Goal: Task Accomplishment & Management: Manage account settings

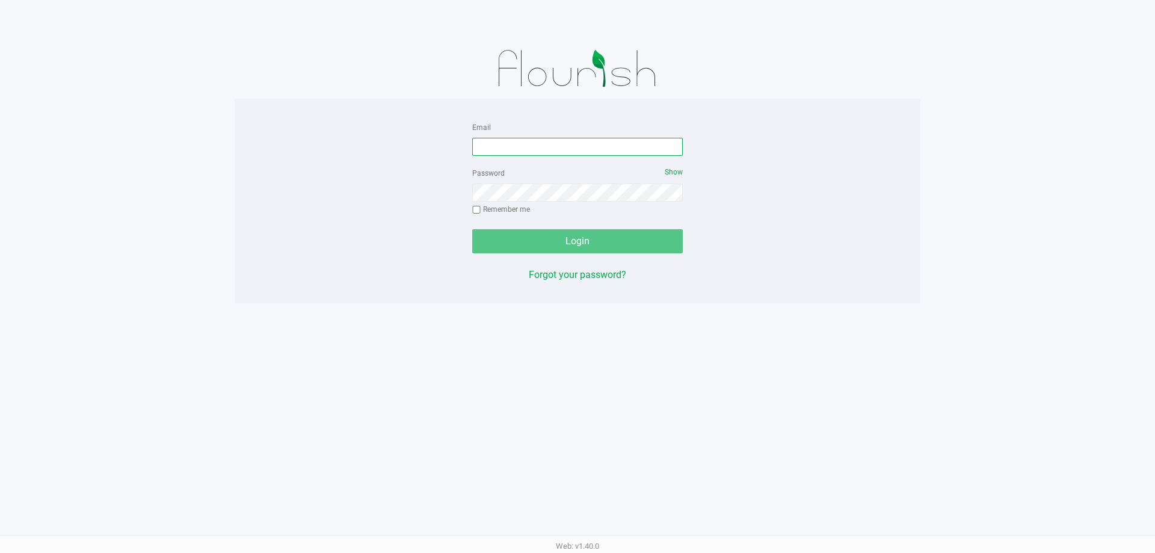
click at [591, 150] on input "Email" at bounding box center [577, 147] width 211 height 18
type input "[EMAIL_ADDRESS][DOMAIN_NAME]"
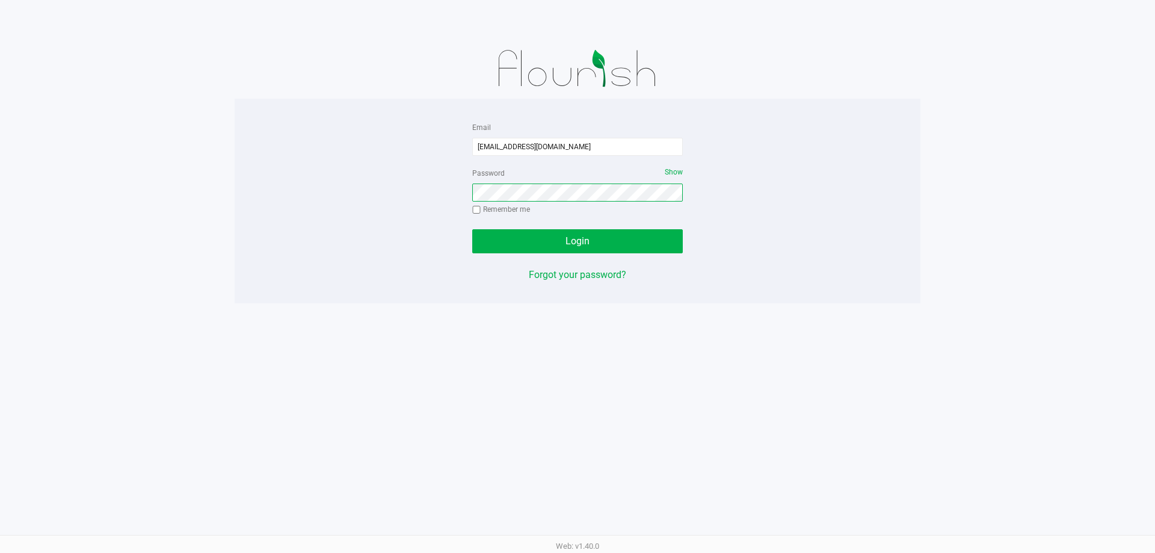
click at [472, 229] on button "Login" at bounding box center [577, 241] width 211 height 24
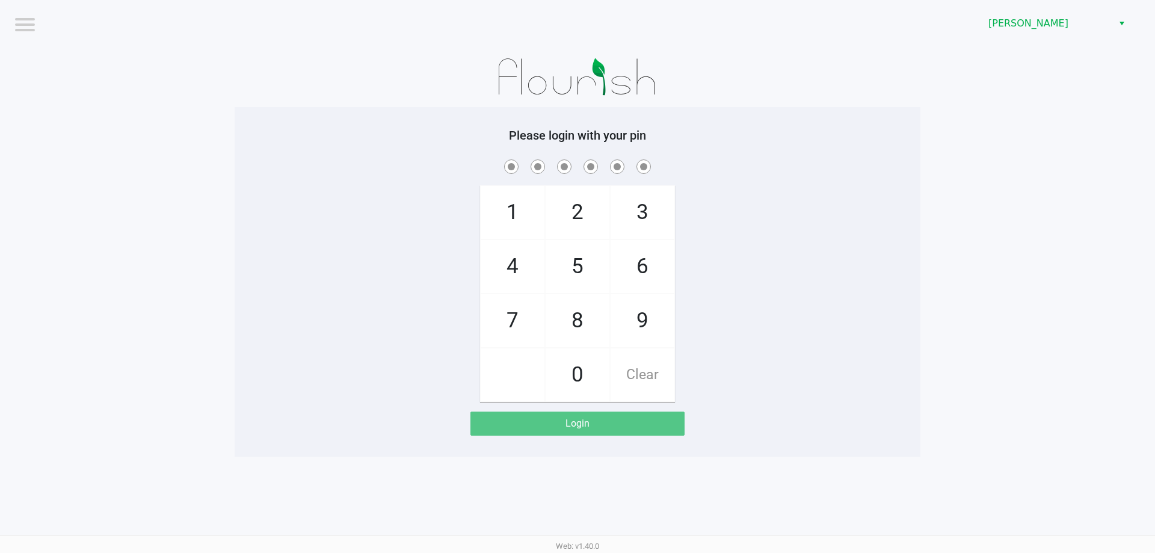
click at [877, 187] on div "1 4 7 2 5 8 0 3 6 9 Clear" at bounding box center [578, 279] width 686 height 245
checkbox input "true"
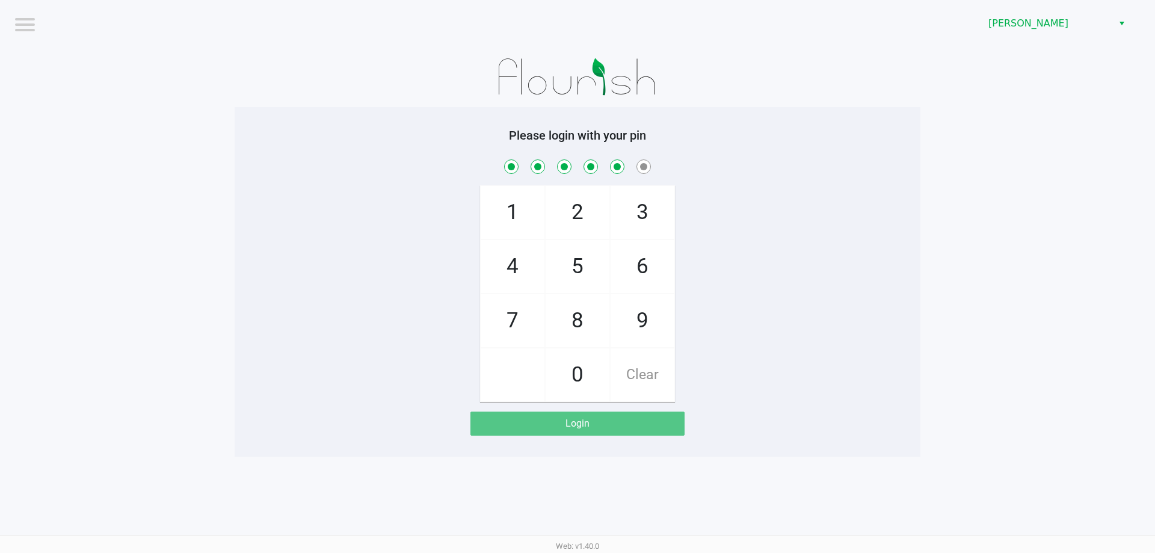
checkbox input "true"
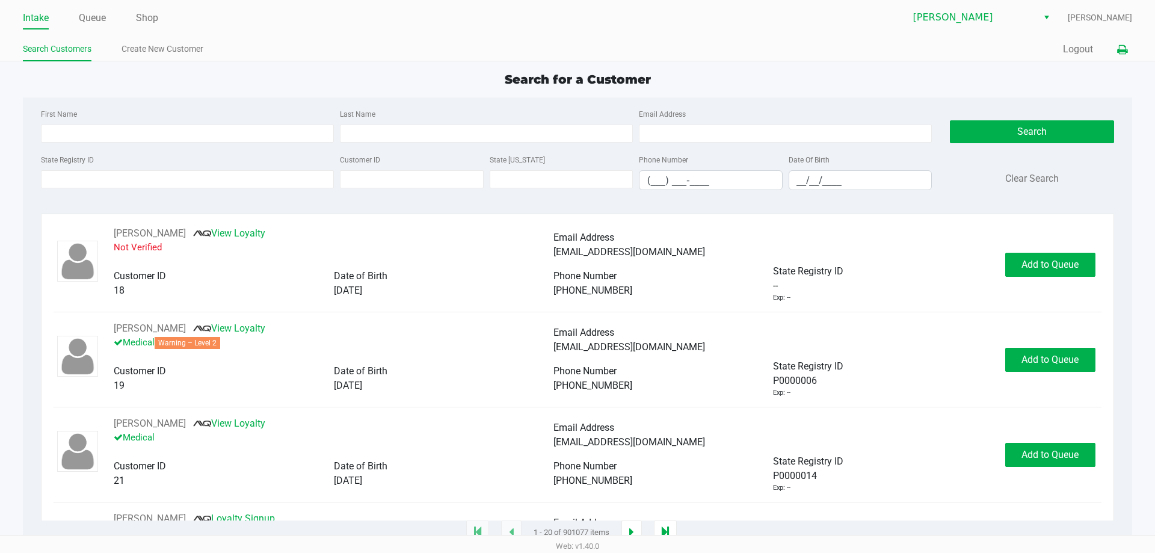
click at [1123, 52] on icon at bounding box center [1122, 50] width 10 height 8
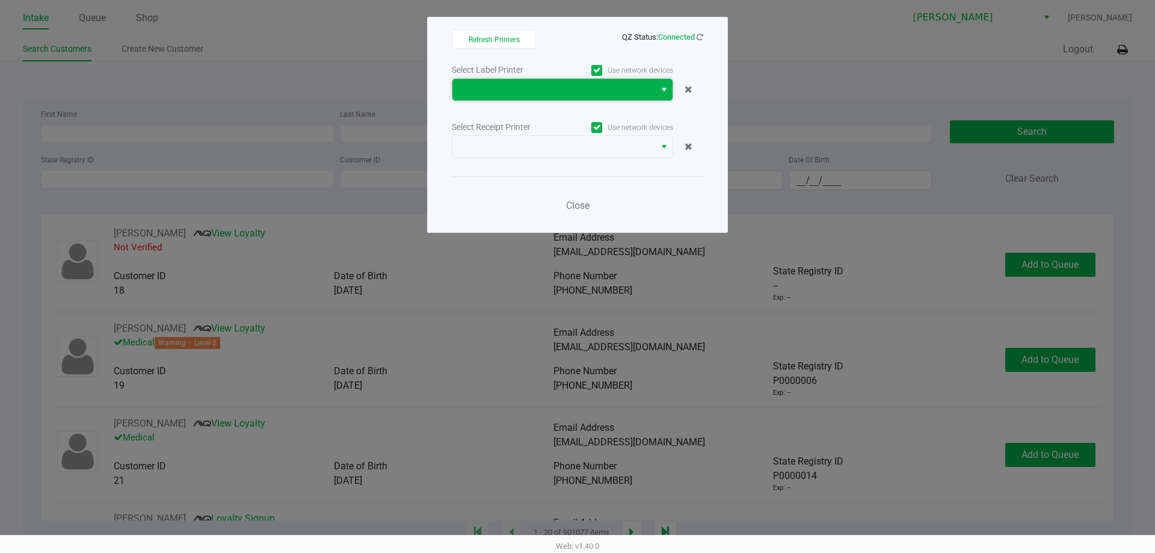
click at [526, 97] on span at bounding box center [553, 90] width 203 height 22
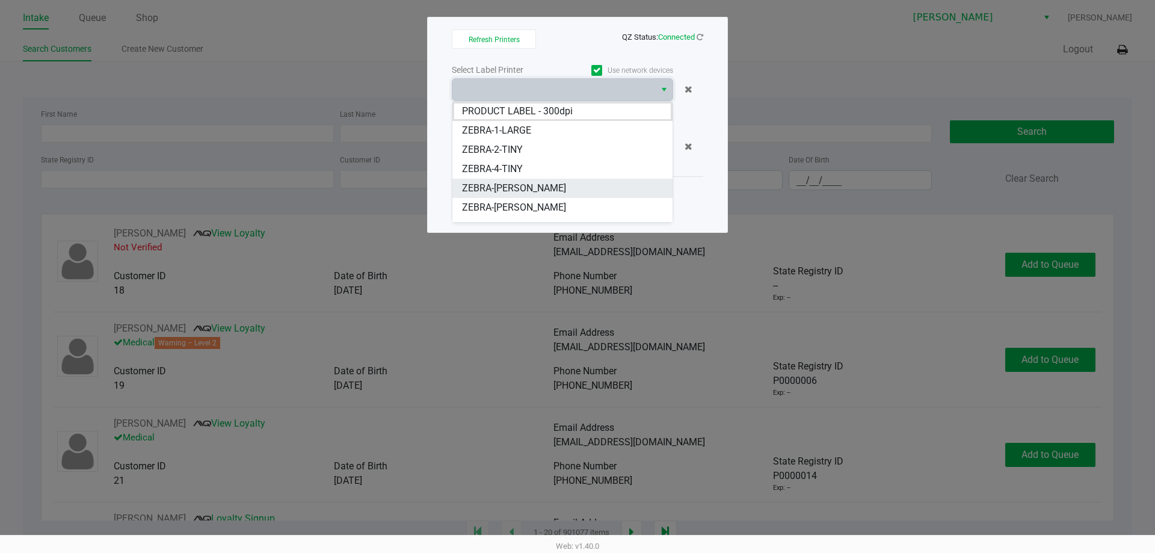
click at [522, 188] on span "ZEBRA-CHARLIE-SIMPSON" at bounding box center [514, 188] width 104 height 14
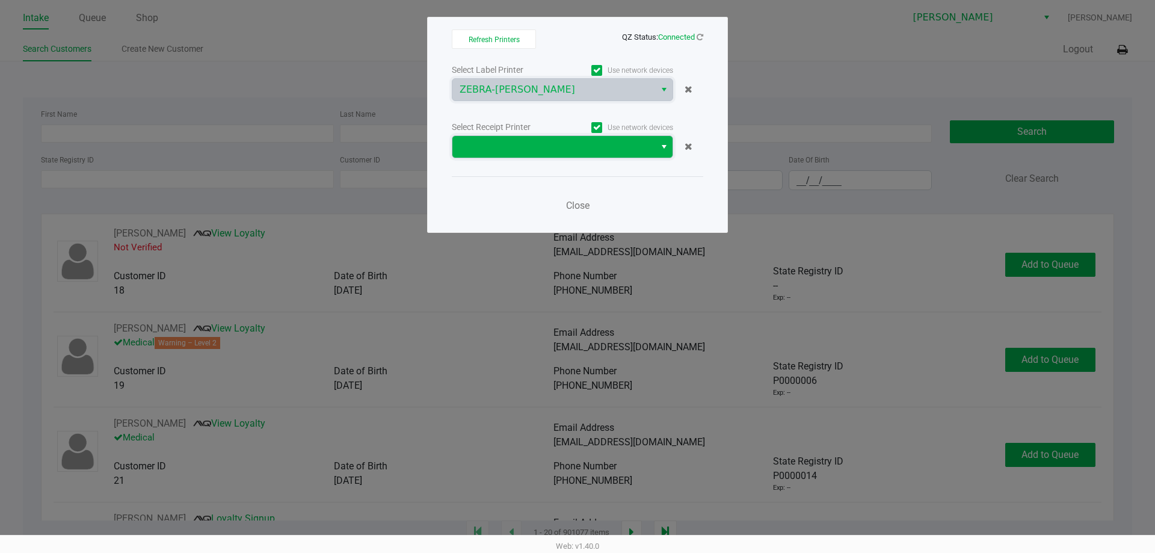
click at [524, 143] on span at bounding box center [554, 147] width 188 height 14
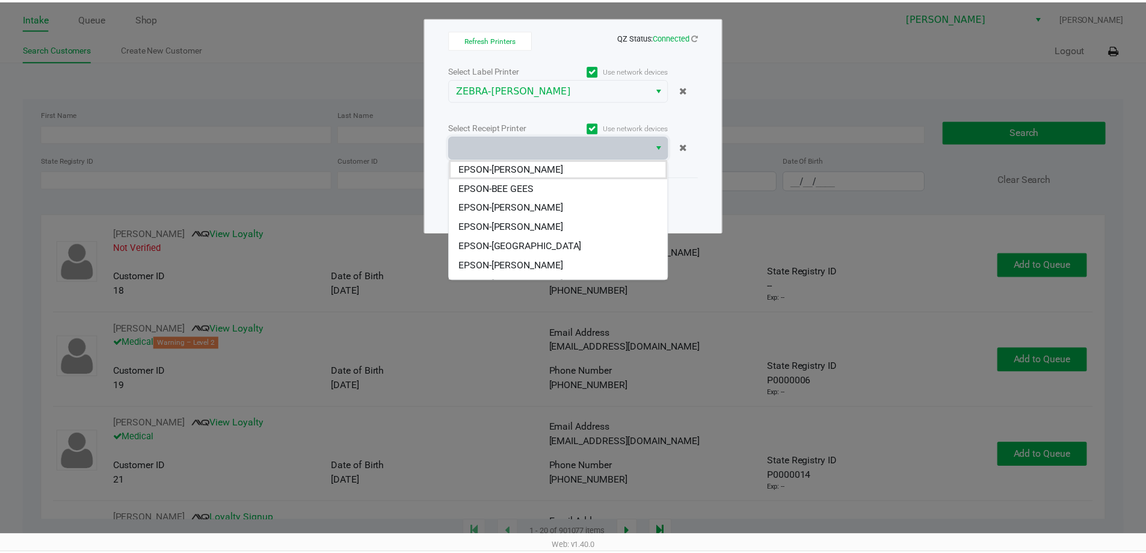
scroll to position [53, 0]
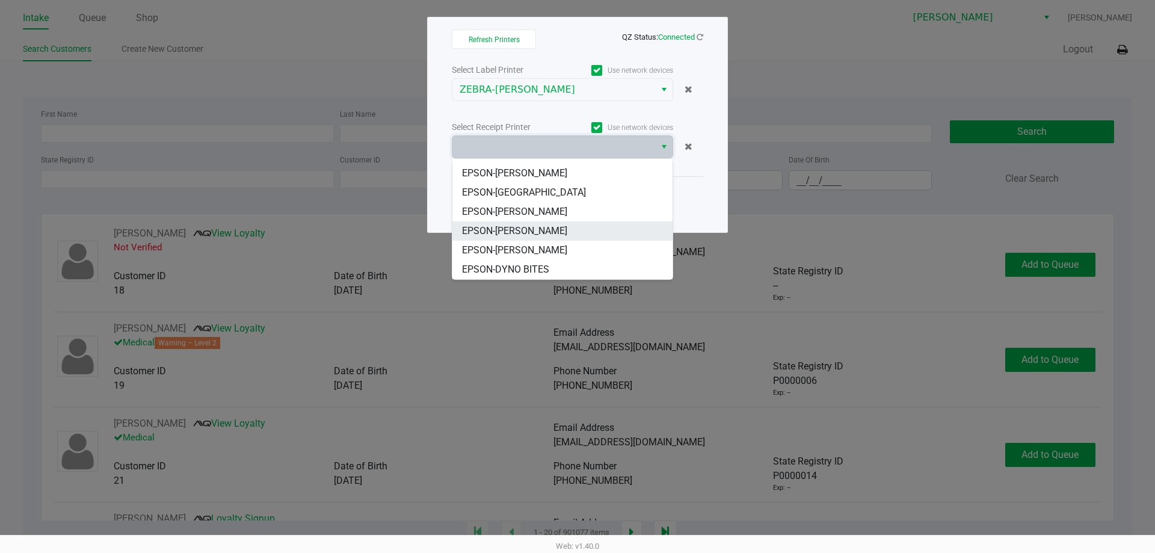
click at [560, 233] on BOWIE "EPSON-DAVID BOWIE" at bounding box center [562, 230] width 220 height 19
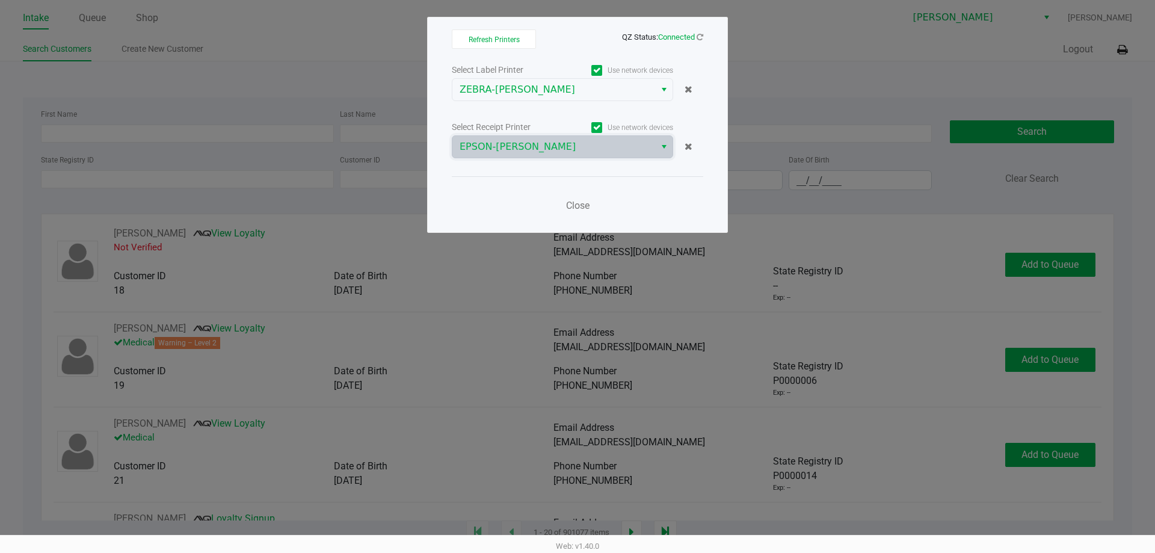
click at [667, 190] on div "Close" at bounding box center [577, 198] width 251 height 44
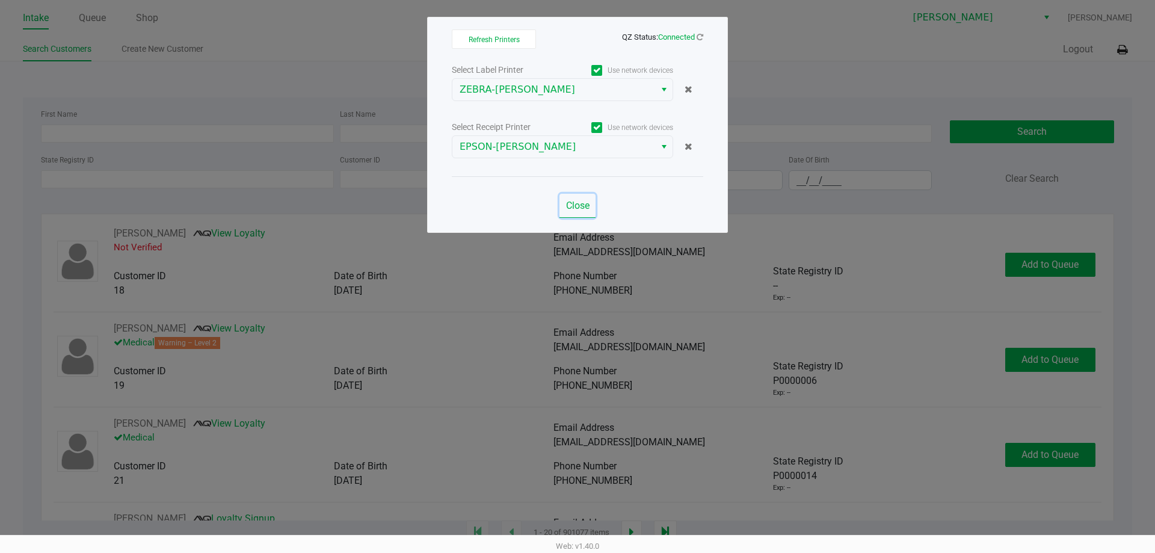
click at [576, 213] on button "Close" at bounding box center [577, 206] width 36 height 24
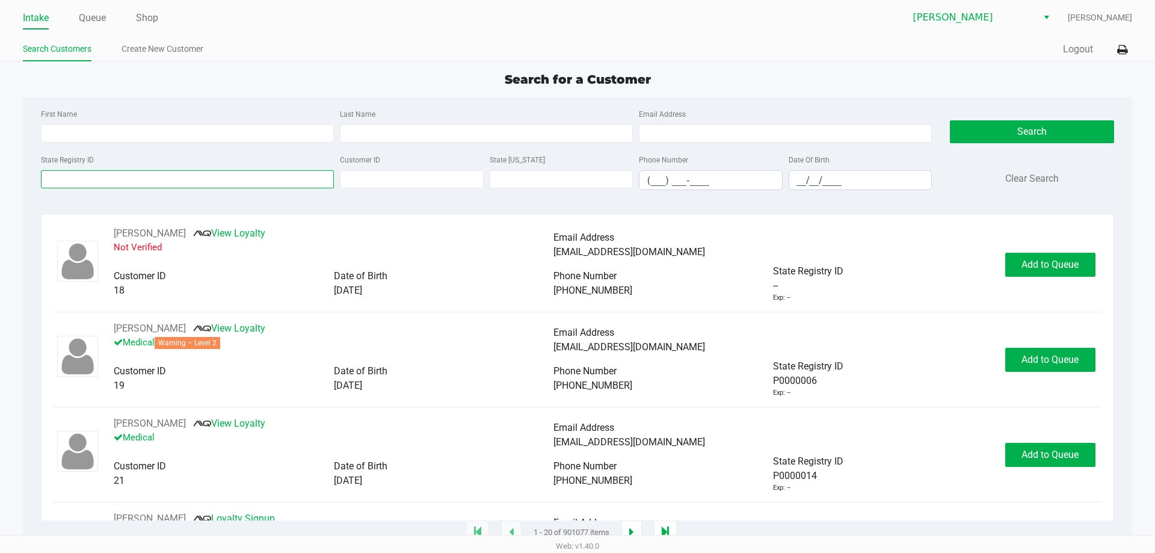
click at [241, 185] on input "State Registry ID" at bounding box center [187, 179] width 293 height 18
click at [268, 125] on input "First Name" at bounding box center [187, 134] width 293 height 18
type input "fra"
click at [390, 131] on input "Last Name" at bounding box center [486, 134] width 293 height 18
type input "bon"
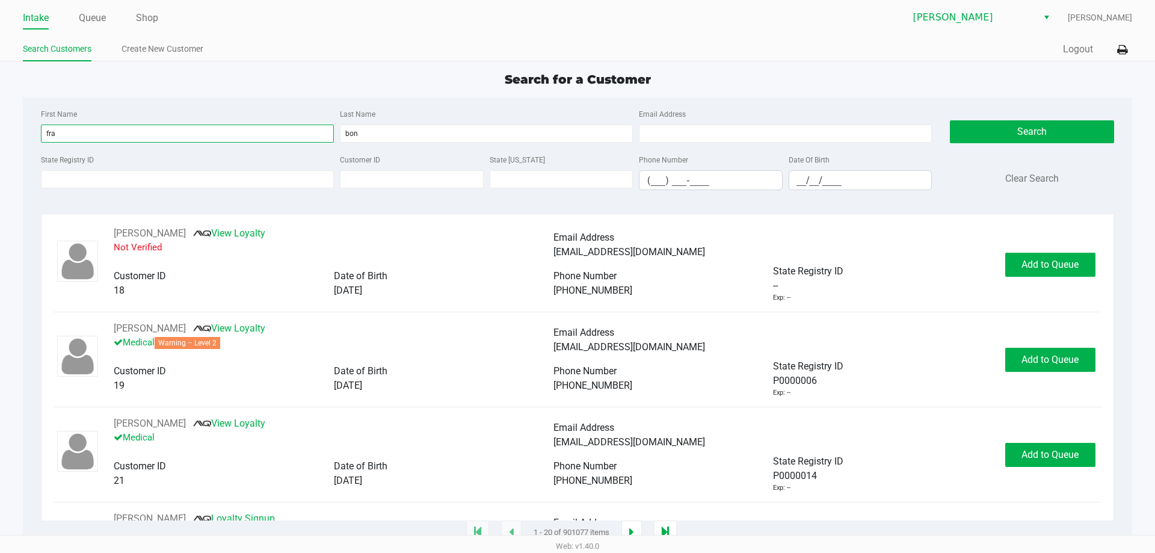
click at [229, 140] on input "fra" at bounding box center [187, 134] width 293 height 18
type input "f"
type input "jas"
click at [801, 177] on input "__/__/____" at bounding box center [860, 180] width 143 height 19
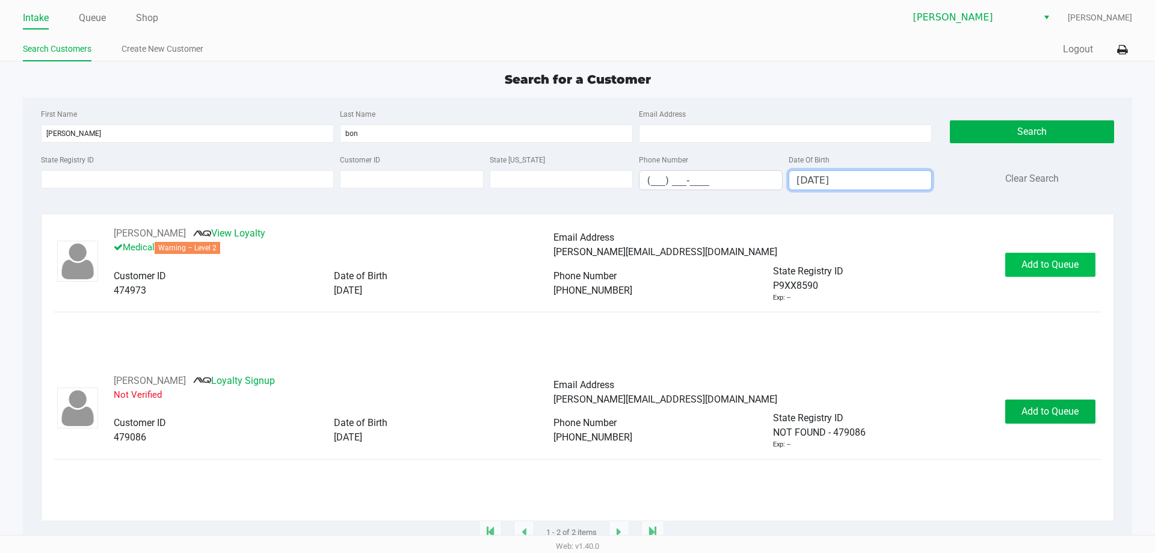
type input "09/23/1974"
click at [1029, 259] on button "Add to Queue" at bounding box center [1050, 265] width 90 height 24
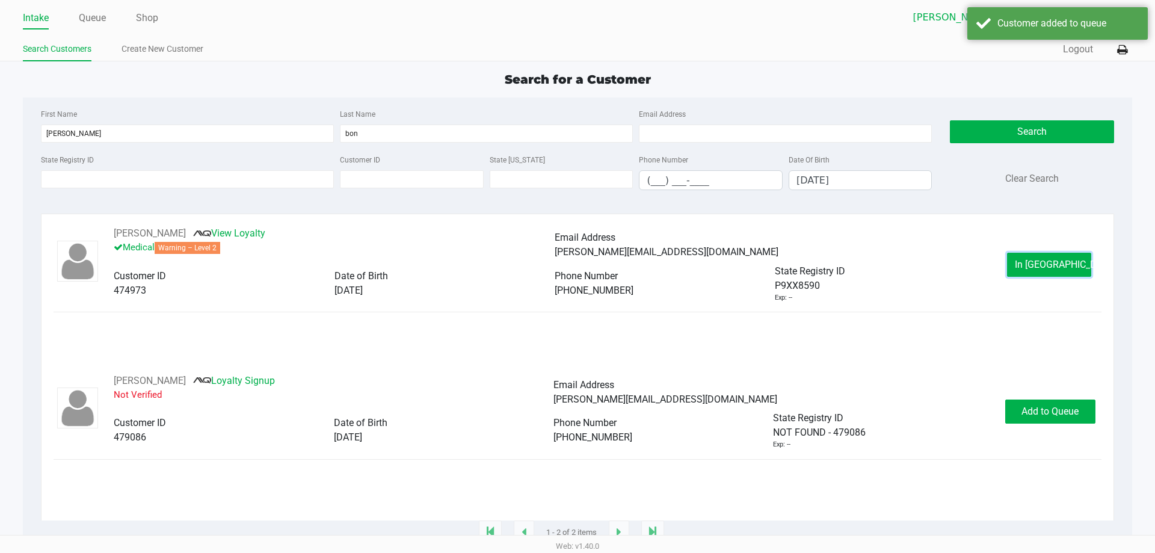
click at [1025, 265] on button "In Queue" at bounding box center [1049, 265] width 84 height 24
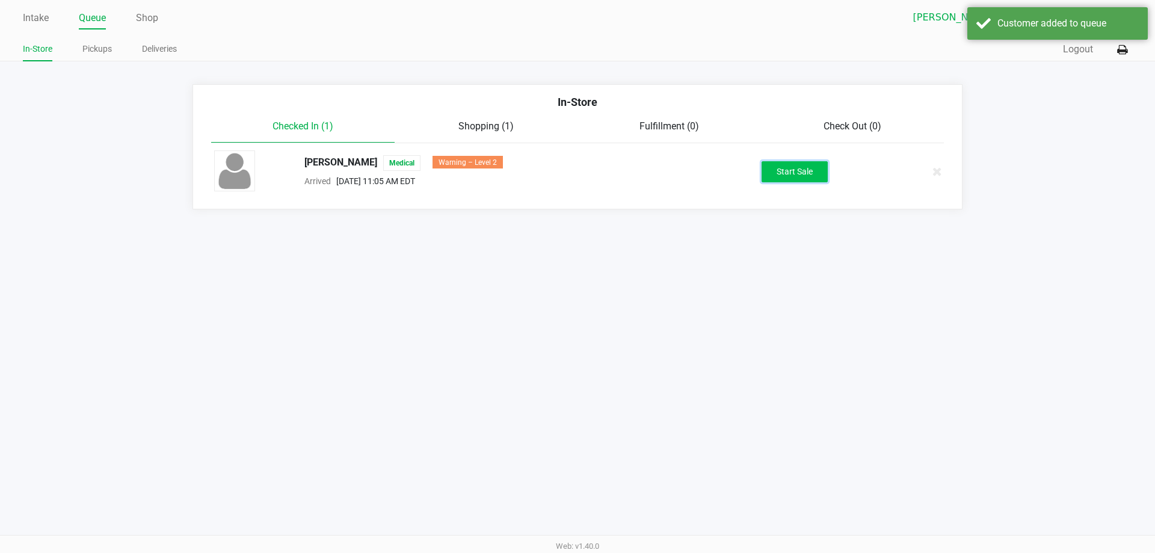
click at [815, 168] on button "Start Sale" at bounding box center [795, 171] width 66 height 21
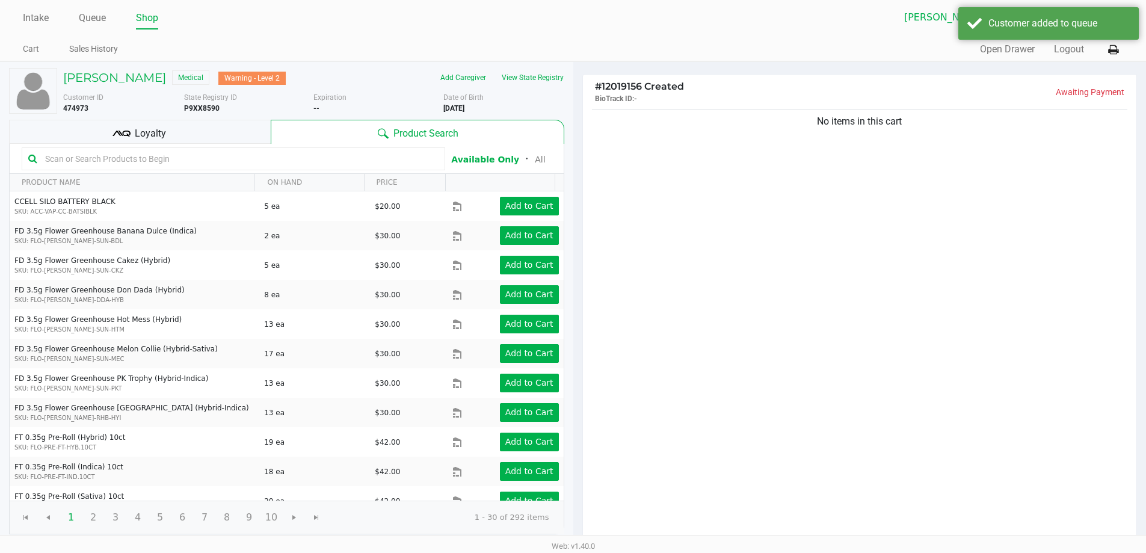
click at [217, 158] on div at bounding box center [234, 158] width 424 height 23
click at [217, 140] on div "Loyalty" at bounding box center [140, 132] width 262 height 24
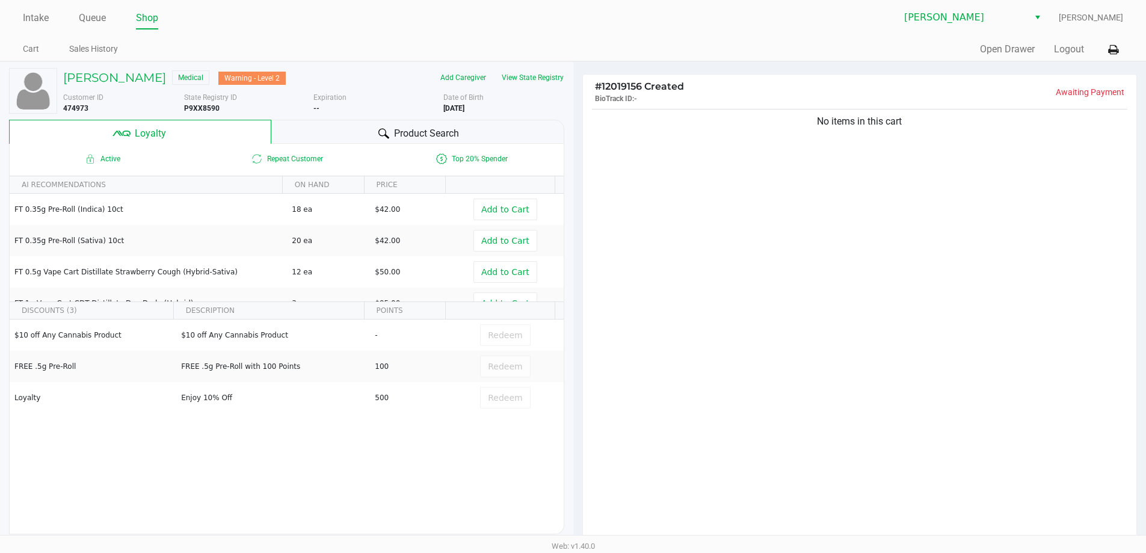
click at [212, 466] on div "$10 off Any Cannabis Product $10 off Any Cannabis Product - Redeem FREE .5g Pre…" at bounding box center [287, 409] width 554 height 181
click at [353, 140] on div "Product Search" at bounding box center [417, 132] width 293 height 24
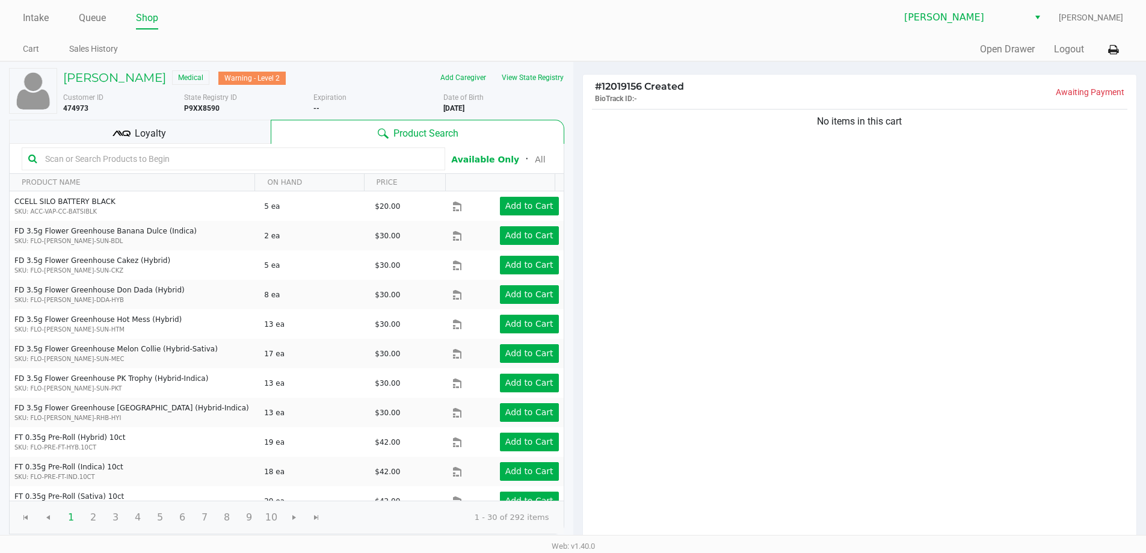
click at [271, 168] on input "text" at bounding box center [239, 159] width 398 height 18
click at [316, 168] on input "text" at bounding box center [239, 159] width 398 height 18
click at [300, 162] on input "text" at bounding box center [239, 159] width 398 height 18
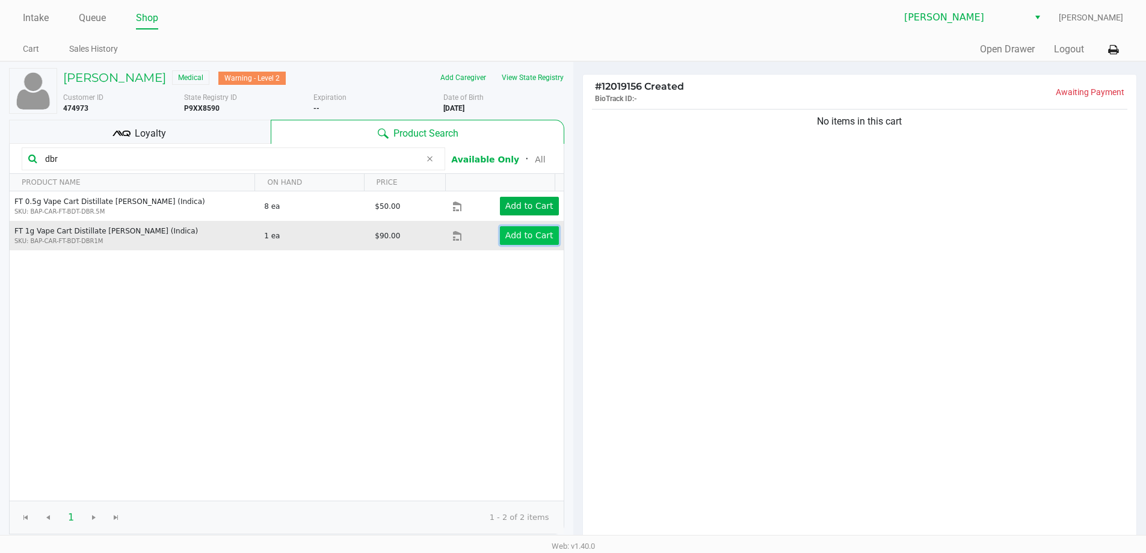
click at [505, 240] on app-button-loader "Add to Cart" at bounding box center [529, 235] width 48 height 10
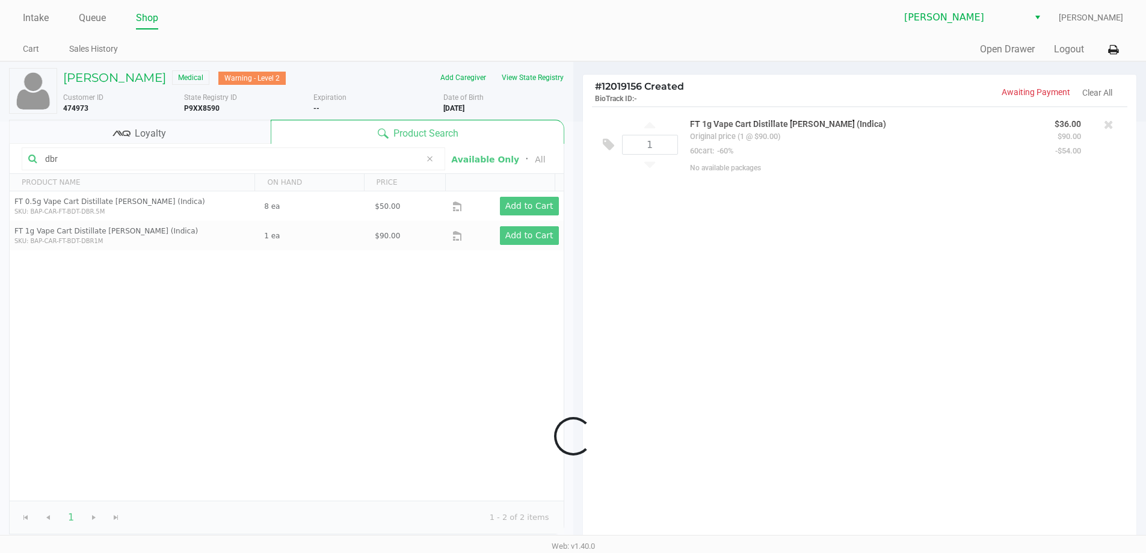
click at [68, 169] on div at bounding box center [573, 436] width 1146 height 629
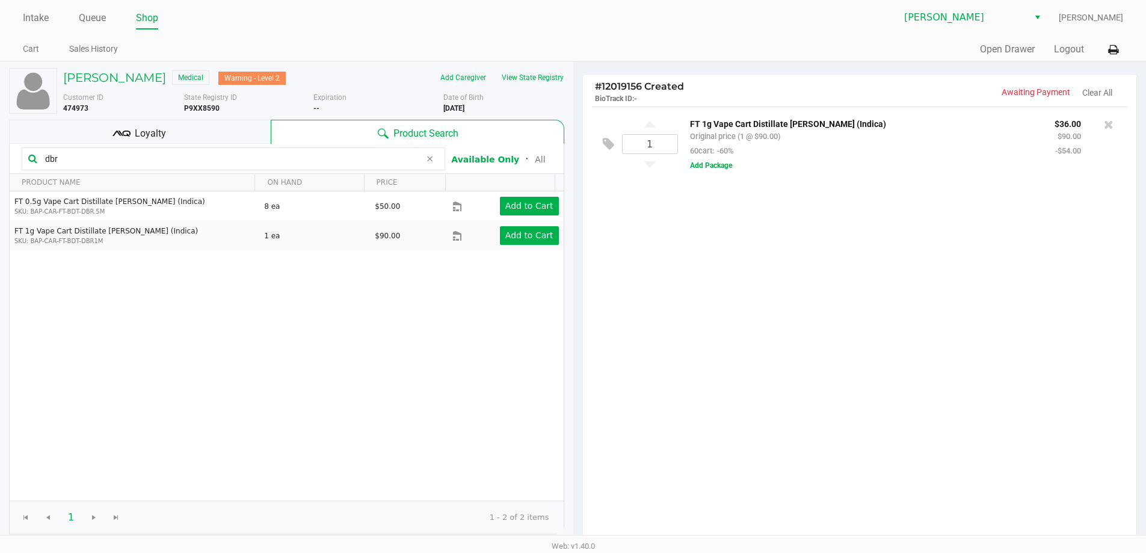
click at [61, 168] on input "dbr" at bounding box center [230, 159] width 380 height 18
type input "d"
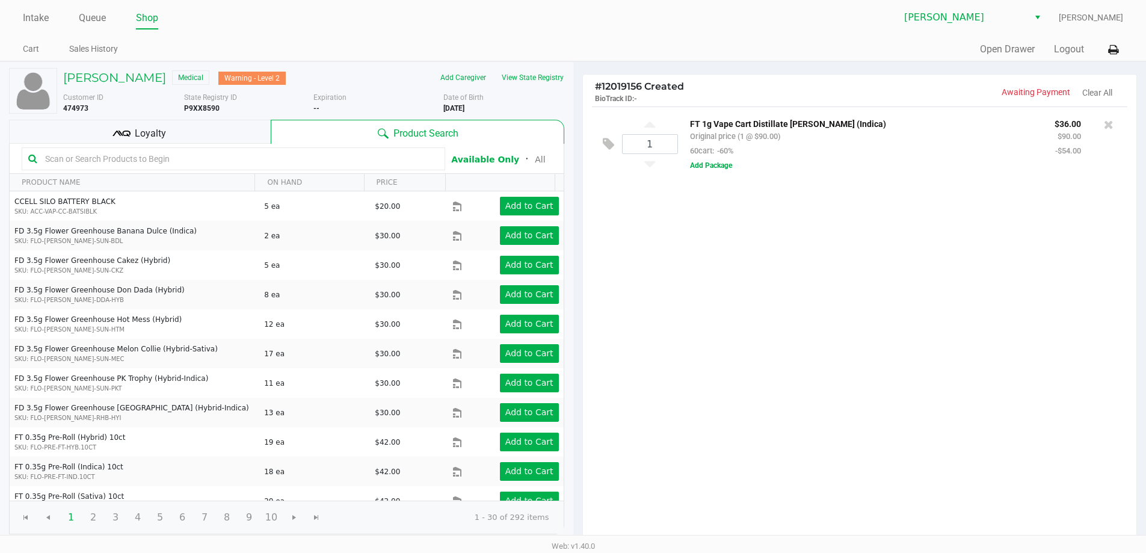
click at [90, 168] on input "text" at bounding box center [239, 159] width 398 height 18
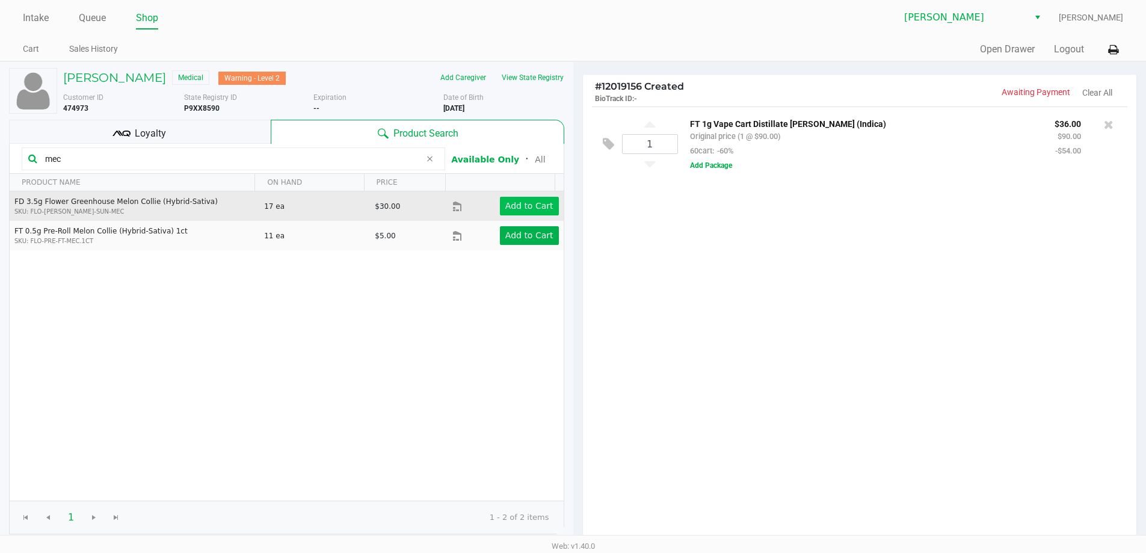
type input "mec"
click at [534, 211] on app-button-loader "Add to Cart" at bounding box center [529, 206] width 48 height 10
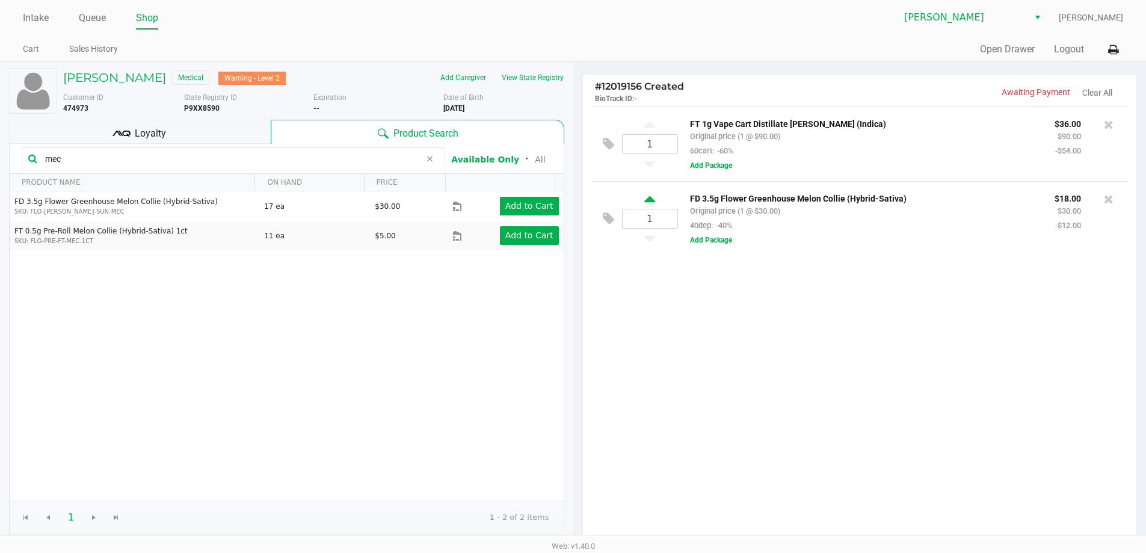
click at [650, 202] on icon at bounding box center [649, 201] width 11 height 15
type input "2"
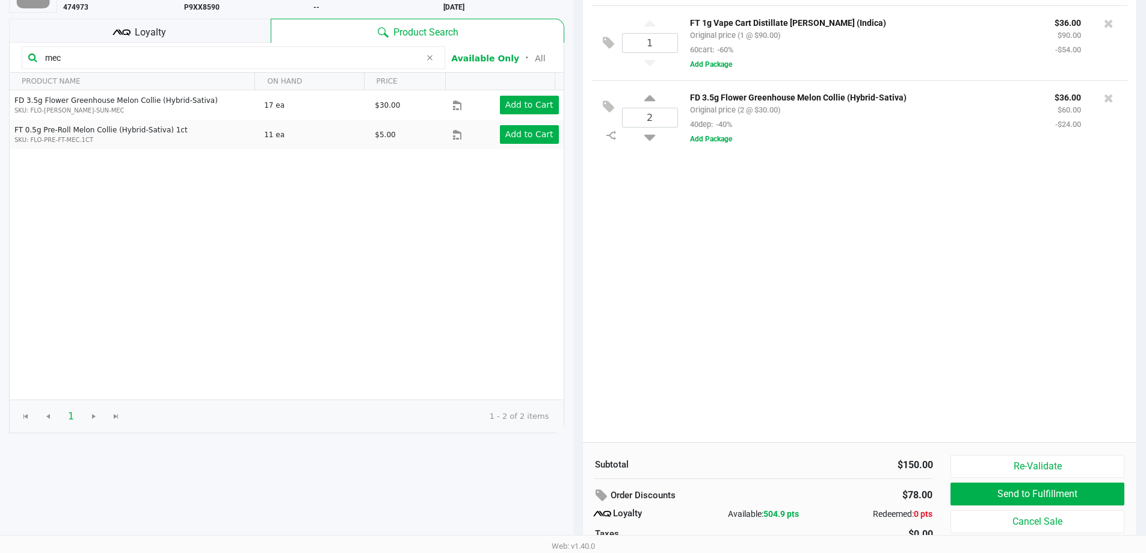
scroll to position [138, 0]
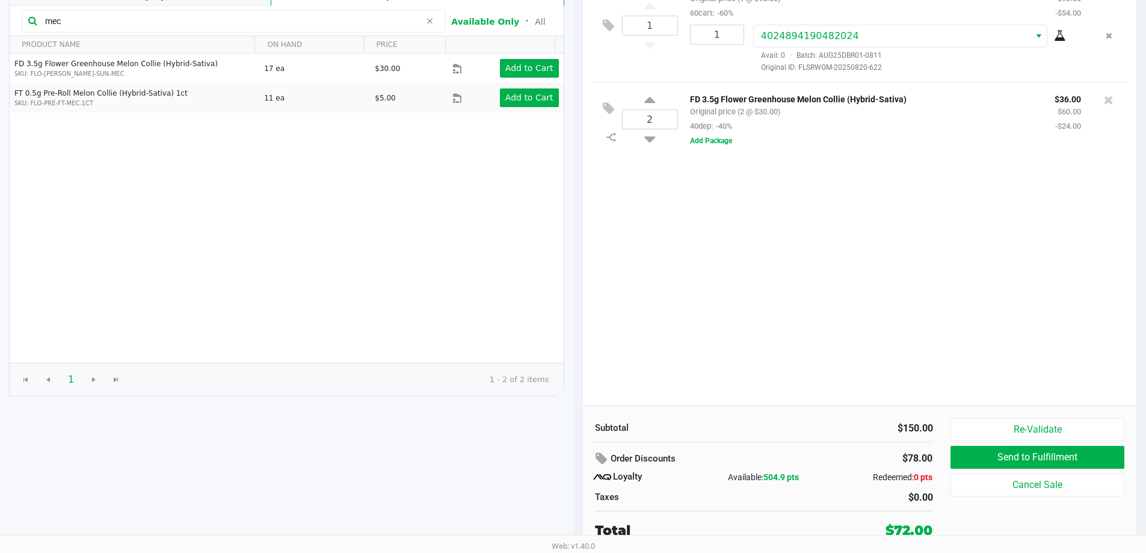
click at [739, 289] on div "1 FT 1g Vape Cart Distillate Donny Burger (Indica) Original price (1 @ $90.00) …" at bounding box center [860, 187] width 554 height 437
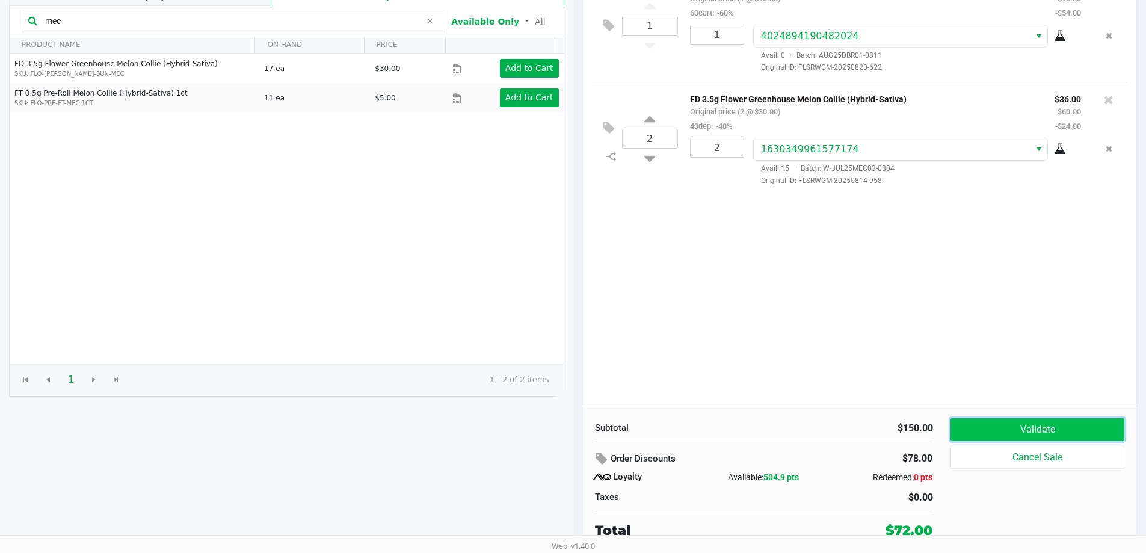
click at [1006, 439] on button "Validate" at bounding box center [1037, 429] width 173 height 23
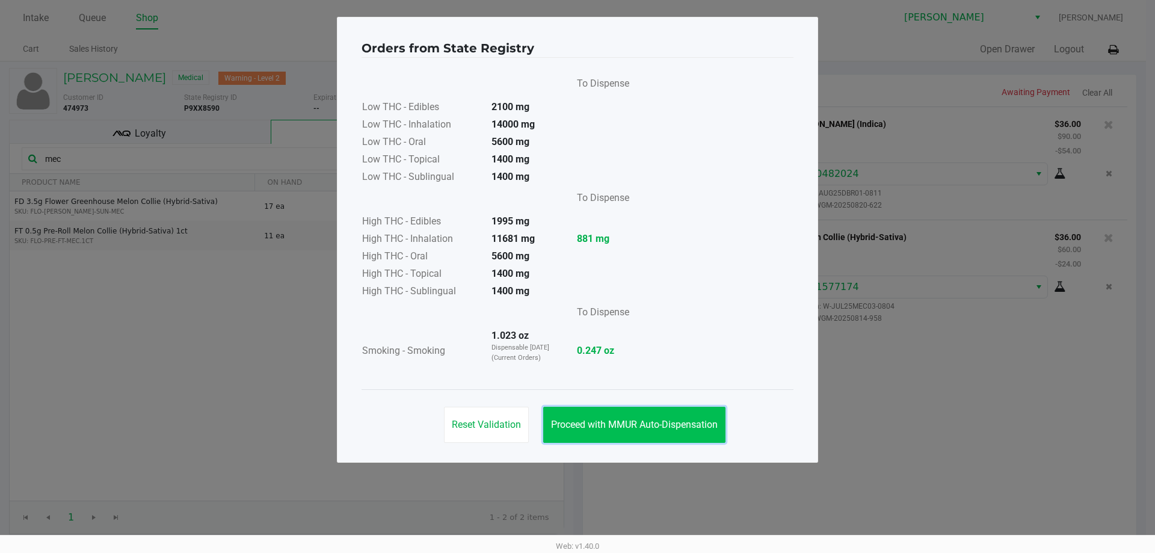
click at [680, 428] on span "Proceed with MMUR Auto-Dispensation" at bounding box center [634, 424] width 167 height 11
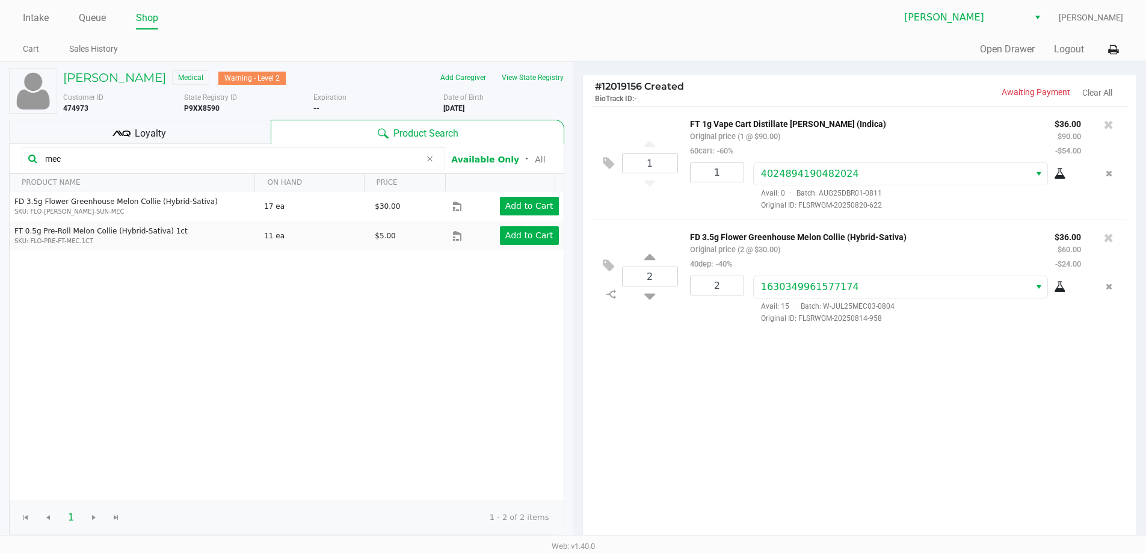
click at [199, 144] on div "Loyalty" at bounding box center [140, 132] width 262 height 24
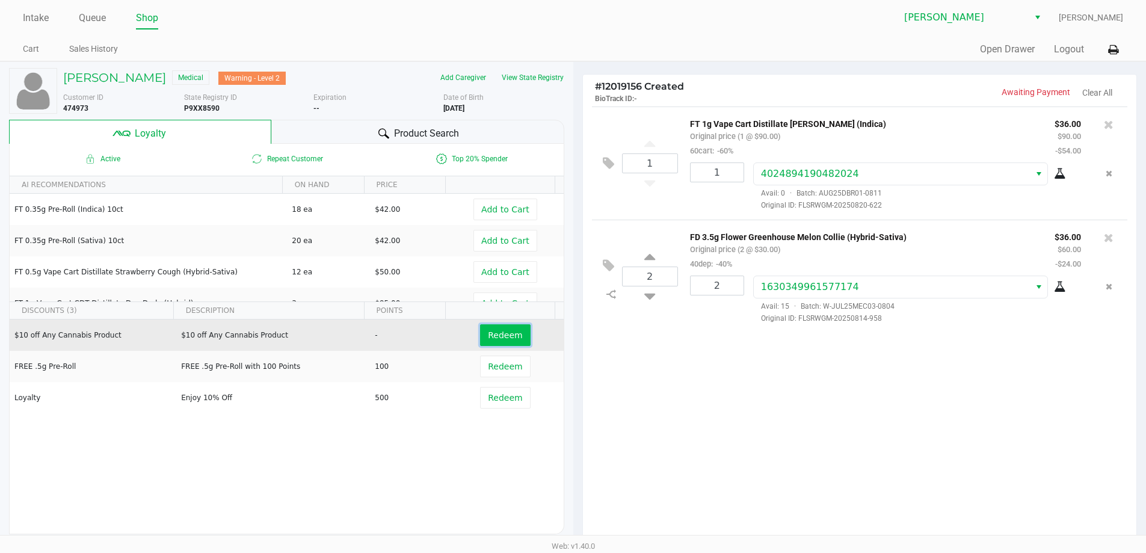
click at [499, 346] on button "Redeem" at bounding box center [505, 335] width 50 height 22
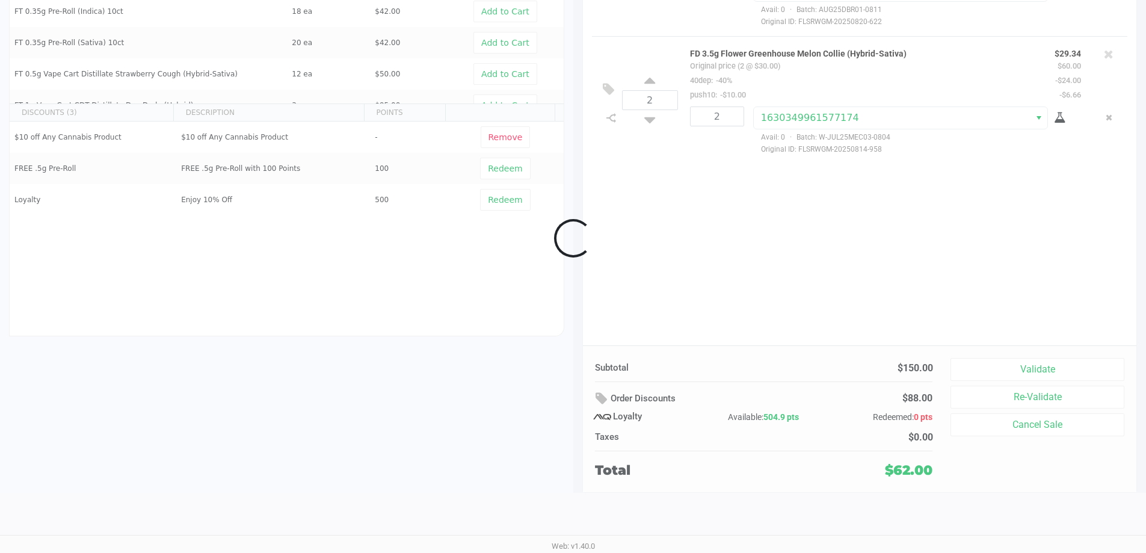
scroll to position [138, 0]
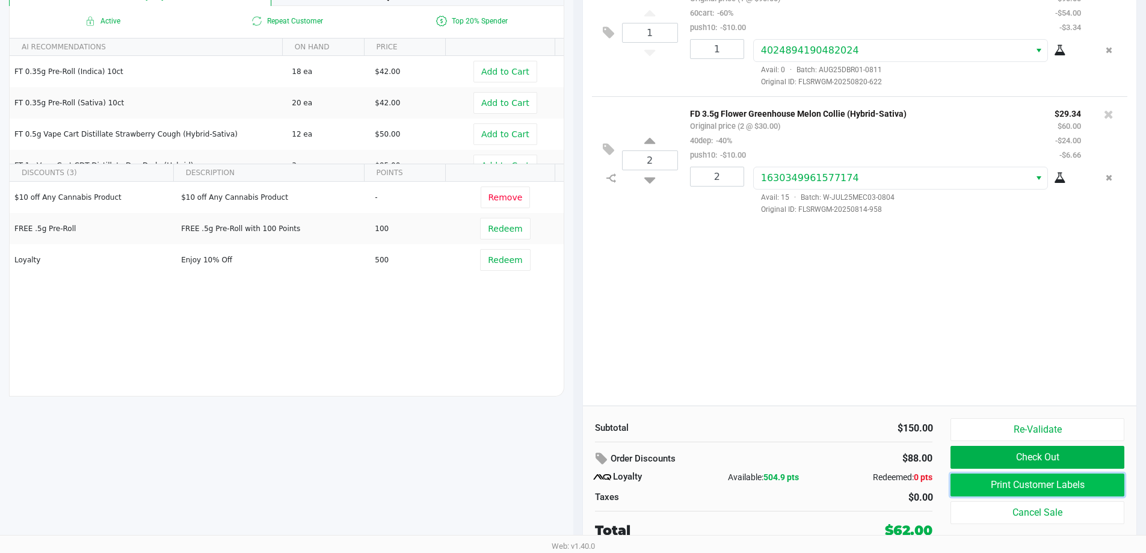
click at [966, 479] on button "Print Customer Labels" at bounding box center [1037, 484] width 173 height 23
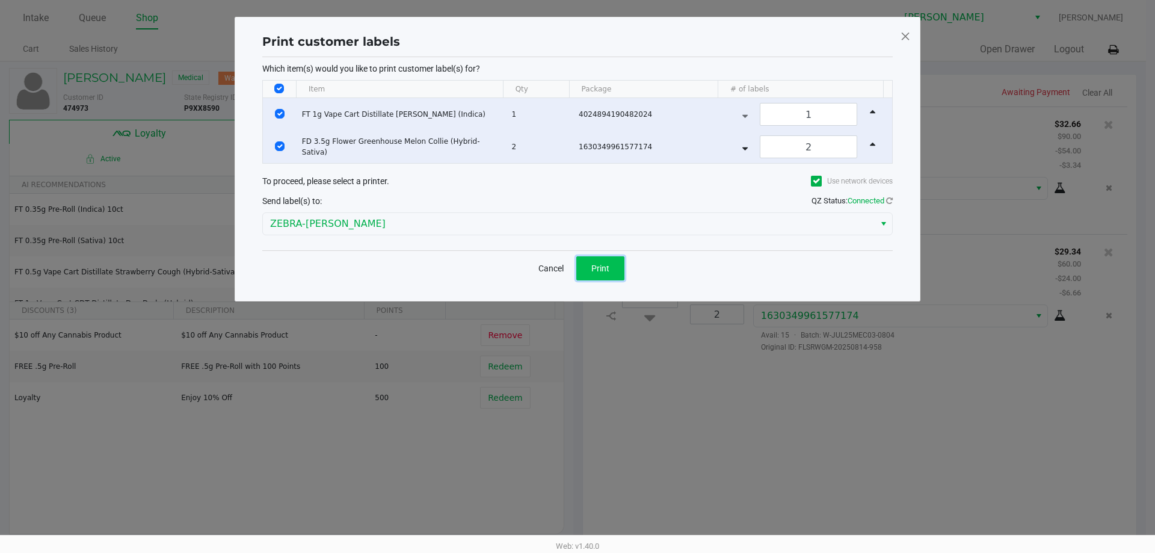
click at [603, 264] on span "Print" at bounding box center [600, 269] width 18 height 10
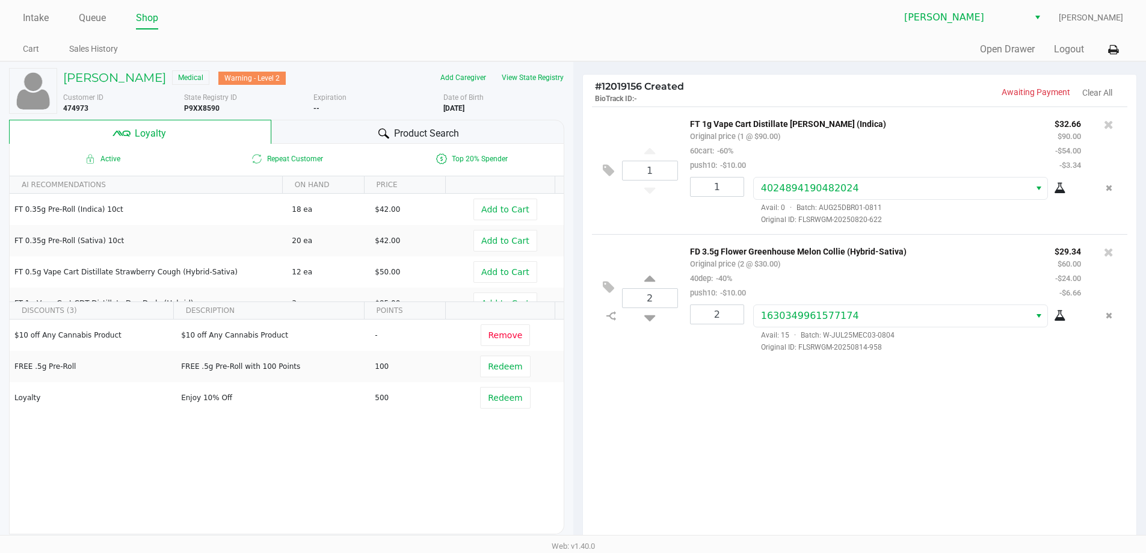
click at [457, 141] on span "Product Search" at bounding box center [426, 133] width 65 height 14
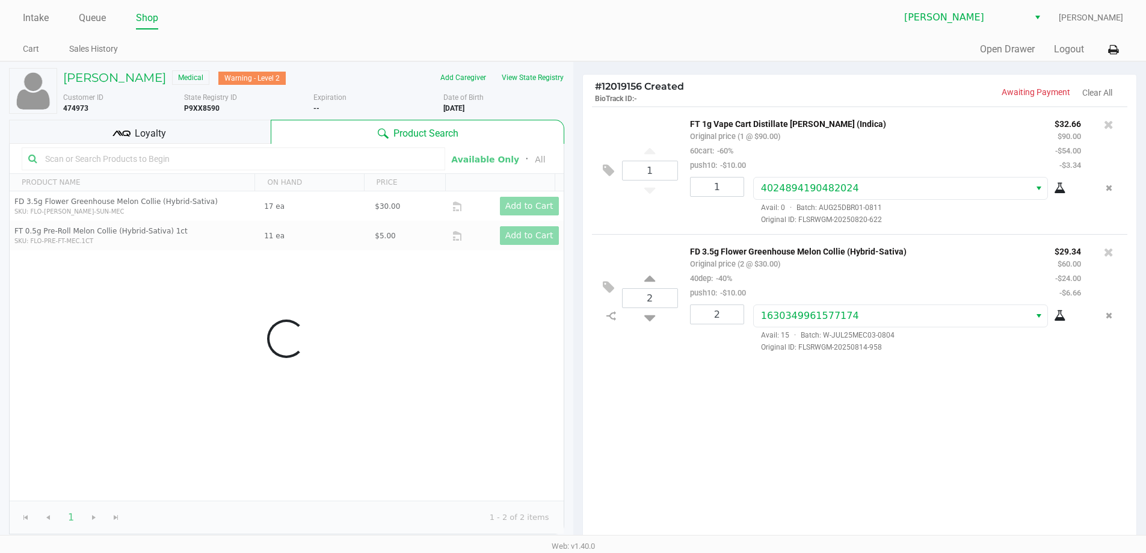
click at [238, 168] on input "text" at bounding box center [239, 159] width 398 height 18
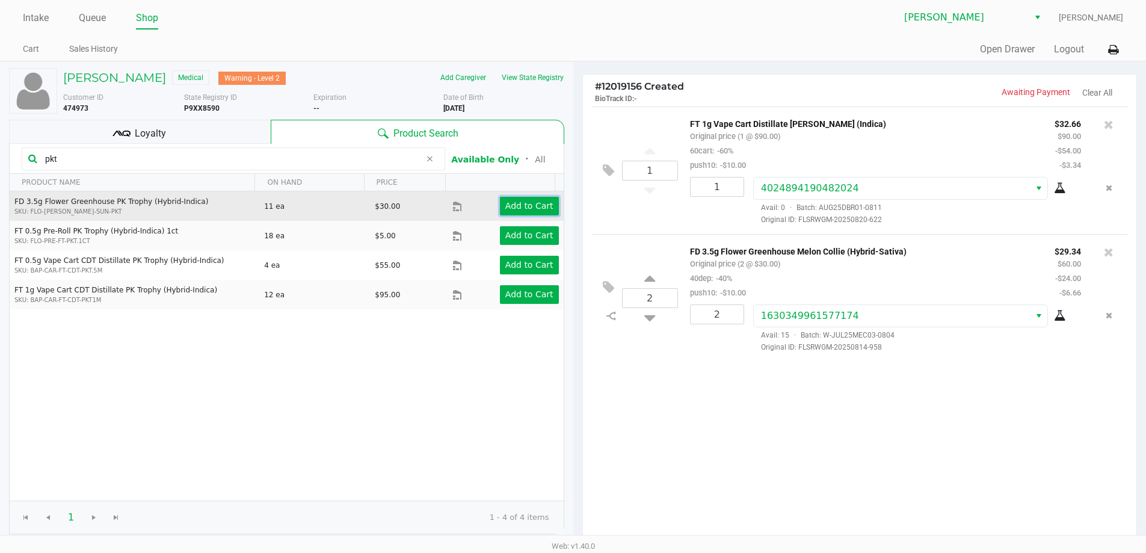
click at [497, 206] on td "Add to Cart" at bounding box center [507, 205] width 111 height 29
click at [514, 211] on app-button-loader "Add to Cart" at bounding box center [529, 206] width 48 height 10
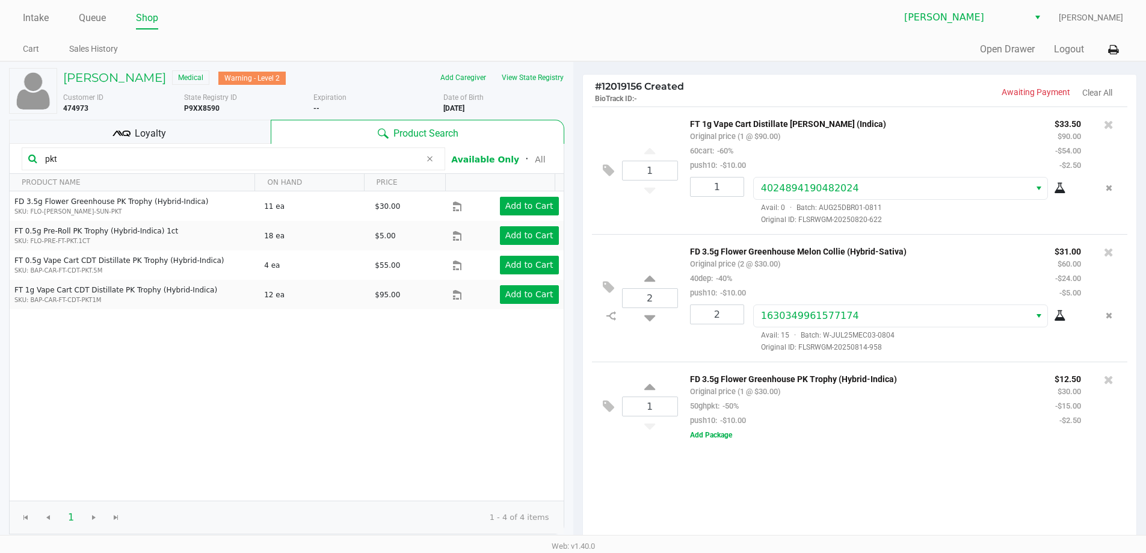
click at [152, 168] on input "pkt" at bounding box center [230, 159] width 380 height 18
type input "p"
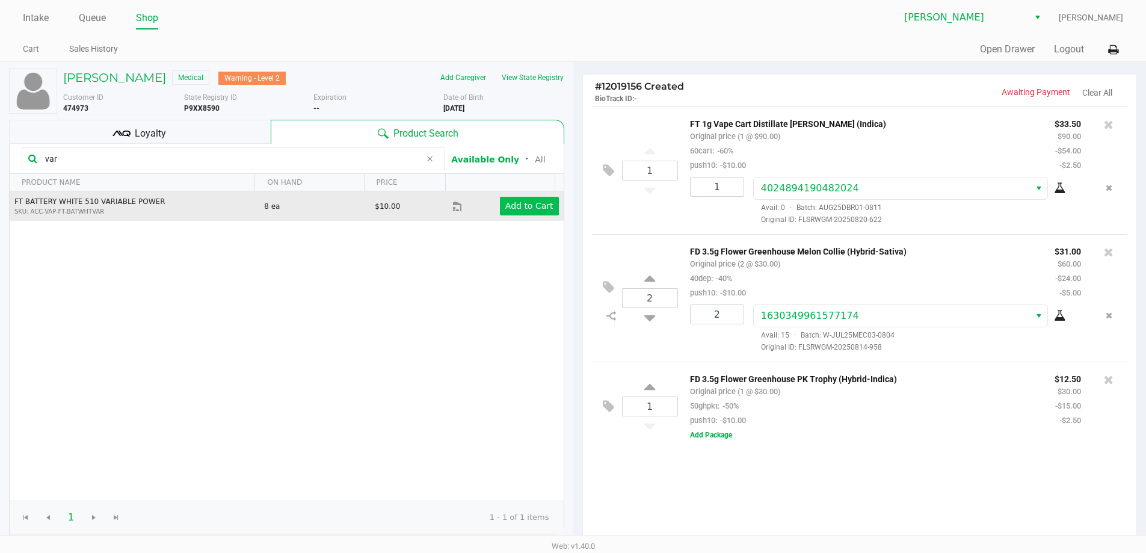
type input "var"
click at [512, 211] on app-button-loader "Add to Cart" at bounding box center [529, 206] width 48 height 10
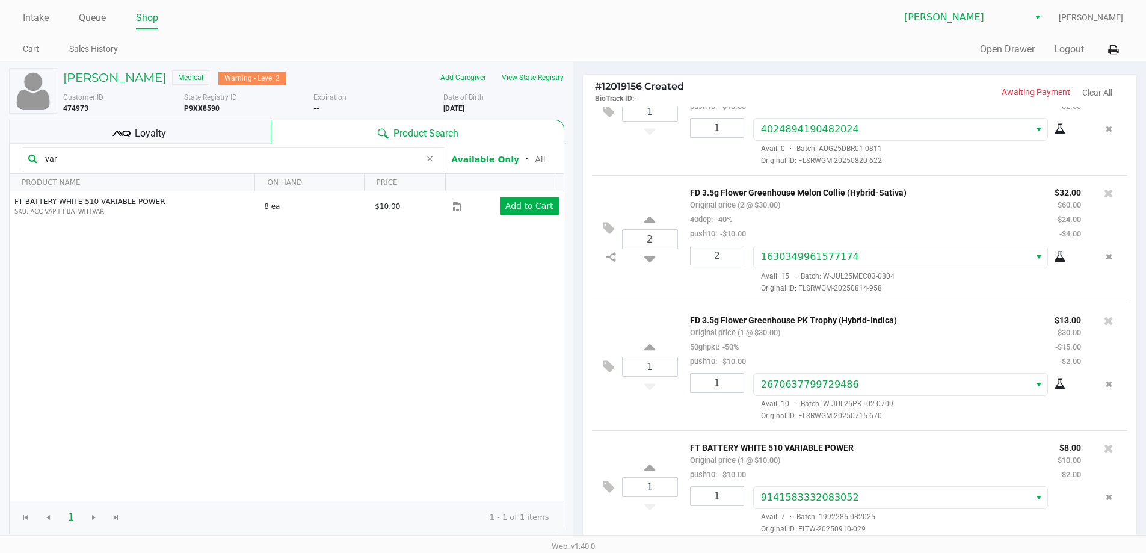
scroll to position [138, 0]
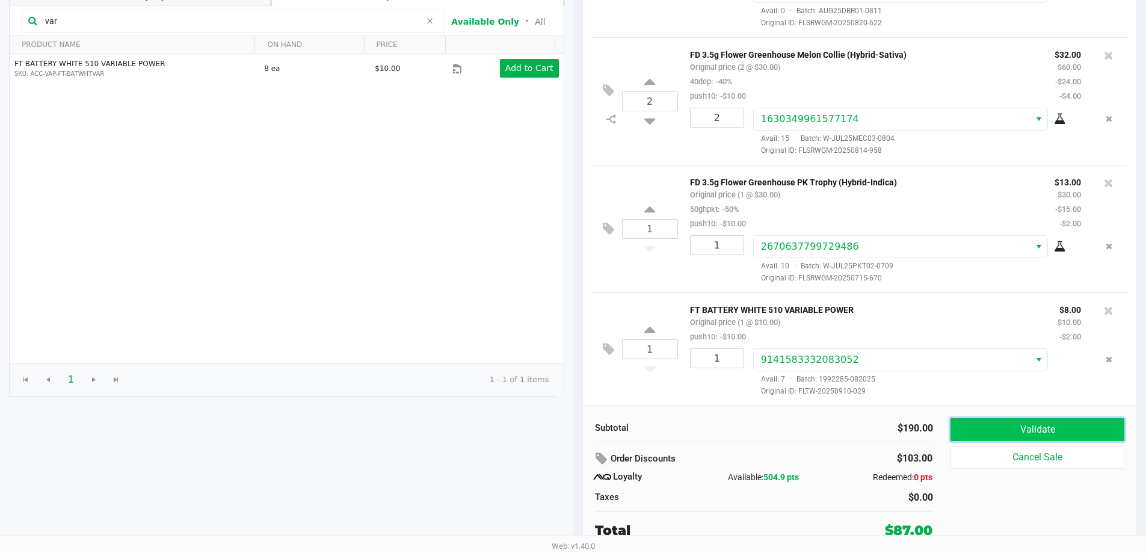
click at [1025, 428] on button "Validate" at bounding box center [1037, 429] width 173 height 23
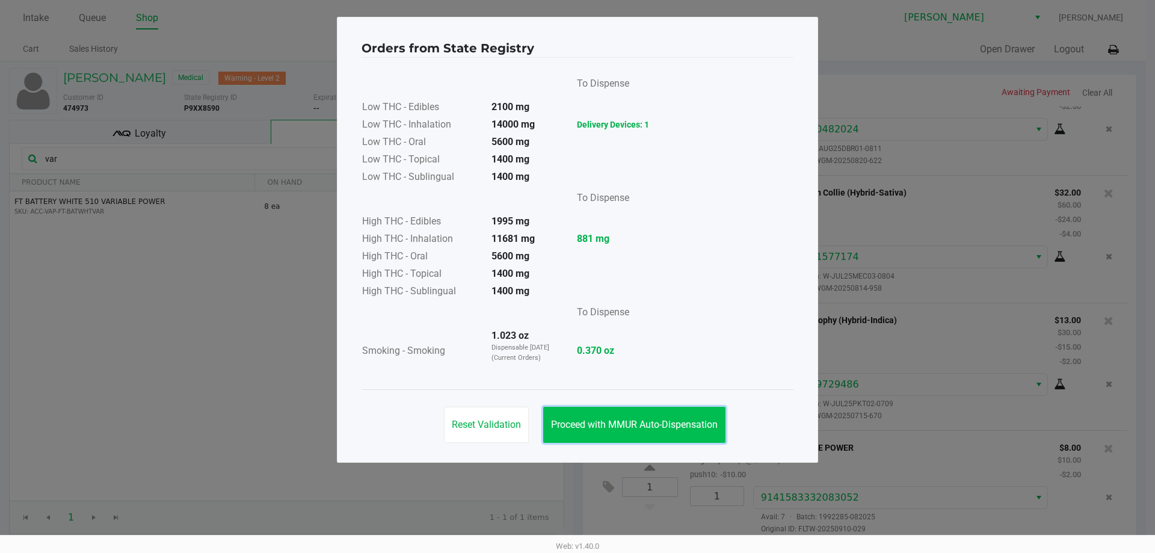
drag, startPoint x: 636, startPoint y: 420, endPoint x: 966, endPoint y: 371, distance: 333.9
click at [637, 420] on span "Proceed with MMUR Auto-Dispensation" at bounding box center [634, 424] width 167 height 11
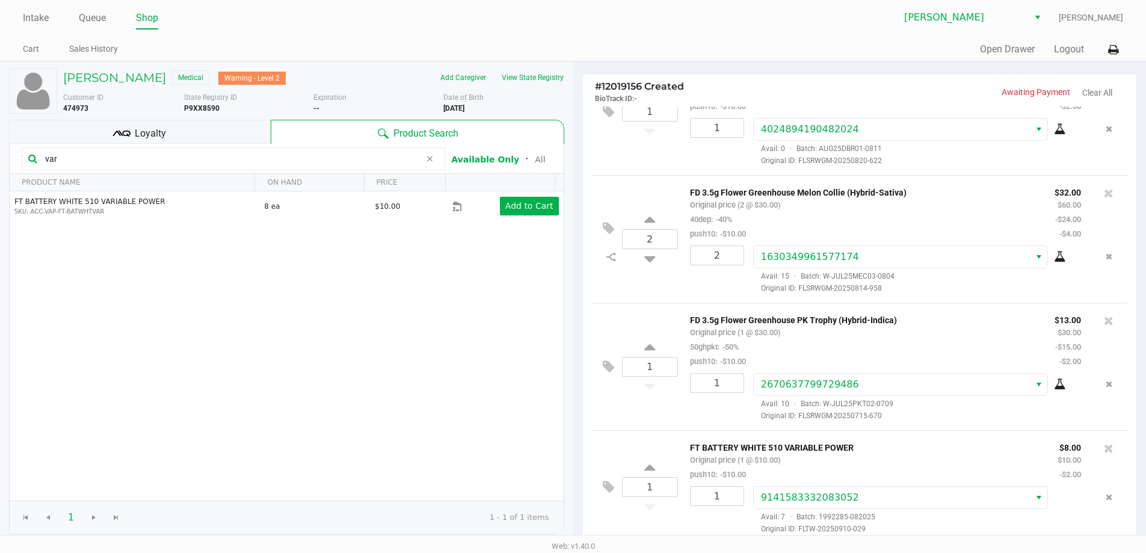
scroll to position [138, 0]
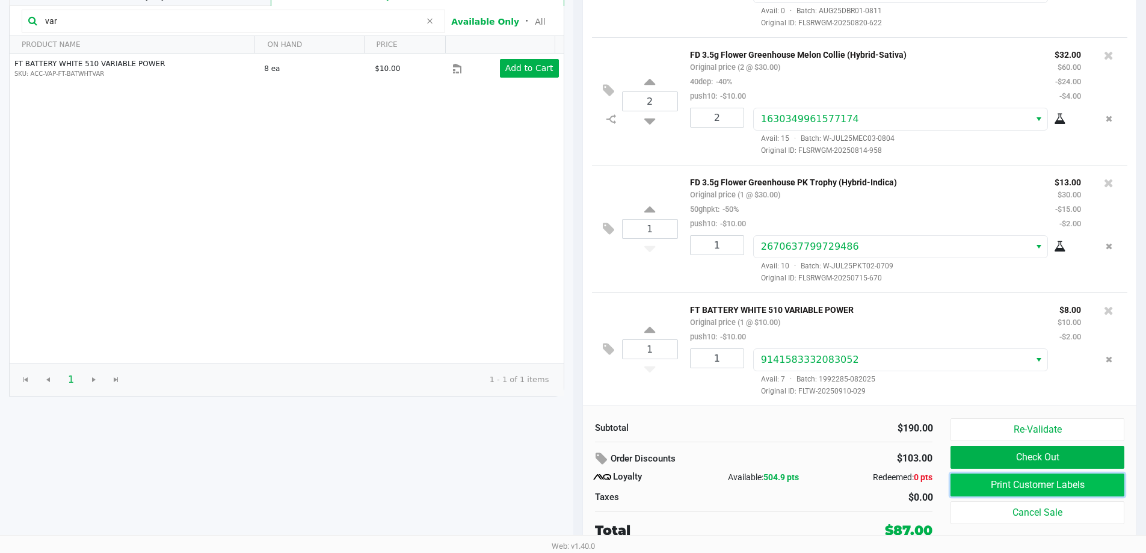
click at [1013, 483] on button "Print Customer Labels" at bounding box center [1037, 484] width 173 height 23
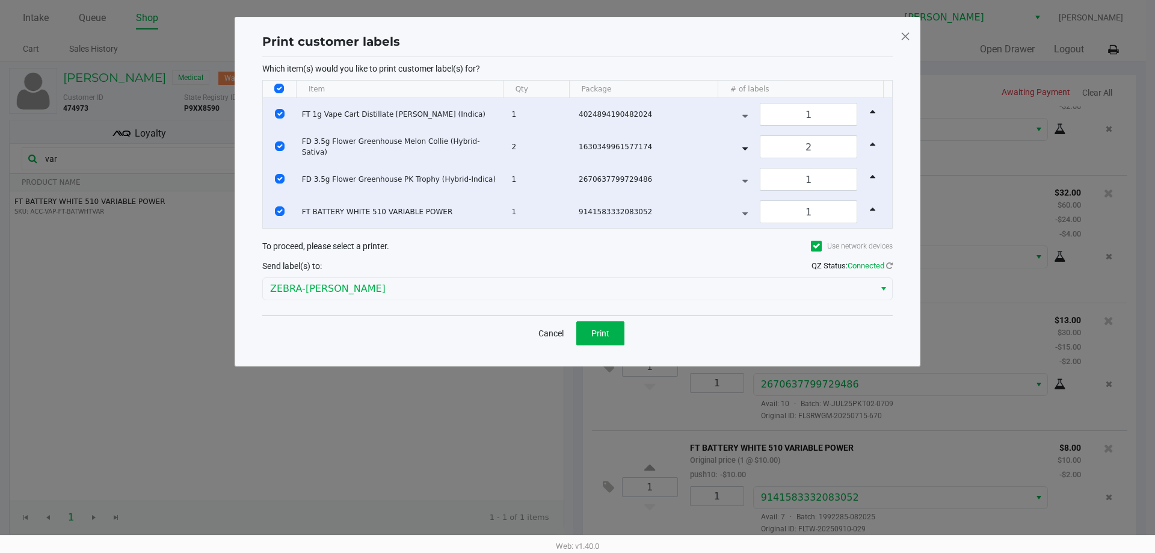
click at [436, 154] on td "FD 3.5g Flower Greenhouse Melon Collie (Hybrid-Sativa)" at bounding box center [402, 147] width 210 height 32
click at [460, 116] on td "FT 1g Vape Cart Distillate Donny Burger (Indica)" at bounding box center [402, 114] width 210 height 32
click at [280, 114] on input "Select Row" at bounding box center [280, 114] width 10 height 10
checkbox input "false"
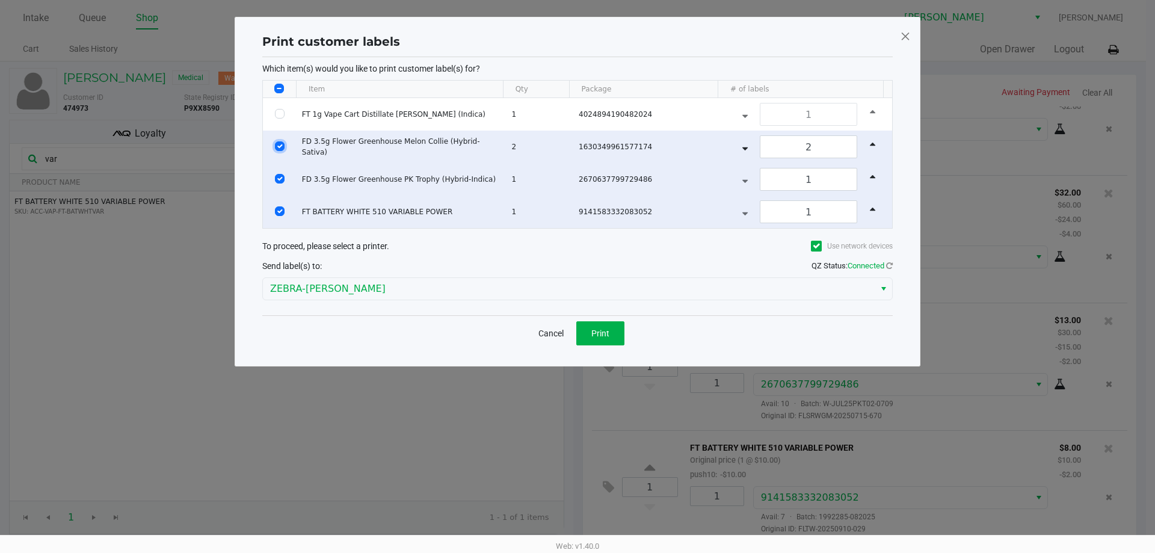
click at [280, 146] on input "Select Row" at bounding box center [280, 146] width 10 height 10
checkbox input "false"
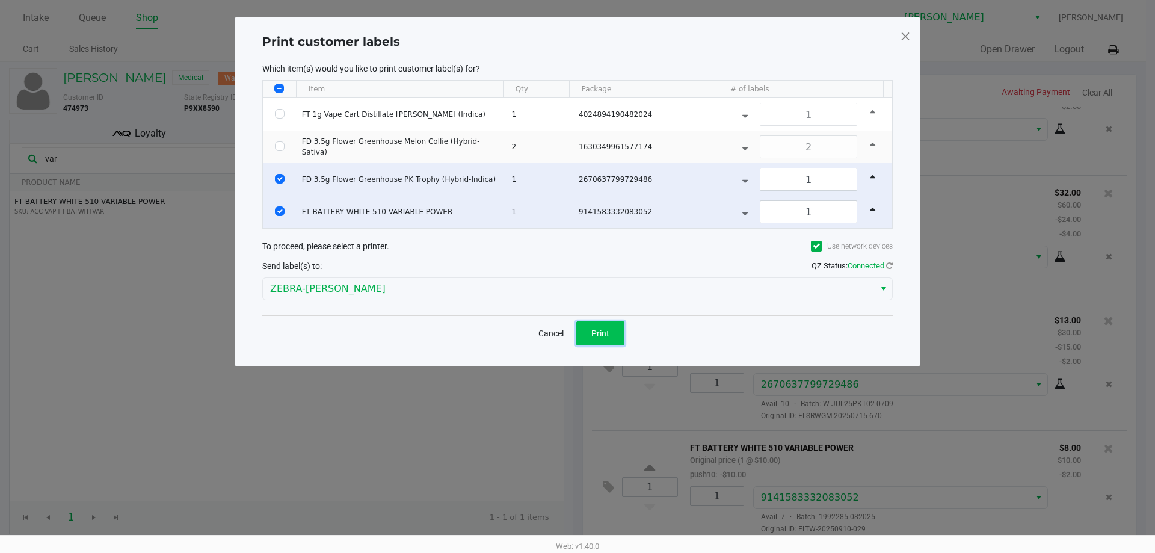
click at [596, 333] on span "Print" at bounding box center [600, 333] width 18 height 10
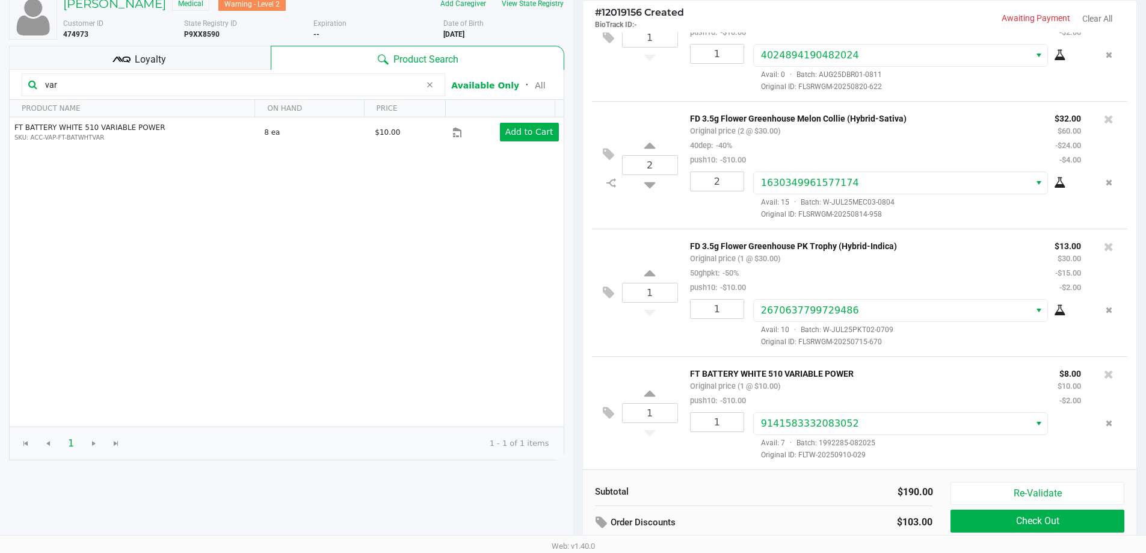
scroll to position [138, 0]
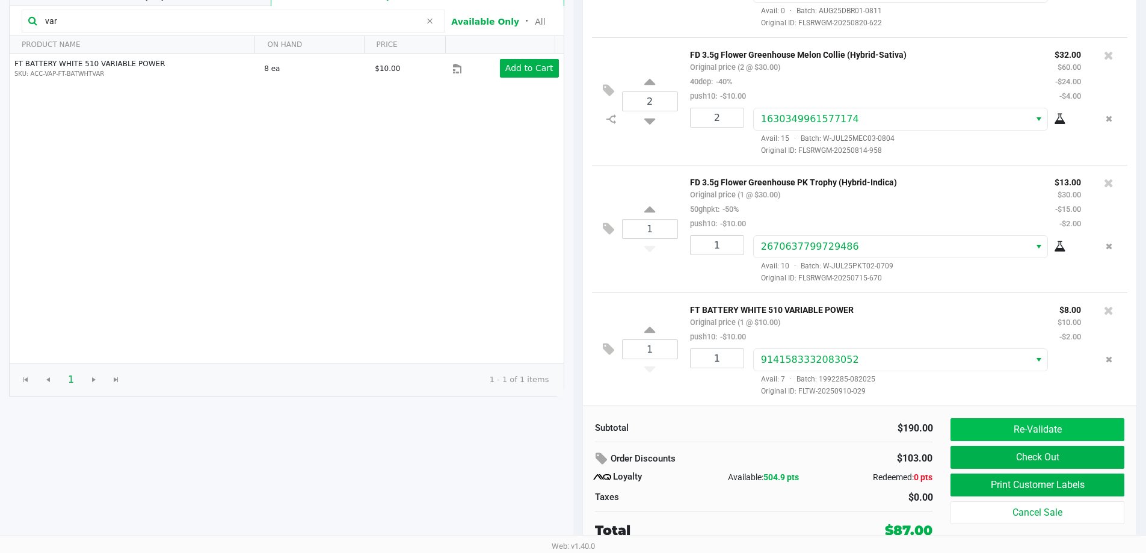
click at [1061, 434] on button "Re-Validate" at bounding box center [1037, 429] width 173 height 23
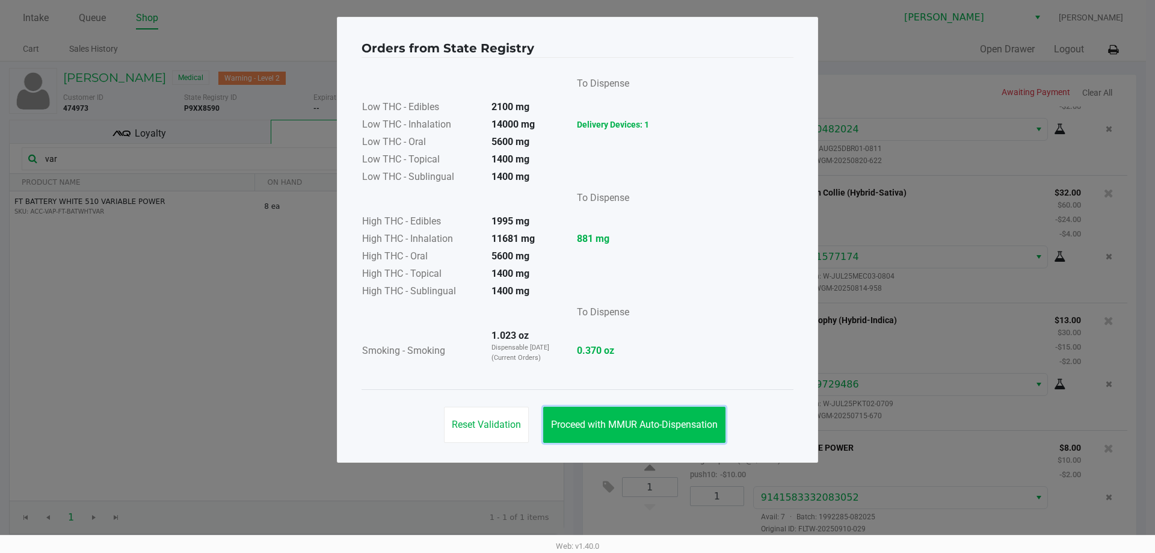
click at [650, 427] on span "Proceed with MMUR Auto-Dispensation" at bounding box center [634, 424] width 167 height 11
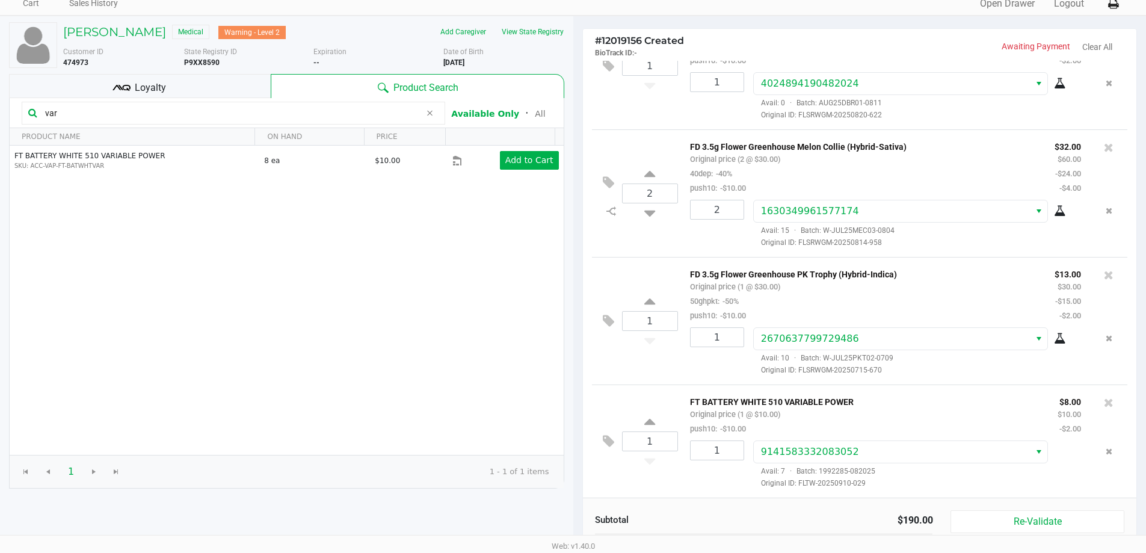
scroll to position [138, 0]
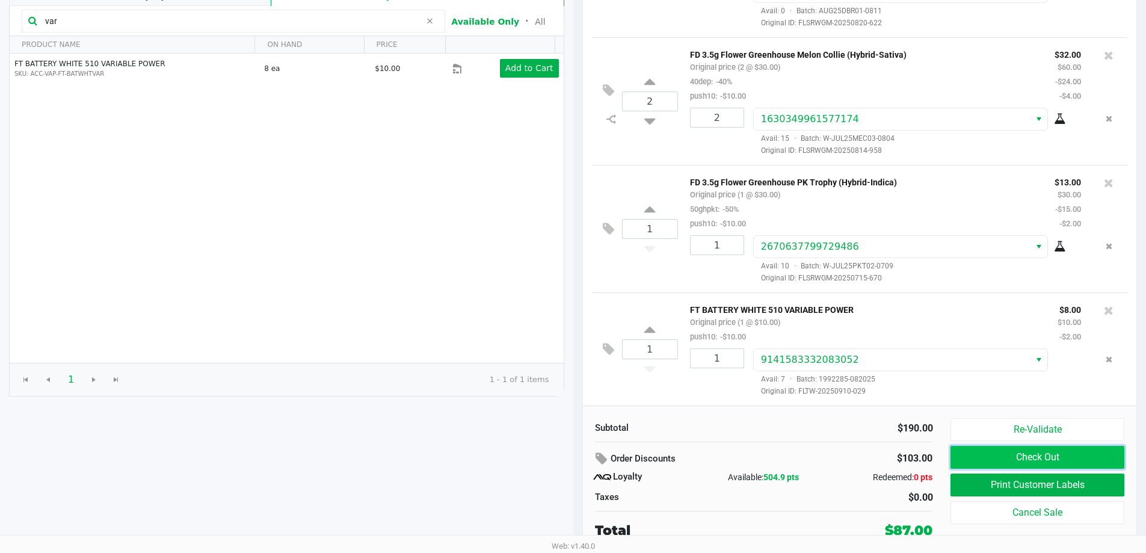
click at [1085, 452] on button "Check Out" at bounding box center [1037, 457] width 173 height 23
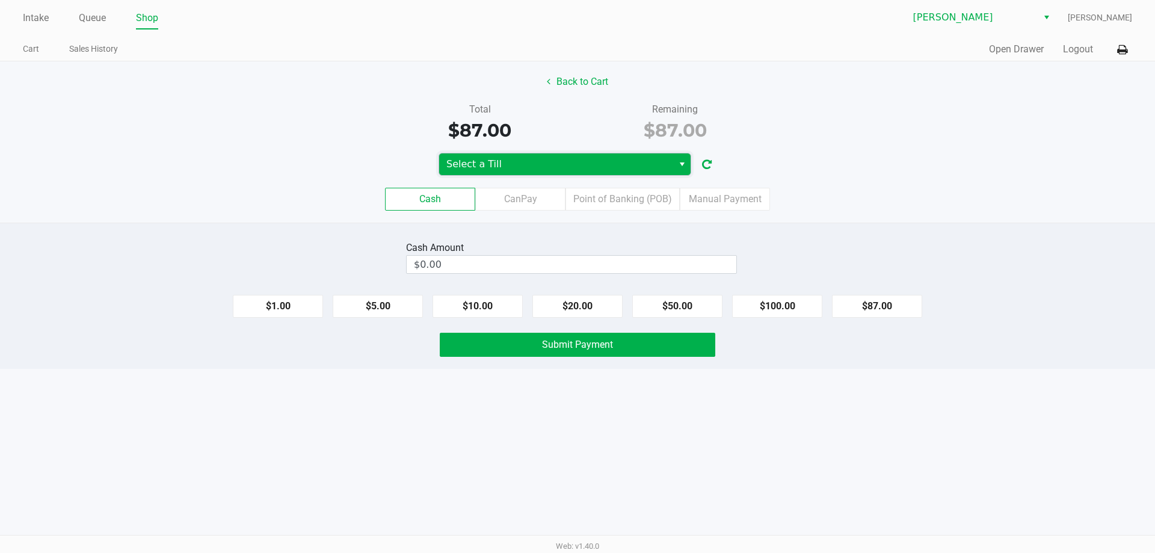
click at [496, 173] on span "Select a Till" at bounding box center [556, 164] width 234 height 22
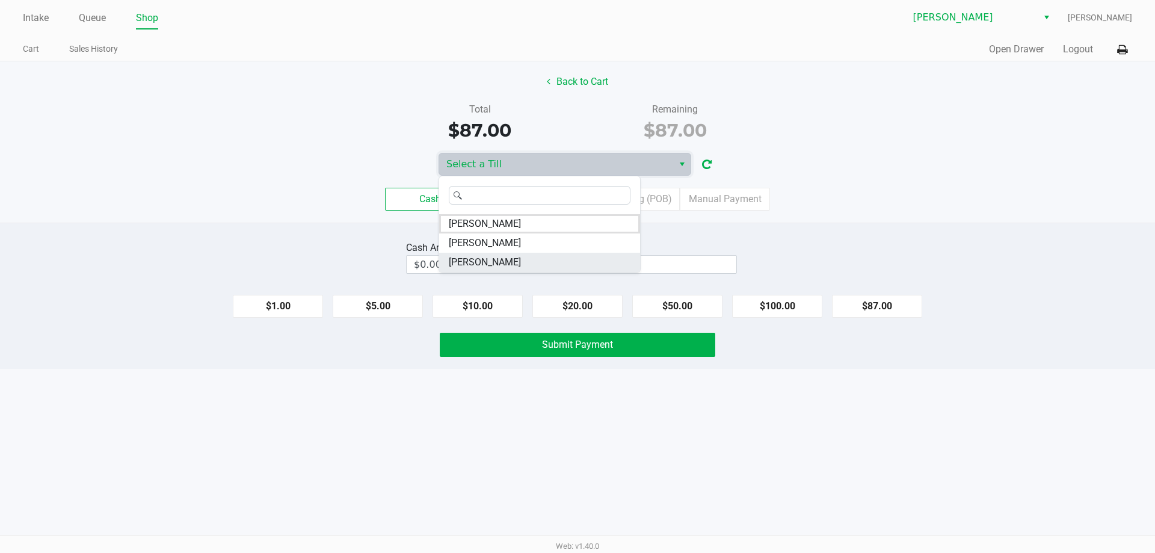
click at [511, 262] on li "DAVID-BOWIE" at bounding box center [539, 262] width 201 height 19
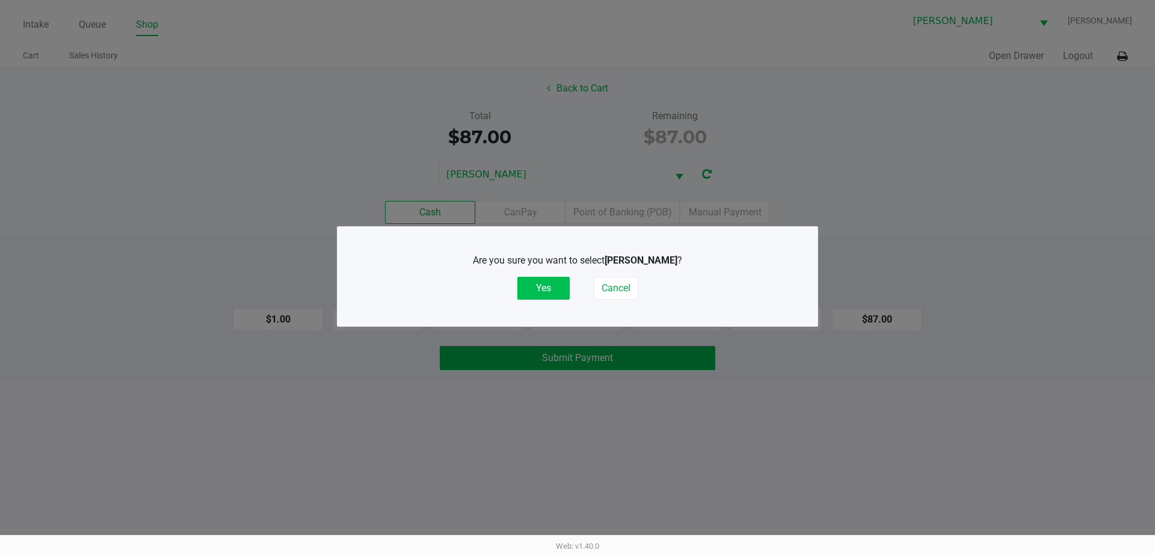
click at [531, 293] on button "Yes" at bounding box center [543, 288] width 52 height 23
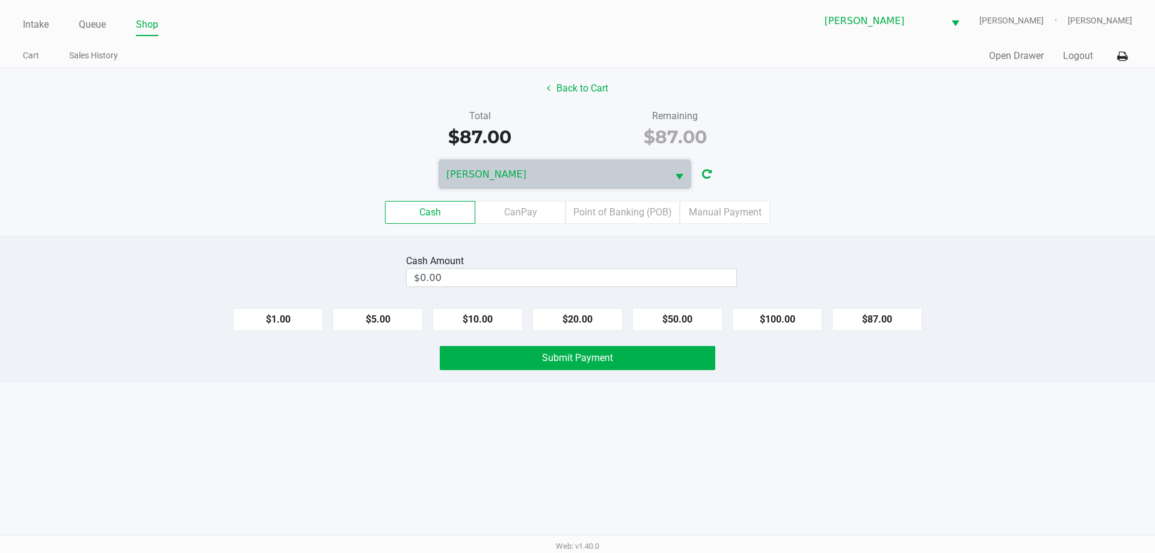
click at [901, 233] on div "Cash CanPay Point of Banking (POB) Manual Payment" at bounding box center [577, 212] width 1173 height 47
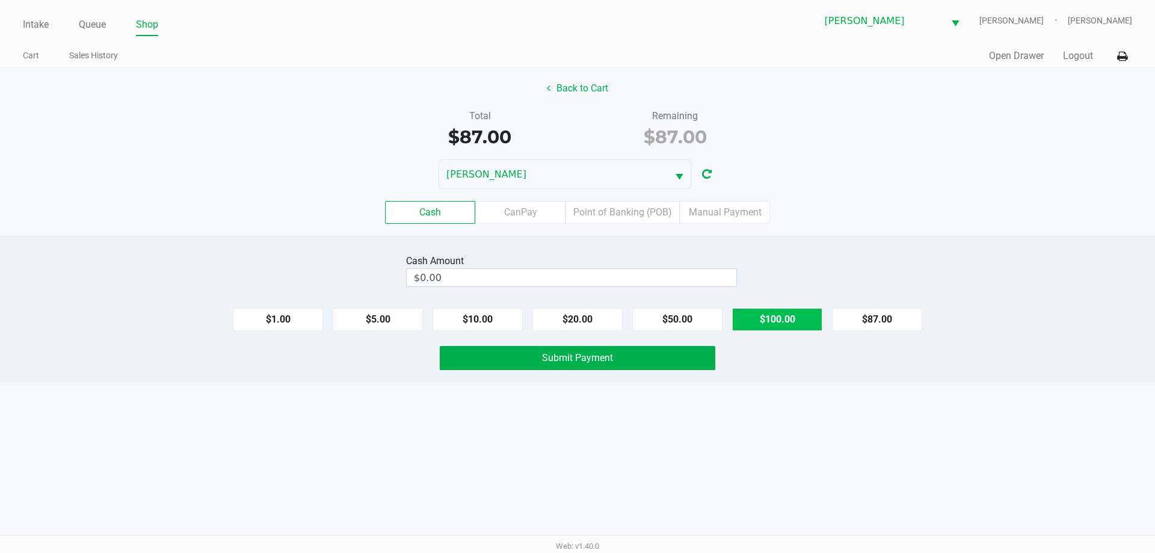
click at [791, 321] on button "$100.00" at bounding box center [777, 319] width 90 height 23
type input "$100.00"
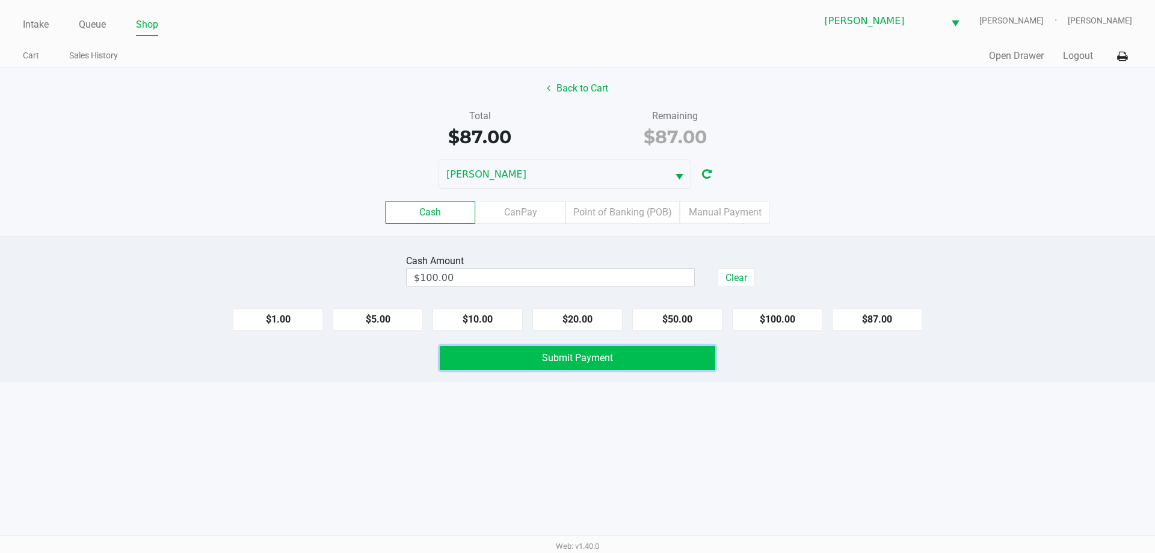
click at [601, 357] on span "Submit Payment" at bounding box center [577, 357] width 71 height 11
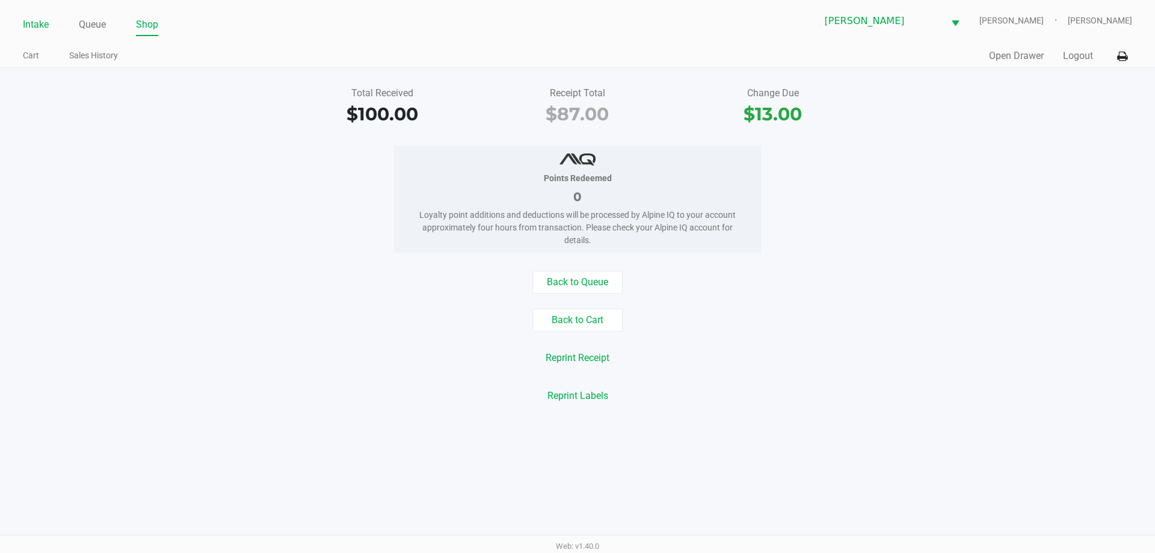
click at [49, 26] on link "Intake" at bounding box center [36, 24] width 26 height 17
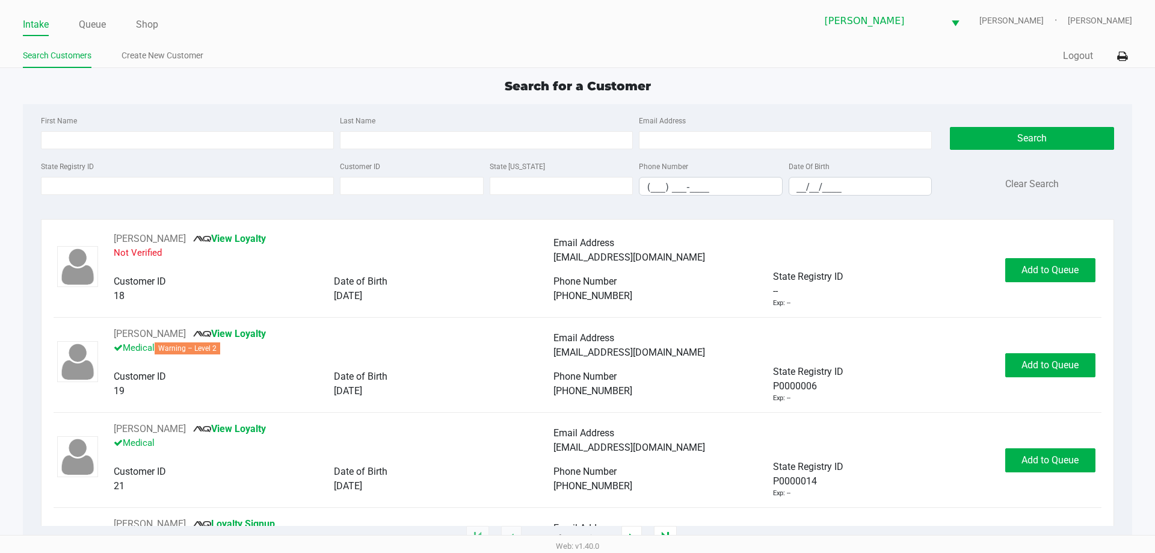
click at [242, 150] on div "First Name Last Name Email Address" at bounding box center [486, 136] width 897 height 46
click at [245, 135] on input "First Name" at bounding box center [187, 140] width 293 height 18
type input "austin"
click at [405, 143] on input "Last Name" at bounding box center [486, 140] width 293 height 18
type input "bar"
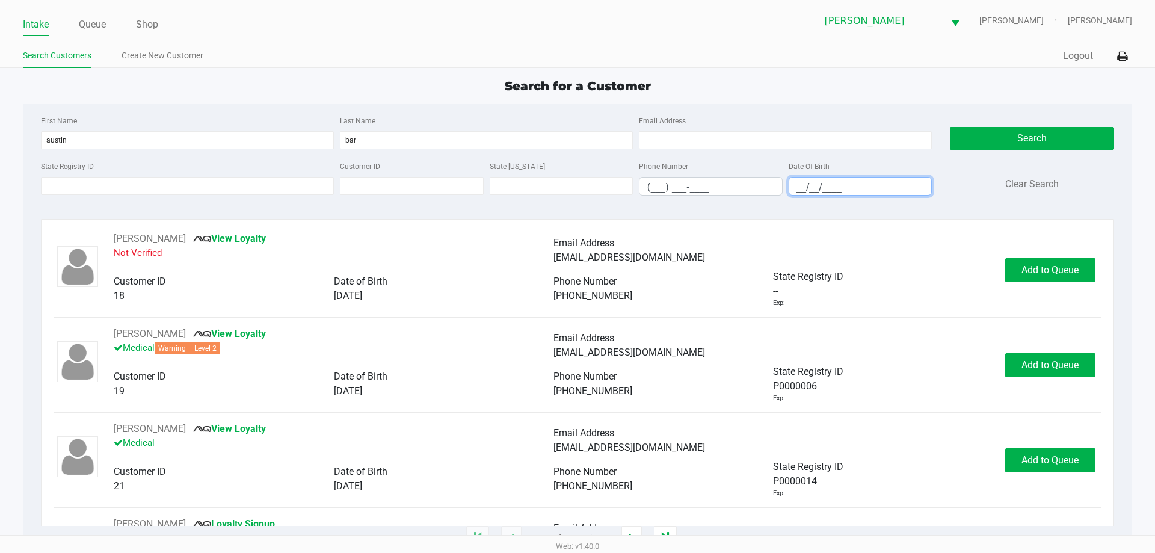
click at [797, 180] on input "__/__/____" at bounding box center [860, 186] width 143 height 19
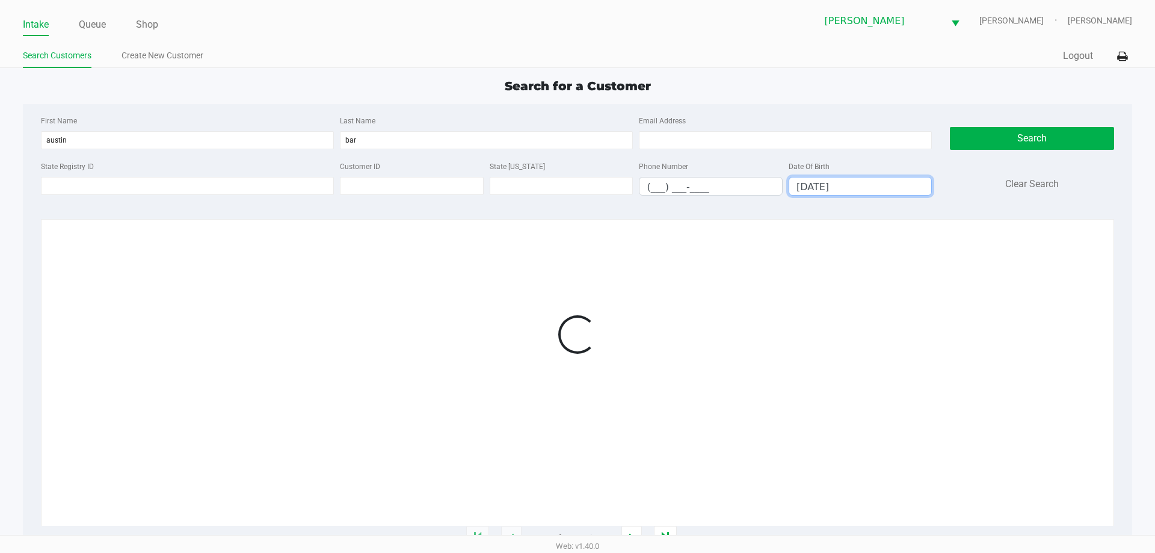
type input "09/01/1993"
click at [815, 94] on div "Search for a Customer" at bounding box center [577, 86] width 1127 height 18
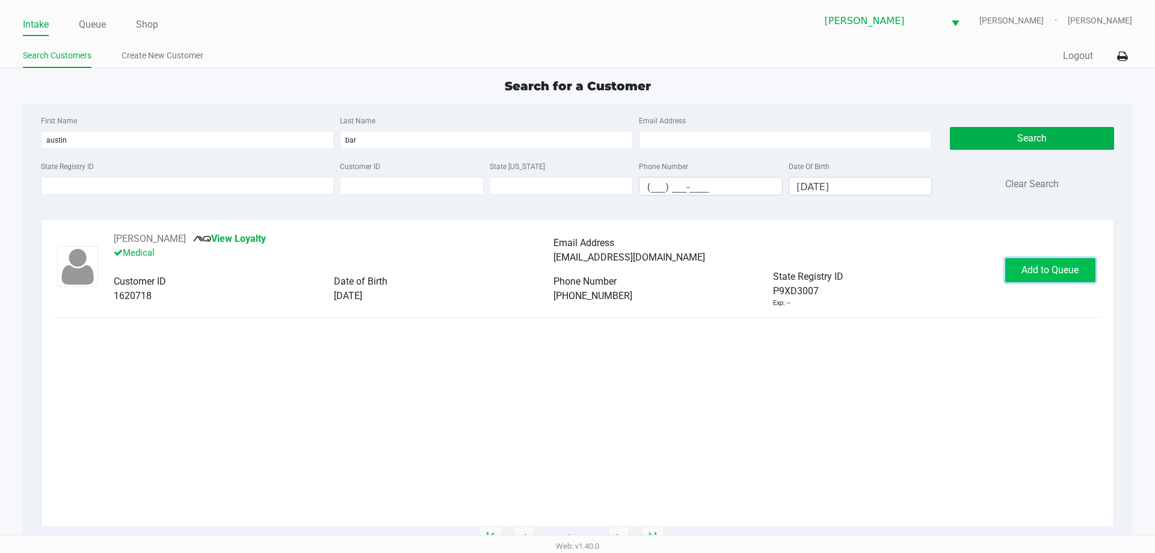
click at [1038, 270] on span "Add to Queue" at bounding box center [1050, 269] width 57 height 11
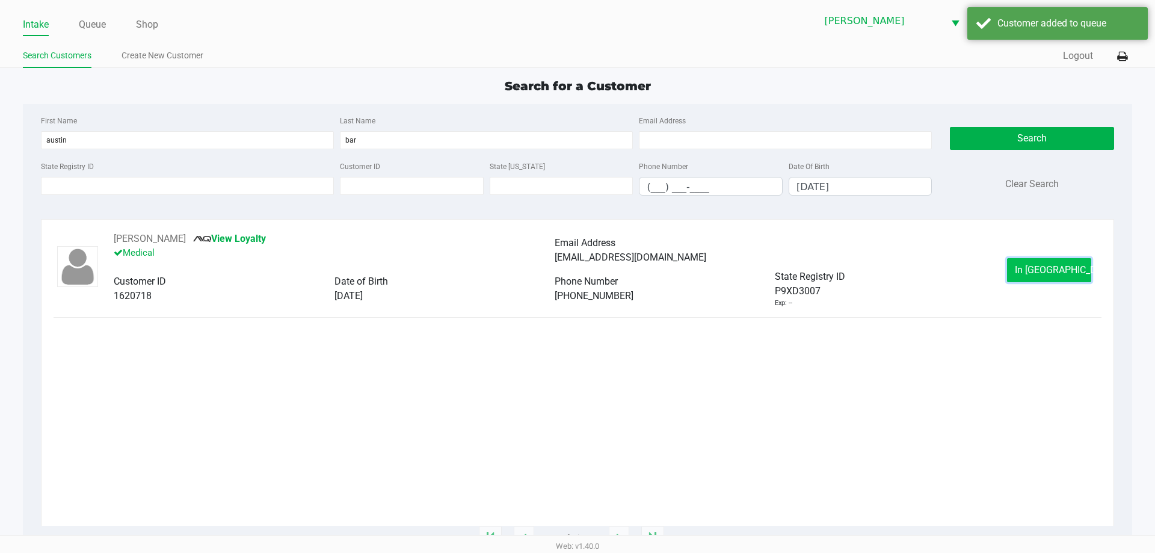
click at [1059, 274] on span "In Queue" at bounding box center [1065, 269] width 101 height 11
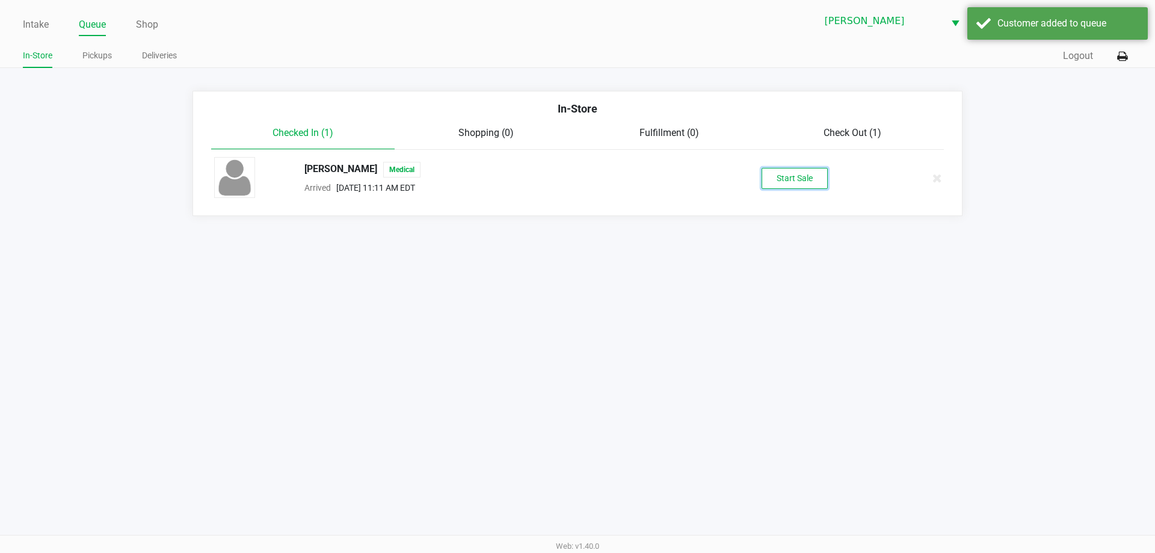
click at [793, 179] on button "Start Sale" at bounding box center [795, 178] width 66 height 21
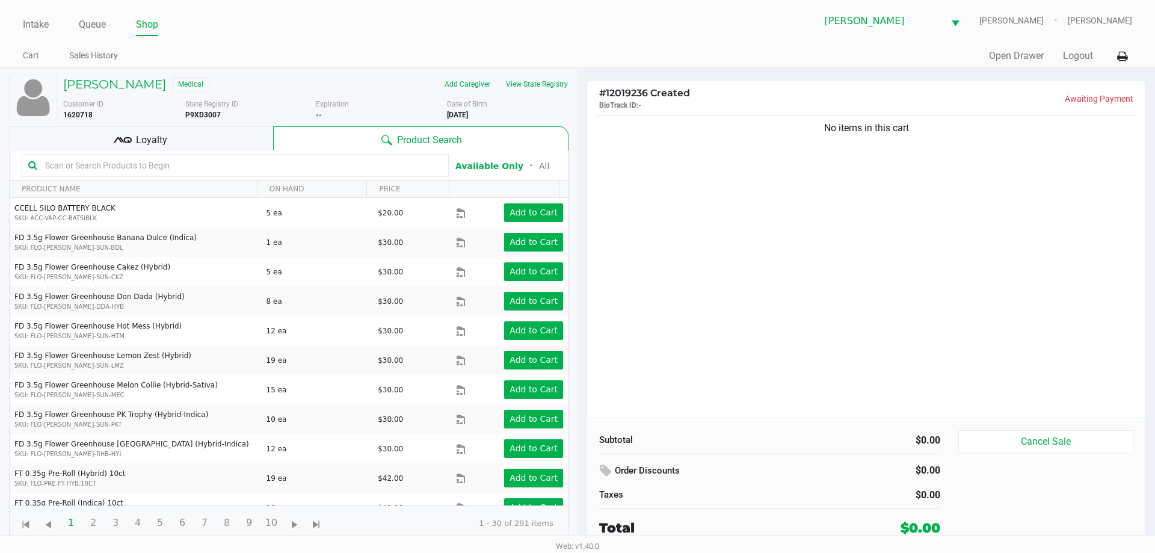
click at [558, 105] on div "More Date of Birth 9/01/1993" at bounding box center [512, 110] width 131 height 22
click at [553, 80] on button "View State Registry" at bounding box center [533, 84] width 70 height 19
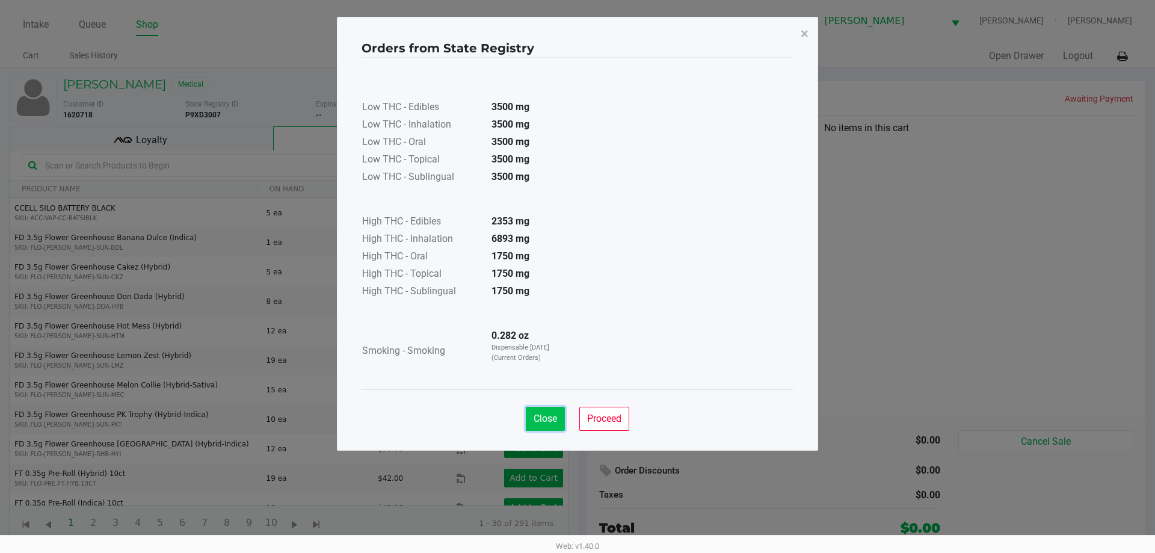
click at [546, 415] on span "Close" at bounding box center [545, 418] width 23 height 11
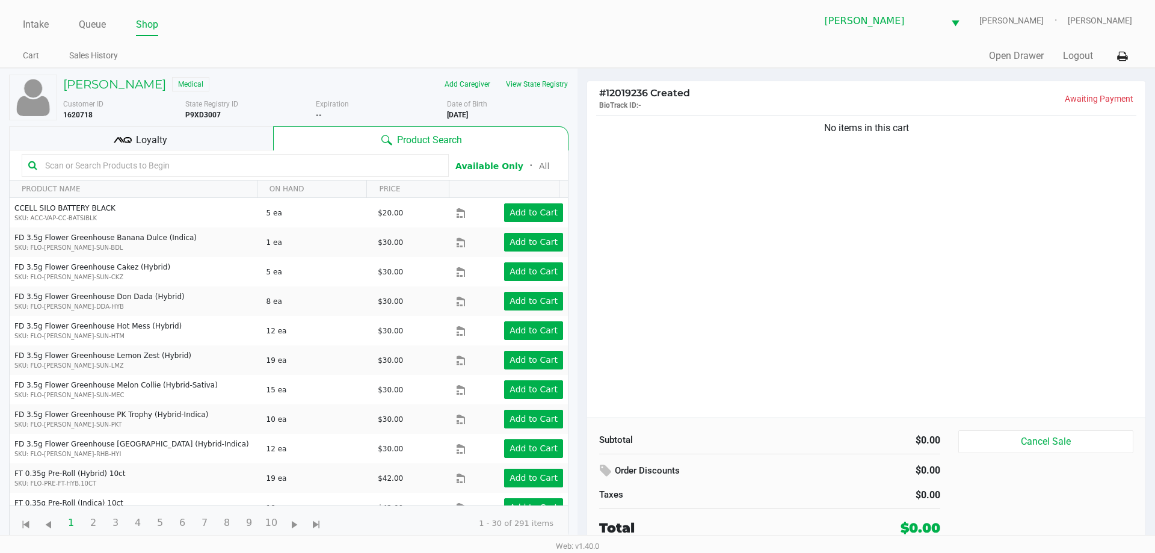
click at [369, 163] on input "text" at bounding box center [241, 165] width 402 height 18
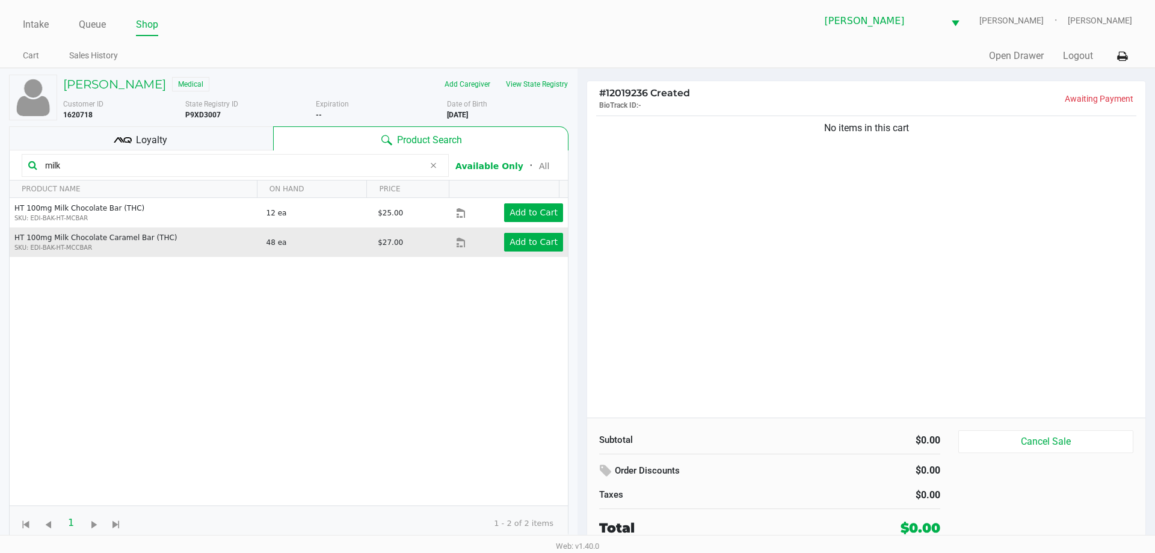
click at [519, 231] on td "Add to Cart" at bounding box center [512, 241] width 112 height 29
click at [519, 239] on app-button-loader "Add to Cart" at bounding box center [534, 242] width 48 height 10
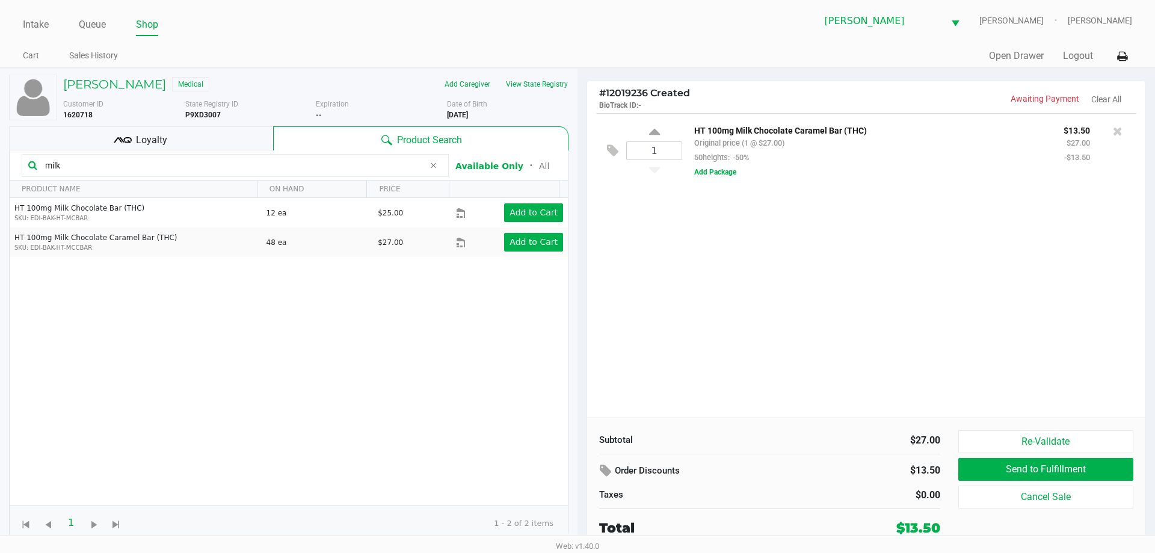
click at [102, 166] on input "milk" at bounding box center [232, 165] width 384 height 18
type input "m"
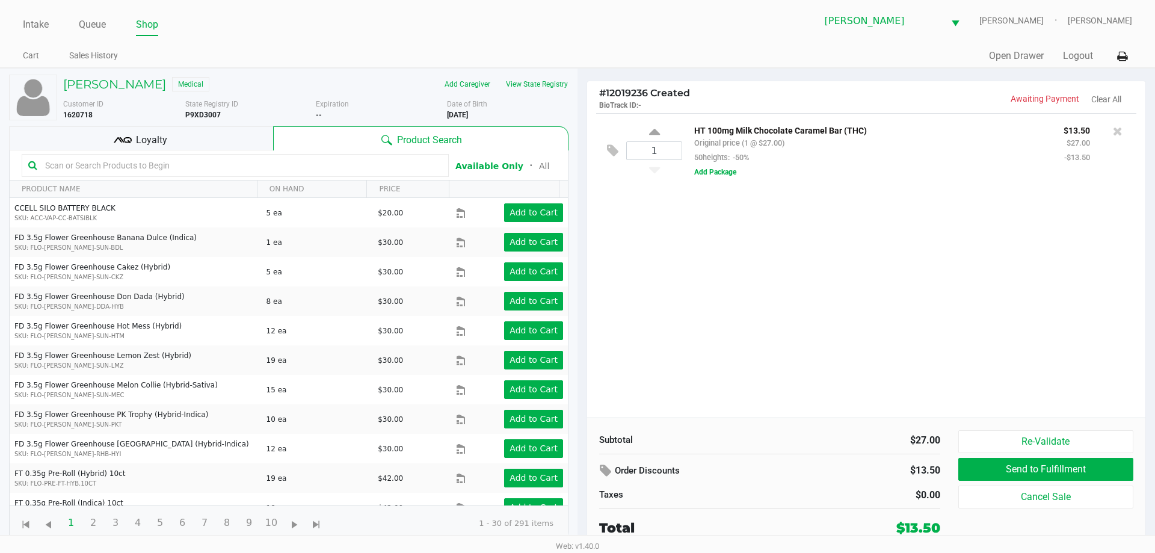
drag, startPoint x: 230, startPoint y: 111, endPoint x: 183, endPoint y: 117, distance: 47.2
click at [183, 117] on div "Customer ID 1620718 State Registry ID P9XD3007 Expiration -- More Date of Birth…" at bounding box center [315, 110] width 523 height 22
click at [223, 108] on span "State Registry ID" at bounding box center [211, 104] width 53 height 8
drag, startPoint x: 224, startPoint y: 117, endPoint x: 184, endPoint y: 111, distance: 40.2
click at [183, 116] on div "Customer ID 1620718 State Registry ID P9XD3007 Expiration -- More Date of Birth…" at bounding box center [315, 110] width 523 height 22
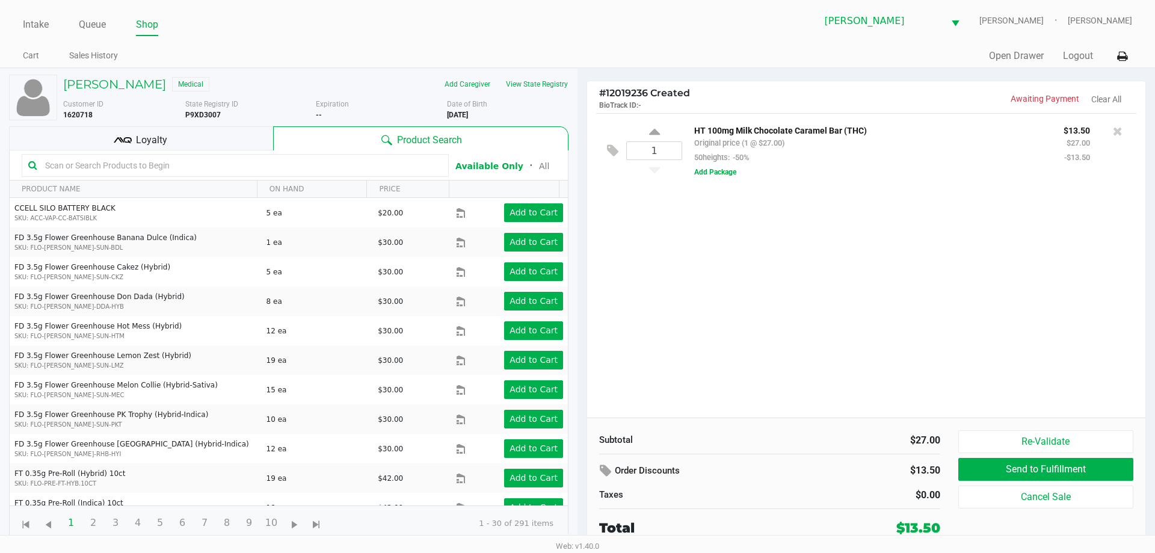
click at [215, 109] on div "State Registry ID P9XD3007" at bounding box center [250, 110] width 131 height 22
drag, startPoint x: 208, startPoint y: 118, endPoint x: 187, endPoint y: 119, distance: 20.5
click at [187, 119] on div "State Registry ID P9XD3007" at bounding box center [250, 110] width 131 height 22
copy b "P9XD3007"
click at [377, 52] on ul "Cart Sales History" at bounding box center [300, 57] width 555 height 20
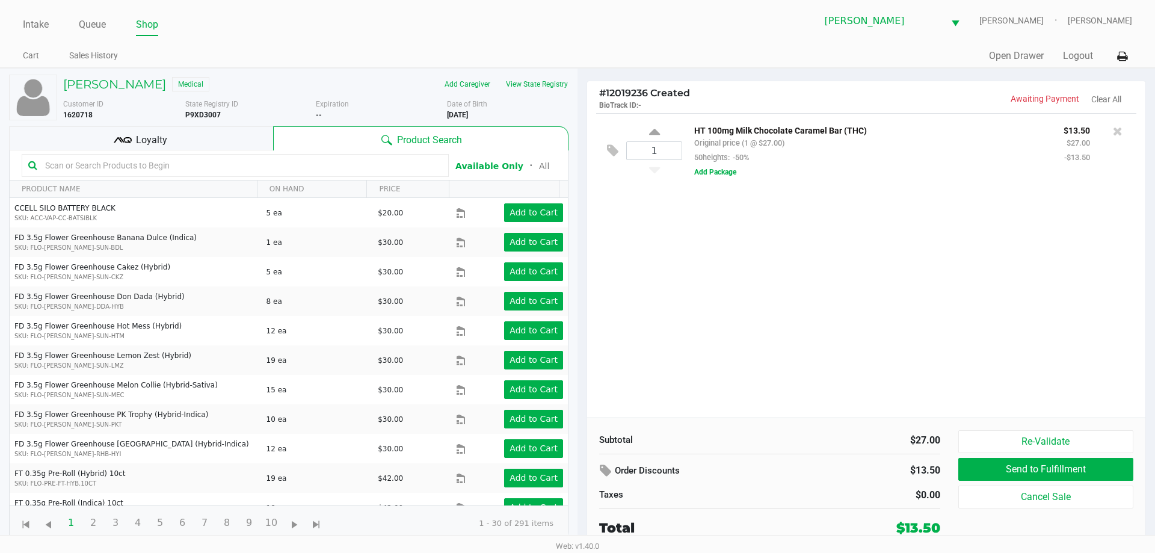
click at [669, 212] on div "1 HT 100mg Milk Chocolate Caramel Bar (THC) Original price (1 @ $27.00) 50heigh…" at bounding box center [866, 265] width 558 height 304
click at [307, 167] on input "text" at bounding box center [241, 165] width 402 height 18
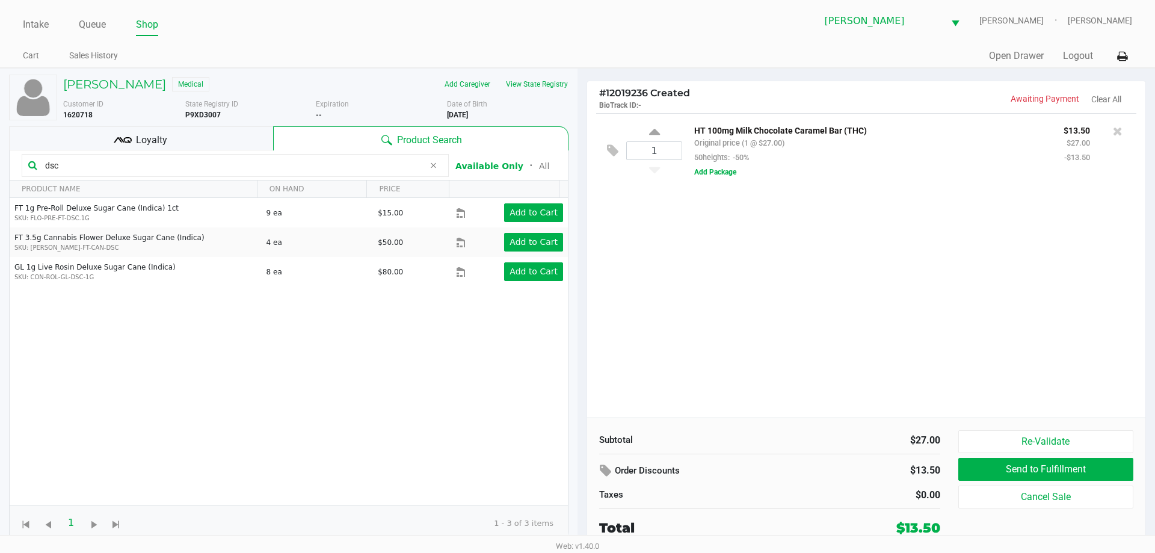
click at [254, 335] on div "FT 1g Pre-Roll Deluxe Sugar Cane (Indica) 1ct SKU: FLO-PRE-FT-DSC.1G 9 ea $15.0…" at bounding box center [289, 351] width 558 height 307
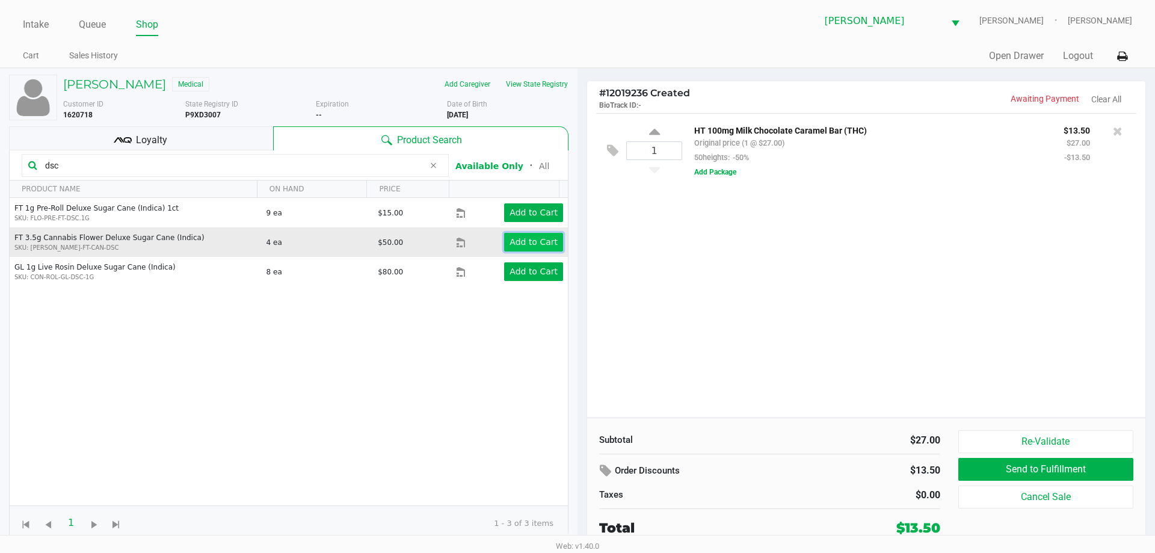
click at [532, 237] on app-button-loader "Add to Cart" at bounding box center [534, 242] width 48 height 10
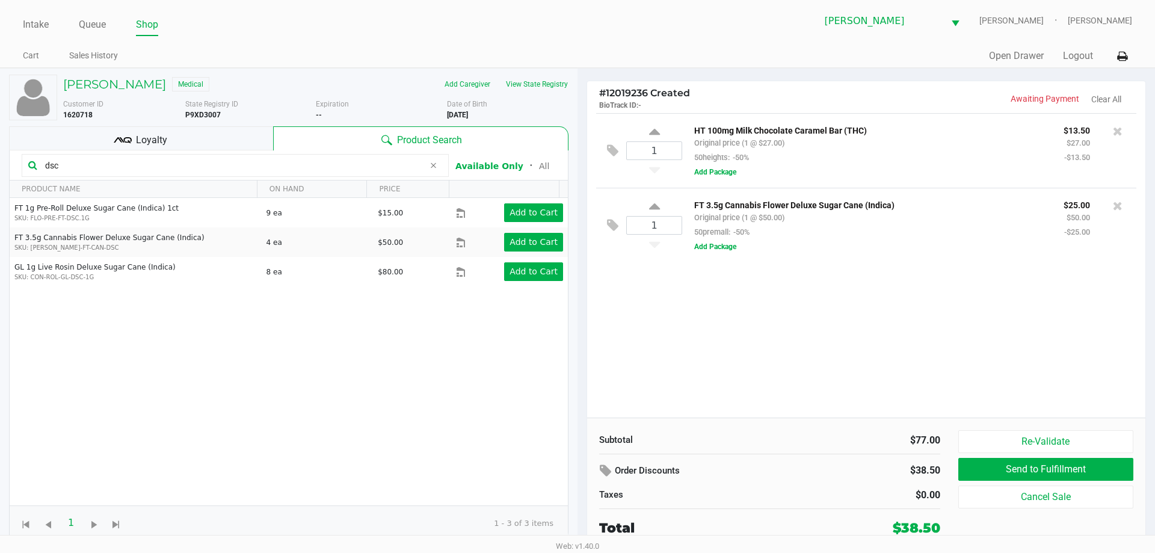
click at [70, 164] on input "dsc" at bounding box center [232, 165] width 384 height 18
type input "d"
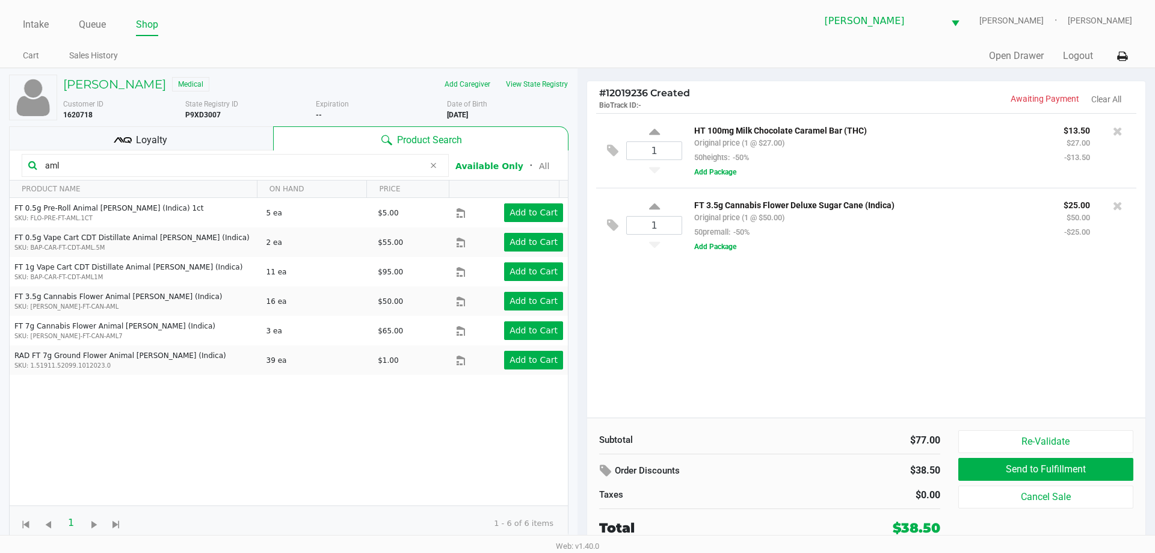
type input "aml"
click at [295, 428] on div "FT 0.5g Pre-Roll Animal Larry (Indica) 1ct SKU: FLO-PRE-FT-AML.1CT 5 ea $5.00 A…" at bounding box center [289, 351] width 558 height 307
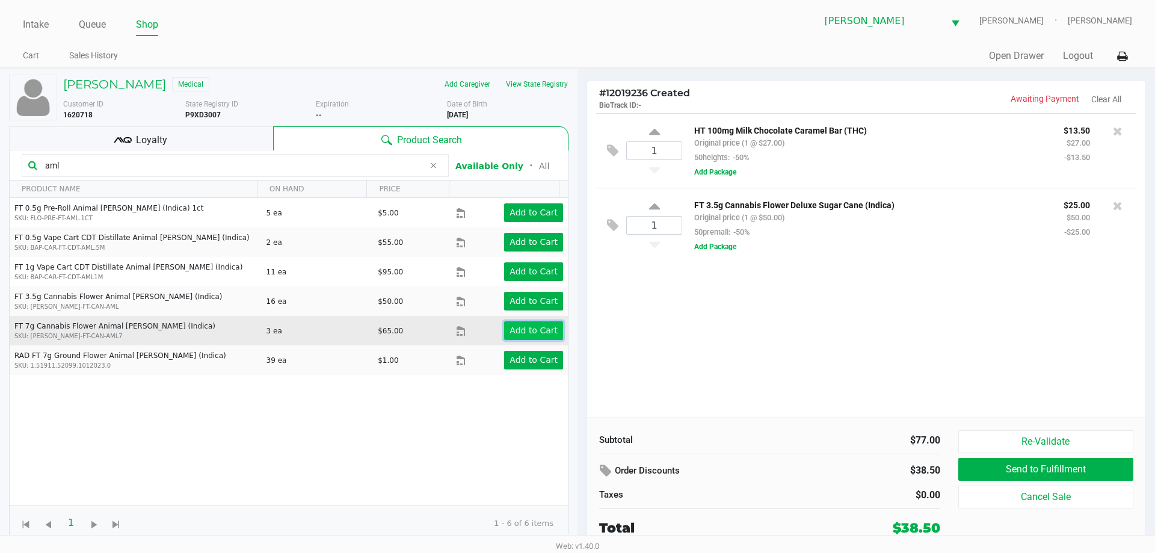
click at [532, 328] on app-button-loader "Add to Cart" at bounding box center [534, 330] width 48 height 10
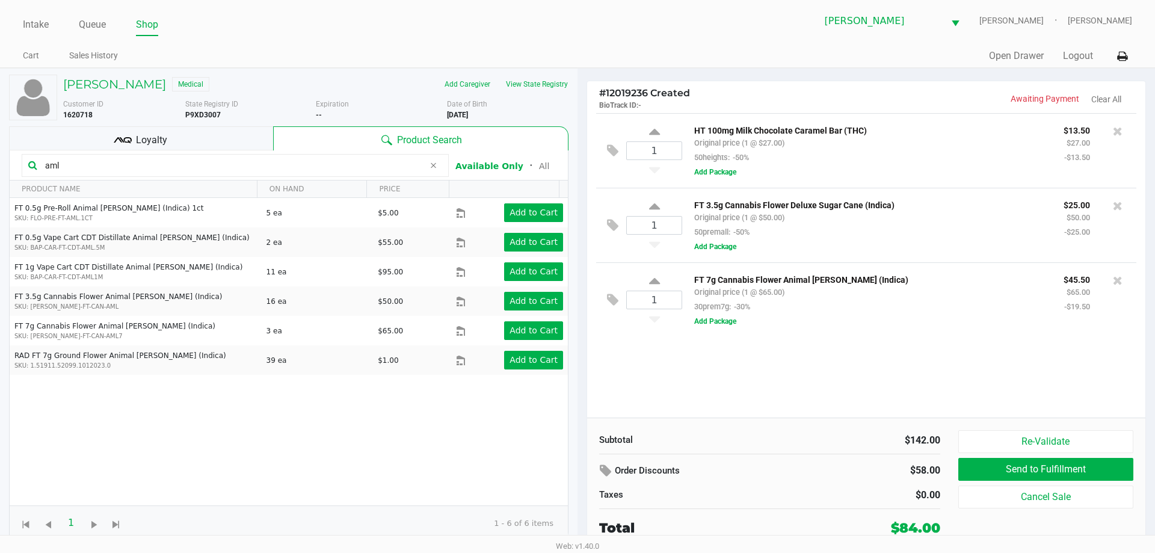
click at [773, 395] on div "1 HT 100mg Milk Chocolate Caramel Bar (THC) Original price (1 @ $27.00) 50heigh…" at bounding box center [866, 265] width 558 height 304
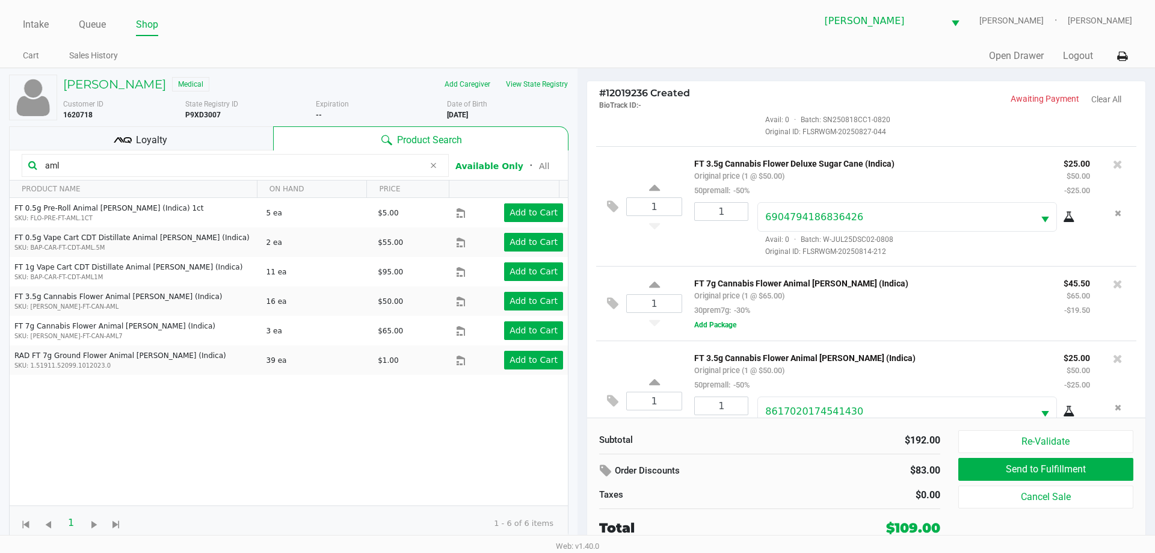
scroll to position [132, 0]
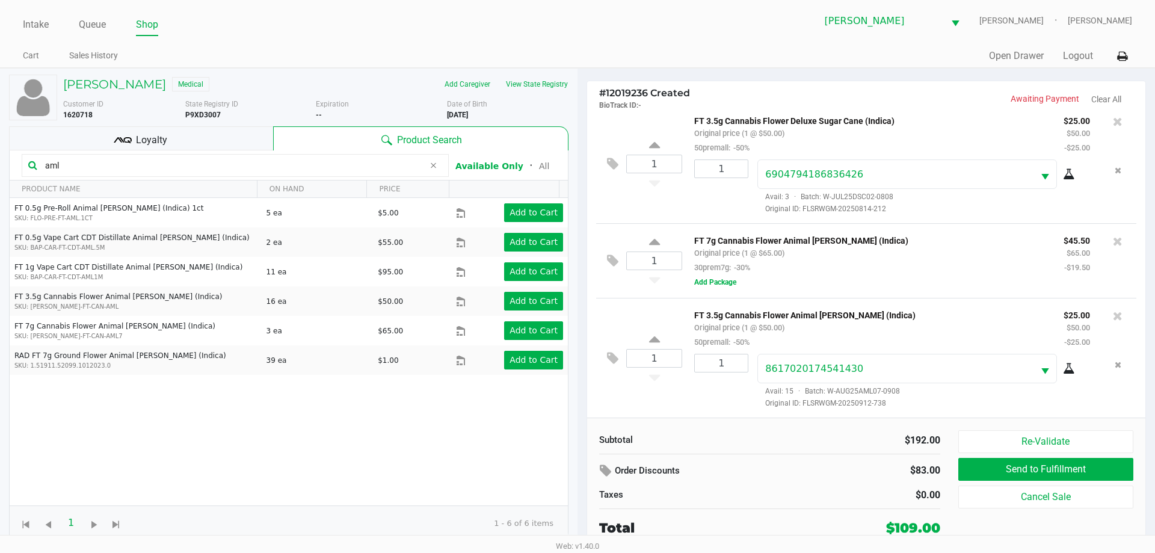
click at [1115, 238] on div at bounding box center [1117, 241] width 19 height 17
click at [1113, 241] on icon at bounding box center [1118, 241] width 10 height 12
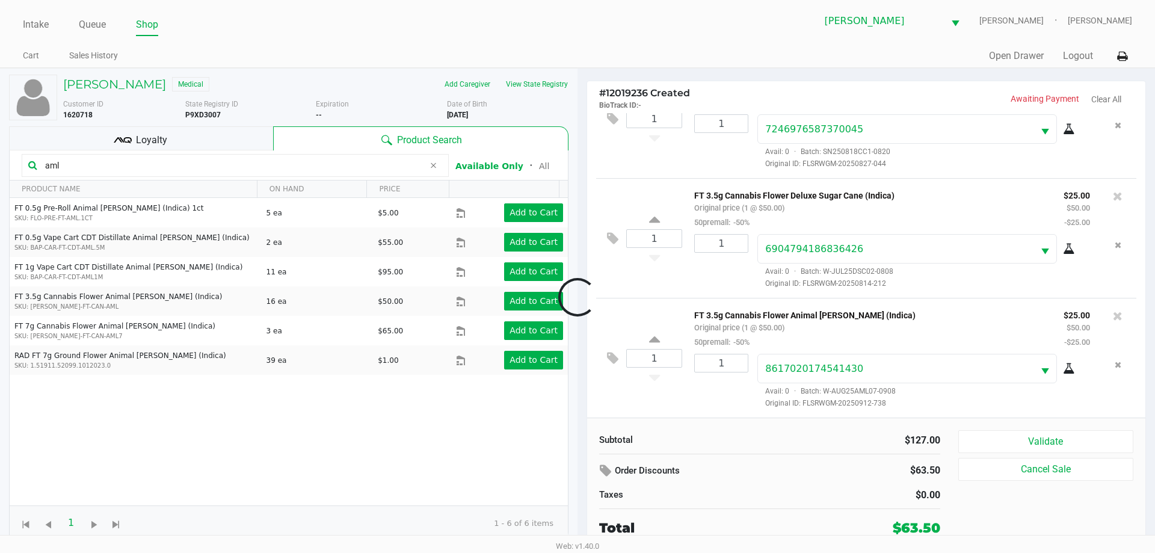
scroll to position [57, 0]
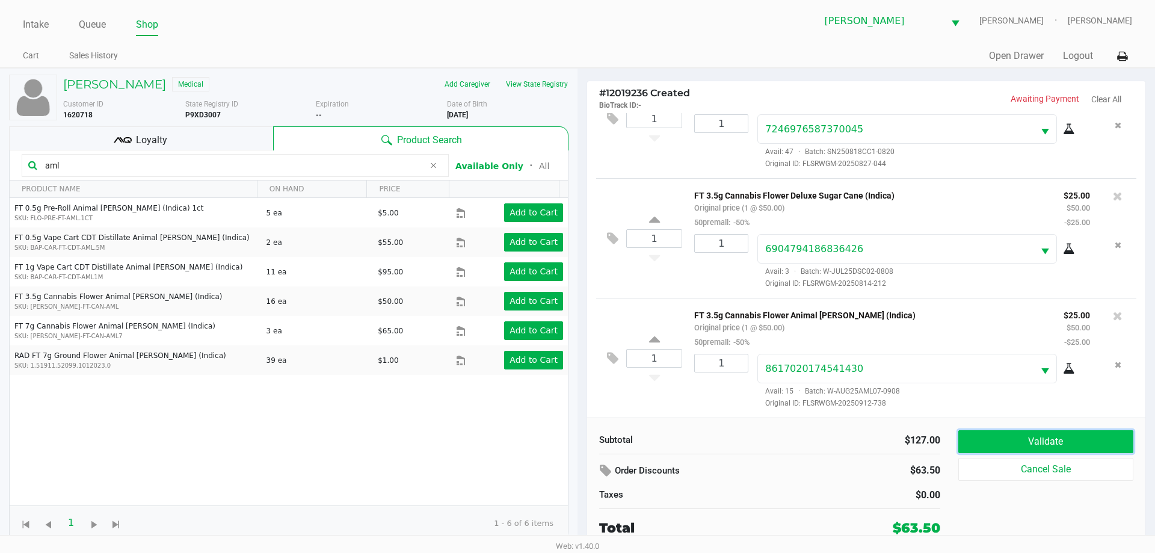
click at [1000, 440] on button "Validate" at bounding box center [1045, 441] width 175 height 23
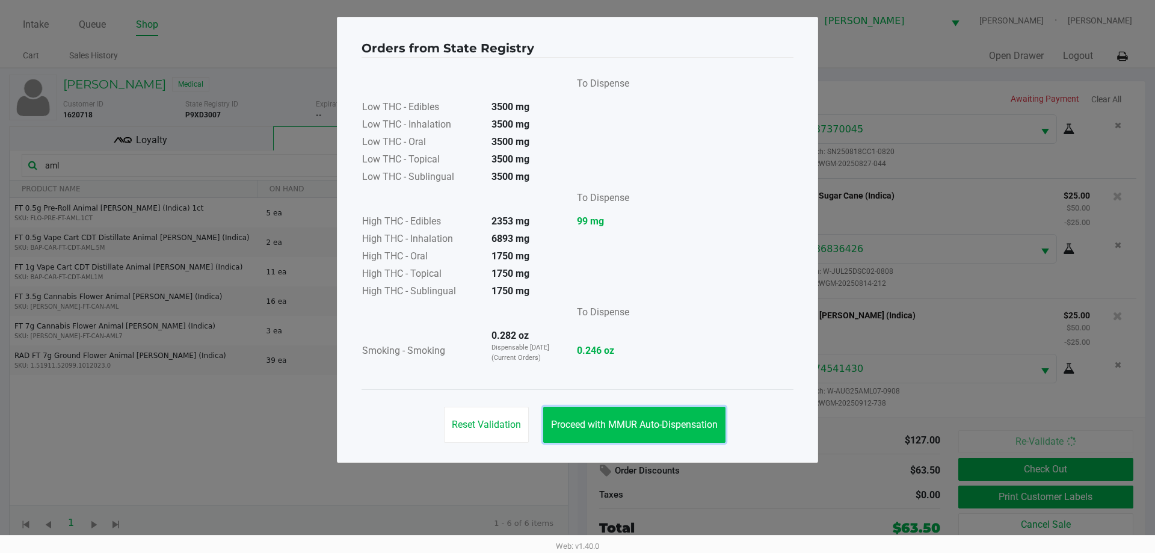
click at [669, 422] on span "Proceed with MMUR Auto-Dispensation" at bounding box center [634, 424] width 167 height 11
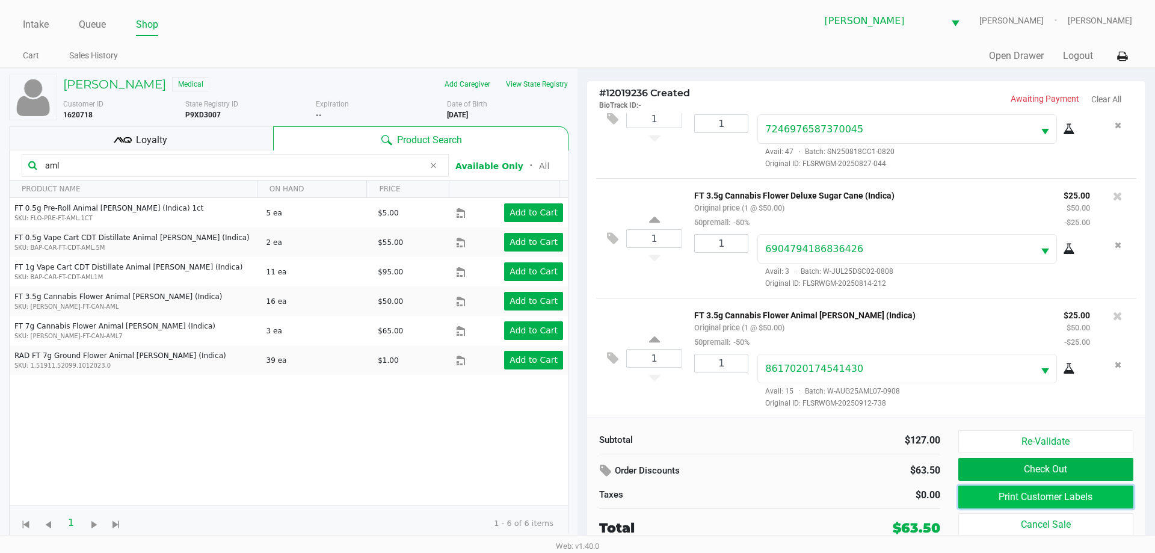
click at [1010, 497] on button "Print Customer Labels" at bounding box center [1045, 497] width 175 height 23
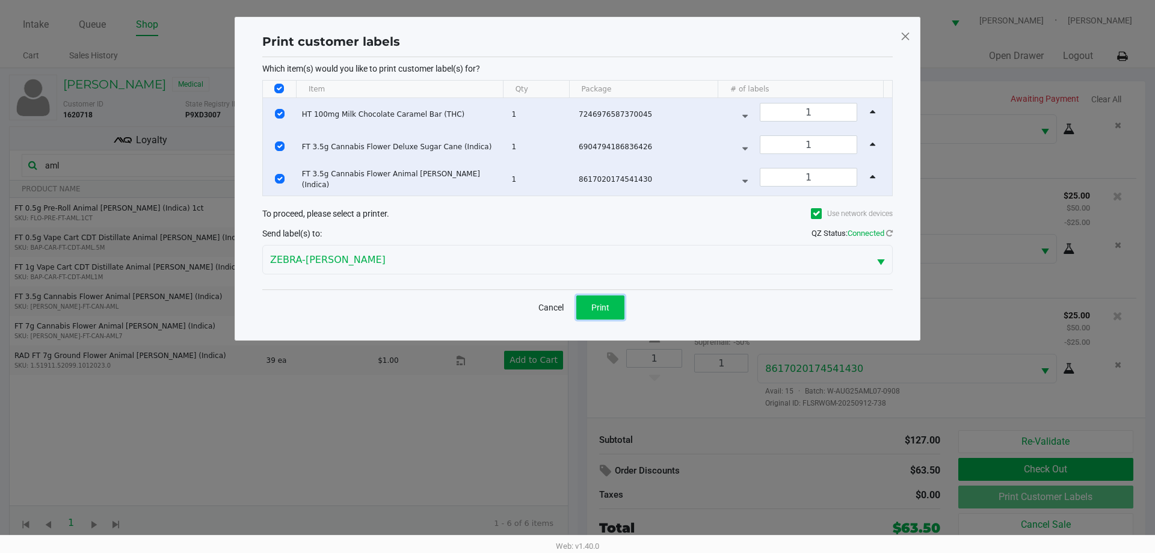
click at [608, 311] on span "Print" at bounding box center [600, 308] width 18 height 10
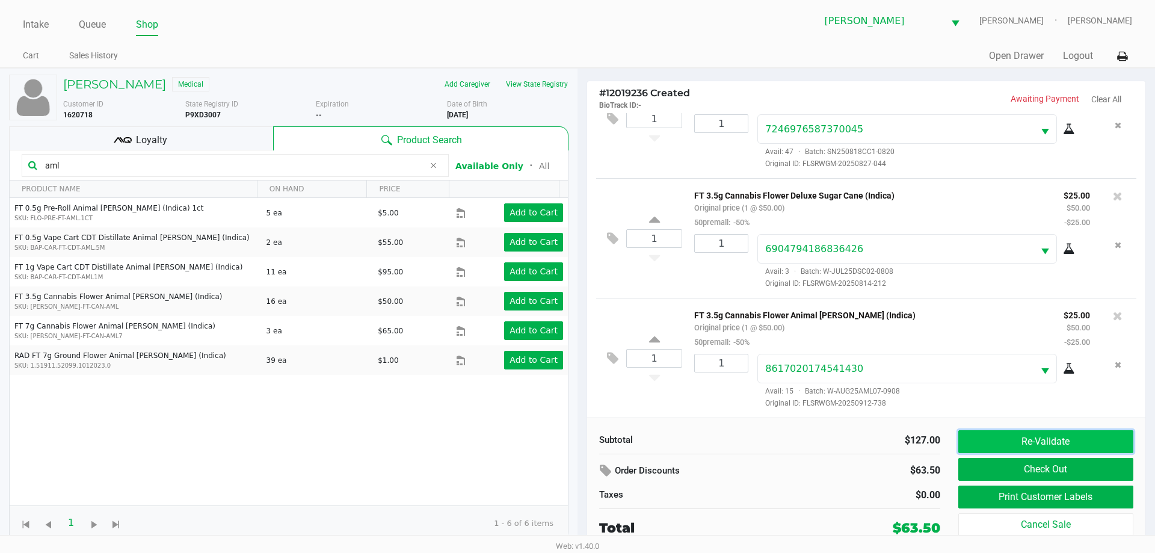
click at [996, 443] on button "Re-Validate" at bounding box center [1045, 441] width 175 height 23
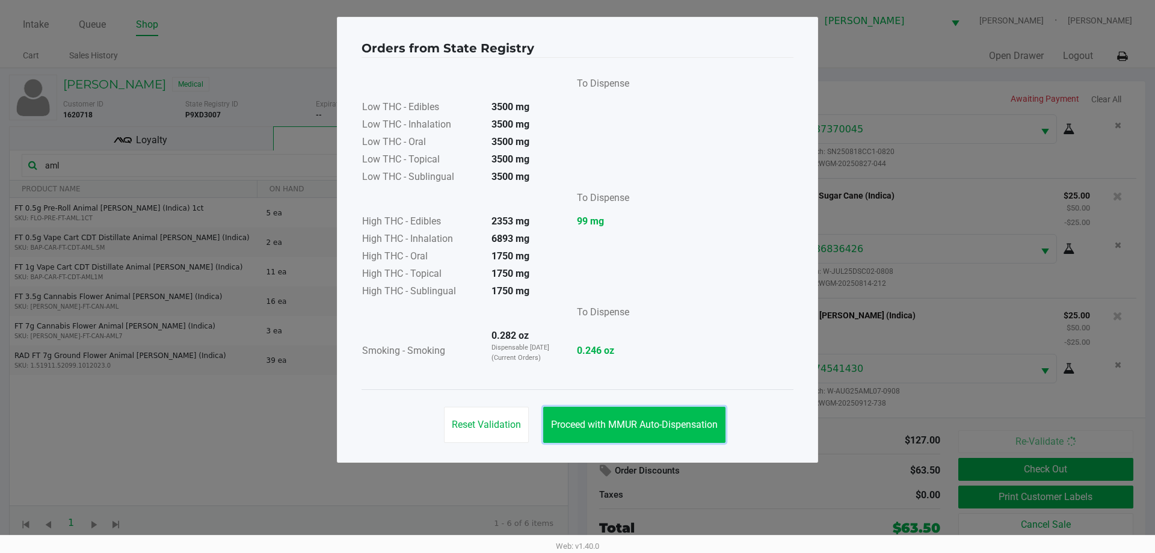
click at [643, 425] on span "Proceed with MMUR Auto-Dispensation" at bounding box center [634, 424] width 167 height 11
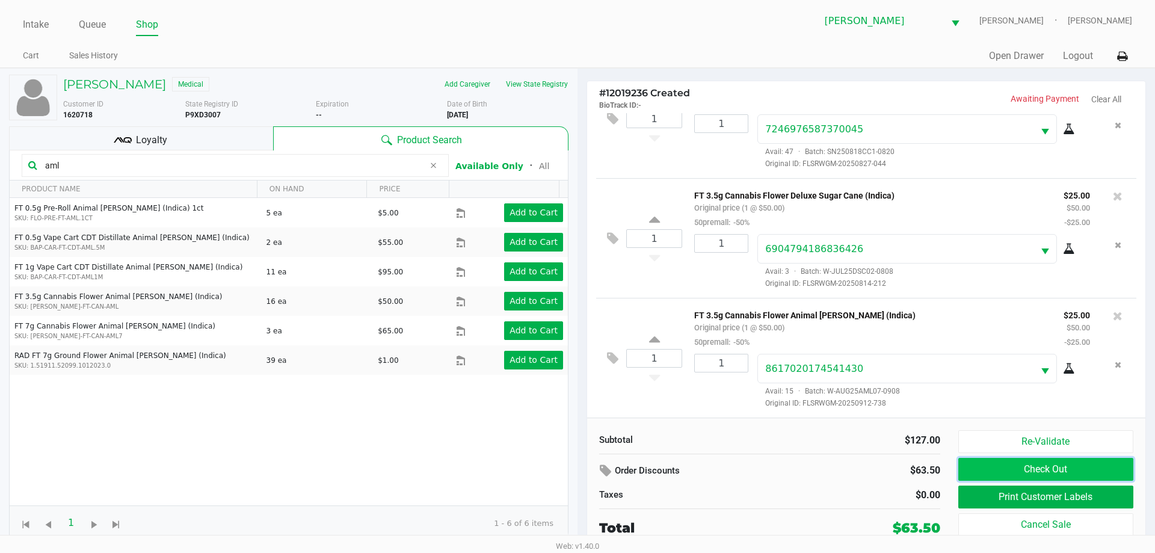
click at [1019, 471] on button "Check Out" at bounding box center [1045, 469] width 175 height 23
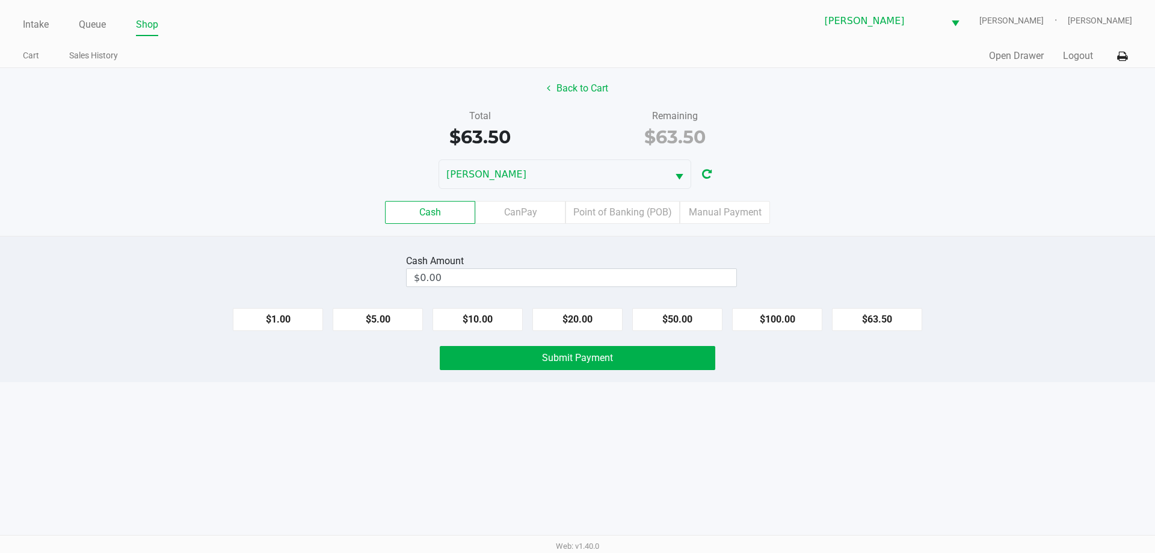
click at [591, 103] on div "Back to Cart Total $63.50 Remaining $63.50 DAVID-BOWIE Cash CanPay Point of Ban…" at bounding box center [577, 152] width 1155 height 168
click at [594, 93] on button "Back to Cart" at bounding box center [577, 88] width 77 height 23
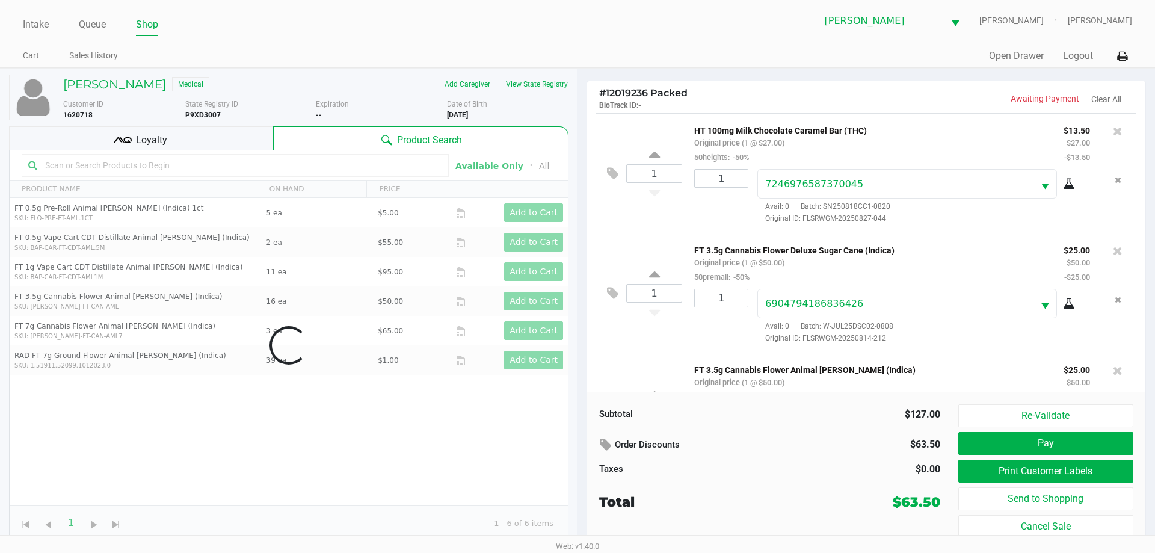
click at [191, 134] on div "Loyalty" at bounding box center [141, 138] width 264 height 24
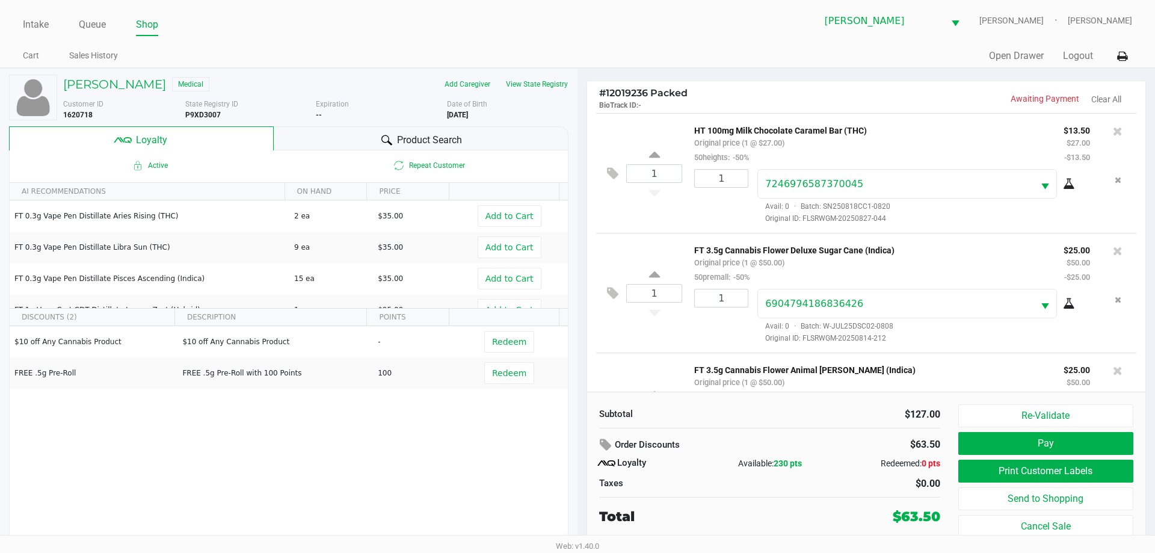
click at [401, 467] on div "$10 off Any Cannabis Product $10 off Any Cannabis Product - Redeem FREE .5g Pre…" at bounding box center [289, 416] width 558 height 181
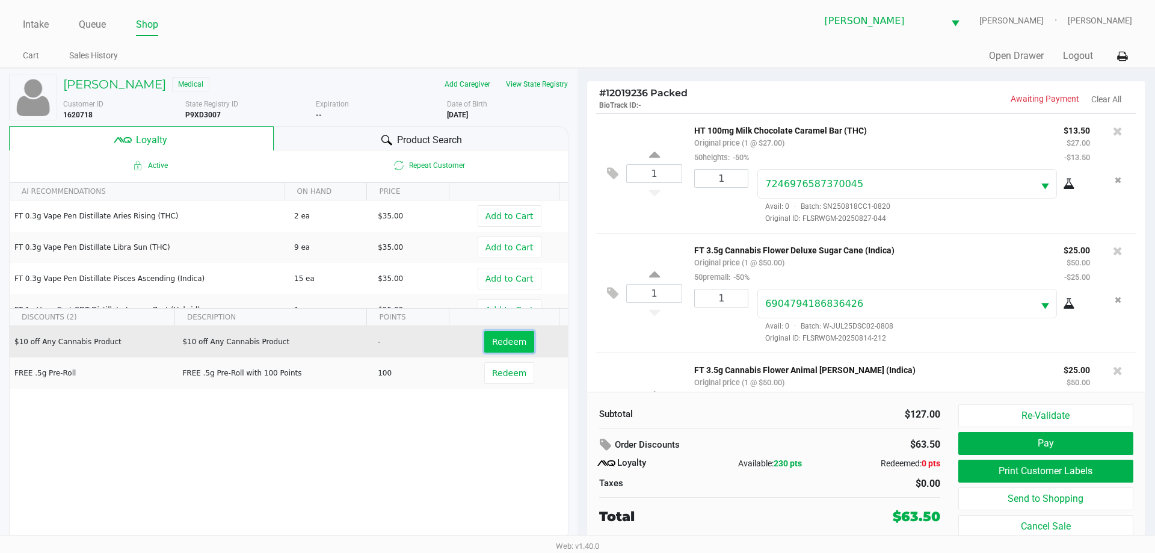
click at [492, 345] on span "Redeem" at bounding box center [509, 342] width 34 height 10
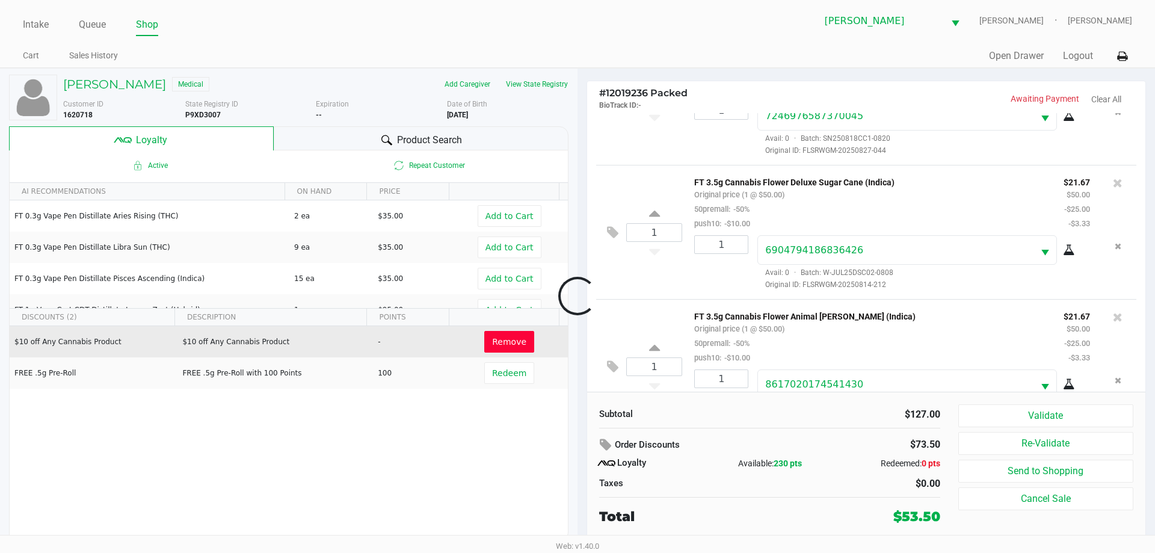
scroll to position [126, 0]
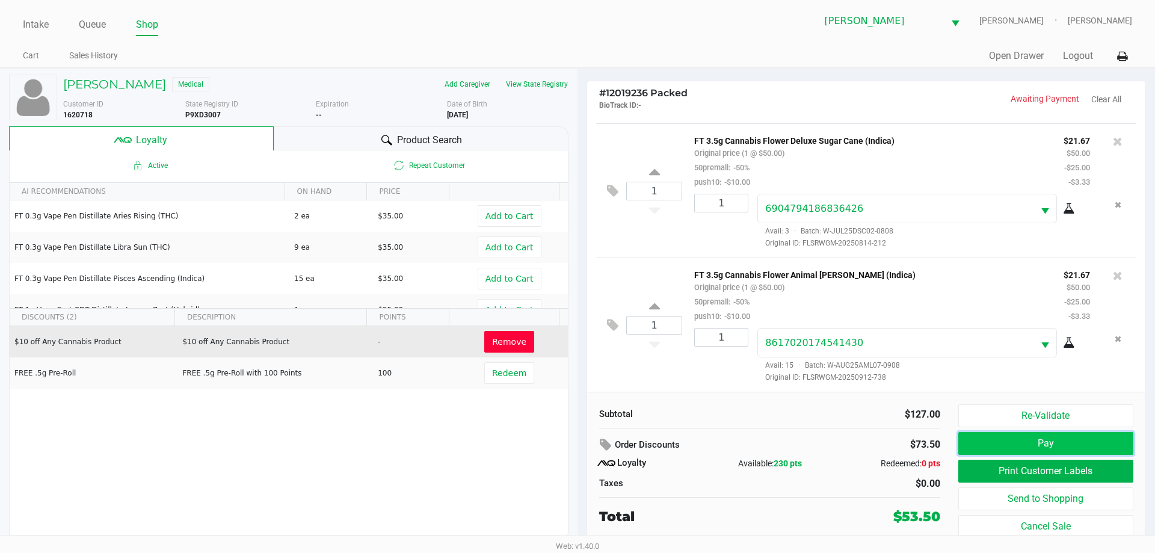
click at [1005, 442] on button "Pay" at bounding box center [1045, 443] width 175 height 23
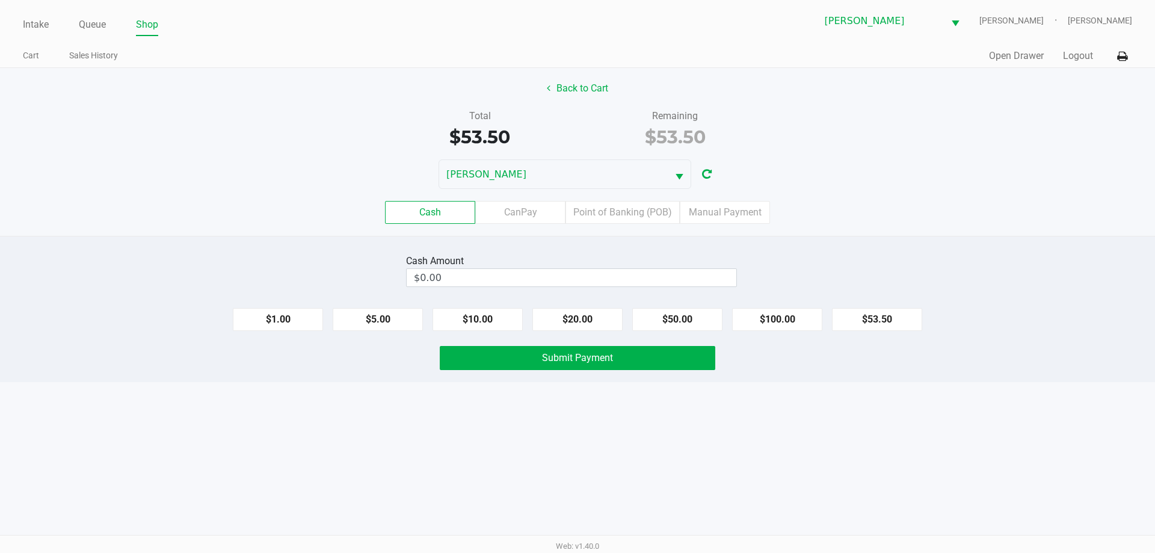
click at [855, 240] on div "Cash Amount $0.00 $1.00 $5.00 $10.00 $20.00 $50.00 $100.00 $53.50 Submit Payment" at bounding box center [577, 309] width 1155 height 146
click at [596, 209] on label "Point of Banking (POB)" at bounding box center [623, 212] width 114 height 23
click at [0, 0] on 7 "Point of Banking (POB)" at bounding box center [0, 0] width 0 height 0
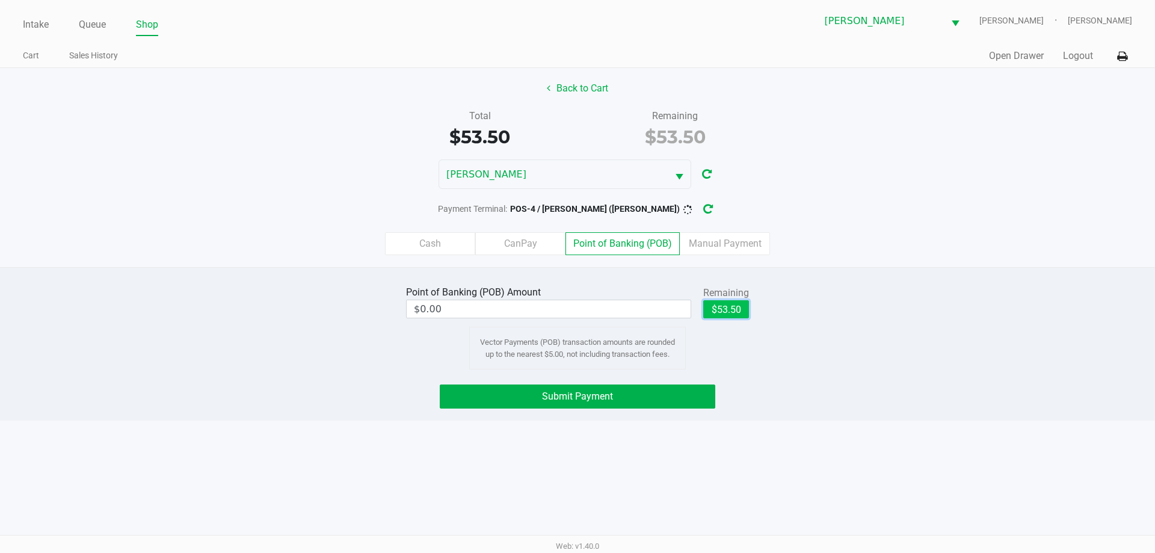
click at [721, 305] on button "$53.50" at bounding box center [726, 309] width 46 height 18
type input "$53.50"
click at [670, 398] on button "Submit Payment" at bounding box center [578, 396] width 276 height 24
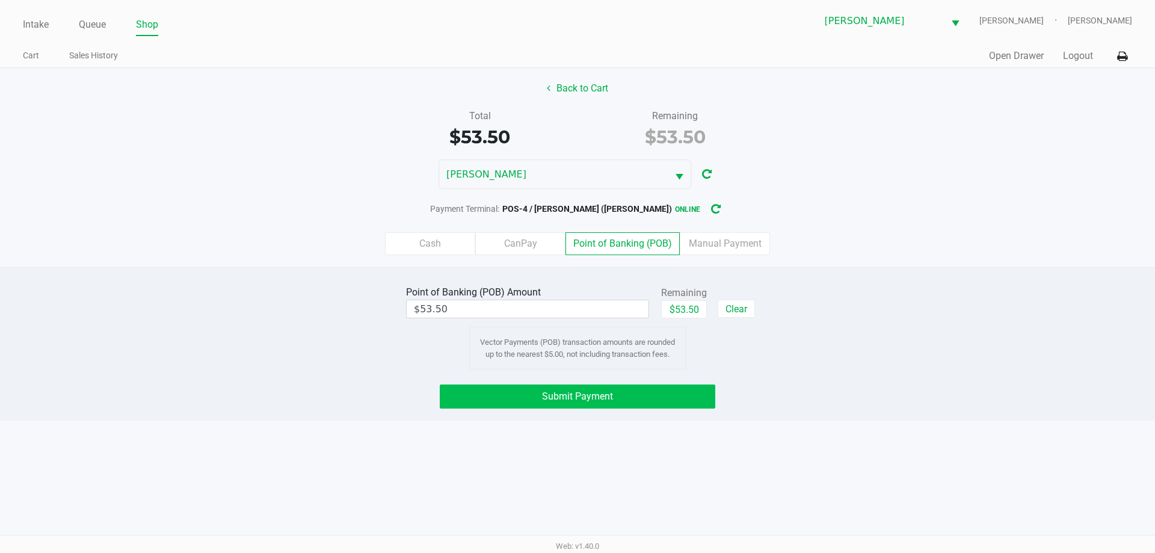
click at [670, 398] on div "Submit Payment" at bounding box center [578, 396] width 276 height 24
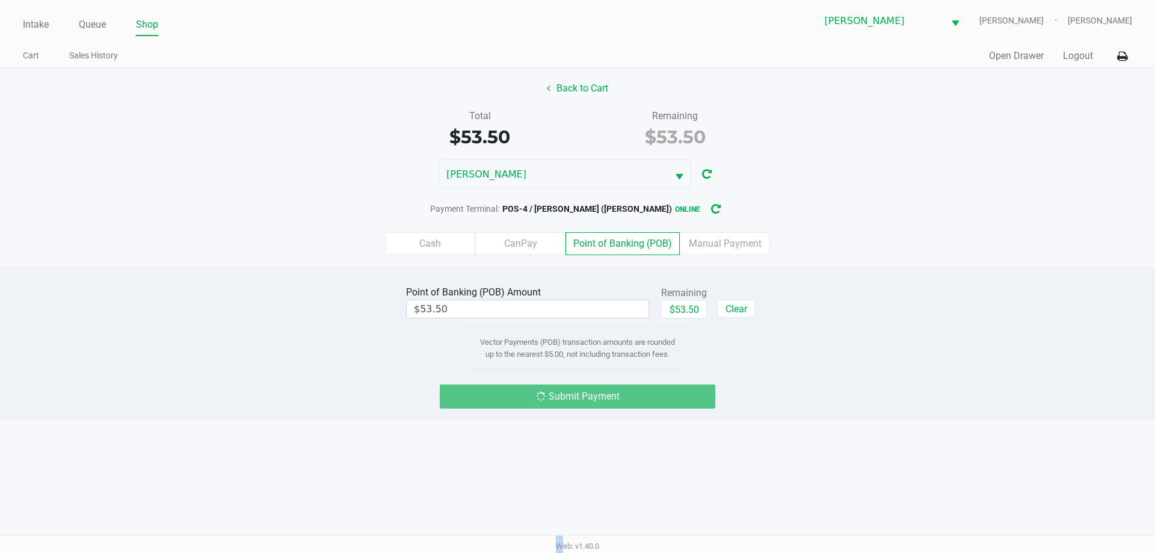
click at [898, 410] on div "Point of Banking (POB) Amount $53.50 Remaining $53.50 Clear Vector Payments (PO…" at bounding box center [577, 343] width 1155 height 153
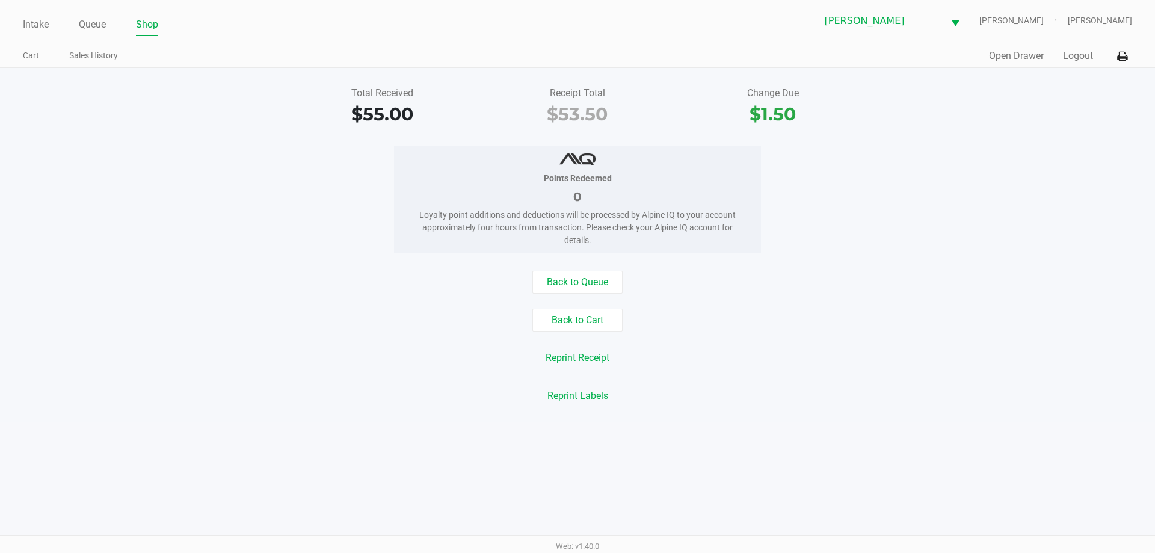
click at [51, 23] on ul "Intake Queue Shop" at bounding box center [300, 25] width 555 height 20
drag, startPoint x: 38, startPoint y: 23, endPoint x: 371, endPoint y: 240, distance: 397.0
click at [371, 240] on div "Points Redeemed 0 Loyalty point additions and deductions will be processed by A…" at bounding box center [577, 199] width 1173 height 107
click at [34, 27] on link "Intake" at bounding box center [36, 24] width 26 height 17
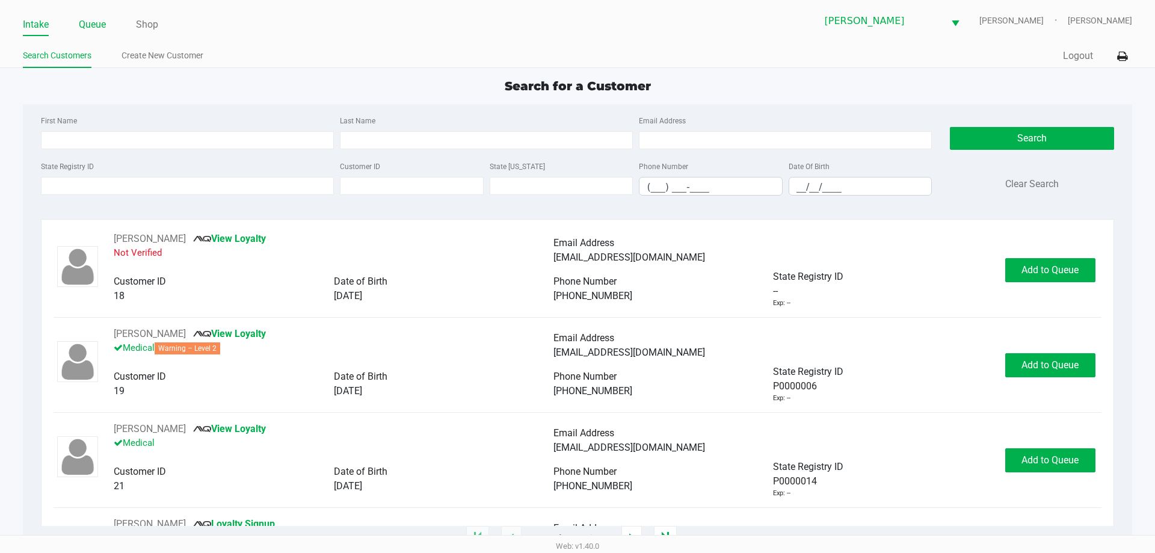
click at [88, 23] on link "Queue" at bounding box center [92, 24] width 27 height 17
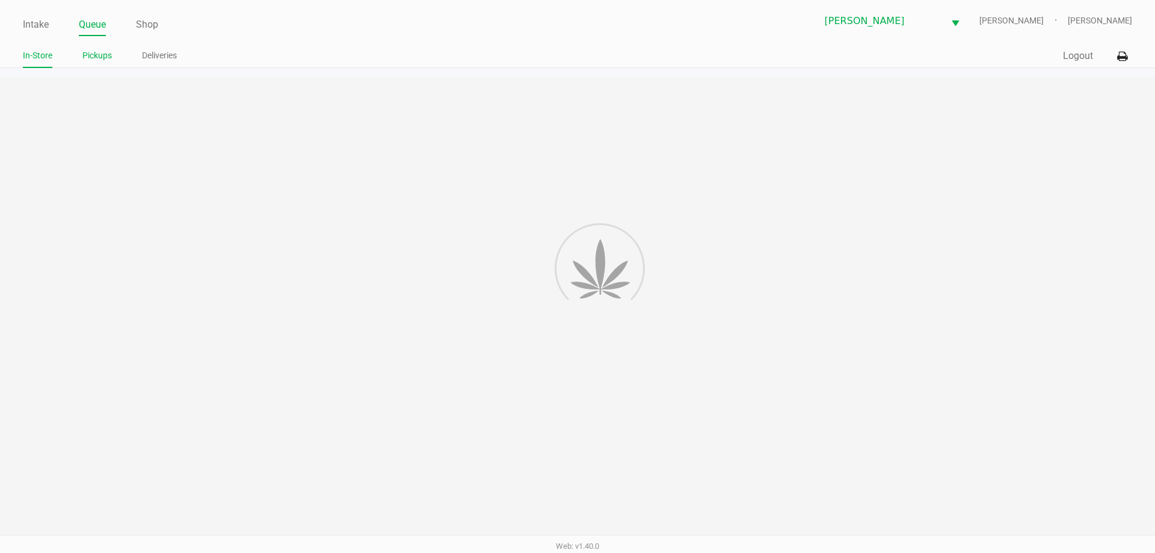
click at [102, 57] on link "Pickups" at bounding box center [96, 55] width 29 height 15
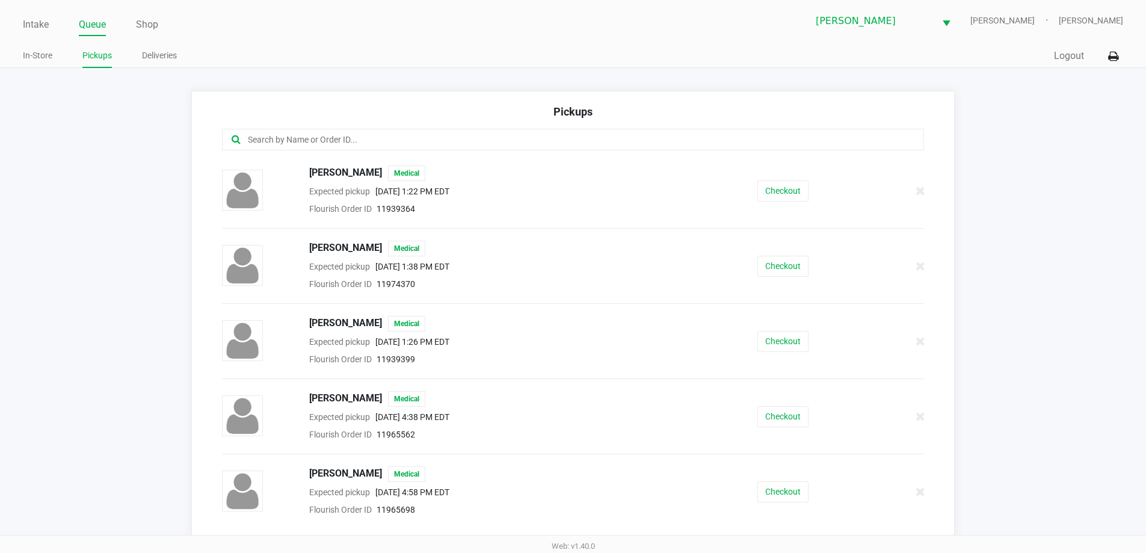
click at [342, 143] on input "text" at bounding box center [554, 140] width 615 height 14
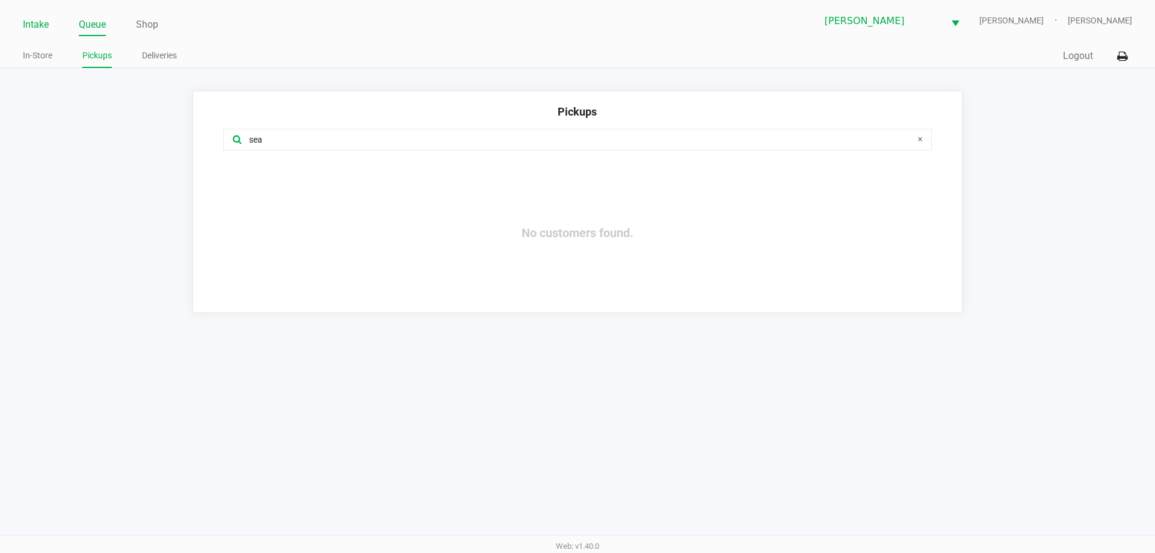
type input "sea"
click at [35, 26] on link "Intake" at bounding box center [36, 24] width 26 height 17
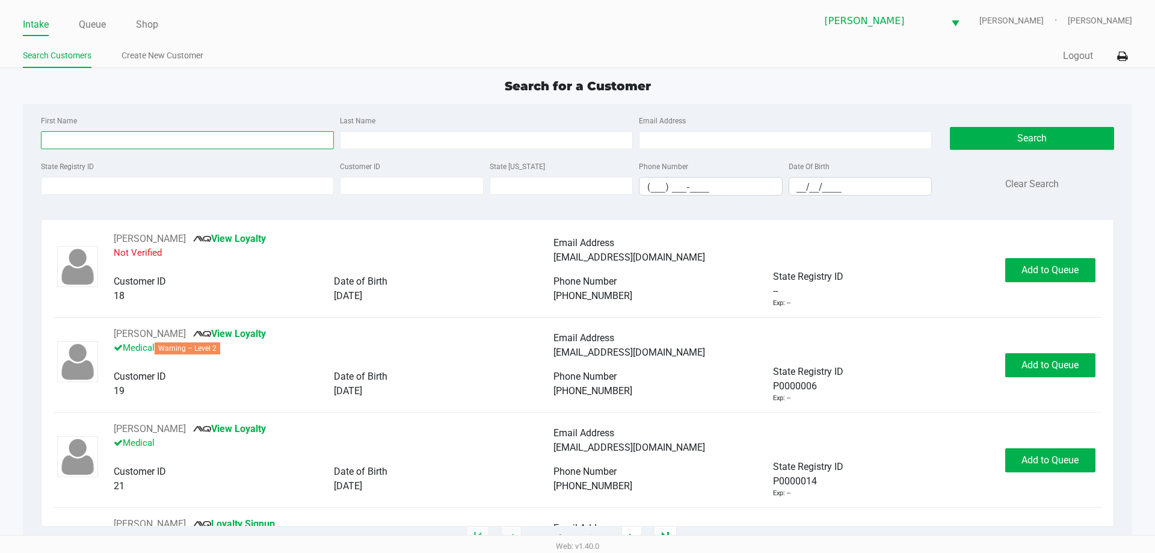
click at [150, 135] on input "First Name" at bounding box center [187, 140] width 293 height 18
type input "jac"
click at [558, 135] on input "Last Name" at bounding box center [486, 140] width 293 height 18
type input "sea"
click at [792, 183] on input "__/__/____" at bounding box center [860, 186] width 143 height 19
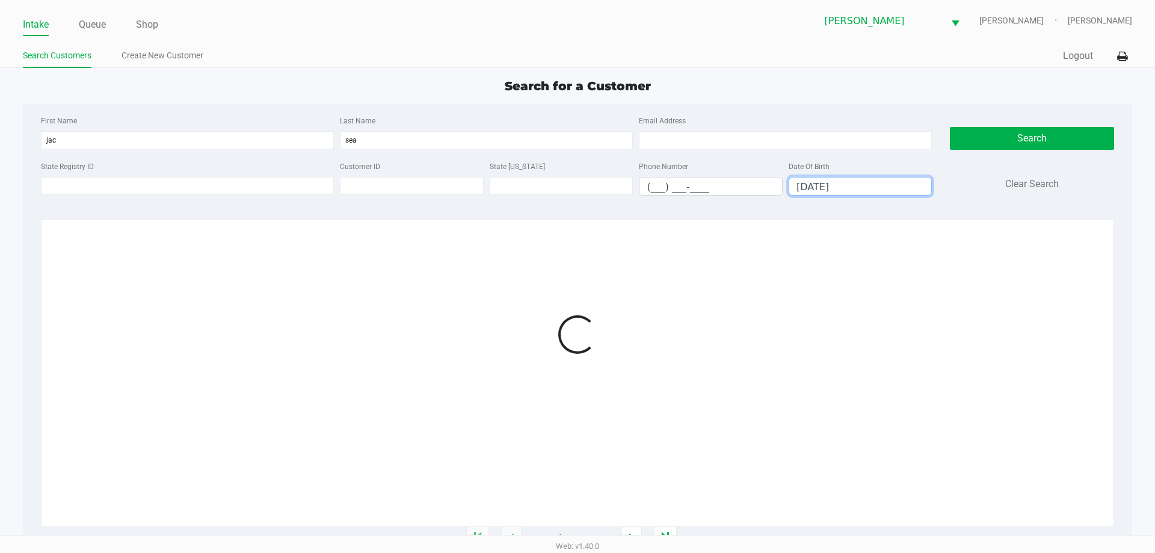
type input "01/26/1967"
click at [345, 217] on div "First Name jac Last Name sea Email Address State Registry ID Customer ID State …" at bounding box center [577, 321] width 1109 height 434
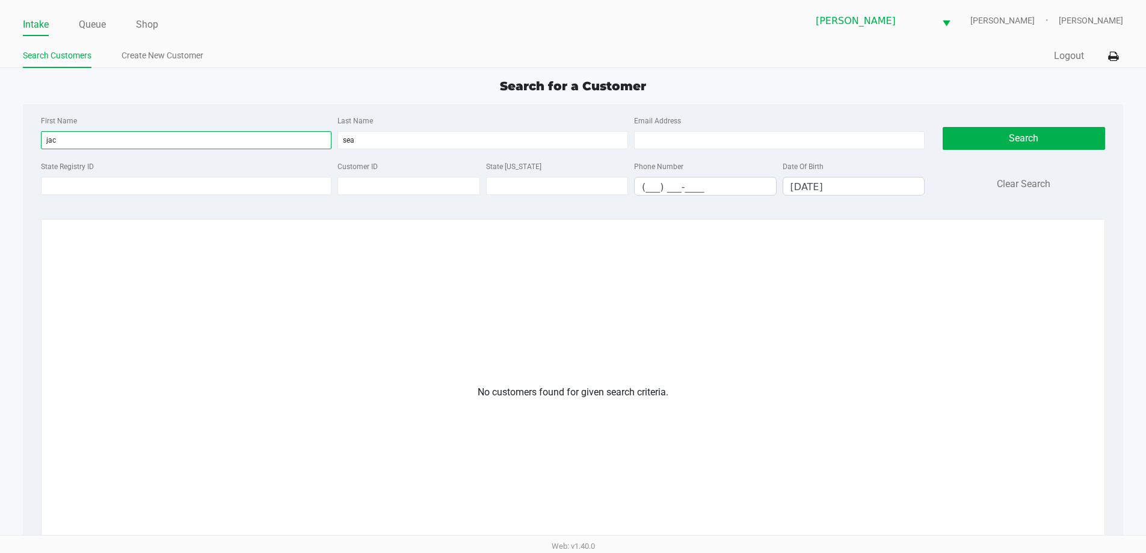
click at [175, 146] on input "jac" at bounding box center [186, 140] width 291 height 18
click at [387, 139] on input "sea" at bounding box center [483, 140] width 291 height 18
click at [119, 136] on input "jac" at bounding box center [186, 140] width 291 height 18
type input "j"
type input "jack"
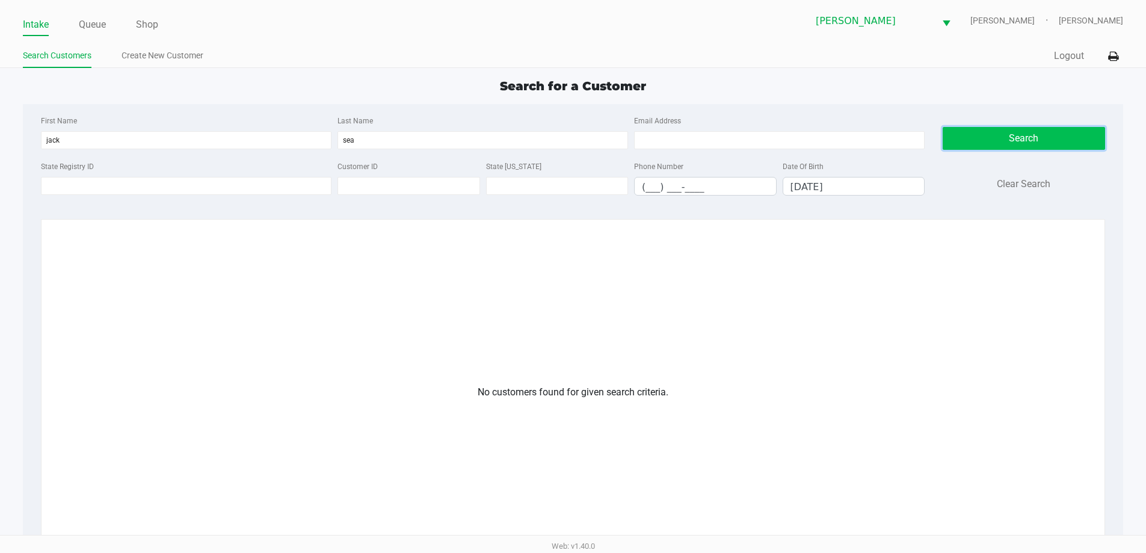
click at [968, 131] on button "Search" at bounding box center [1024, 138] width 162 height 23
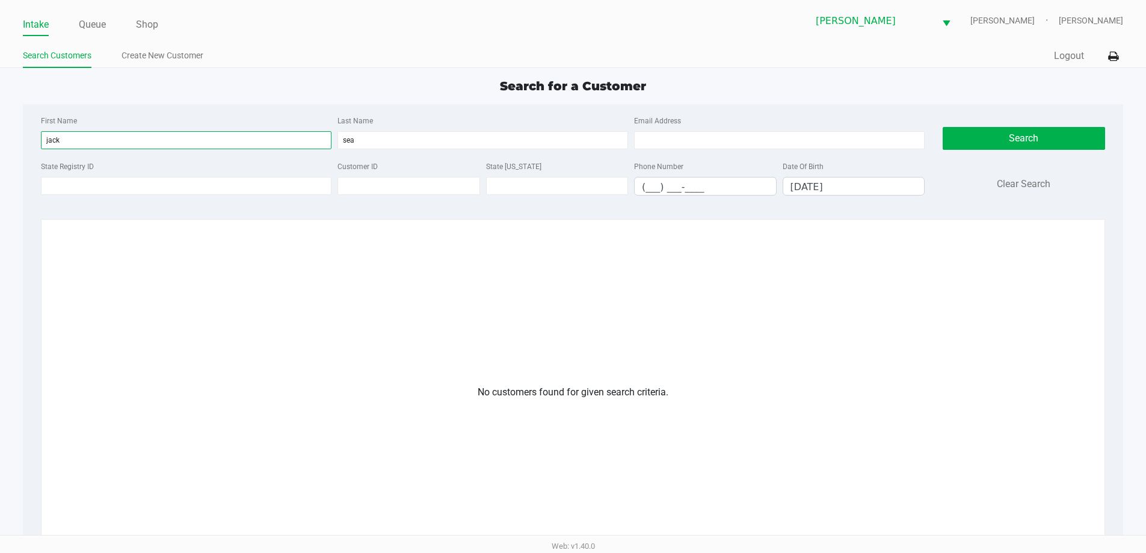
click at [99, 137] on input "jack" at bounding box center [186, 140] width 291 height 18
click at [424, 79] on div "Search for a Customer" at bounding box center [573, 86] width 1118 height 18
click at [202, 130] on div "First Name jack" at bounding box center [186, 131] width 297 height 36
click at [814, 93] on div "Search for a Customer" at bounding box center [573, 86] width 1118 height 18
drag, startPoint x: 131, startPoint y: 139, endPoint x: 0, endPoint y: 141, distance: 131.2
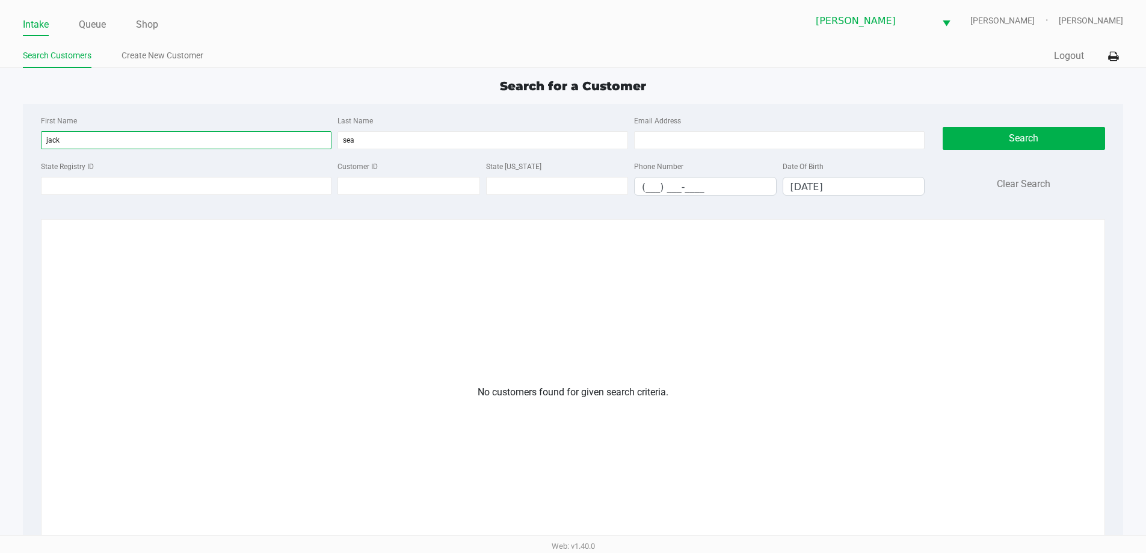
click at [0, 146] on app-all-customers "Search for a Customer First Name jack Last Name sea Email Address State Registr…" at bounding box center [573, 384] width 1146 height 615
type input "sea"
click at [395, 132] on input "sea" at bounding box center [483, 140] width 291 height 18
type input "s"
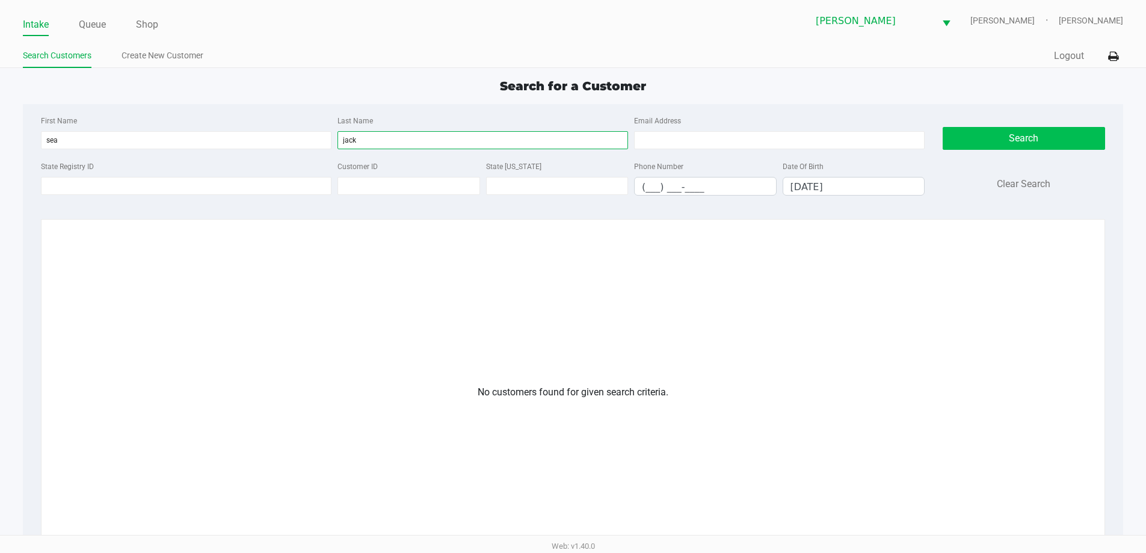
type input "jack"
click at [952, 128] on button "Search" at bounding box center [1024, 138] width 162 height 23
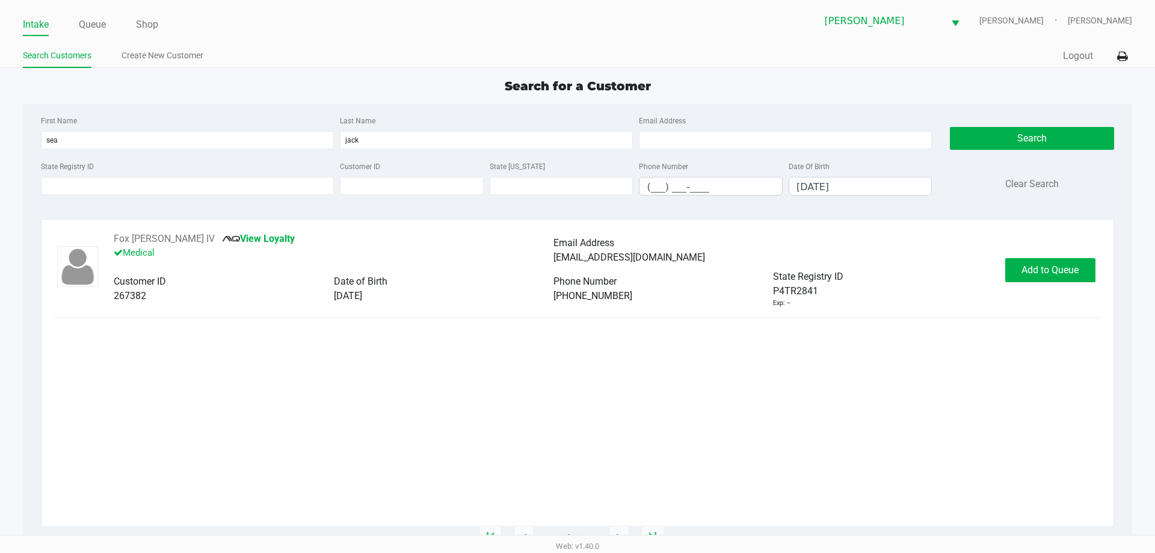
click at [203, 363] on div "Fox JACKSON IV View Loyalty Medical Email Address foxjackson@tampabay.rr.com Cu…" at bounding box center [577, 379] width 1047 height 294
drag, startPoint x: 1037, startPoint y: 271, endPoint x: 1083, endPoint y: 361, distance: 100.6
click at [1083, 365] on div "Fox JACKSON IV View Loyalty Medical Email Address foxjackson@tampabay.rr.com Cu…" at bounding box center [577, 379] width 1047 height 294
click at [1059, 262] on button "Add to Queue" at bounding box center [1050, 270] width 90 height 24
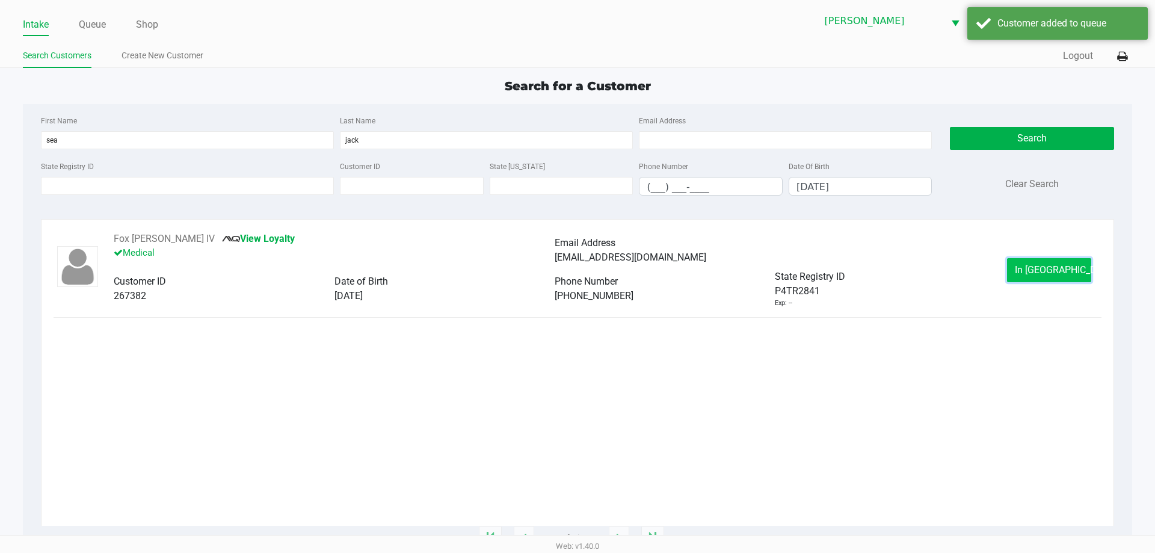
click at [1029, 276] on button "In Queue" at bounding box center [1049, 270] width 84 height 24
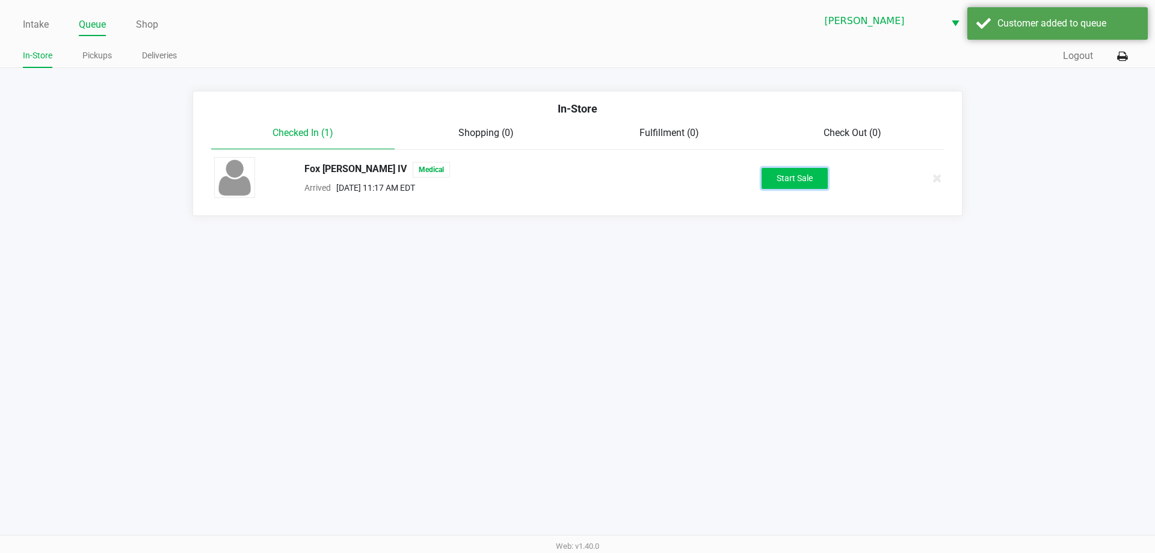
click at [789, 178] on button "Start Sale" at bounding box center [795, 178] width 66 height 21
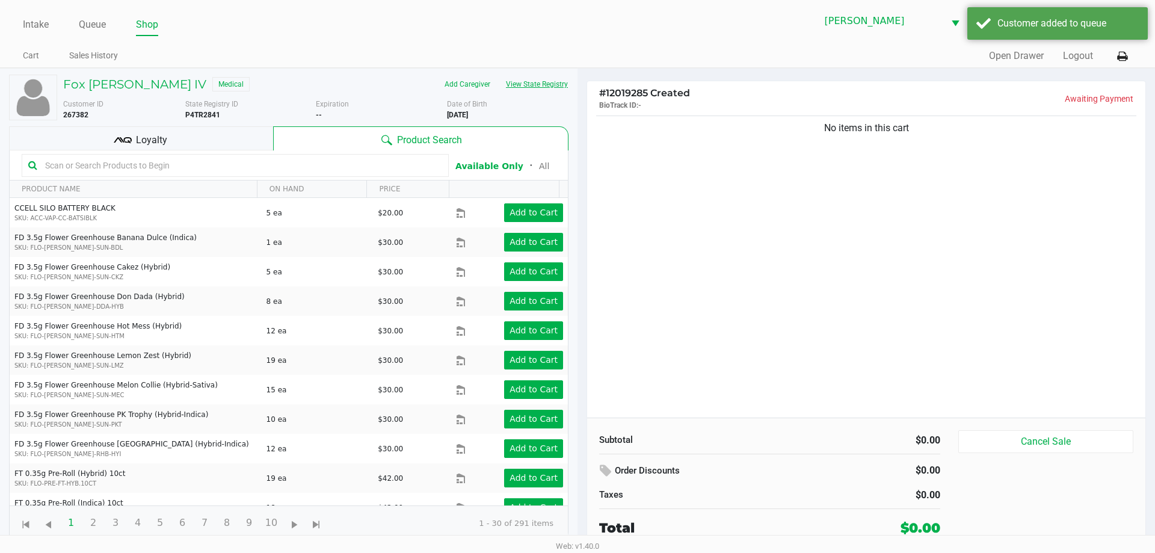
click at [537, 79] on button "View State Registry" at bounding box center [533, 84] width 70 height 19
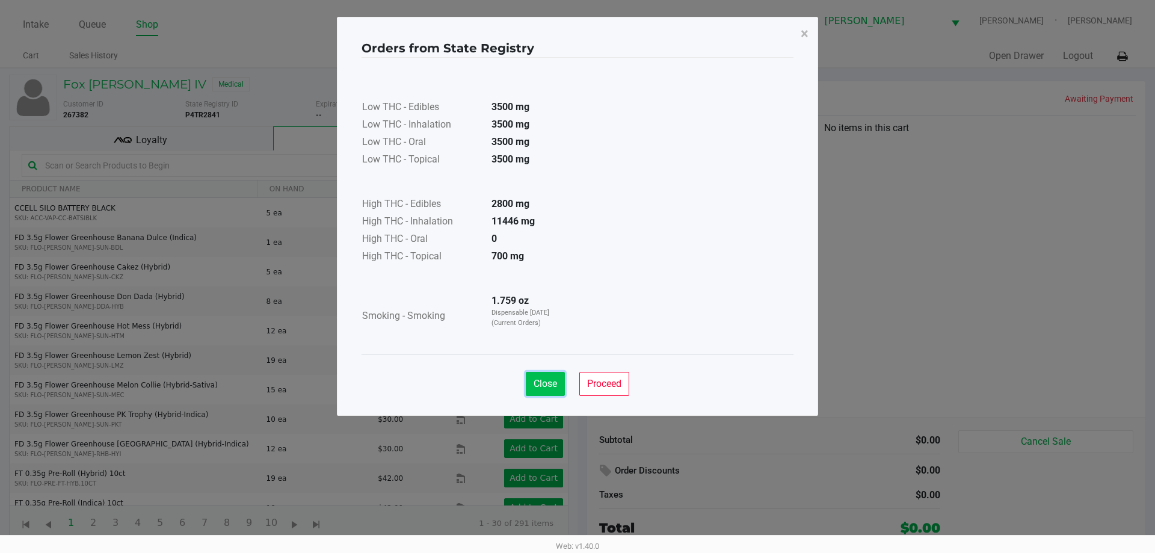
click at [554, 384] on span "Close" at bounding box center [545, 383] width 23 height 11
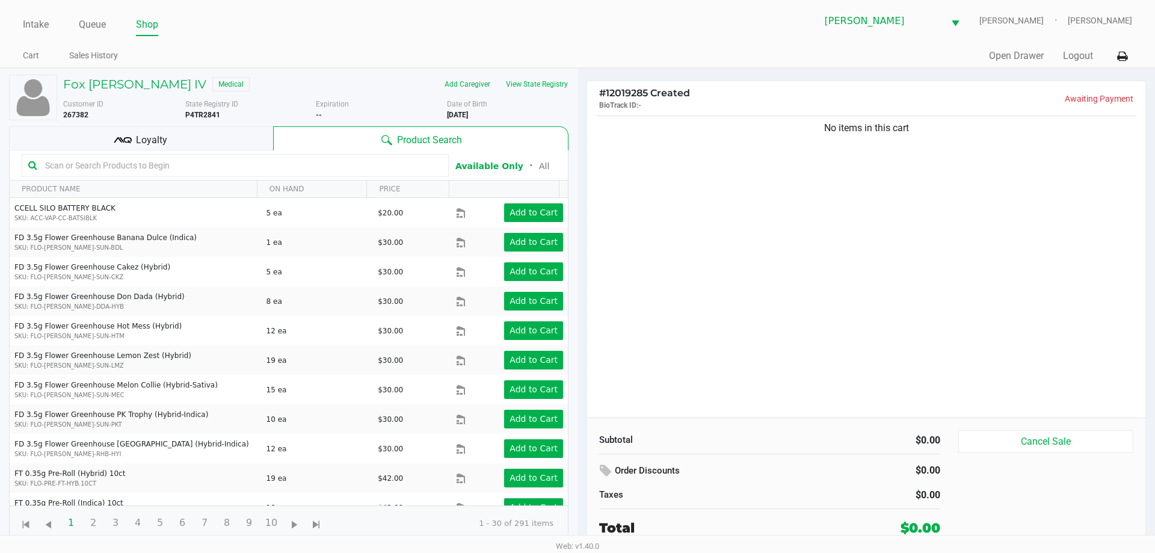
click at [102, 96] on div "Customer ID 267382 State Registry ID P4TR2841 Expiration -- More Date of Birth …" at bounding box center [315, 107] width 523 height 26
click at [112, 79] on h5 "Fox JACKSON IV" at bounding box center [134, 84] width 143 height 14
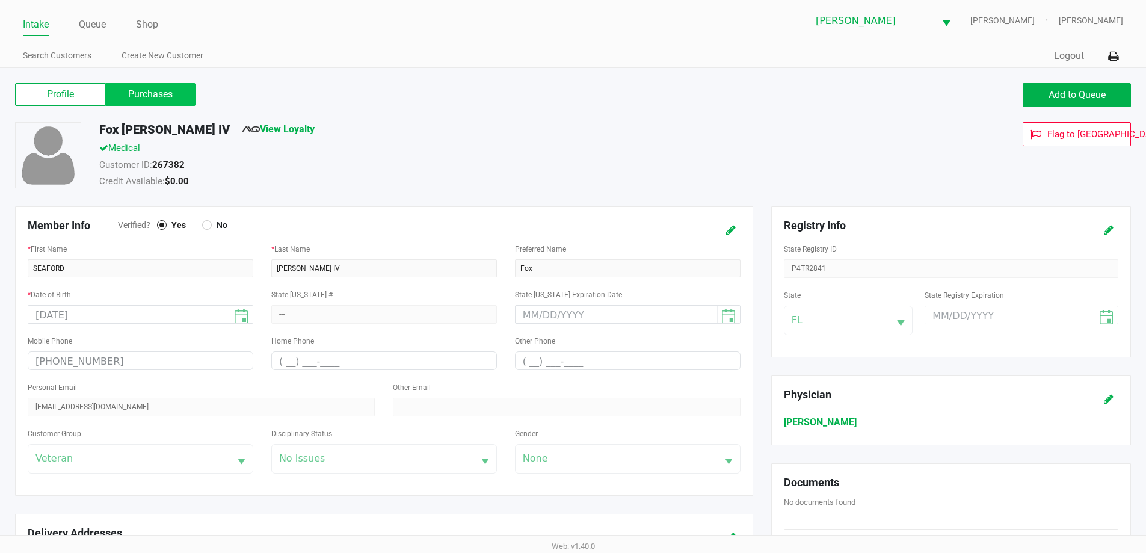
click at [135, 95] on label "Purchases" at bounding box center [150, 94] width 90 height 23
click at [0, 0] on 1 "Purchases" at bounding box center [0, 0] width 0 height 0
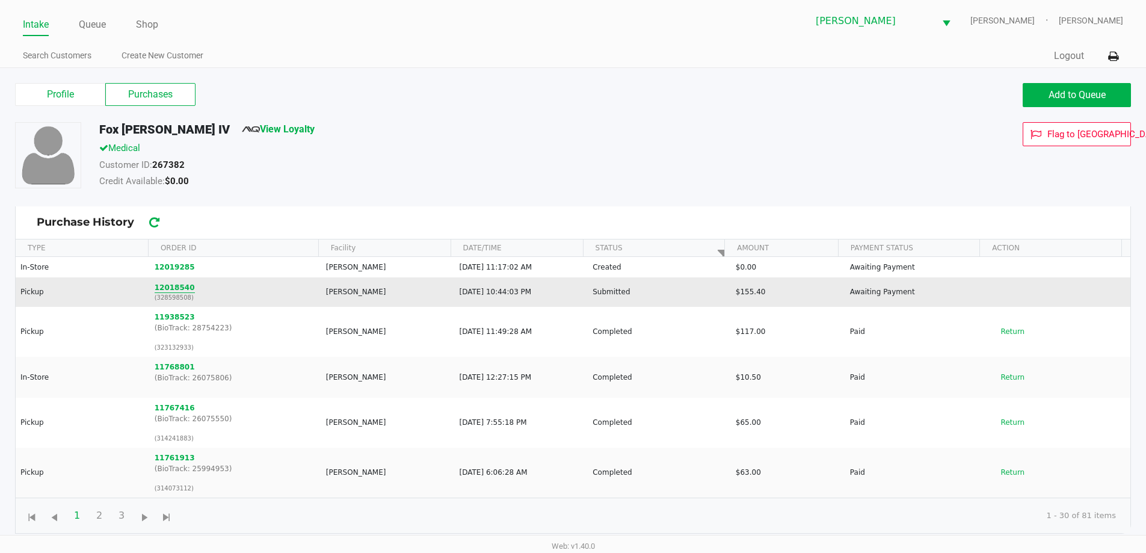
click at [165, 288] on button "12018540" at bounding box center [175, 287] width 40 height 11
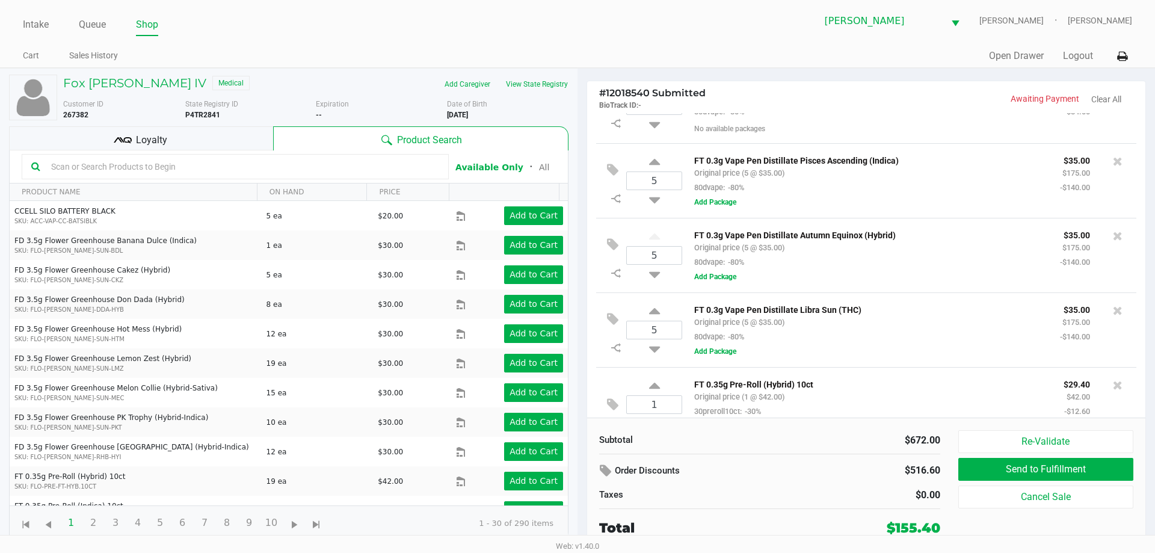
scroll to position [73, 0]
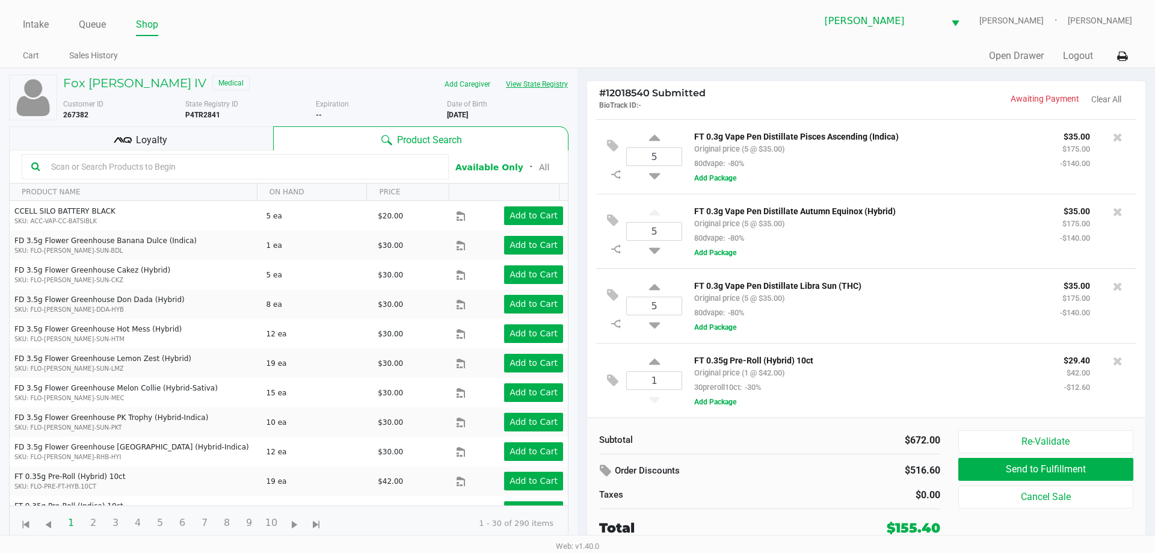
click at [533, 84] on button "View State Registry" at bounding box center [533, 84] width 70 height 19
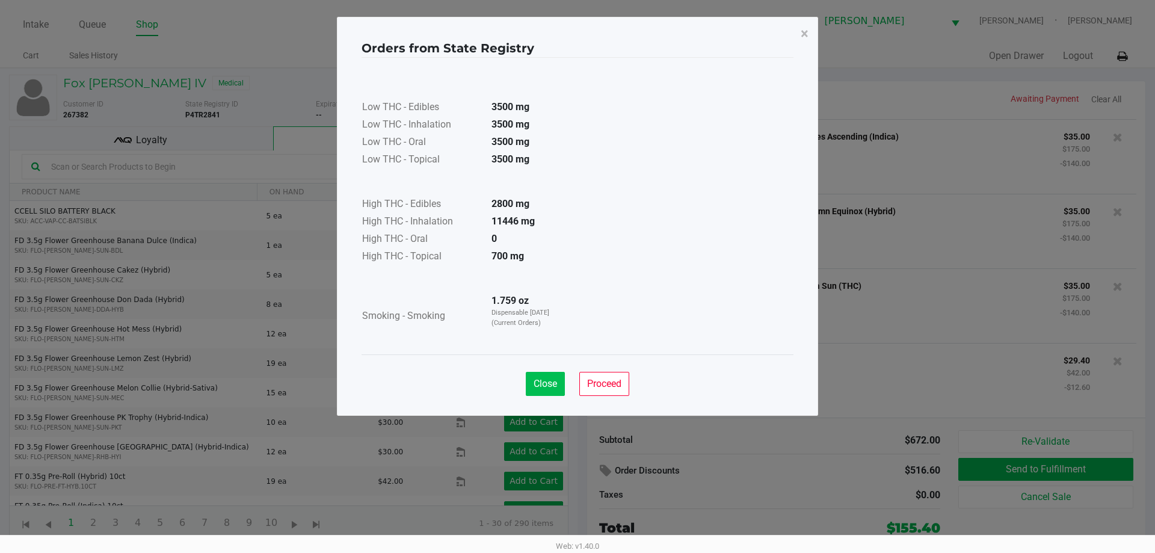
click at [549, 378] on span "Close" at bounding box center [545, 383] width 23 height 11
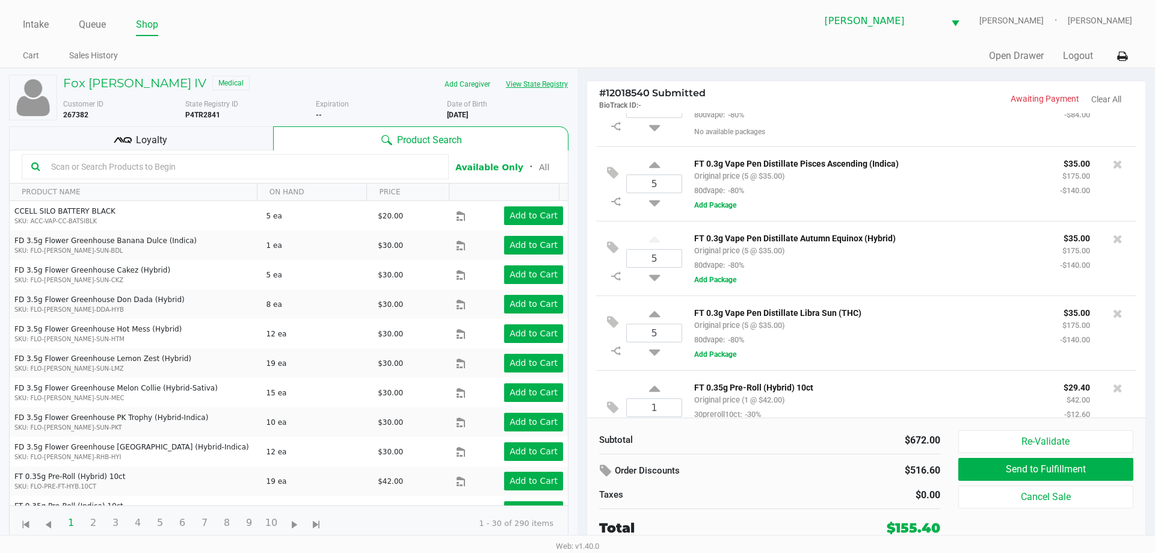
scroll to position [0, 0]
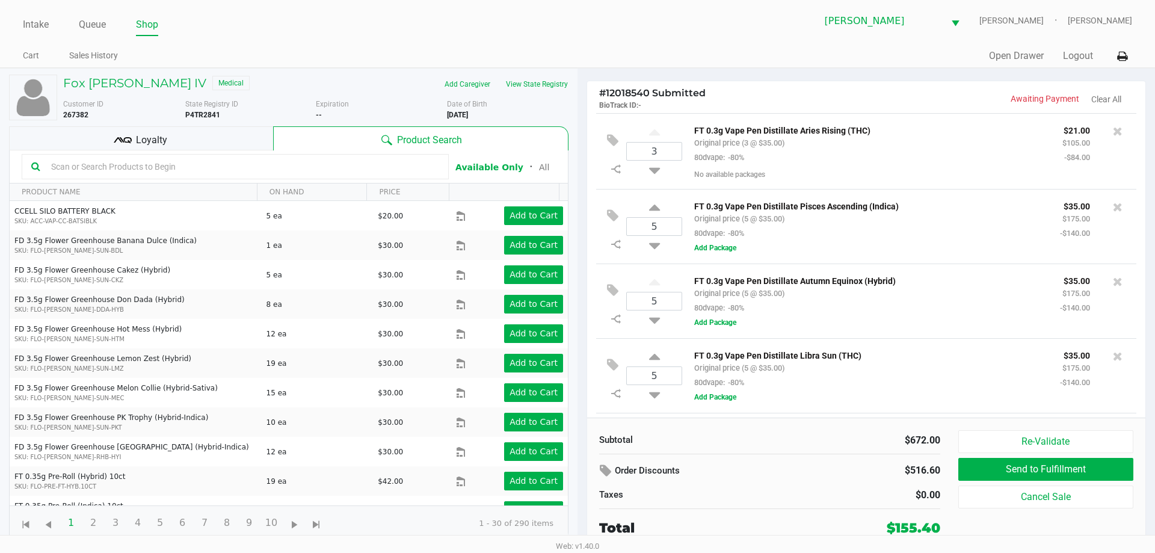
click at [819, 71] on div "# 12018540 Submitted BioTrack ID: - Awaiting Payment Clear All 3 FT 0.3g Vape P…" at bounding box center [867, 310] width 578 height 482
click at [893, 70] on div "# 12018540 Submitted BioTrack ID: - Awaiting Payment Clear All 3 FT 0.3g Vape P…" at bounding box center [867, 310] width 578 height 482
click at [754, 64] on div "Quick Sale Open Drawer Logout" at bounding box center [855, 56] width 555 height 22
click at [1113, 129] on icon at bounding box center [1118, 131] width 10 height 12
click at [653, 249] on icon at bounding box center [654, 242] width 11 height 15
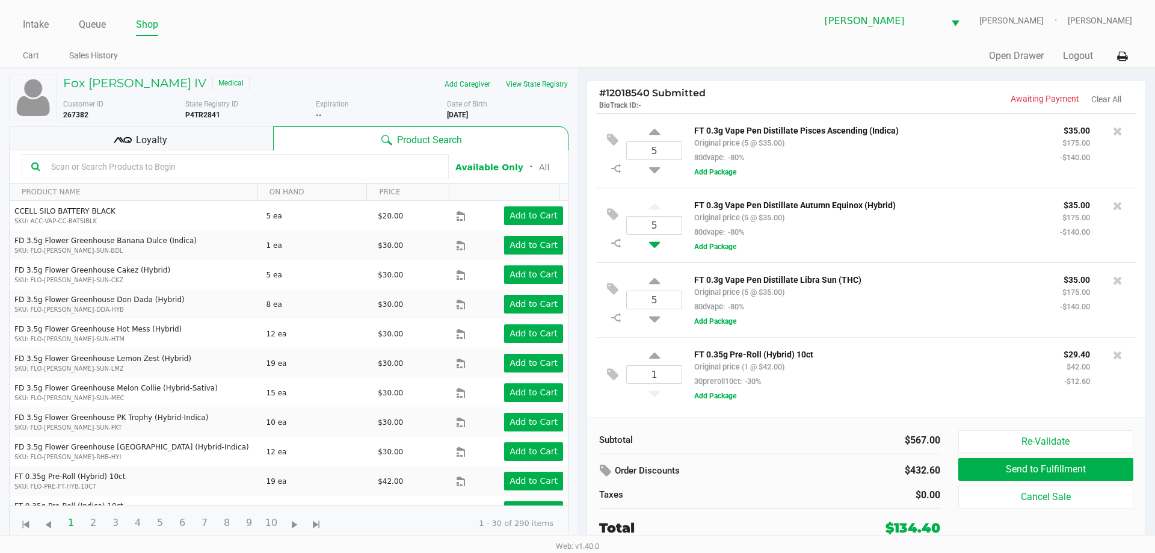
type input "4"
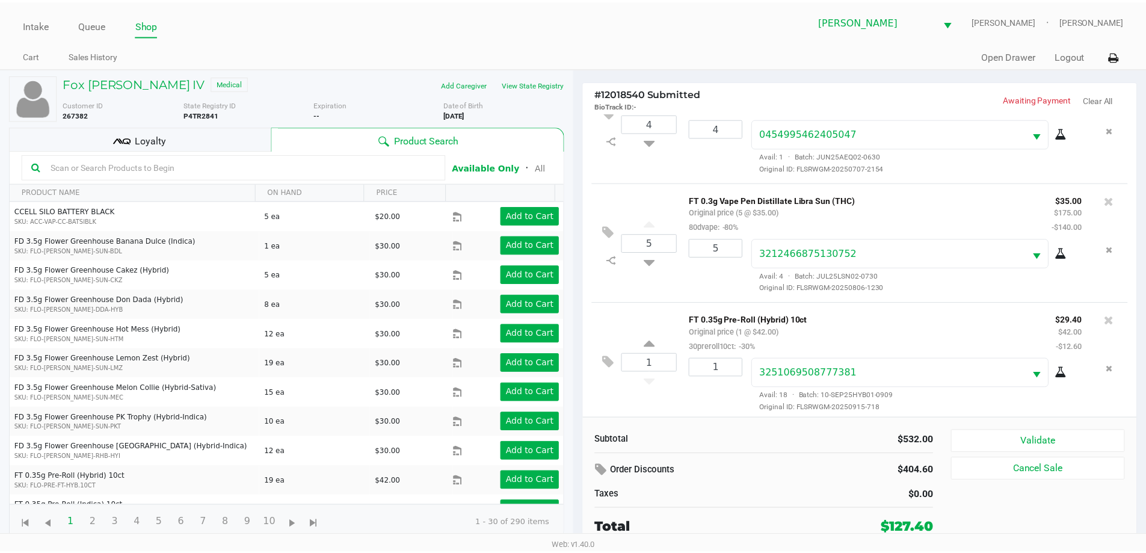
scroll to position [177, 0]
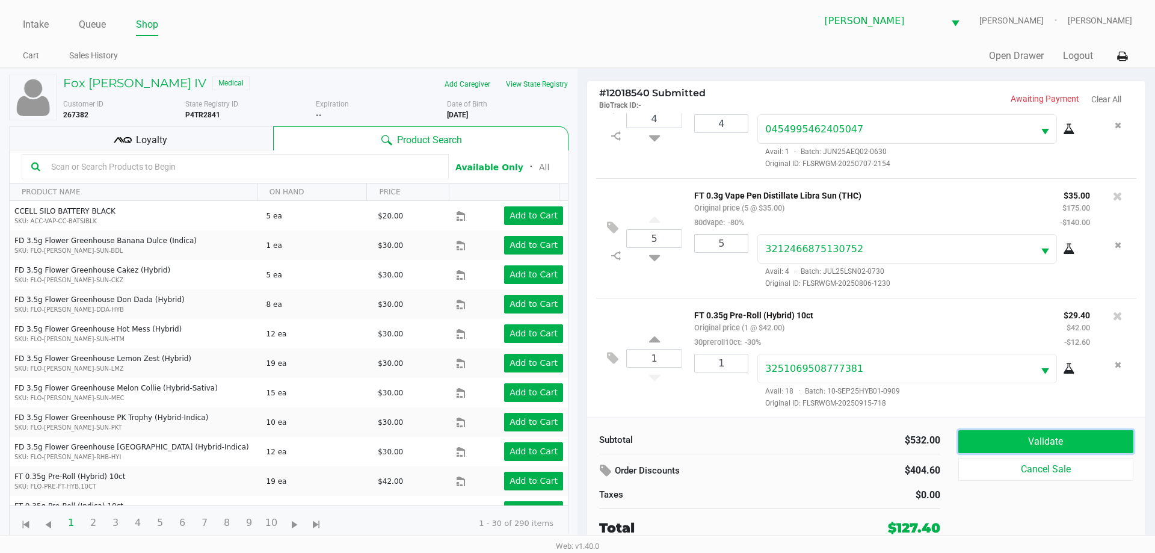
click at [1065, 440] on button "Validate" at bounding box center [1045, 441] width 175 height 23
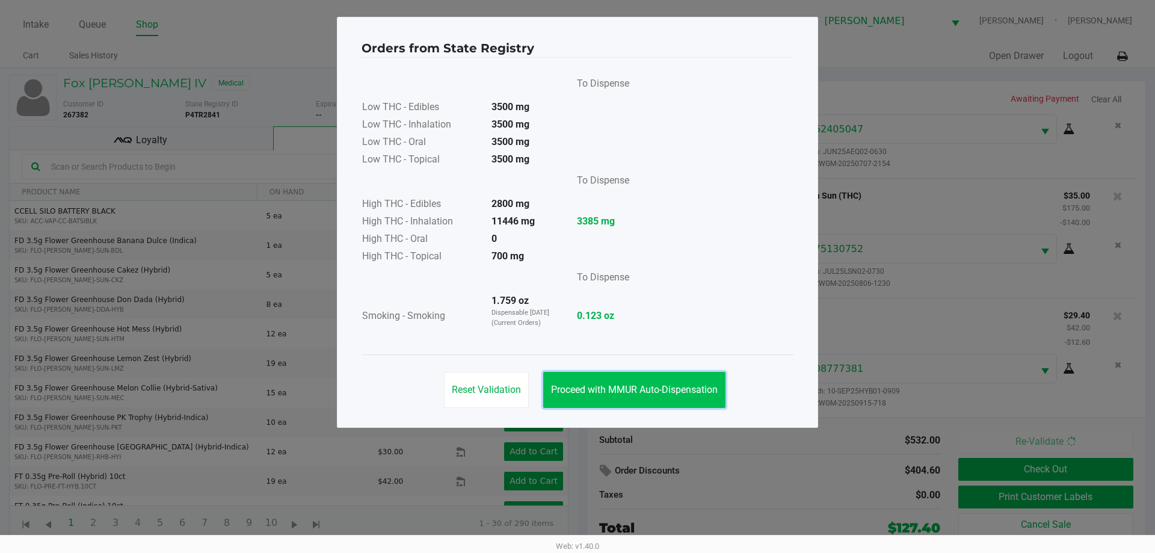
click at [686, 390] on span "Proceed with MMUR Auto-Dispensation" at bounding box center [634, 389] width 167 height 11
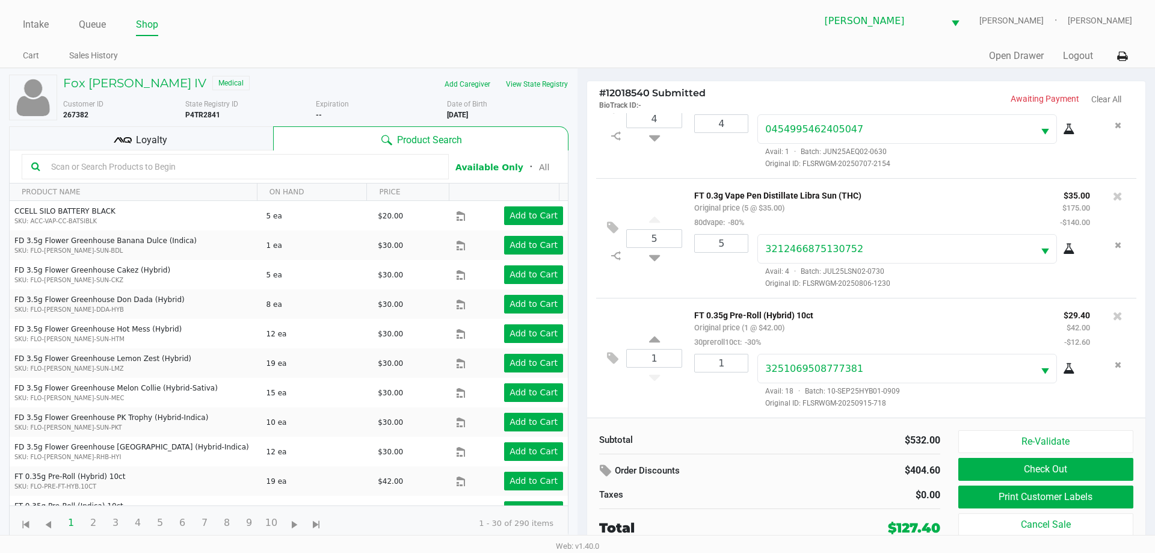
click at [1021, 495] on button "Print Customer Labels" at bounding box center [1045, 497] width 175 height 23
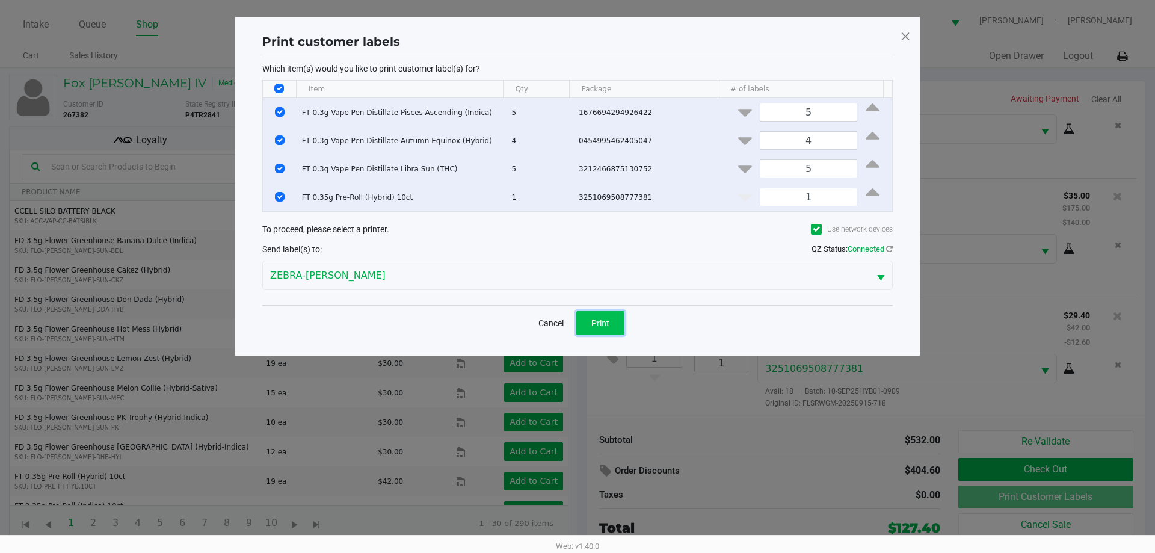
click at [614, 322] on button "Print" at bounding box center [600, 323] width 48 height 24
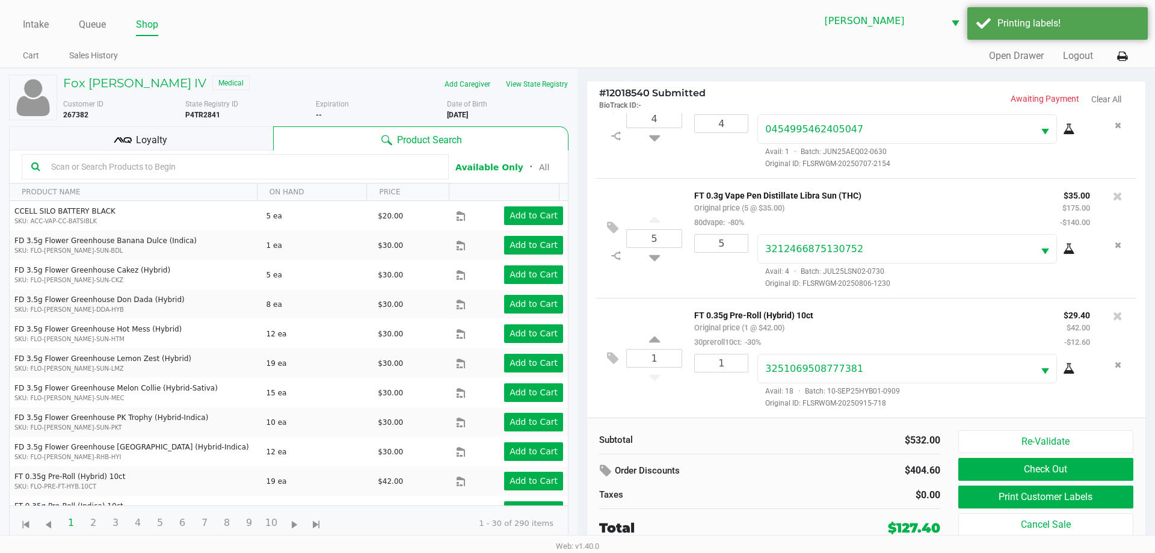
click at [231, 138] on div "Loyalty" at bounding box center [141, 138] width 264 height 24
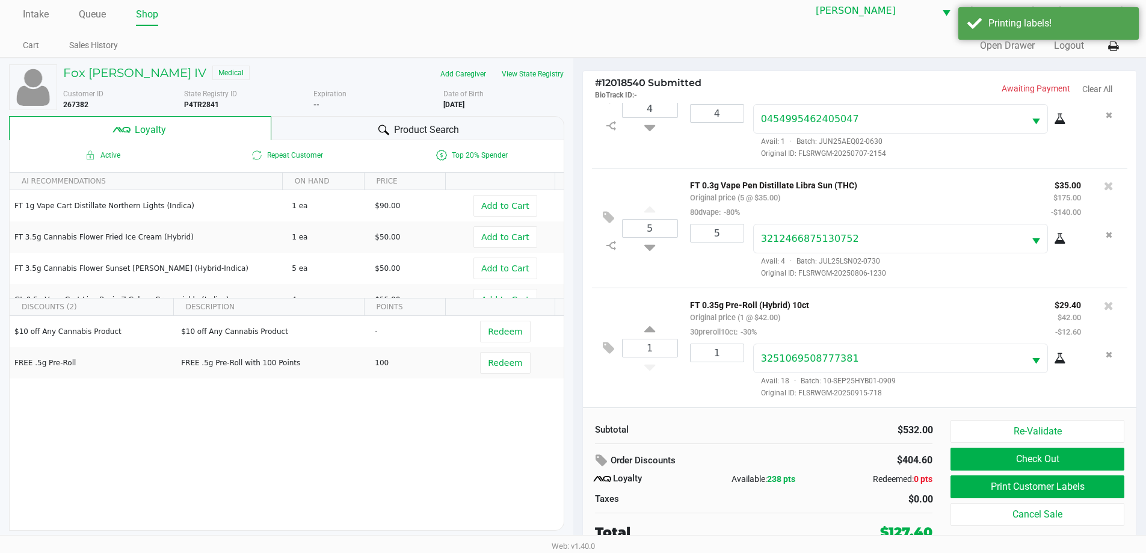
scroll to position [12, 0]
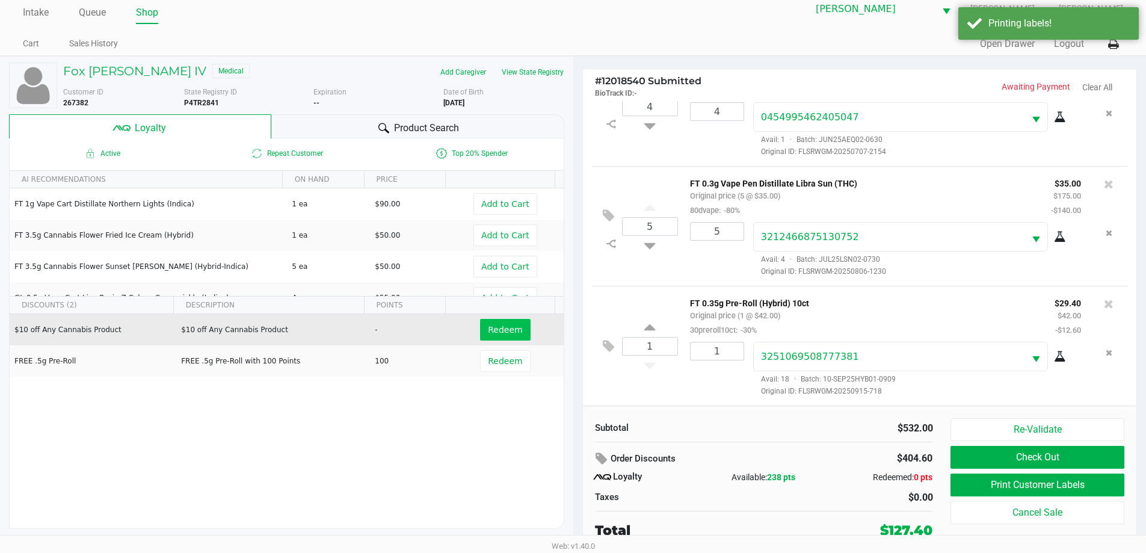
click at [496, 325] on span "Redeem" at bounding box center [505, 330] width 34 height 10
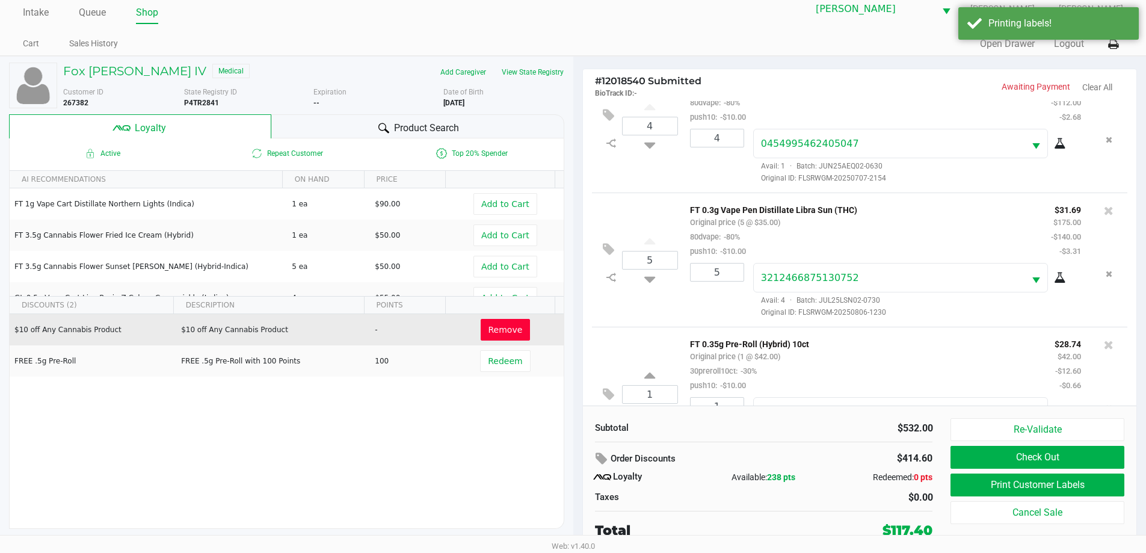
scroll to position [235, 0]
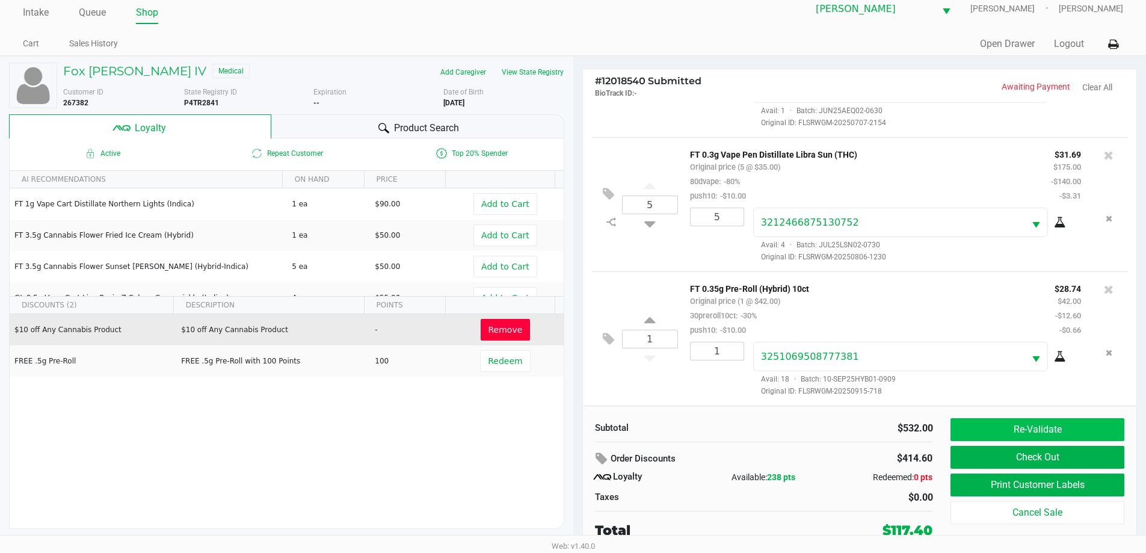
click at [1053, 425] on button "Re-Validate" at bounding box center [1037, 429] width 173 height 23
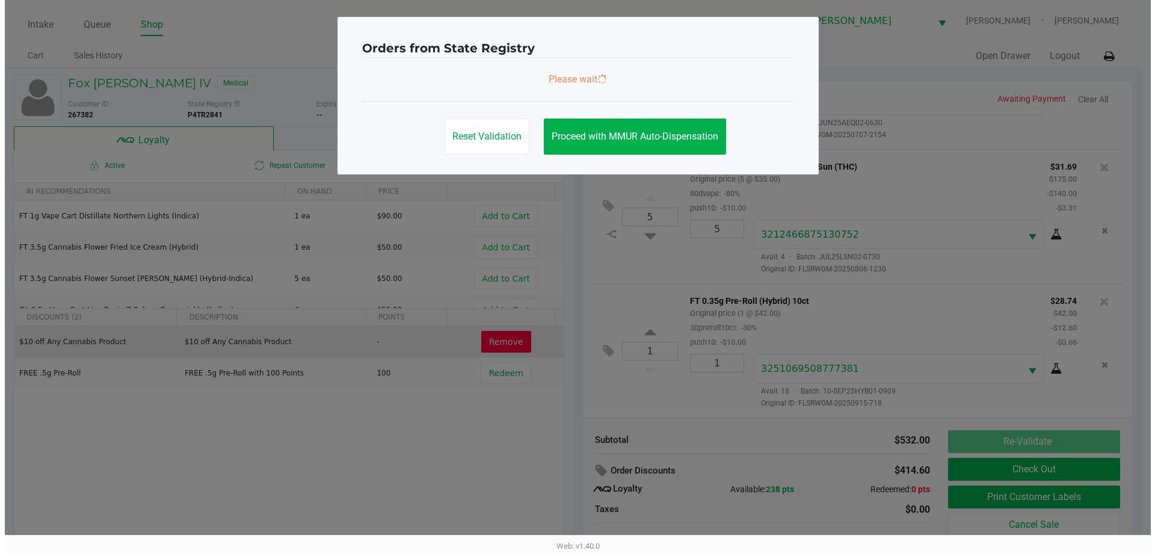
scroll to position [0, 0]
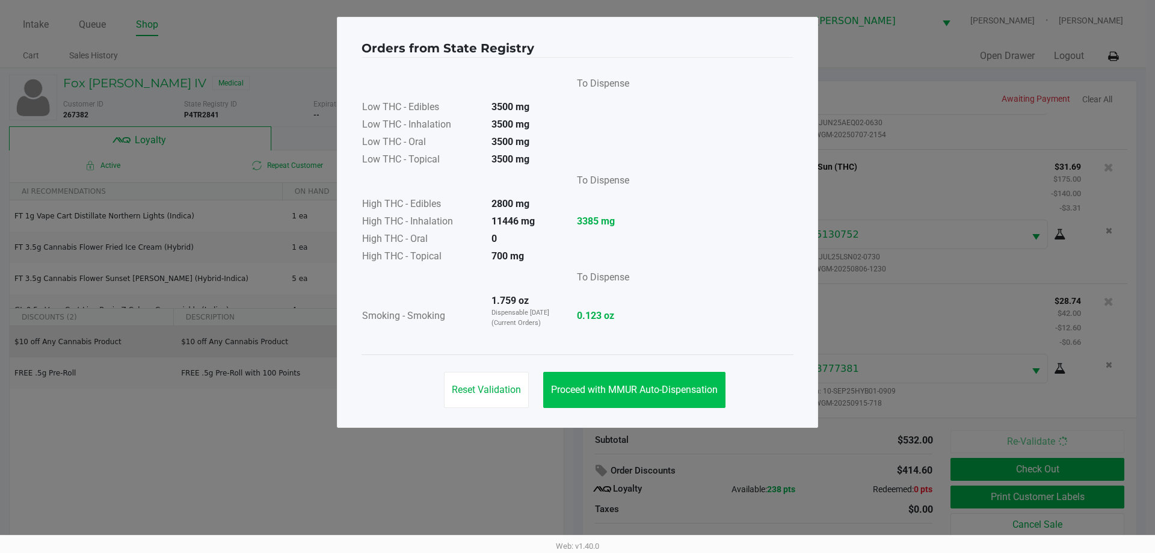
click at [706, 376] on button "Proceed with MMUR Auto-Dispensation" at bounding box center [634, 390] width 182 height 36
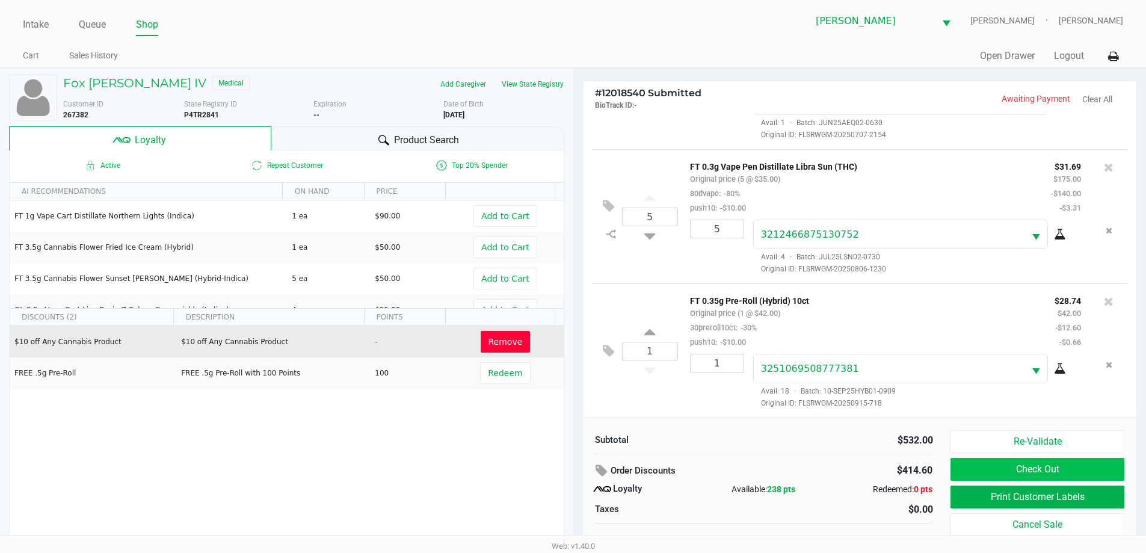
click at [1054, 469] on button "Check Out" at bounding box center [1037, 469] width 173 height 23
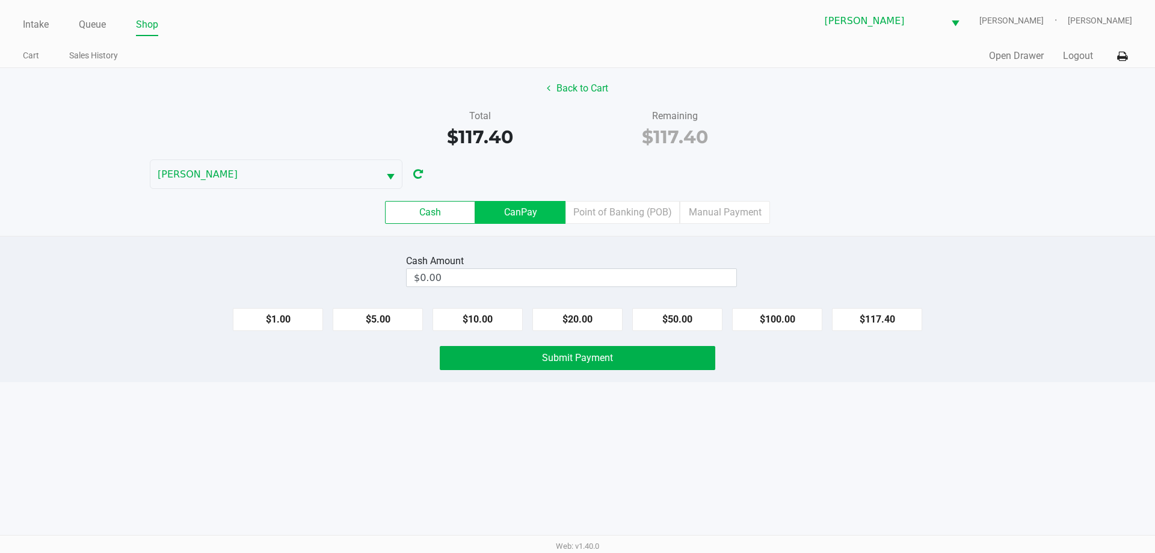
click at [532, 217] on label "CanPay" at bounding box center [520, 212] width 90 height 23
click at [0, 0] on 2 "CanPay" at bounding box center [0, 0] width 0 height 0
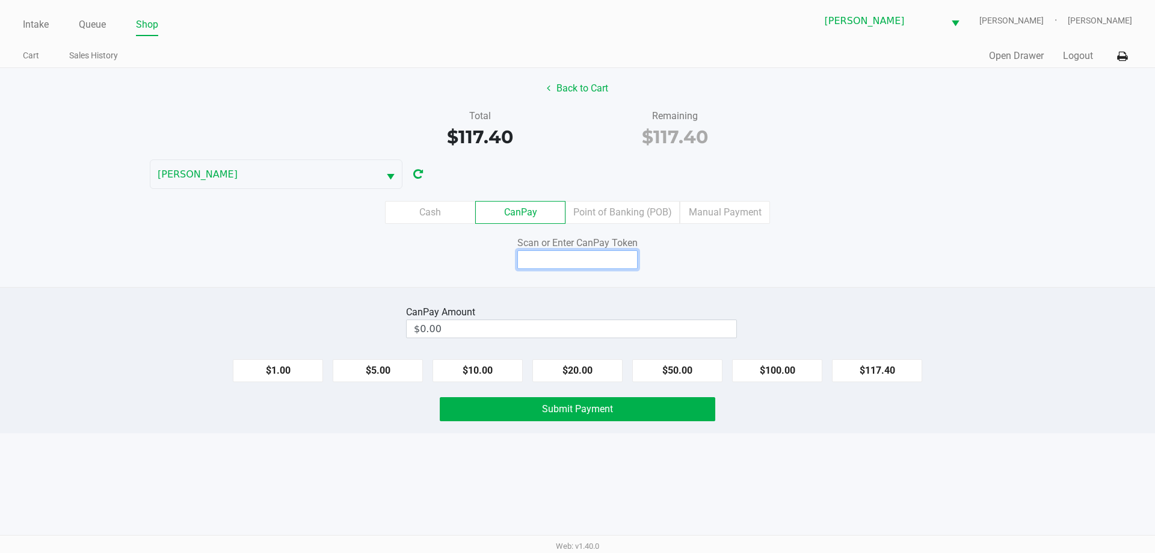
click at [612, 257] on input at bounding box center [577, 259] width 120 height 19
type input "Q9461276X"
click at [581, 89] on button "Back to Cart" at bounding box center [577, 88] width 77 height 23
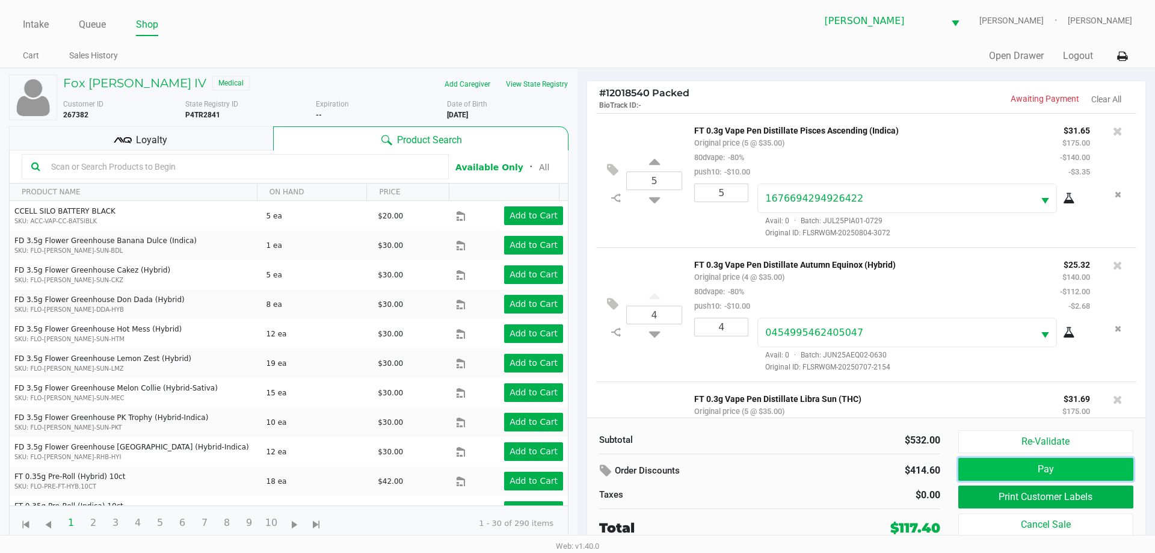
click at [1076, 464] on button "Pay" at bounding box center [1045, 469] width 175 height 23
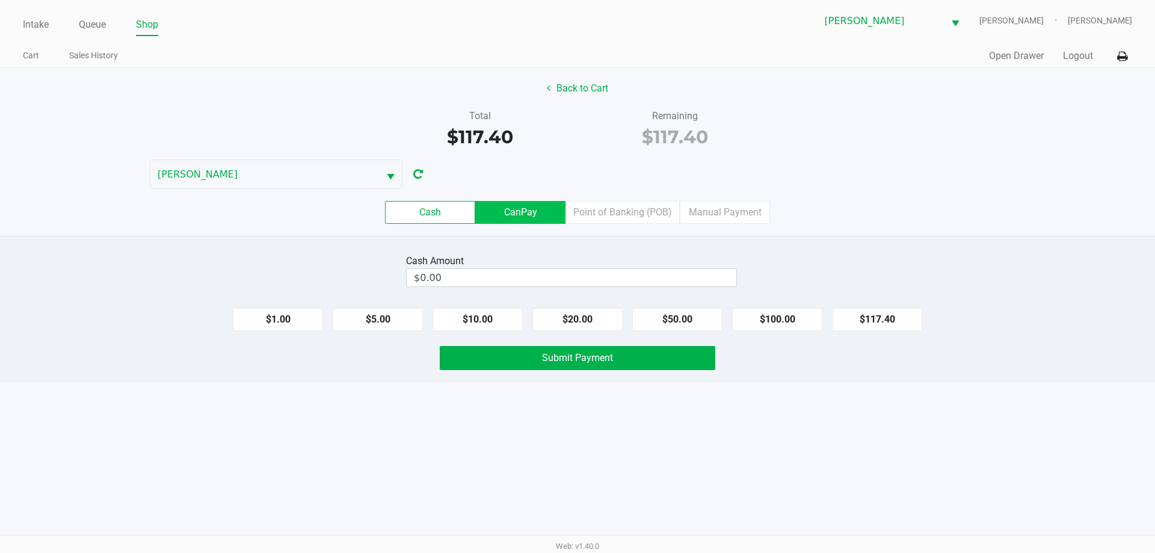
click at [531, 214] on label "CanPay" at bounding box center [520, 212] width 90 height 23
click at [0, 0] on 2 "CanPay" at bounding box center [0, 0] width 0 height 0
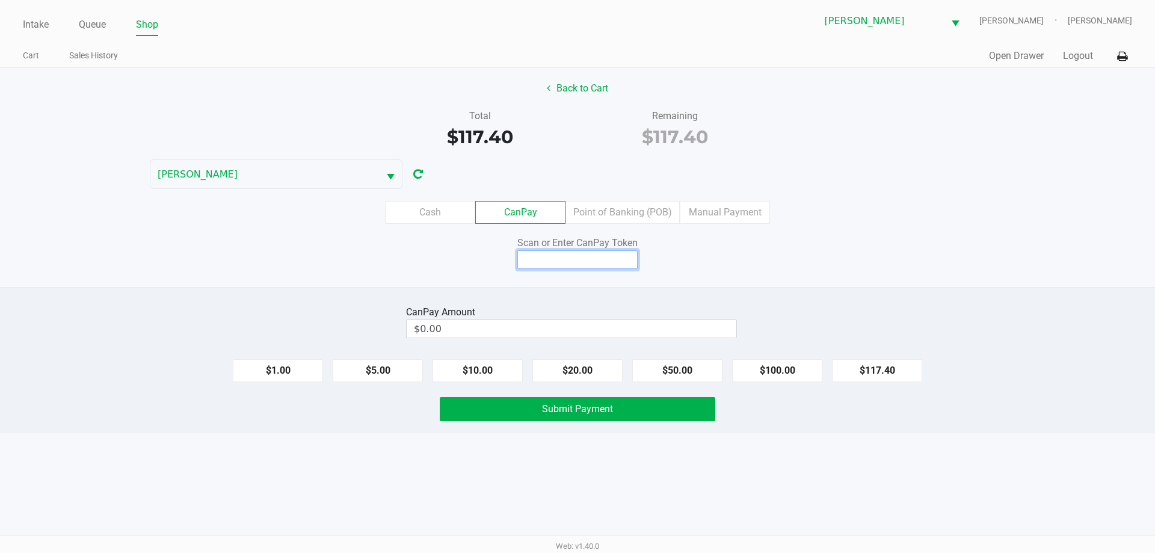
click at [614, 255] on input at bounding box center [577, 259] width 120 height 19
type input "Q9461276X"
click at [882, 366] on button "$117.40" at bounding box center [877, 370] width 90 height 23
type input "$117.40"
click at [635, 407] on button "Submit Payment" at bounding box center [578, 409] width 276 height 24
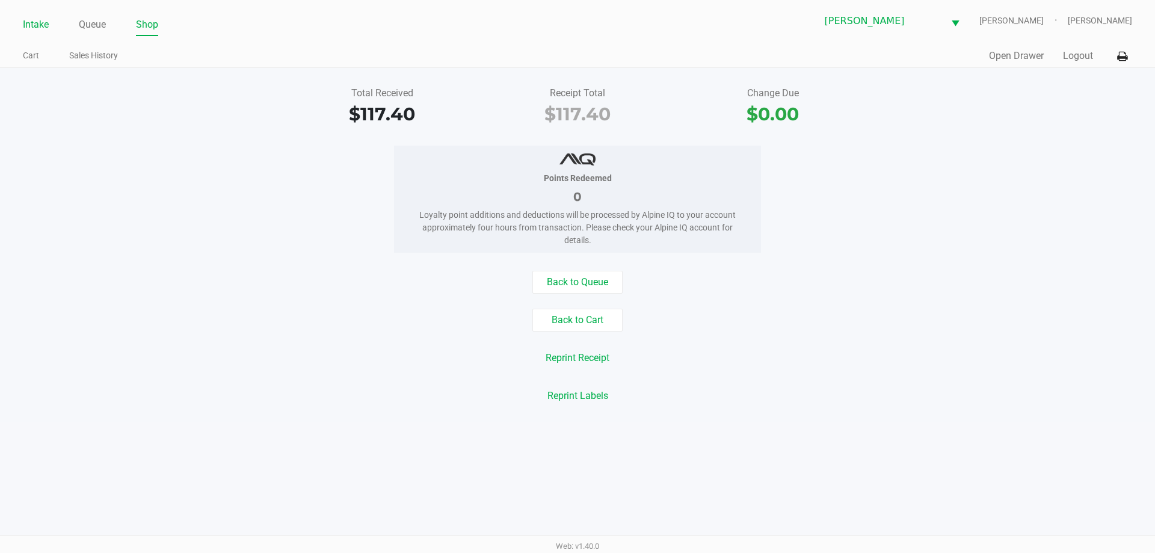
click at [45, 25] on link "Intake" at bounding box center [36, 24] width 26 height 17
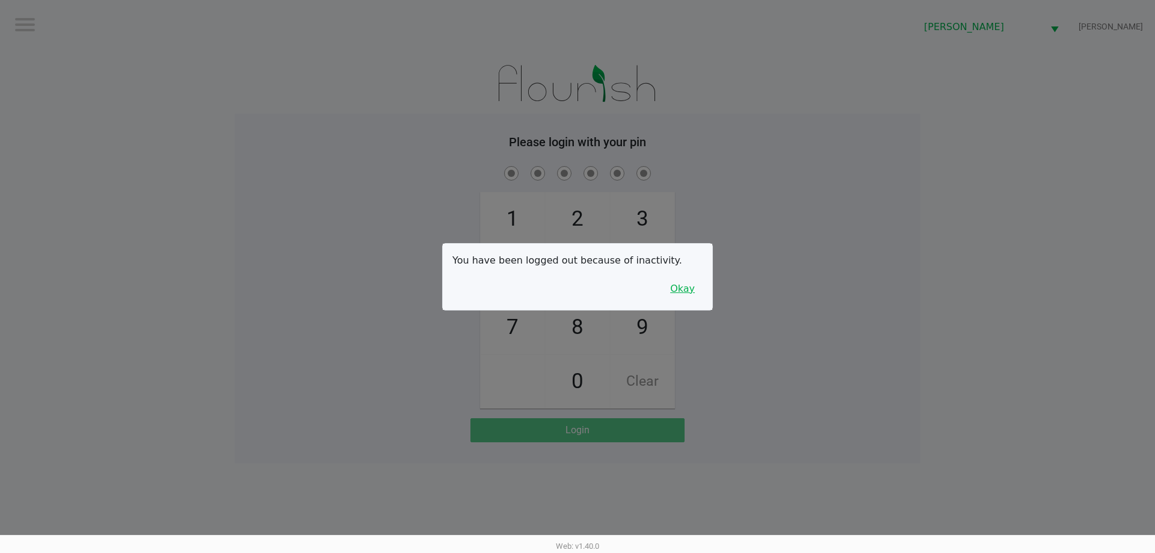
click at [688, 295] on button "Okay" at bounding box center [682, 288] width 40 height 23
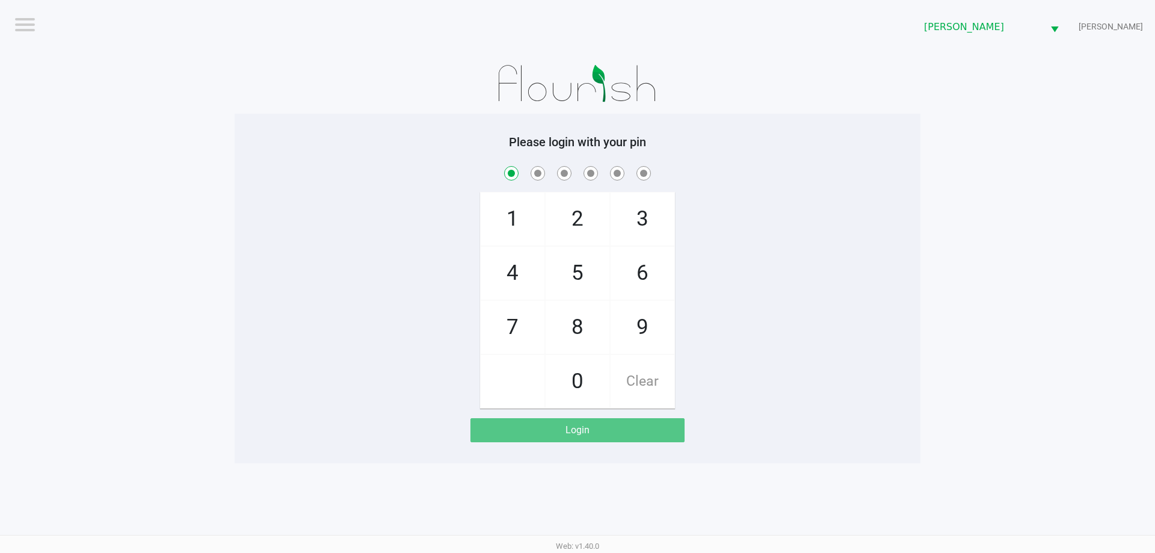
checkbox input "true"
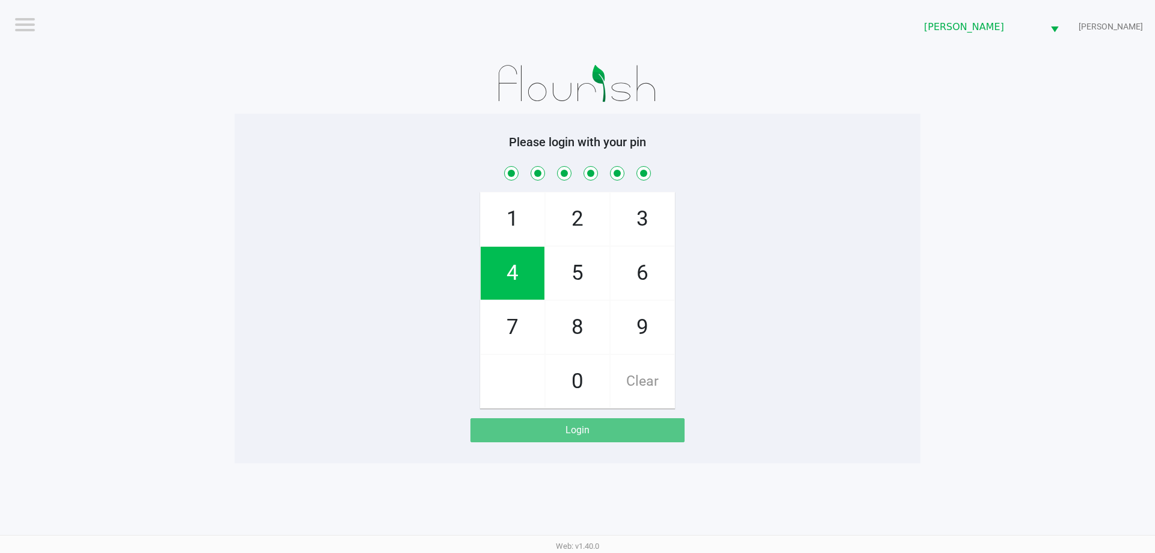
checkbox input "true"
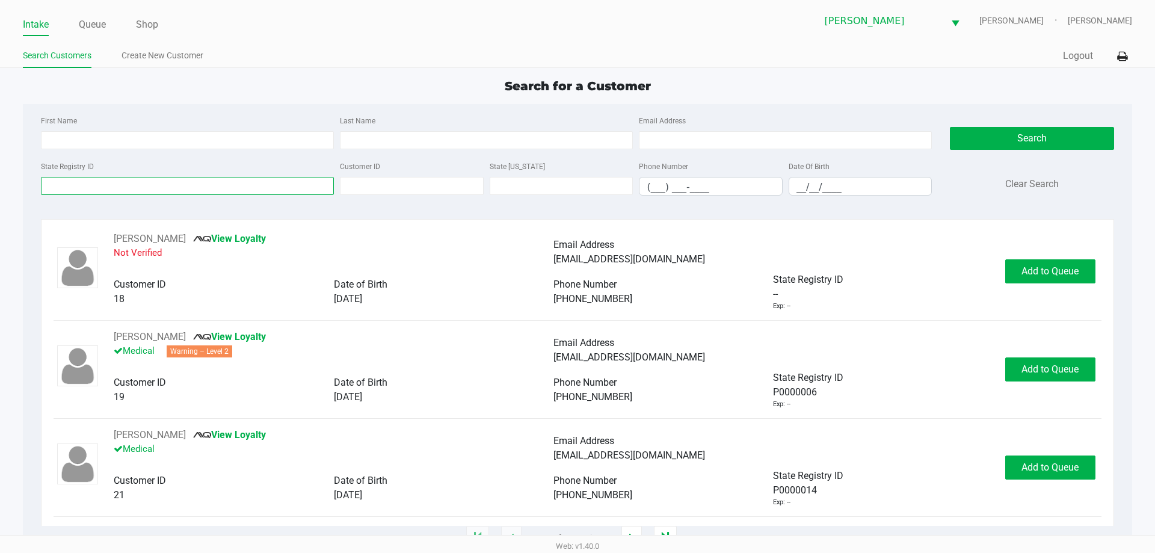
click at [279, 180] on input "State Registry ID" at bounding box center [187, 186] width 293 height 18
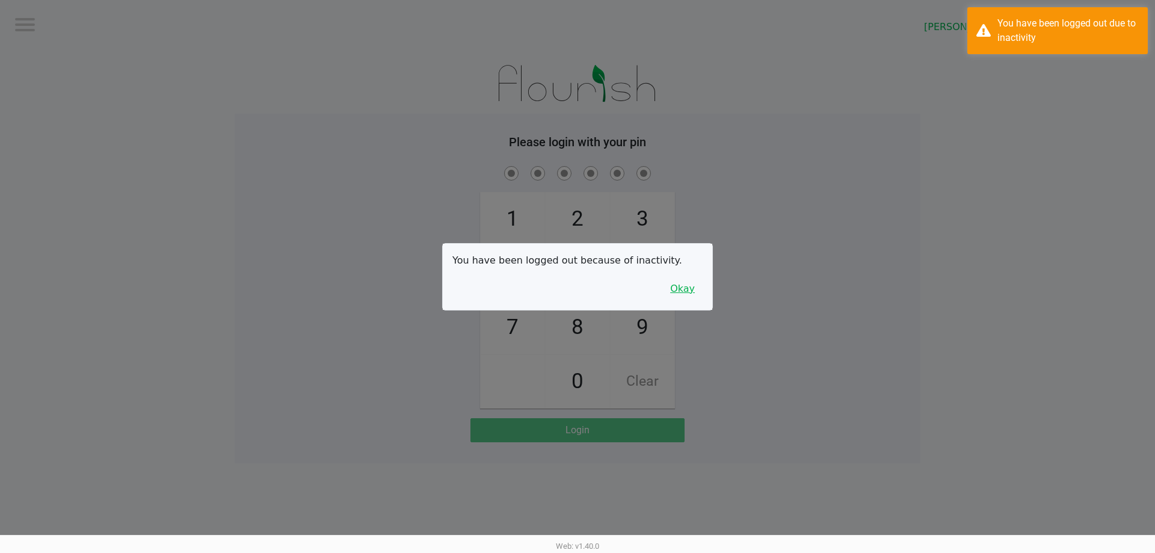
click at [690, 288] on button "Okay" at bounding box center [682, 288] width 40 height 23
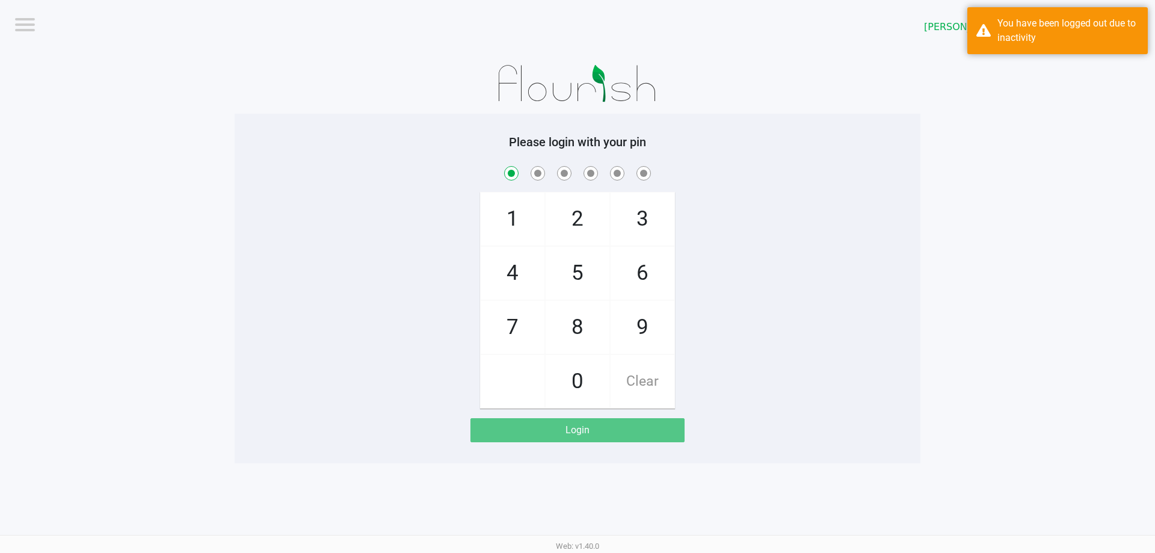
checkbox input "true"
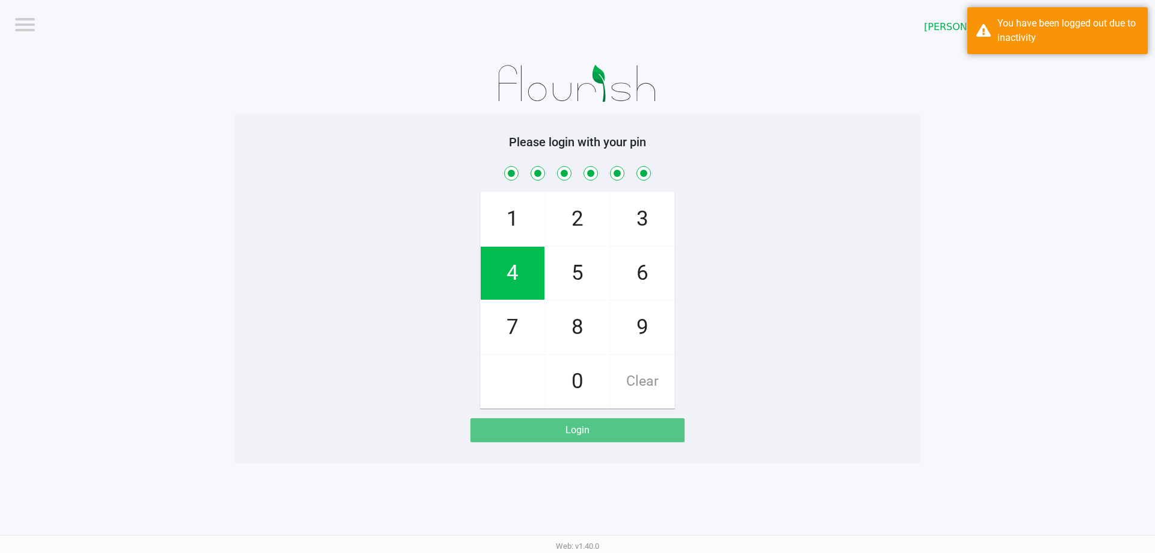
checkbox input "true"
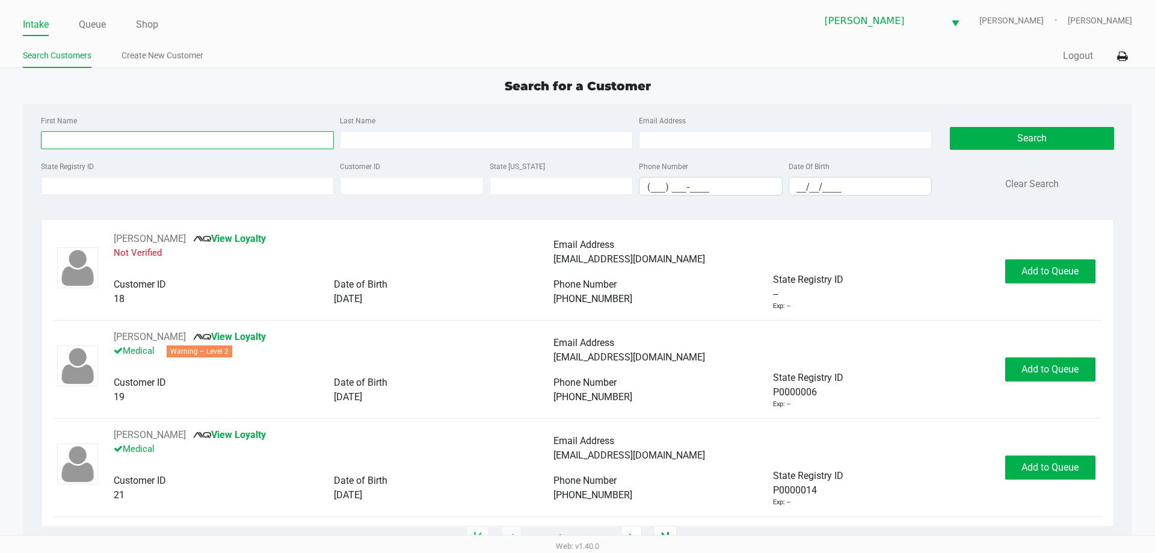
click at [268, 140] on input "First Name" at bounding box center [187, 140] width 293 height 18
click at [272, 183] on input "State Registry ID" at bounding box center [187, 186] width 293 height 18
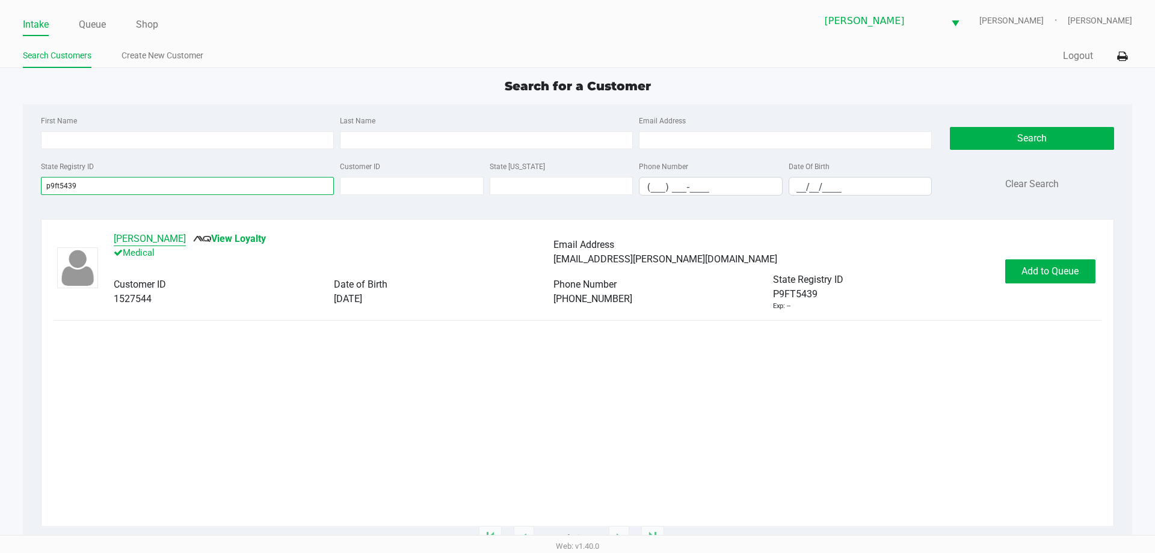
type input "p9ft5439"
click at [166, 232] on button "JOHN TAYLOR" at bounding box center [150, 239] width 72 height 14
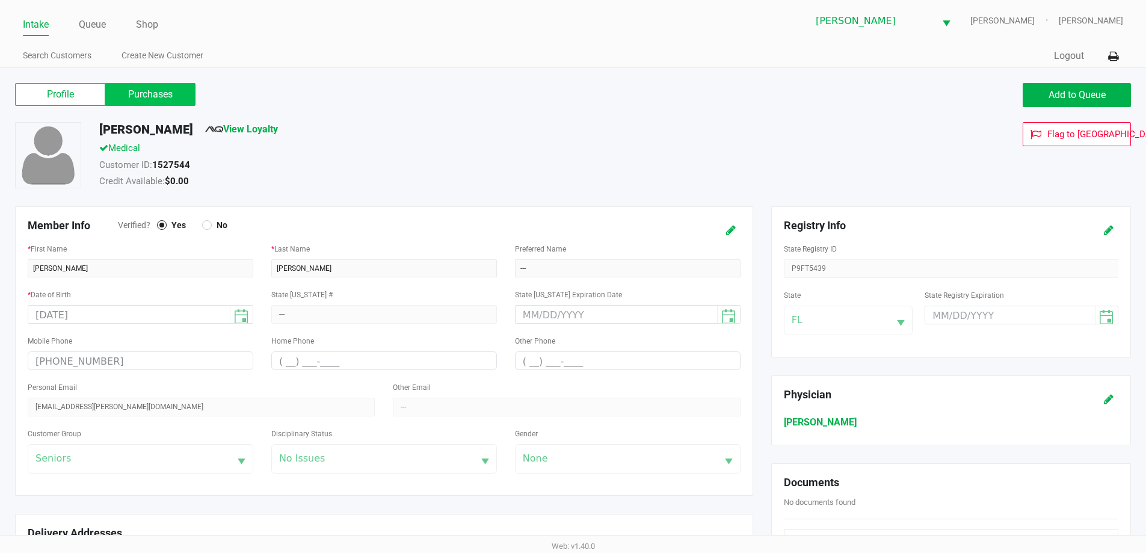
click at [147, 92] on label "Purchases" at bounding box center [150, 94] width 90 height 23
click at [0, 0] on 1 "Purchases" at bounding box center [0, 0] width 0 height 0
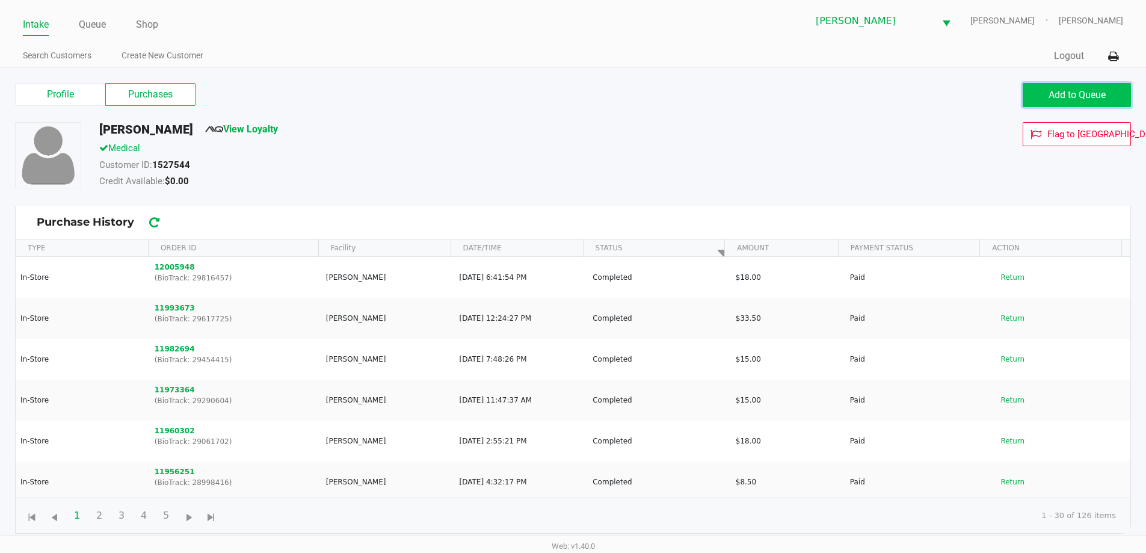
click at [1057, 90] on span "Add to Queue" at bounding box center [1077, 94] width 57 height 11
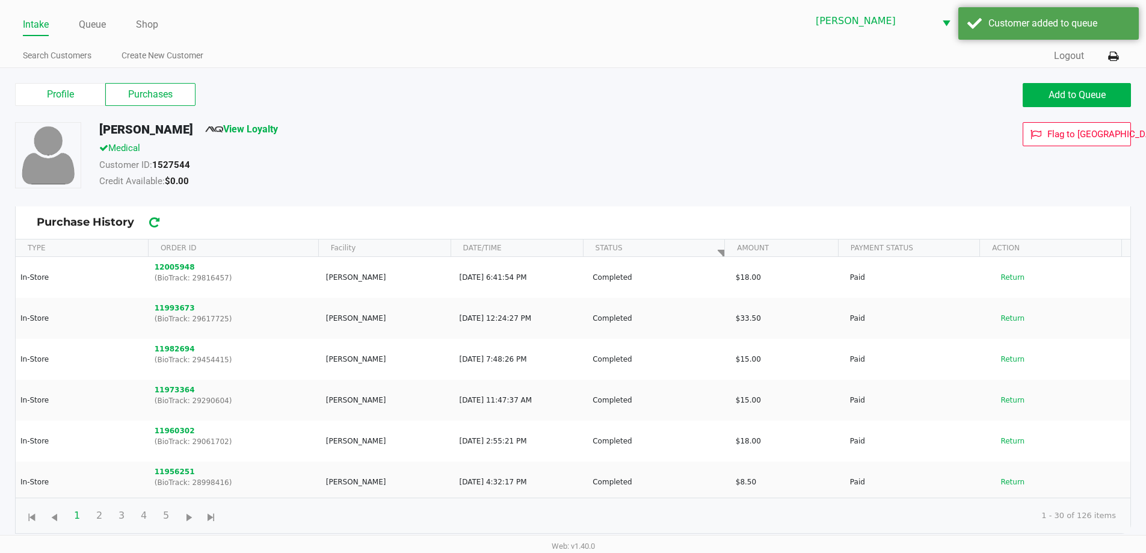
click at [117, 35] on div "Intake Queue Shop Brandon WC DAVID-BOWIE Skye Miller Search Customers Create Ne…" at bounding box center [573, 34] width 1146 height 68
click at [98, 22] on link "Queue" at bounding box center [92, 24] width 27 height 17
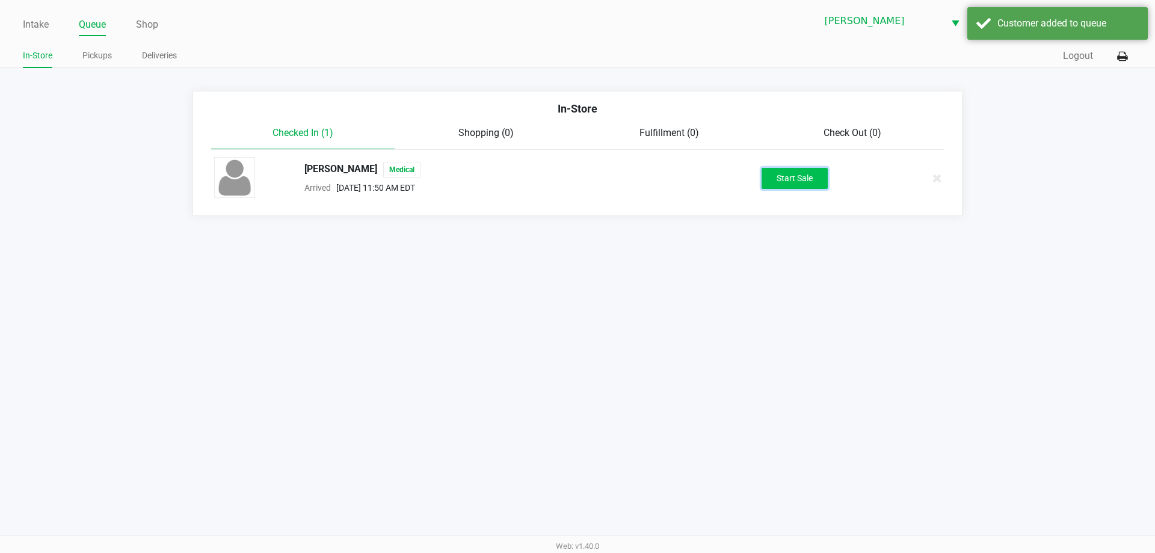
click at [780, 178] on button "Start Sale" at bounding box center [795, 178] width 66 height 21
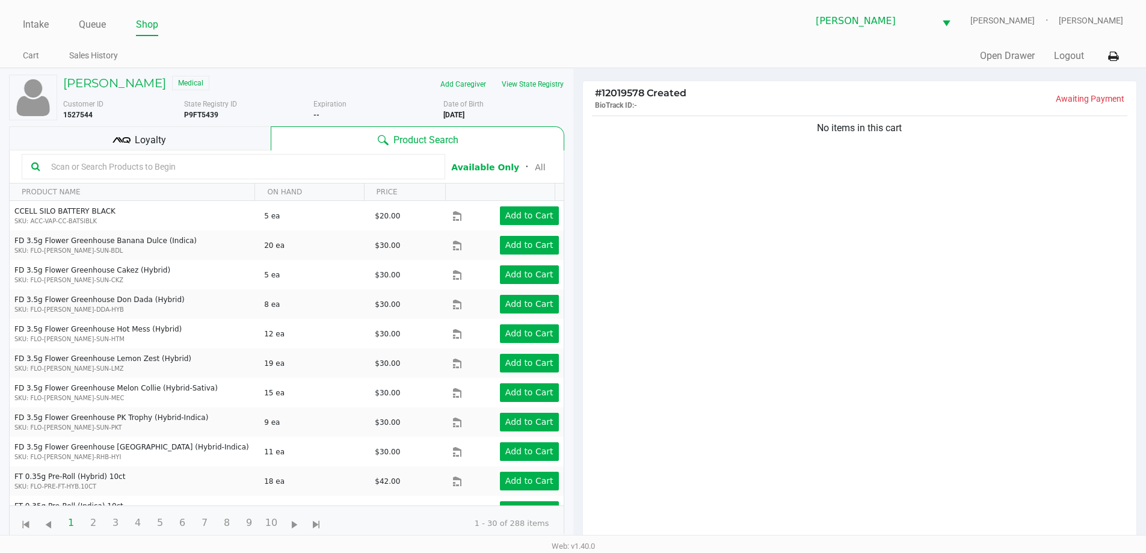
click at [253, 162] on input "text" at bounding box center [240, 167] width 389 height 18
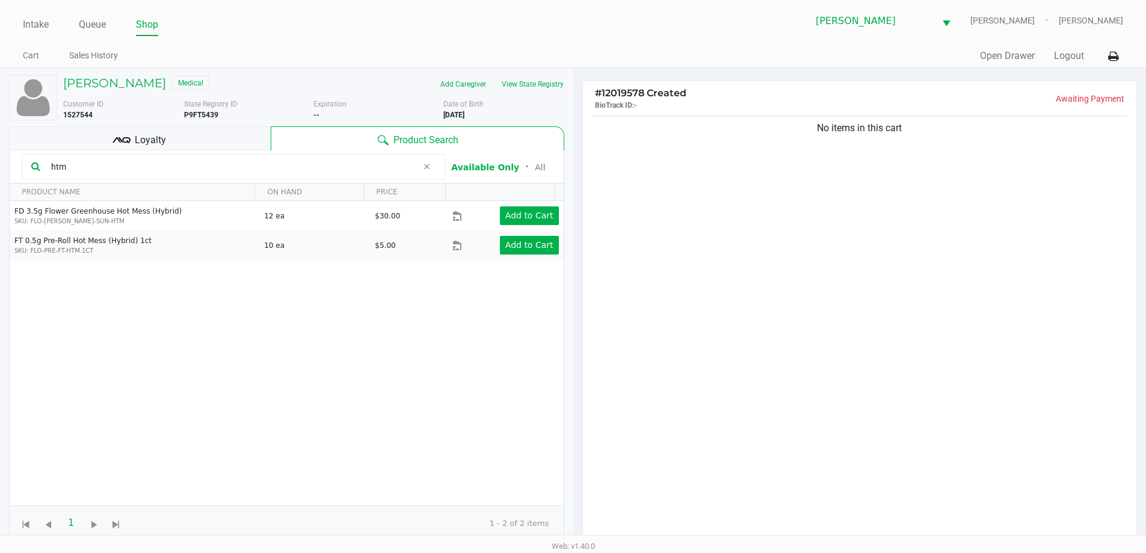
type input "htm"
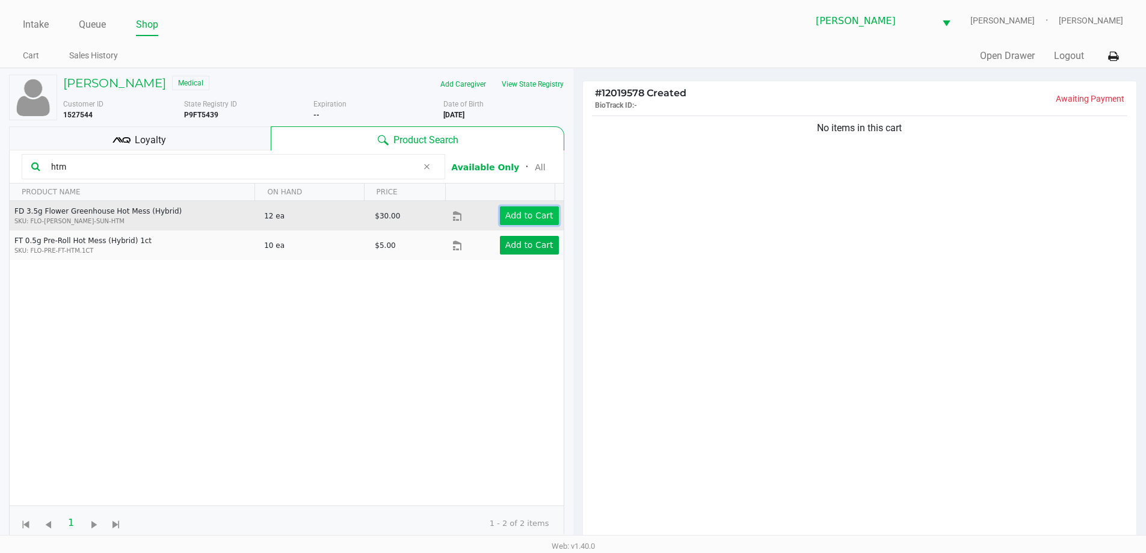
click at [528, 217] on app-button-loader "Add to Cart" at bounding box center [529, 216] width 48 height 10
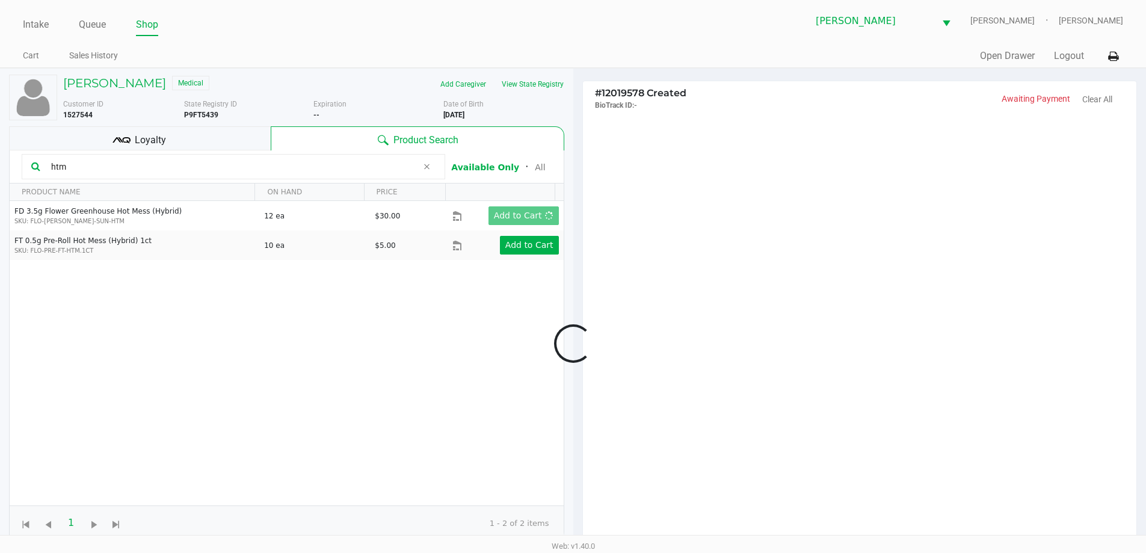
click at [841, 379] on div at bounding box center [573, 343] width 1146 height 430
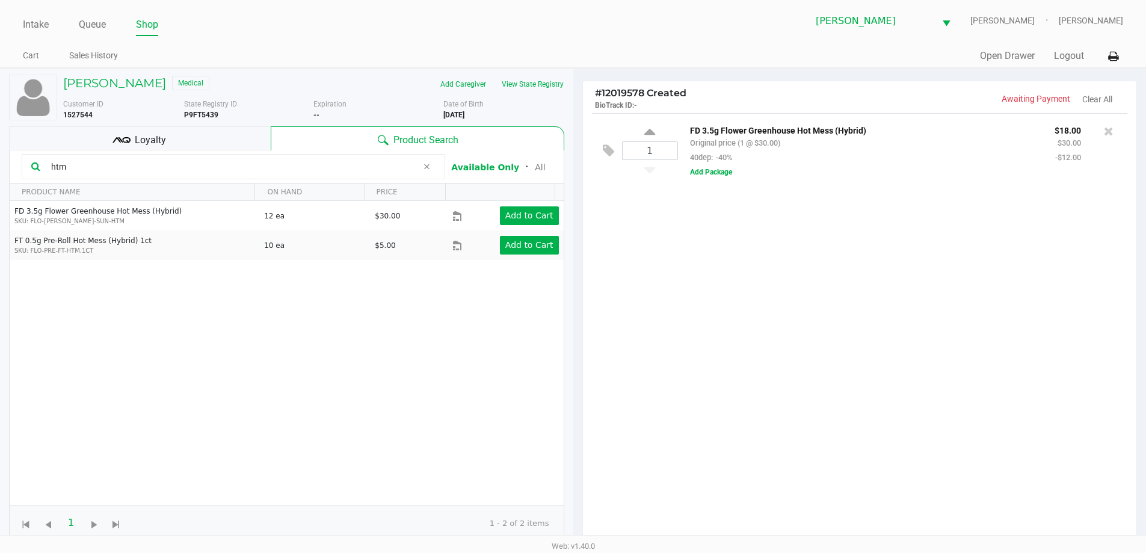
click at [872, 345] on div "1 FD 3.5g Flower Greenhouse Hot Mess (Hybrid) Original price (1 @ $30.00) 40dep…" at bounding box center [860, 331] width 554 height 437
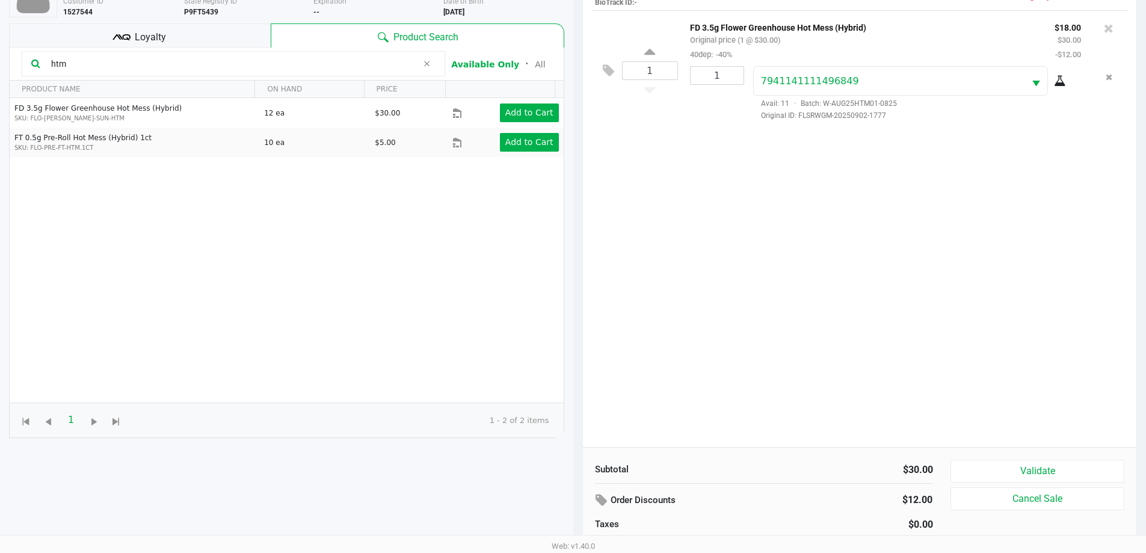
scroll to position [130, 0]
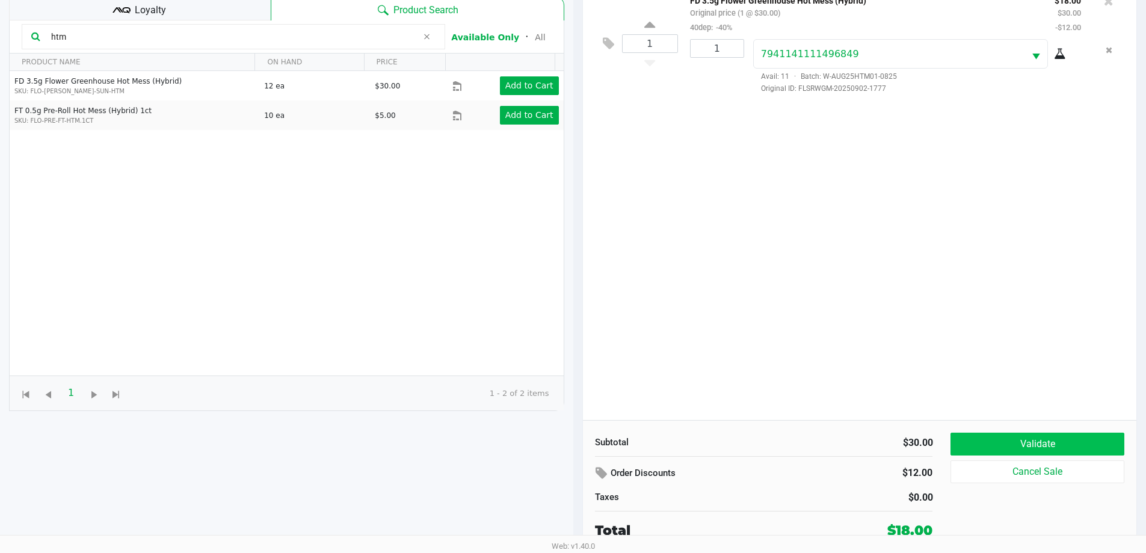
click at [1051, 439] on button "Validate" at bounding box center [1037, 444] width 173 height 23
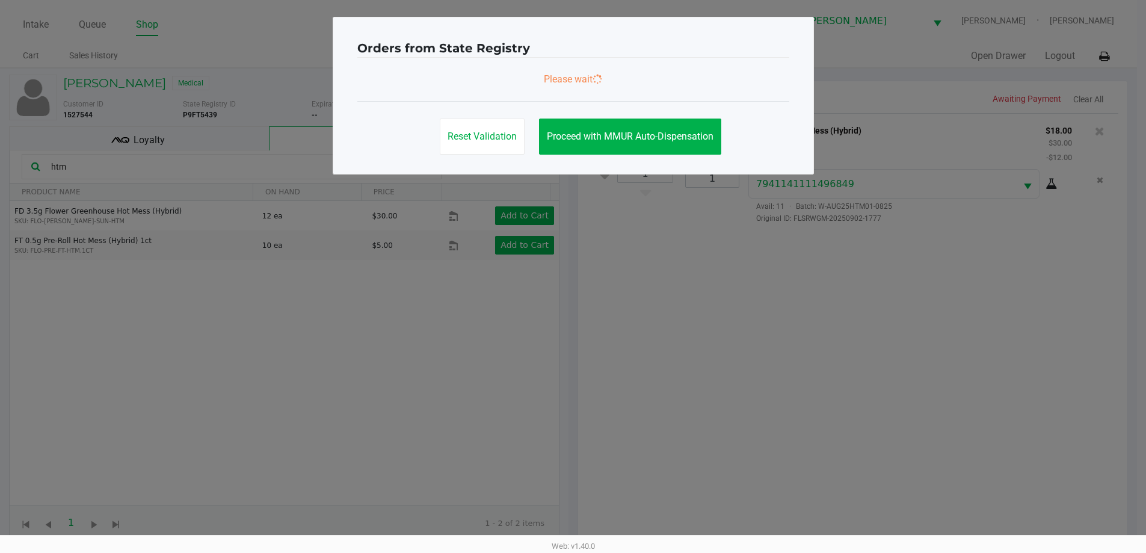
scroll to position [0, 0]
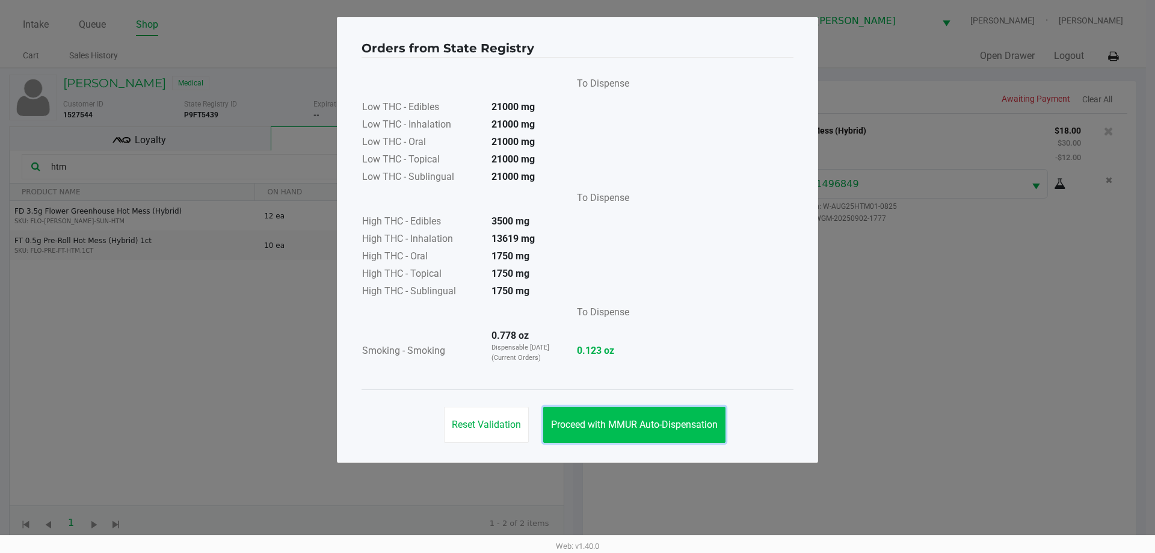
click at [650, 413] on button "Proceed with MMUR Auto-Dispensation" at bounding box center [634, 425] width 182 height 36
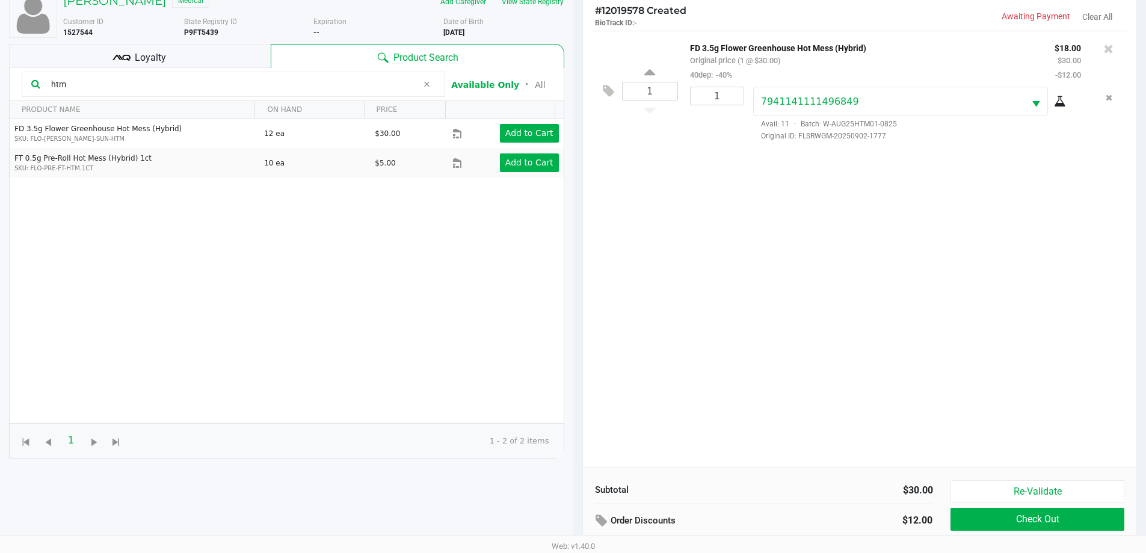
scroll to position [130, 0]
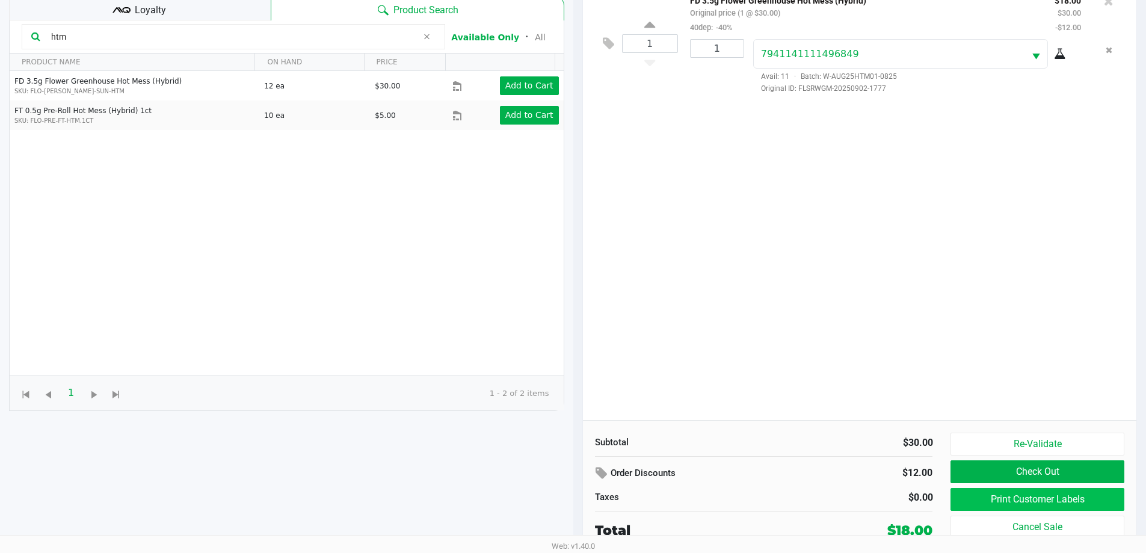
click at [1041, 500] on button "Print Customer Labels" at bounding box center [1037, 499] width 173 height 23
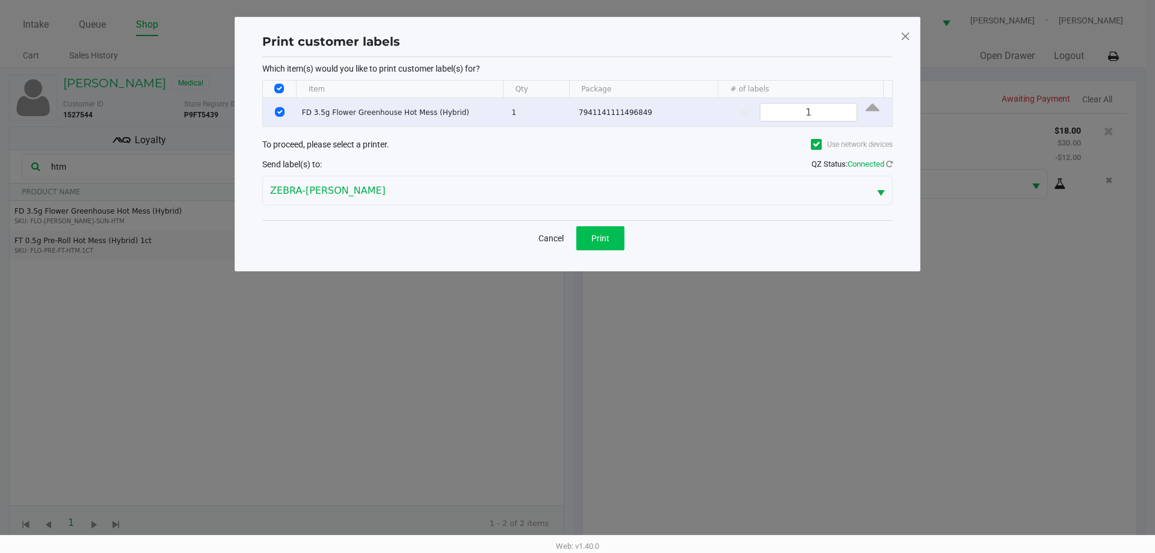
click at [621, 240] on button "Print" at bounding box center [600, 238] width 48 height 24
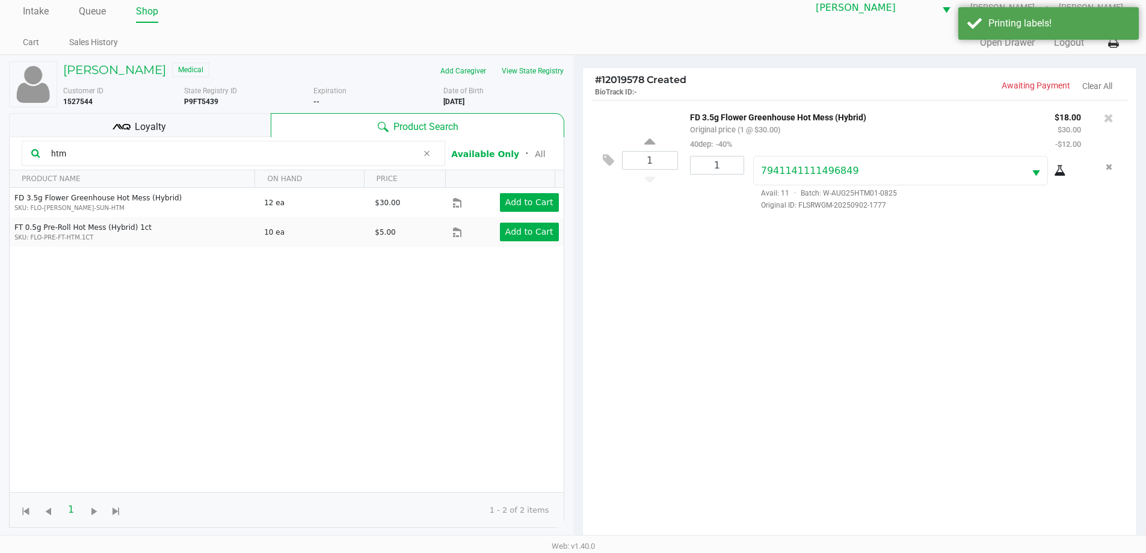
scroll to position [130, 0]
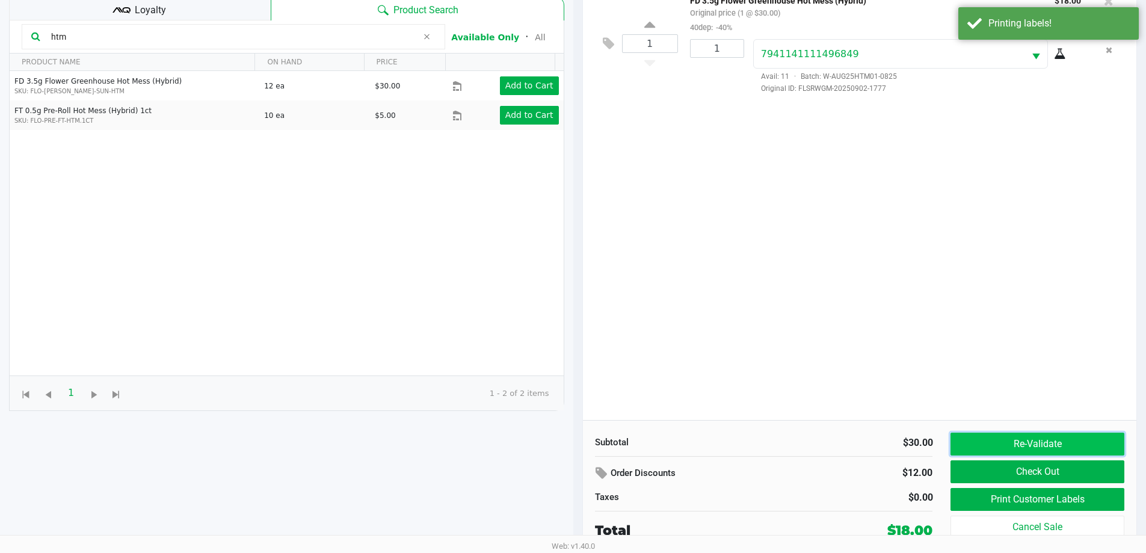
click at [1067, 436] on button "Re-Validate" at bounding box center [1037, 444] width 173 height 23
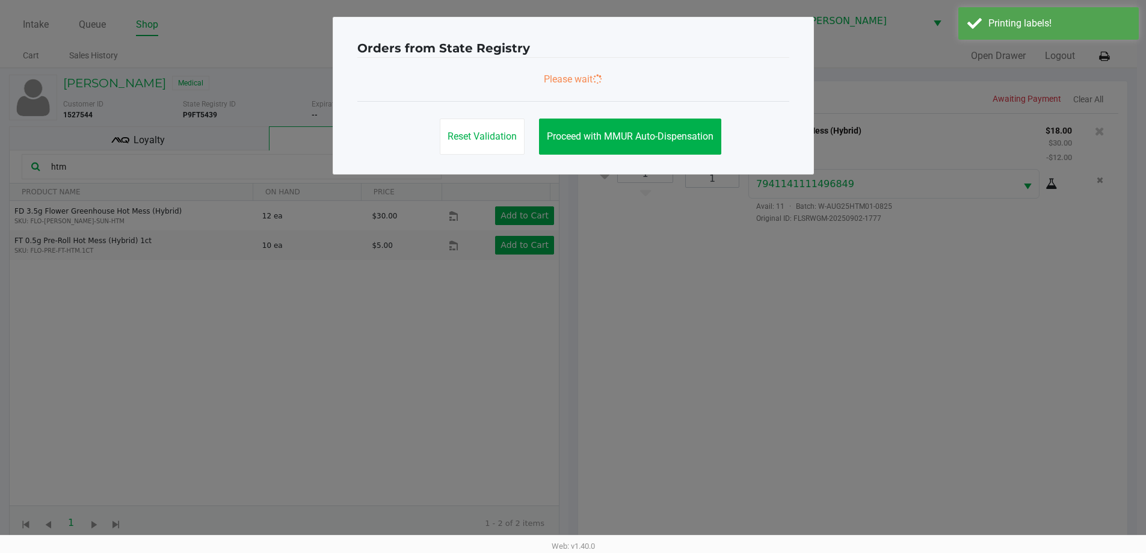
scroll to position [0, 0]
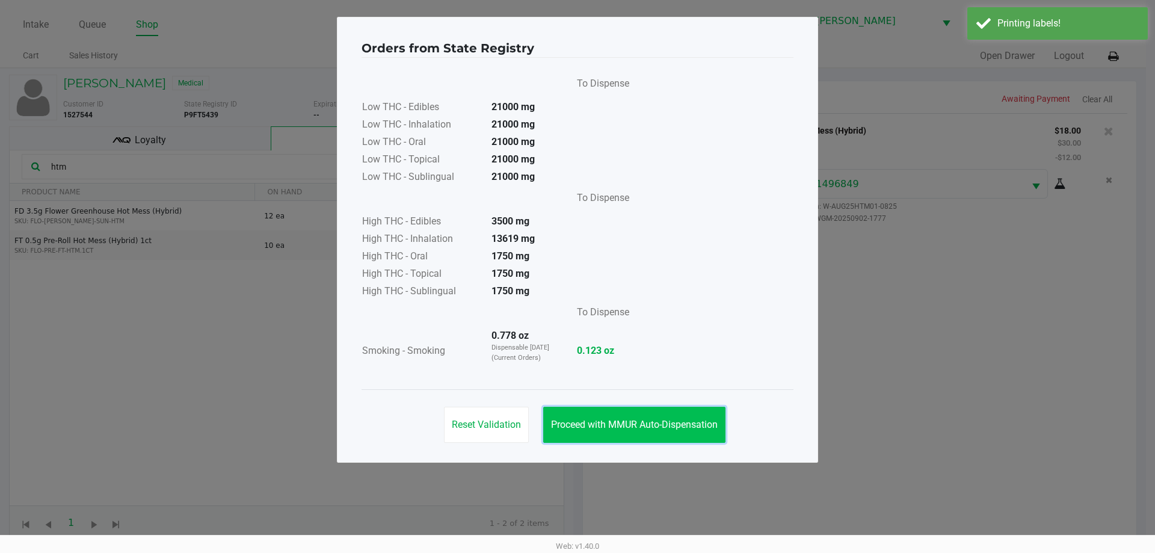
click at [637, 437] on button "Proceed with MMUR Auto-Dispensation" at bounding box center [634, 425] width 182 height 36
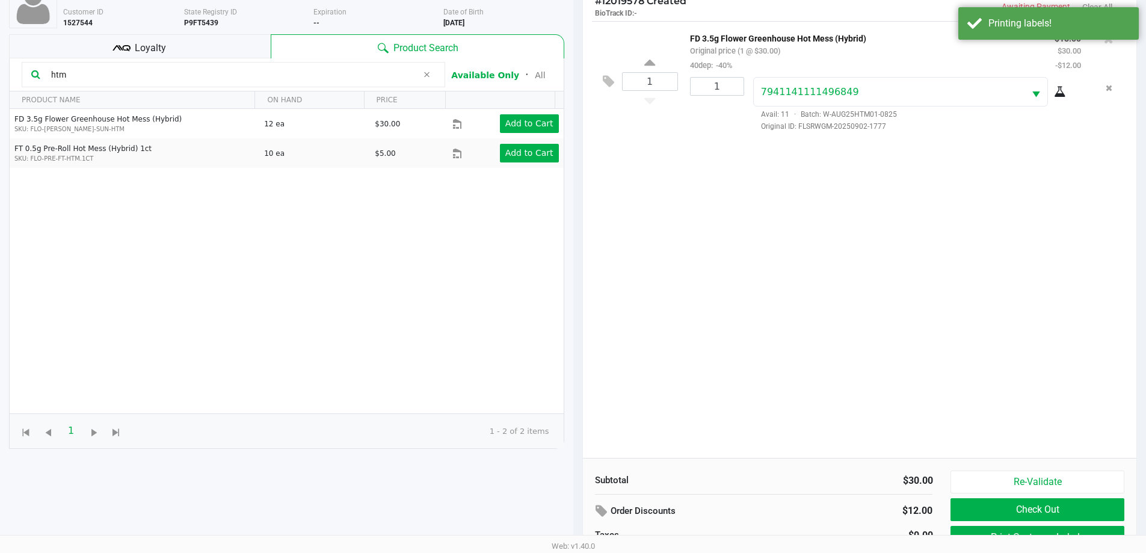
scroll to position [130, 0]
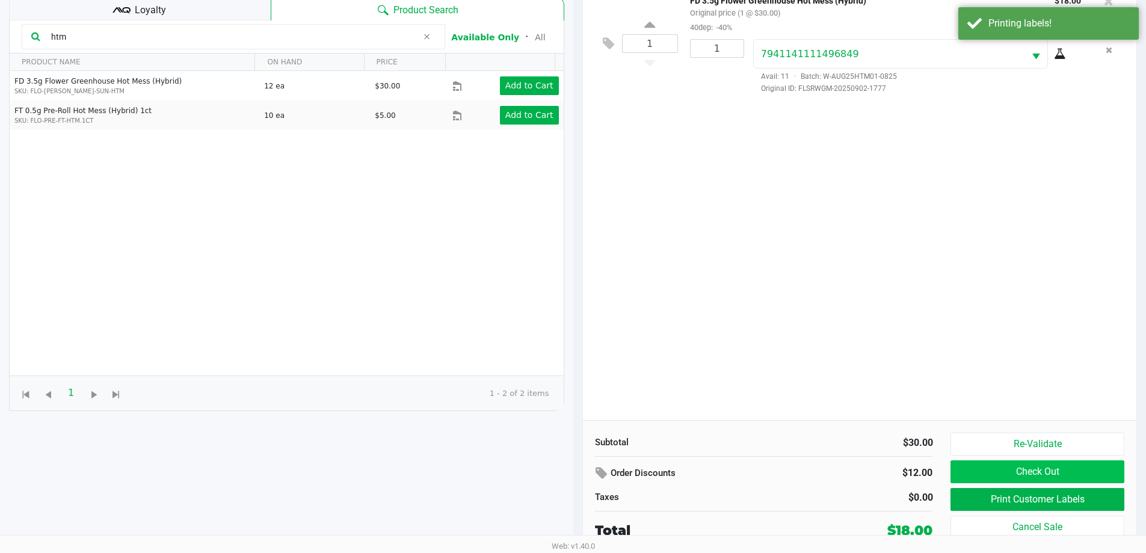
click at [1058, 464] on button "Check Out" at bounding box center [1037, 471] width 173 height 23
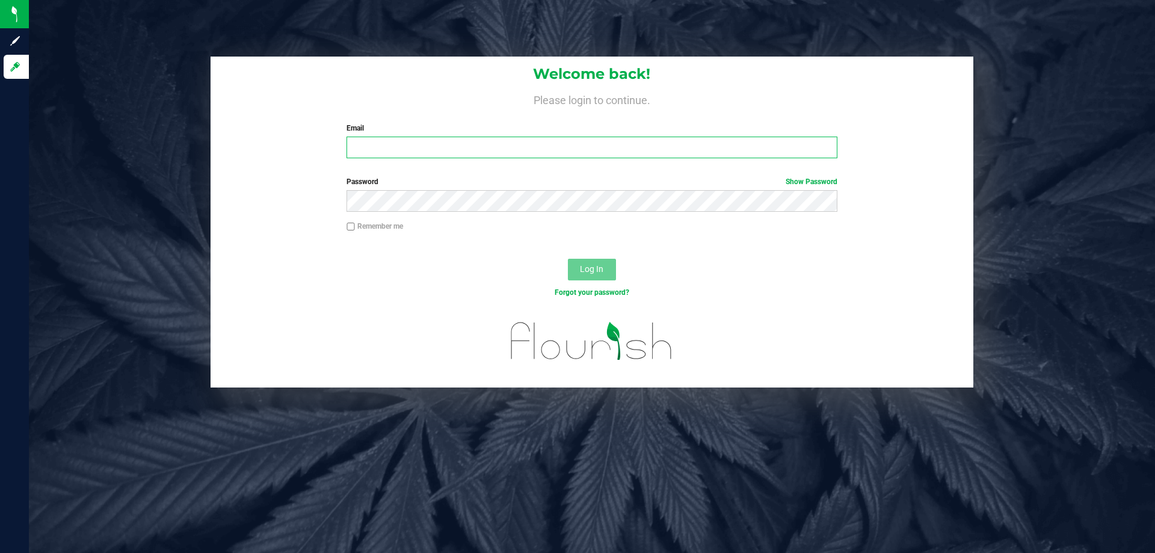
click at [522, 147] on input "Email" at bounding box center [592, 148] width 490 height 22
type input "[EMAIL_ADDRESS][DOMAIN_NAME]"
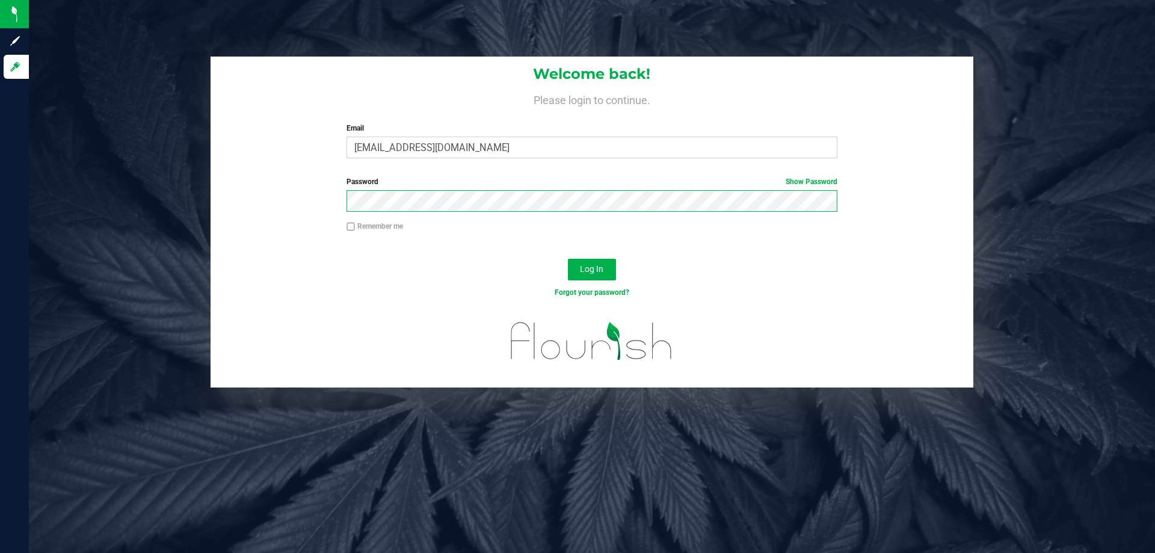
click at [568, 259] on button "Log In" at bounding box center [592, 270] width 48 height 22
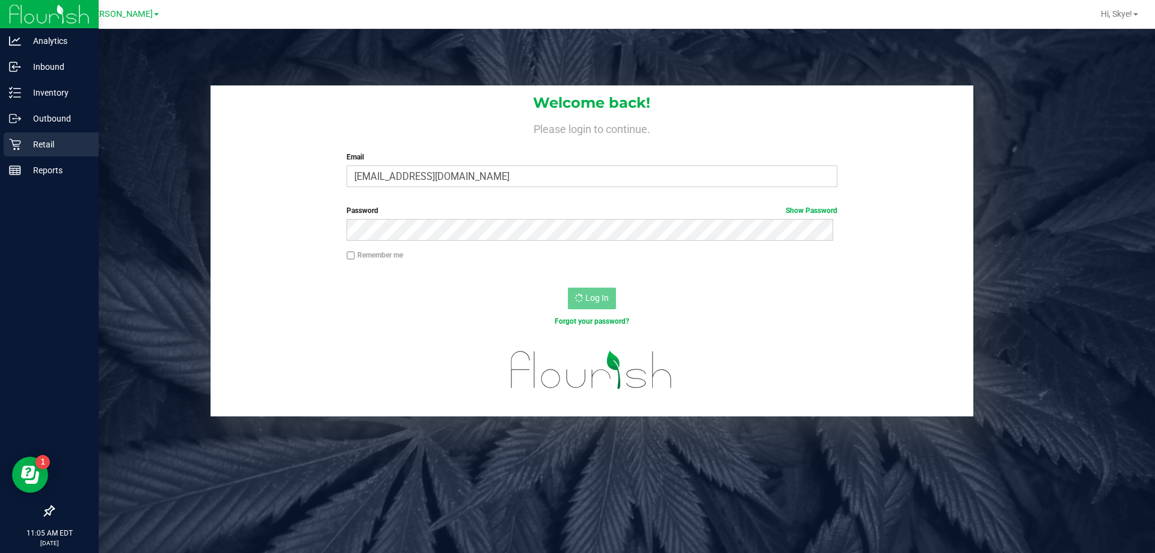
click at [22, 146] on p "Retail" at bounding box center [57, 144] width 72 height 14
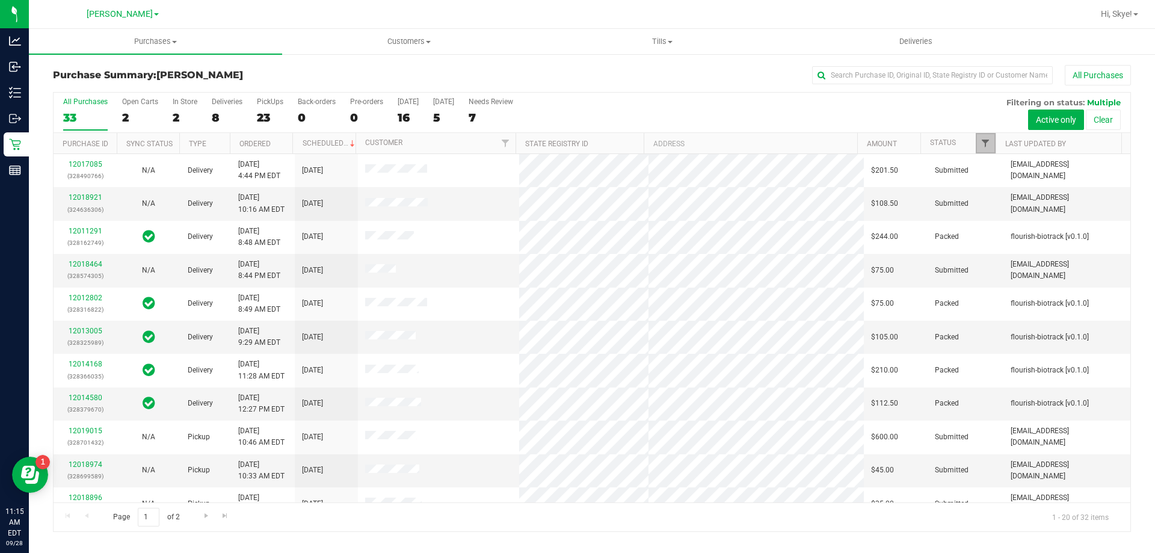
click at [990, 143] on span "Filter" at bounding box center [986, 143] width 10 height 10
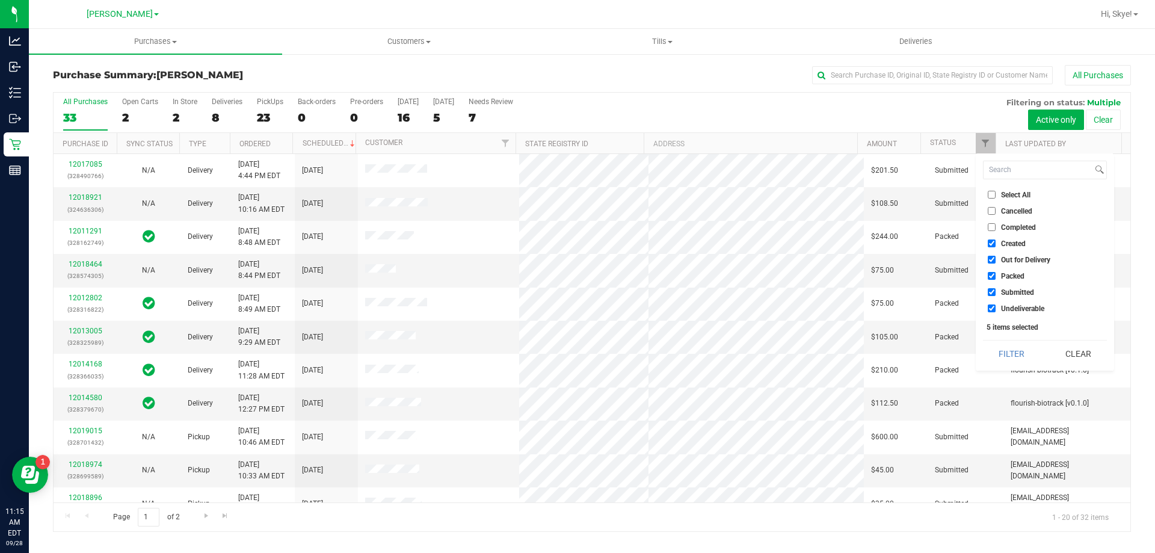
click at [1019, 241] on span "Created" at bounding box center [1013, 243] width 25 height 7
click at [996, 241] on input "Created" at bounding box center [992, 243] width 8 height 8
checkbox input "false"
click at [1018, 259] on span "Out for Delivery" at bounding box center [1025, 259] width 49 height 7
click at [996, 259] on input "Out for Delivery" at bounding box center [992, 260] width 8 height 8
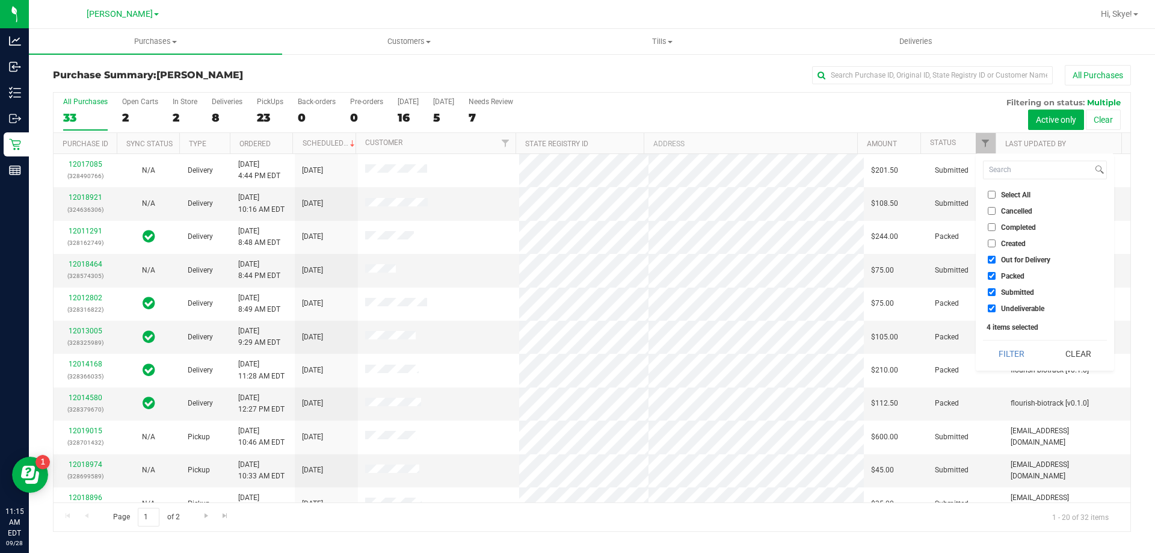
checkbox input "false"
click at [1012, 279] on span "Packed" at bounding box center [1012, 276] width 23 height 7
click at [996, 279] on input "Packed" at bounding box center [992, 276] width 8 height 8
checkbox input "false"
click at [1010, 307] on span "Undeliverable" at bounding box center [1022, 308] width 43 height 7
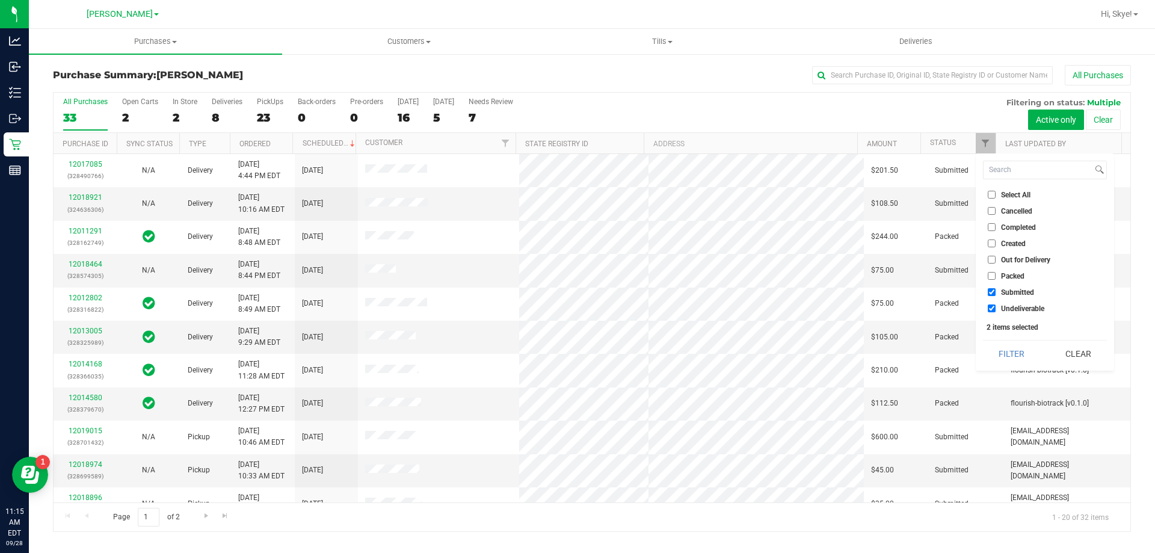
click at [996, 307] on input "Undeliverable" at bounding box center [992, 308] width 8 height 8
checkbox input "false"
click at [1011, 348] on button "Filter" at bounding box center [1012, 354] width 58 height 26
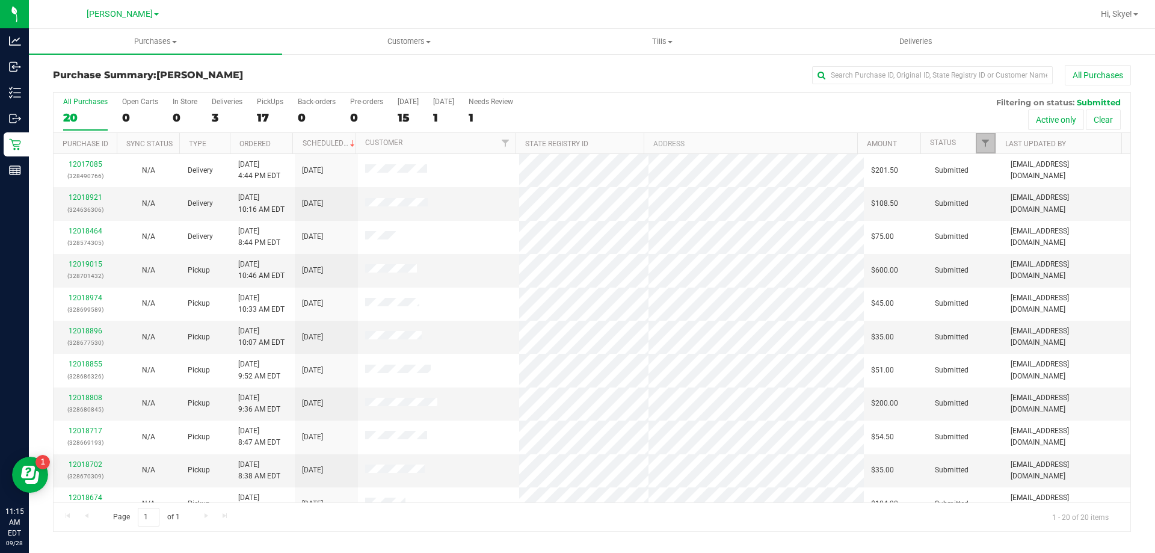
click at [990, 150] on link "Filter" at bounding box center [986, 143] width 20 height 20
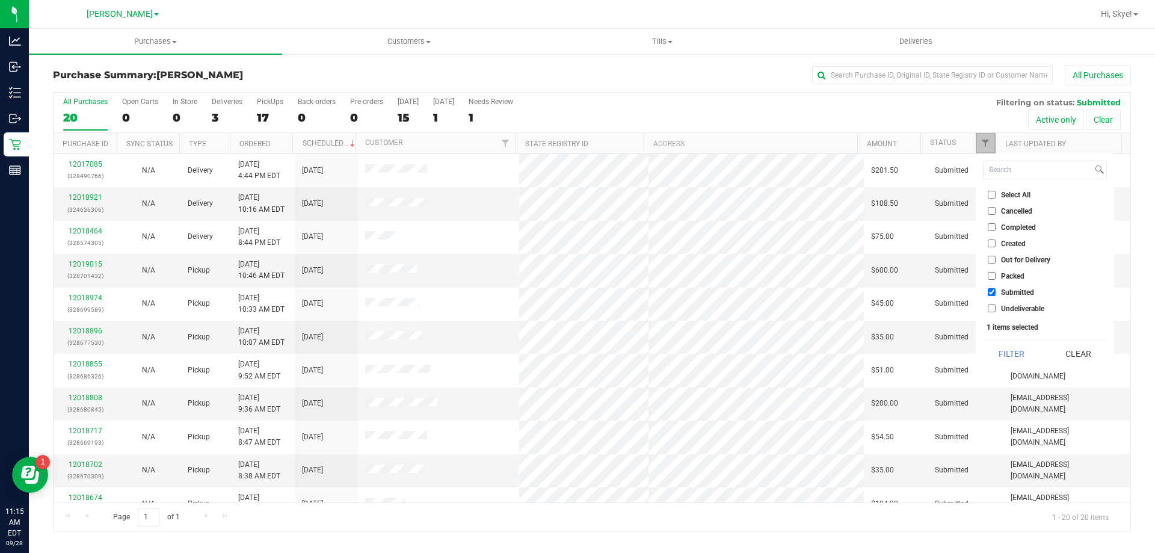
click at [990, 150] on link "Filter" at bounding box center [986, 143] width 20 height 20
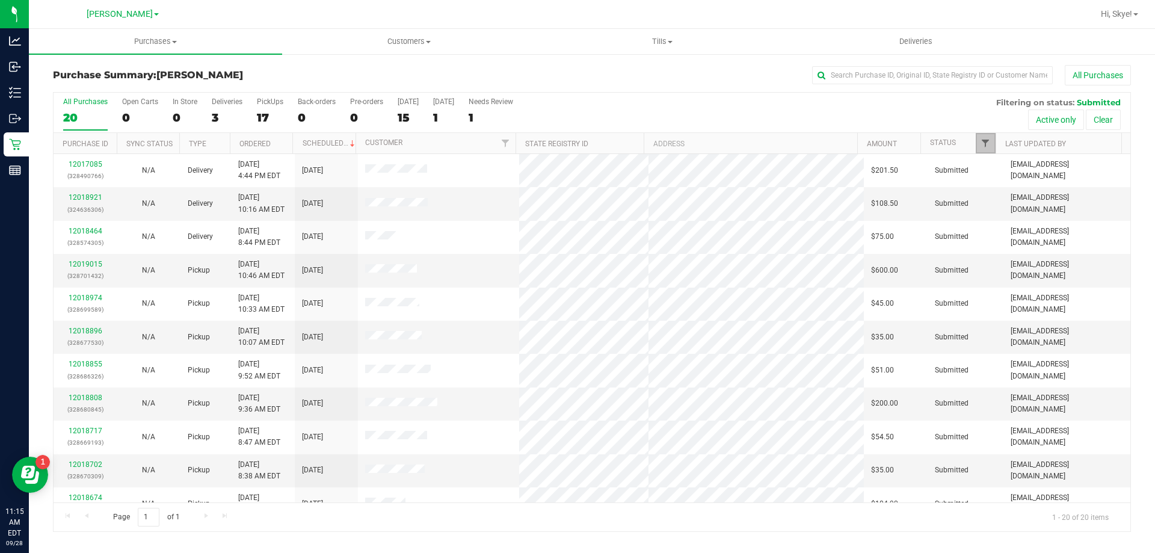
click at [989, 141] on span "Filter" at bounding box center [986, 143] width 10 height 10
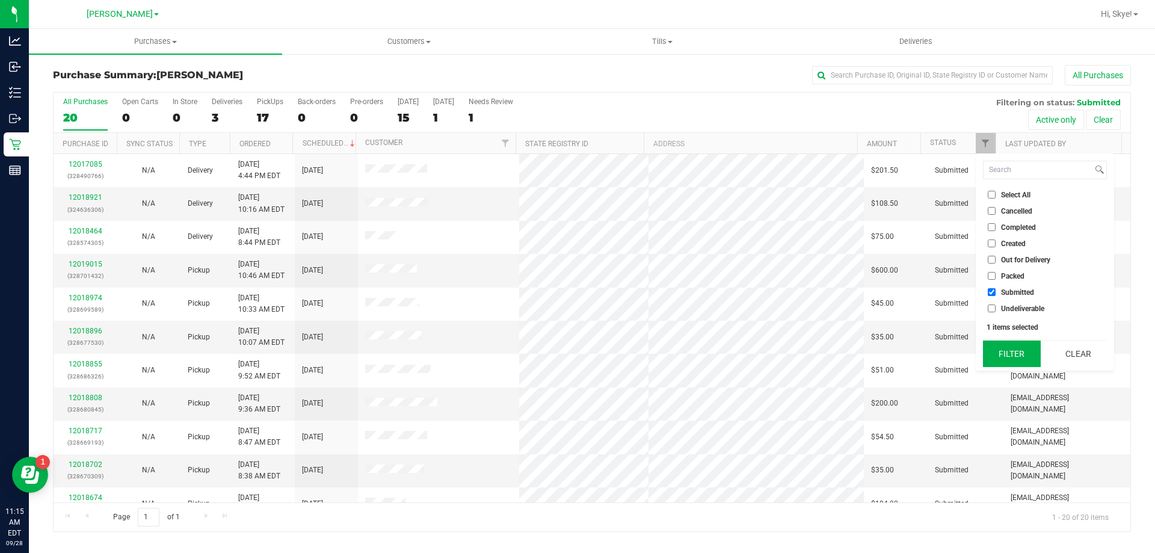
click at [1003, 348] on button "Filter" at bounding box center [1012, 354] width 58 height 26
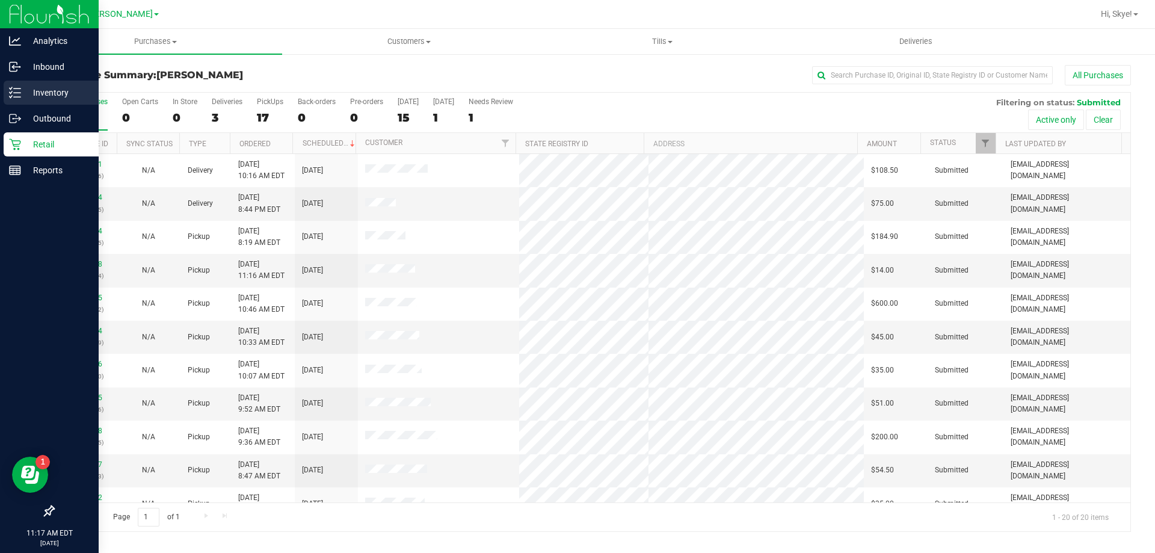
click at [51, 88] on p "Inventory" at bounding box center [57, 92] width 72 height 14
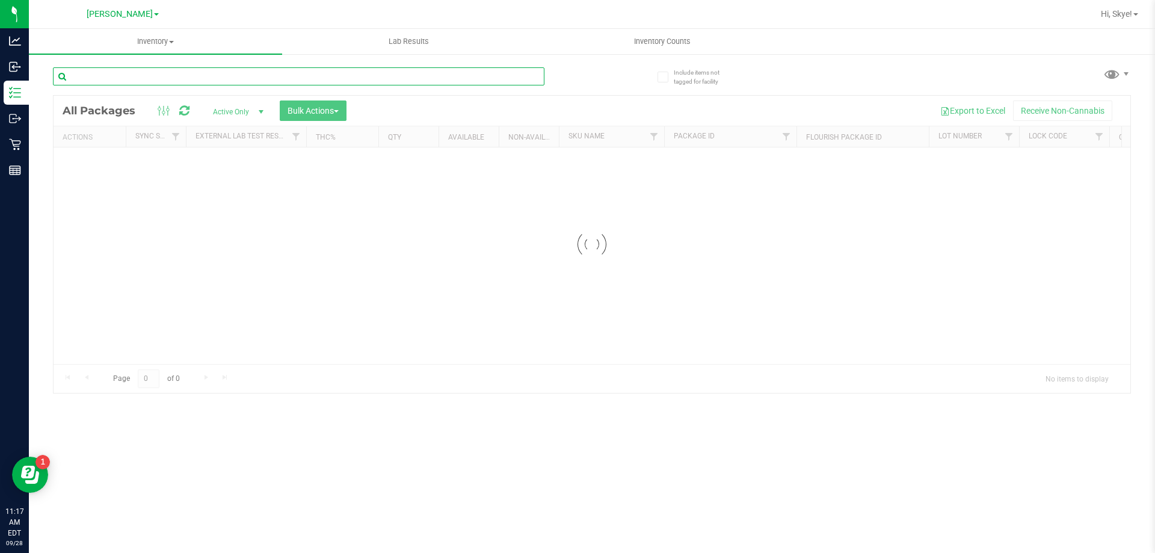
click at [248, 77] on input "text" at bounding box center [299, 76] width 492 height 18
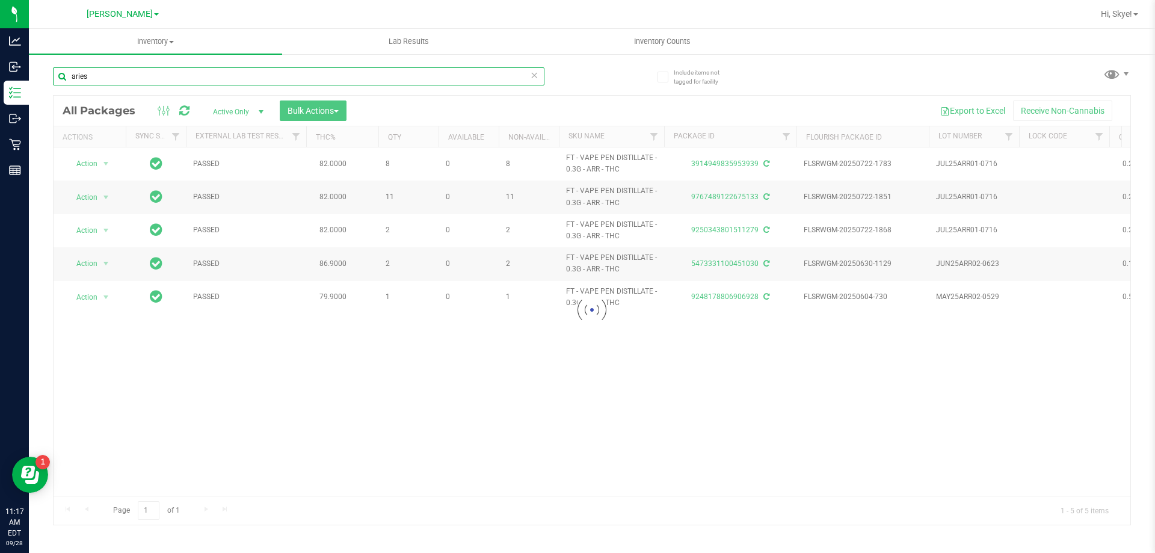
type input "aries"
click at [650, 416] on div at bounding box center [592, 310] width 1077 height 429
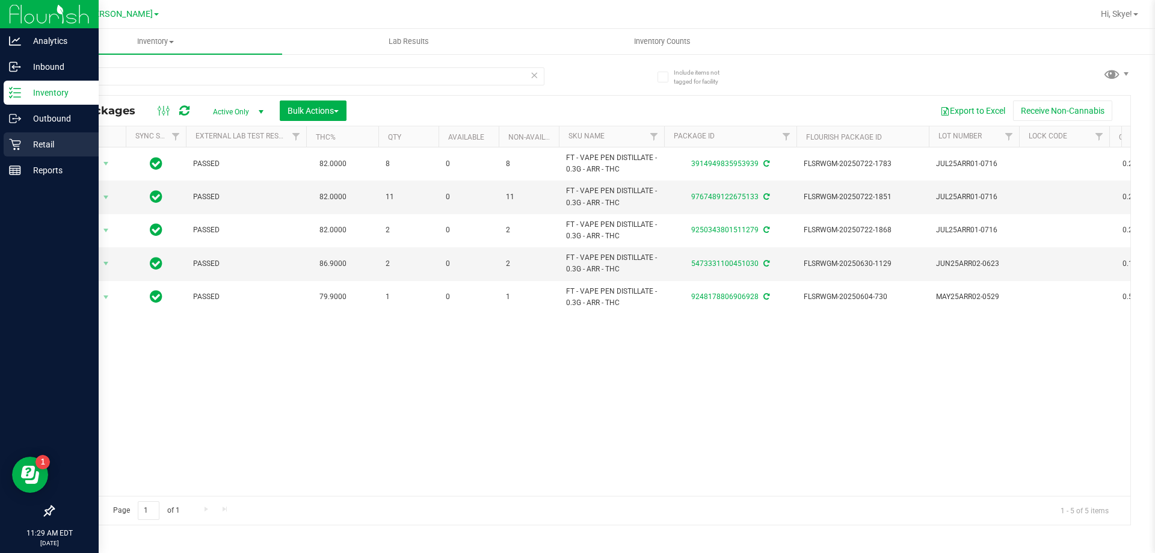
click at [58, 143] on p "Retail" at bounding box center [57, 144] width 72 height 14
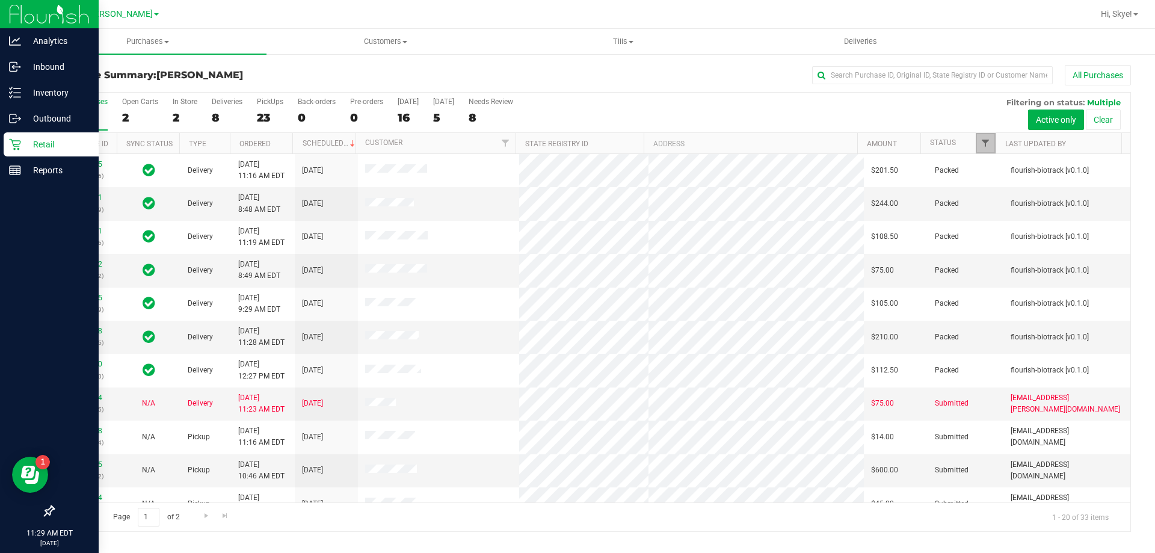
click at [982, 143] on span "Filter" at bounding box center [986, 143] width 10 height 10
click at [987, 147] on span "Filter" at bounding box center [986, 143] width 10 height 10
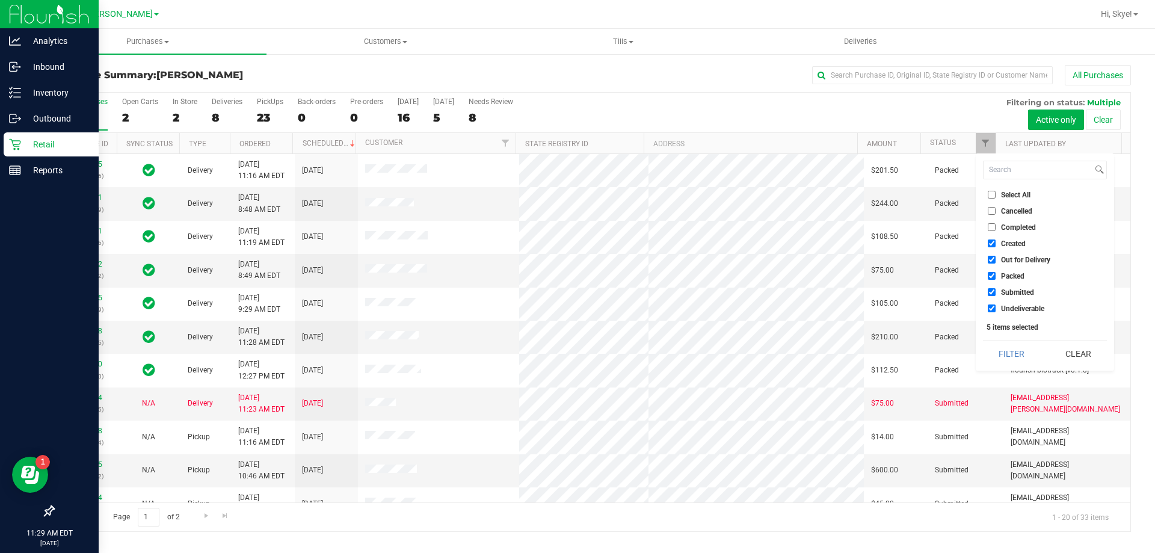
click at [1001, 248] on li "Created" at bounding box center [1045, 243] width 124 height 13
click at [1011, 243] on span "Created" at bounding box center [1013, 243] width 25 height 7
click at [996, 243] on input "Created" at bounding box center [992, 243] width 8 height 8
checkbox input "false"
click at [1013, 259] on span "Out for Delivery" at bounding box center [1025, 259] width 49 height 7
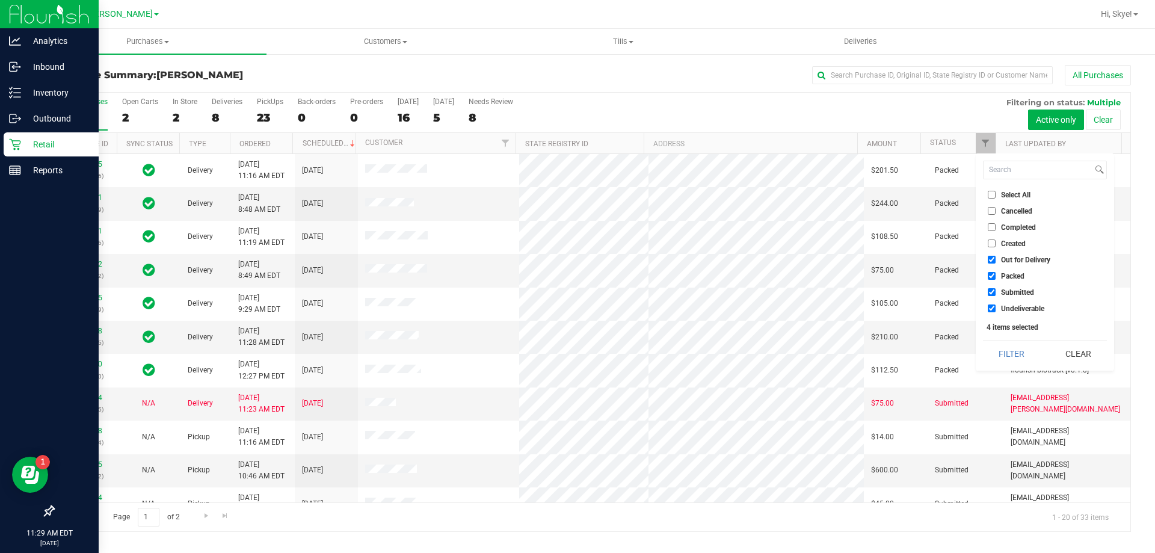
click at [996, 259] on input "Out for Delivery" at bounding box center [992, 260] width 8 height 8
checkbox input "false"
click at [1013, 278] on span "Packed" at bounding box center [1012, 276] width 23 height 7
click at [996, 278] on input "Packed" at bounding box center [992, 276] width 8 height 8
checkbox input "false"
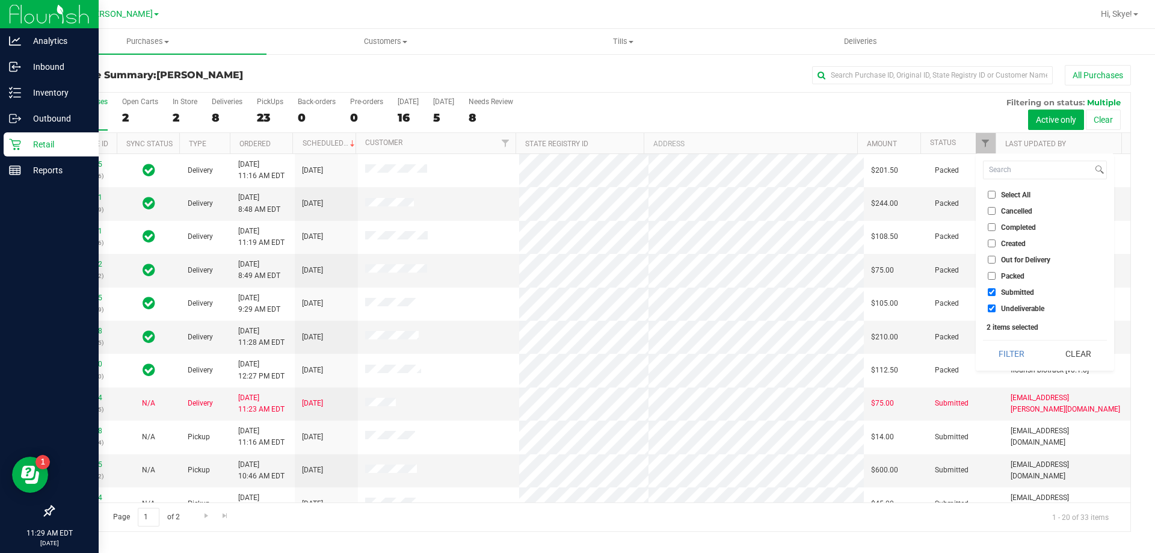
click at [1006, 313] on li "Undeliverable" at bounding box center [1045, 308] width 124 height 13
click at [1013, 305] on span "Undeliverable" at bounding box center [1022, 308] width 43 height 7
click at [996, 304] on input "Undeliverable" at bounding box center [992, 308] width 8 height 8
checkbox input "false"
click at [1018, 348] on button "Filter" at bounding box center [1012, 354] width 58 height 26
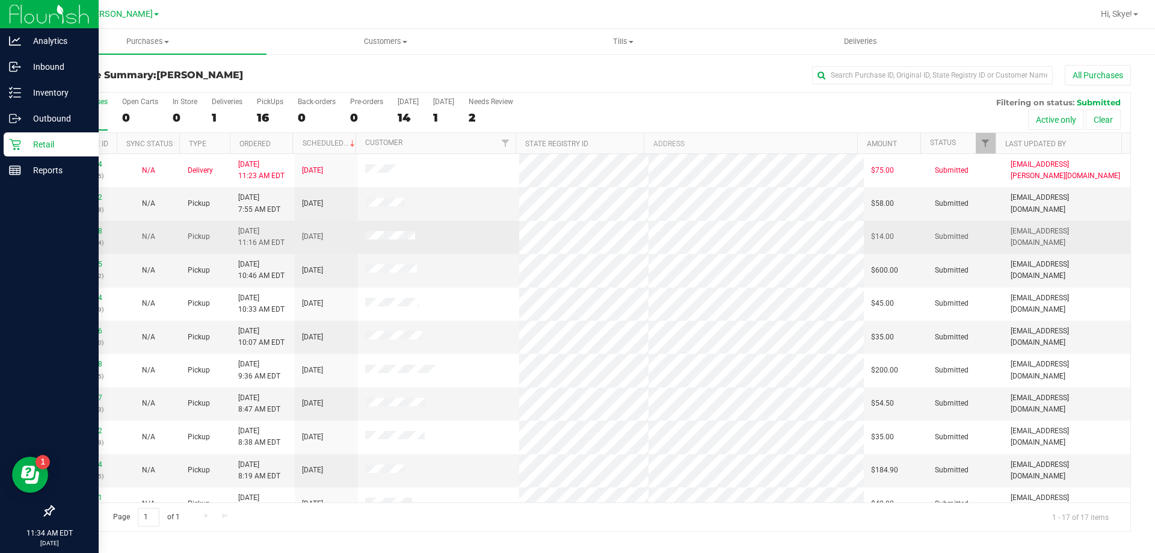
click at [91, 235] on div "12019278 (328705764)" at bounding box center [85, 237] width 49 height 23
click at [89, 230] on link "12019278" at bounding box center [86, 231] width 34 height 8
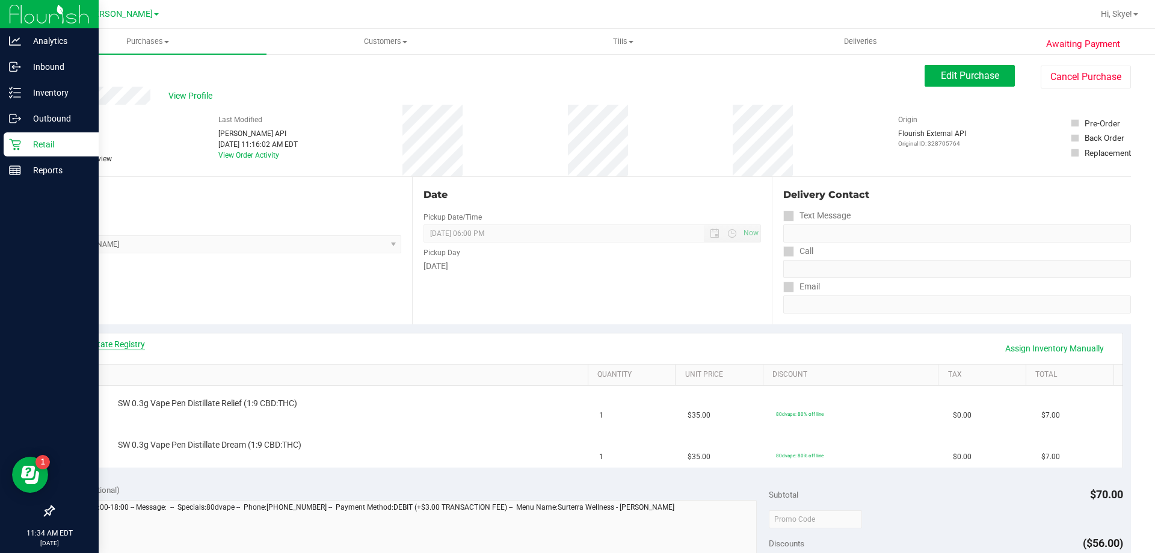
click at [130, 341] on link "View State Registry" at bounding box center [109, 344] width 72 height 12
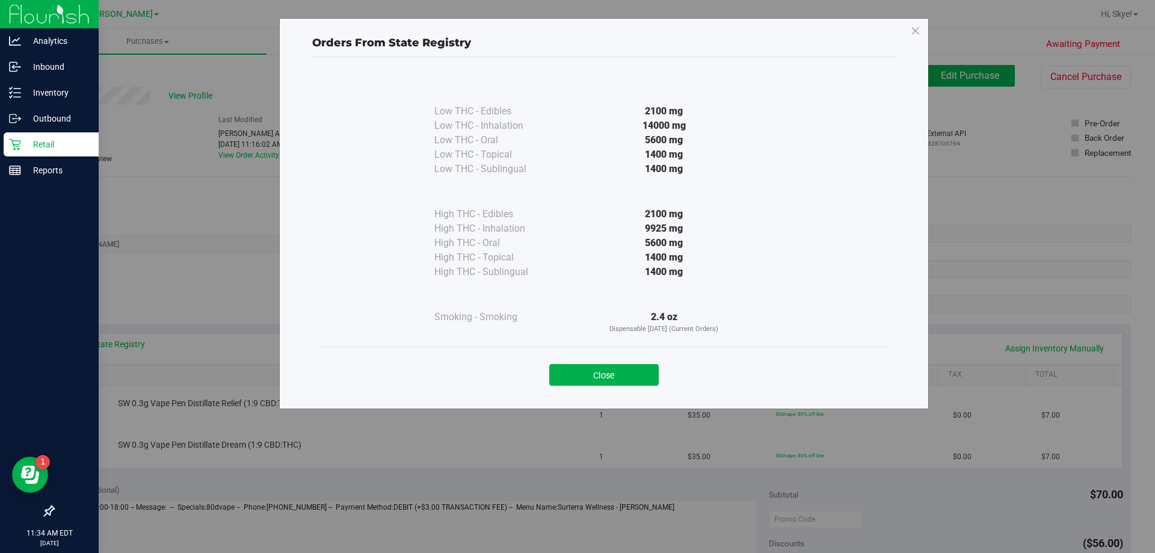
drag, startPoint x: 627, startPoint y: 375, endPoint x: 633, endPoint y: 288, distance: 87.4
click at [625, 375] on button "Close" at bounding box center [603, 375] width 109 height 22
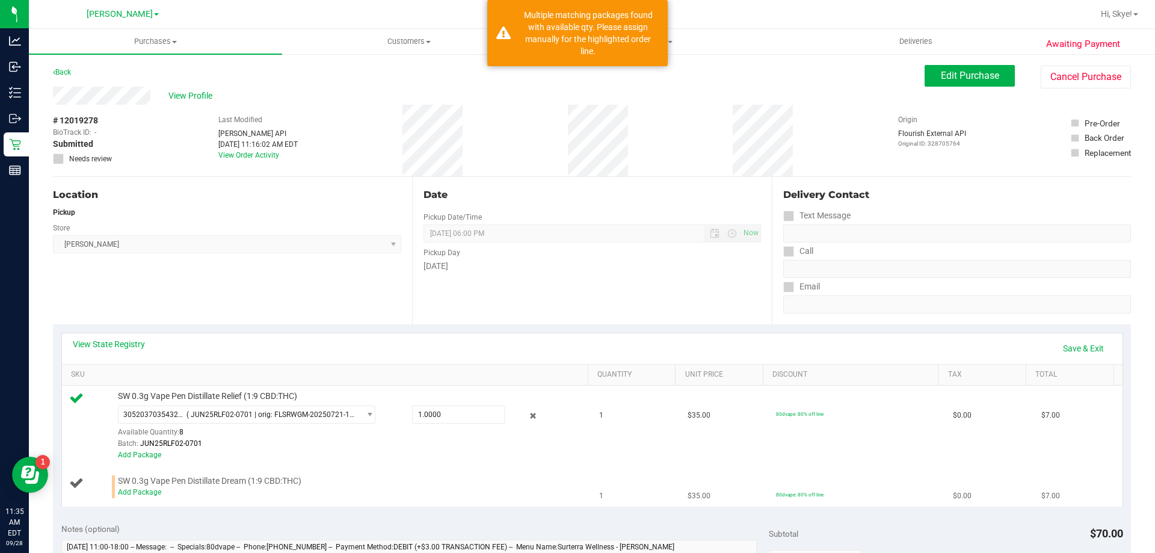
click at [152, 497] on div "Add Package" at bounding box center [350, 492] width 464 height 11
click at [150, 493] on link "Add Package" at bounding box center [139, 492] width 43 height 8
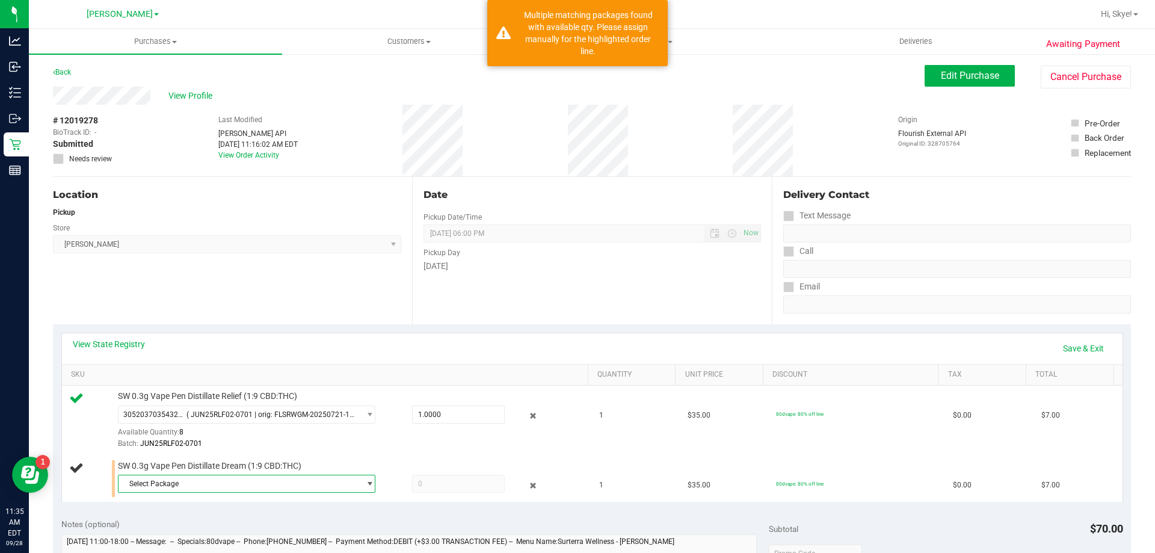
drag, startPoint x: 292, startPoint y: 489, endPoint x: 206, endPoint y: 505, distance: 87.6
drag, startPoint x: 225, startPoint y: 481, endPoint x: 171, endPoint y: 489, distance: 54.8
click at [176, 510] on div "View State Registry Save & Exit SKU Quantity Unit Price Discount Tax Total SW 0…" at bounding box center [592, 416] width 1078 height 185
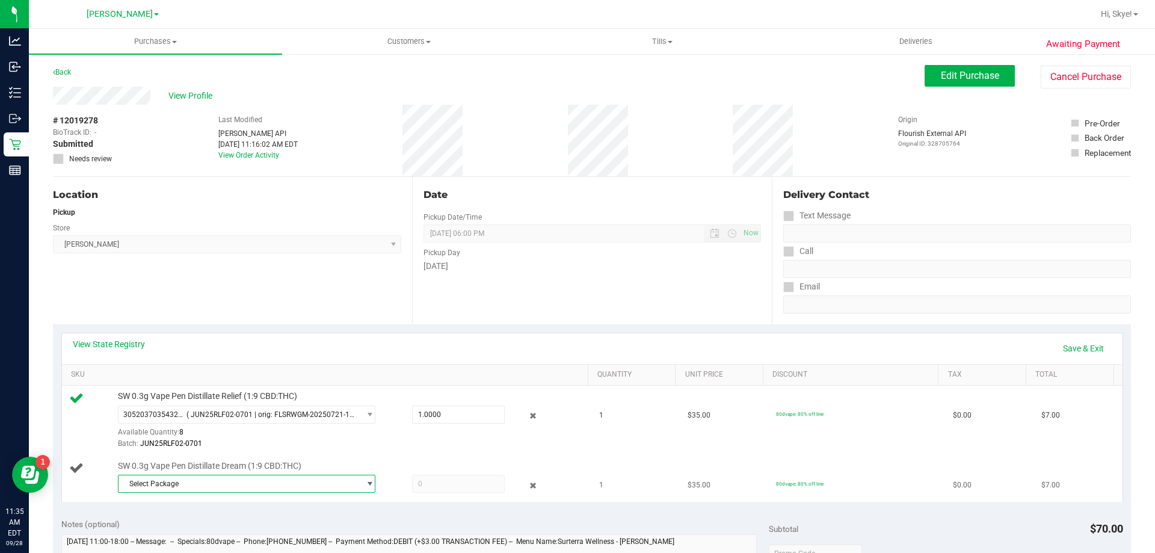
click at [180, 484] on span "Select Package" at bounding box center [239, 483] width 241 height 17
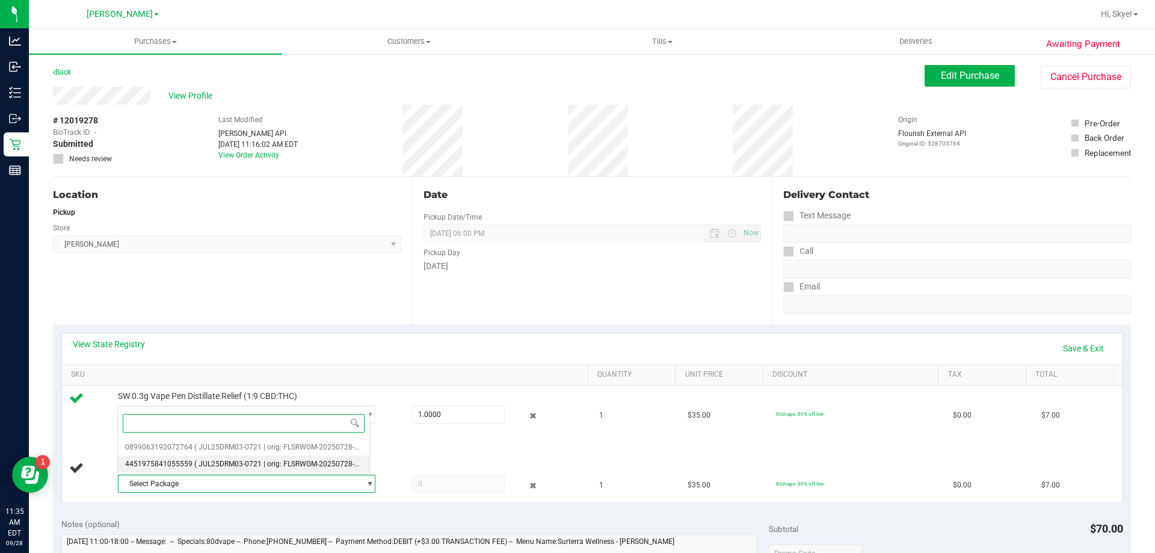
click at [201, 463] on span "( JUL25DRM03-0721 | orig: FLSRWGM-20250728-750 )" at bounding box center [282, 464] width 177 height 8
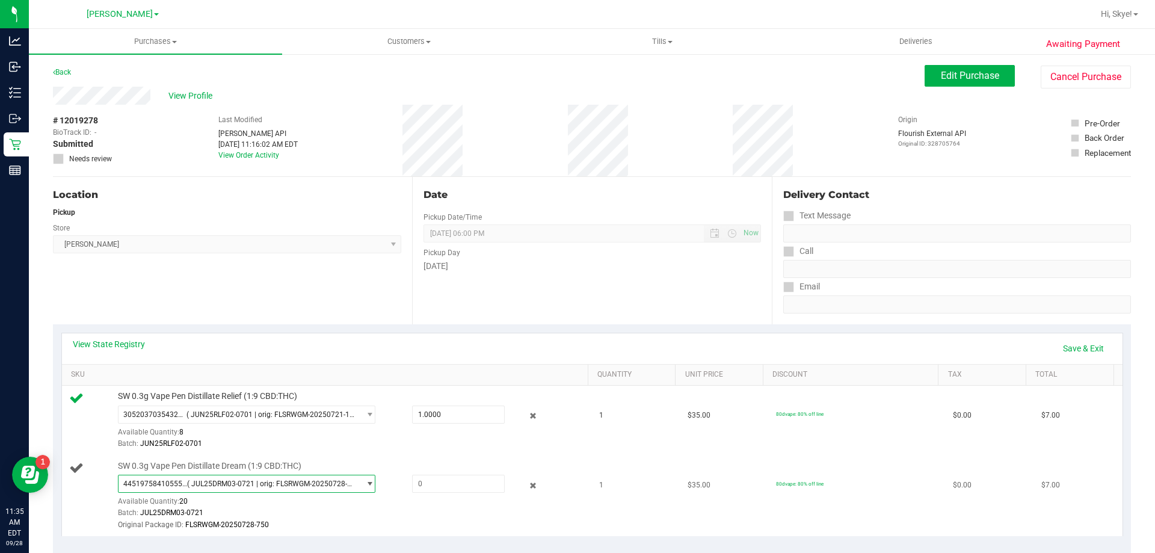
click at [198, 482] on span "( JUL25DRM03-0721 | orig: FLSRWGM-20250728-750 )" at bounding box center [271, 483] width 168 height 8
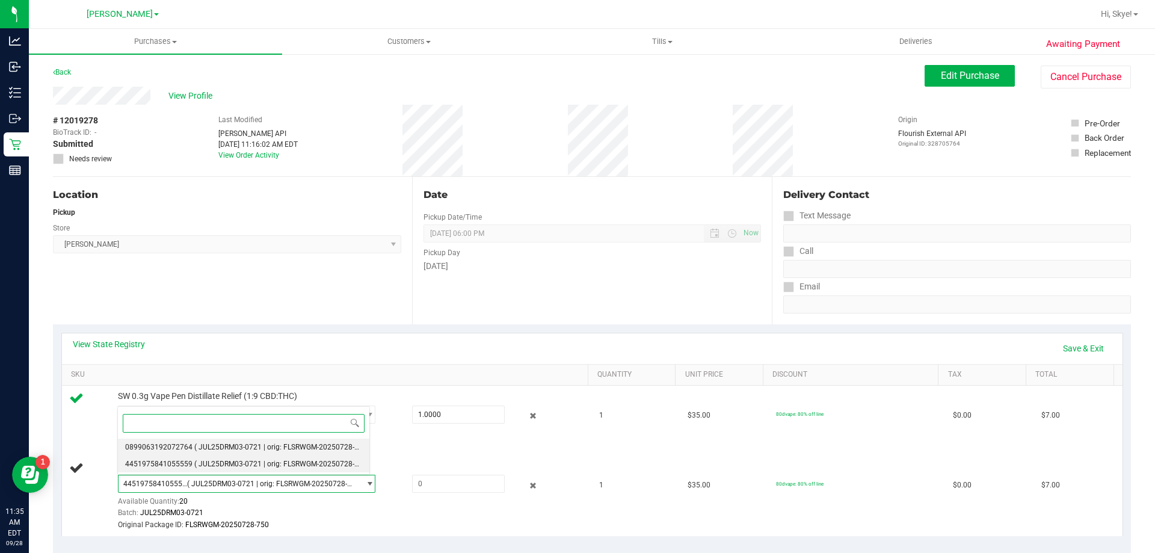
click at [209, 442] on li "0899063192072764 ( JUL25DRM03-0721 | orig: FLSRWGM-20250728-765 )" at bounding box center [243, 447] width 251 height 17
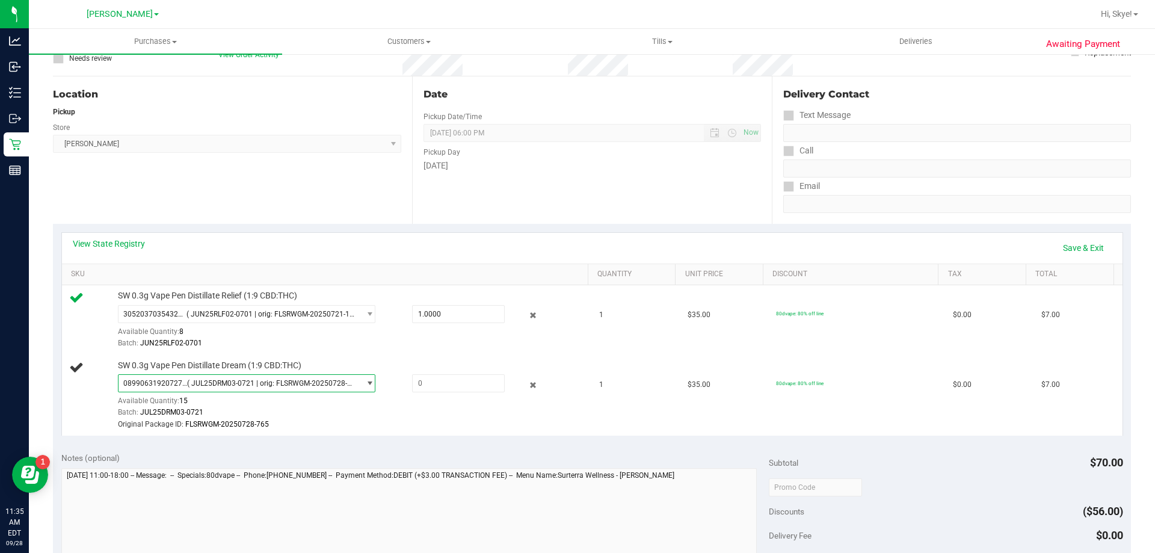
scroll to position [116, 0]
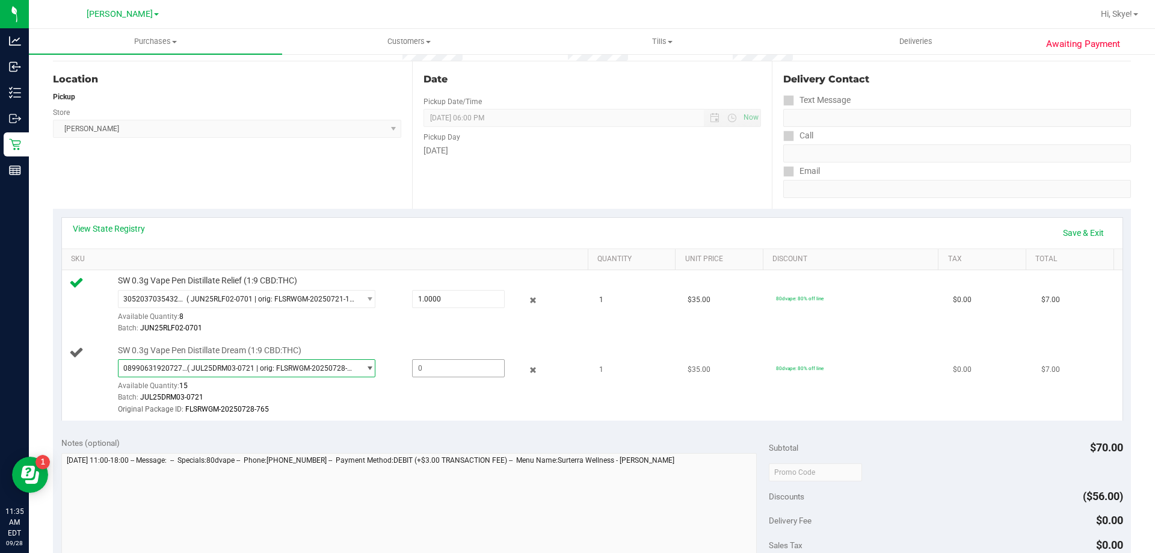
click at [449, 372] on span at bounding box center [458, 368] width 93 height 18
type input "1"
type input "1.0000"
click at [482, 436] on div "Notes (optional) Subtotal $70.00 Discounts ($56.00) Delivery Fee $0.00 Sales Ta…" at bounding box center [592, 536] width 1078 height 217
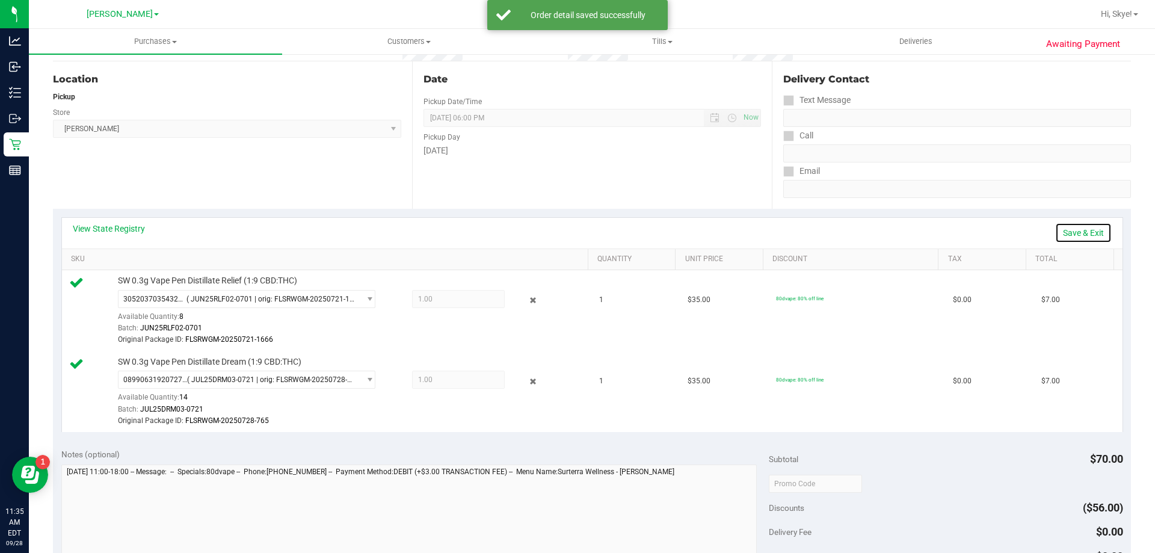
click at [1081, 237] on link "Save & Exit" at bounding box center [1083, 233] width 57 height 20
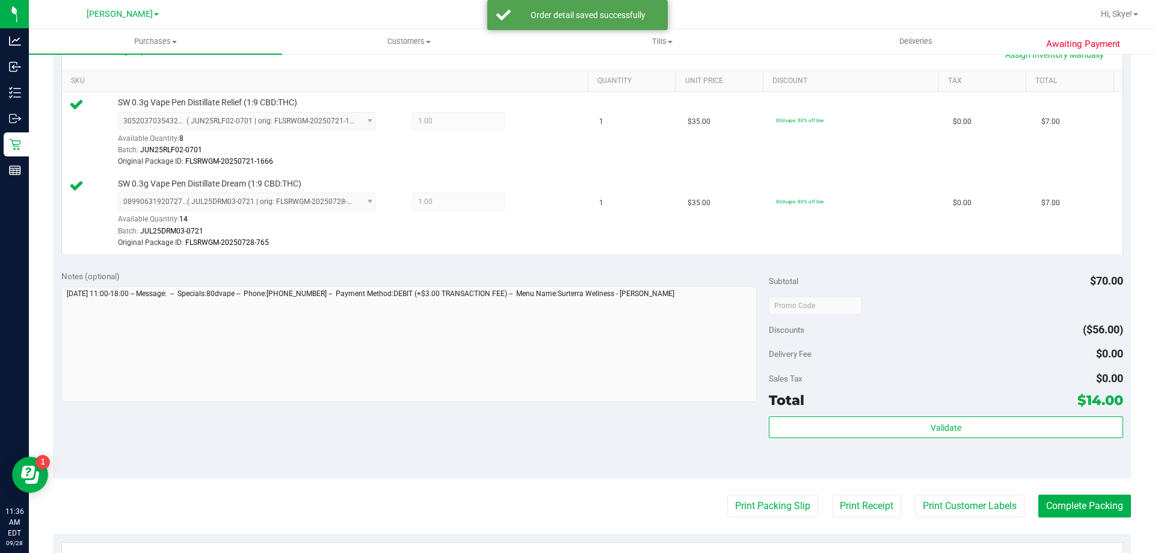
scroll to position [298, 0]
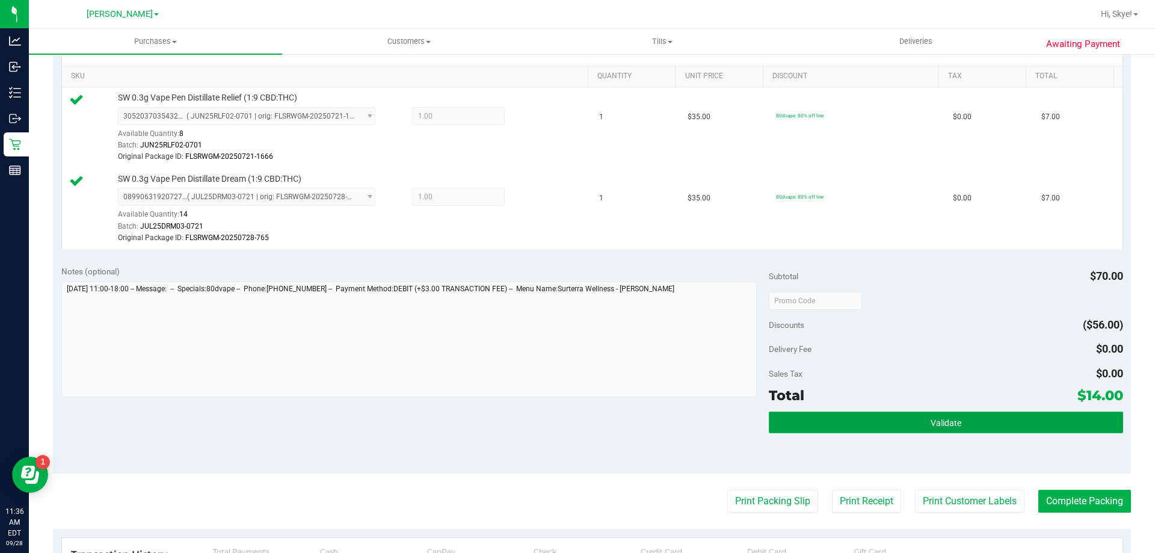
click at [1010, 420] on button "Validate" at bounding box center [946, 423] width 354 height 22
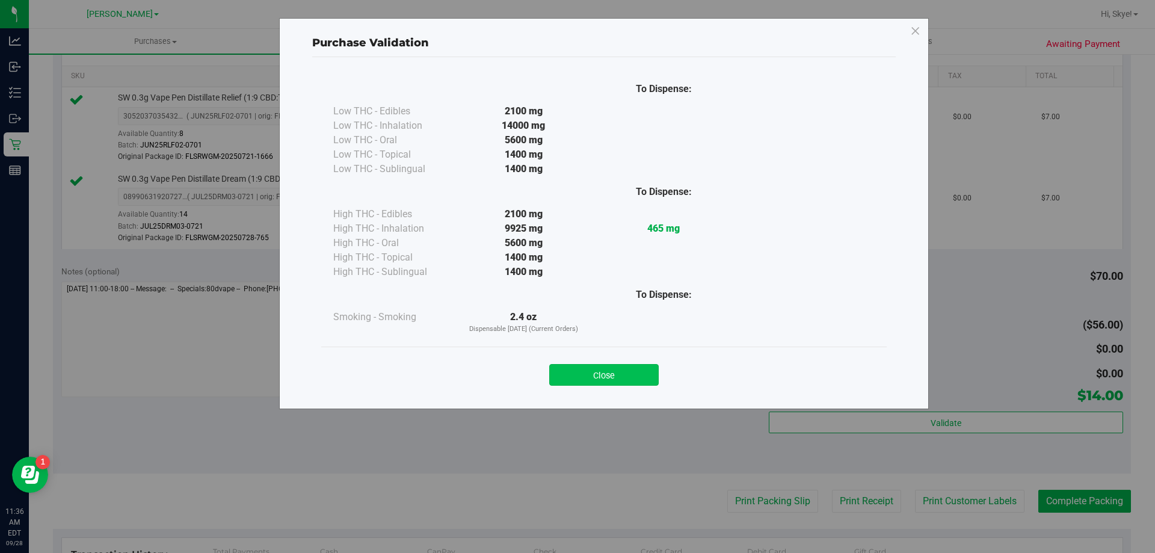
click at [643, 374] on button "Close" at bounding box center [603, 375] width 109 height 22
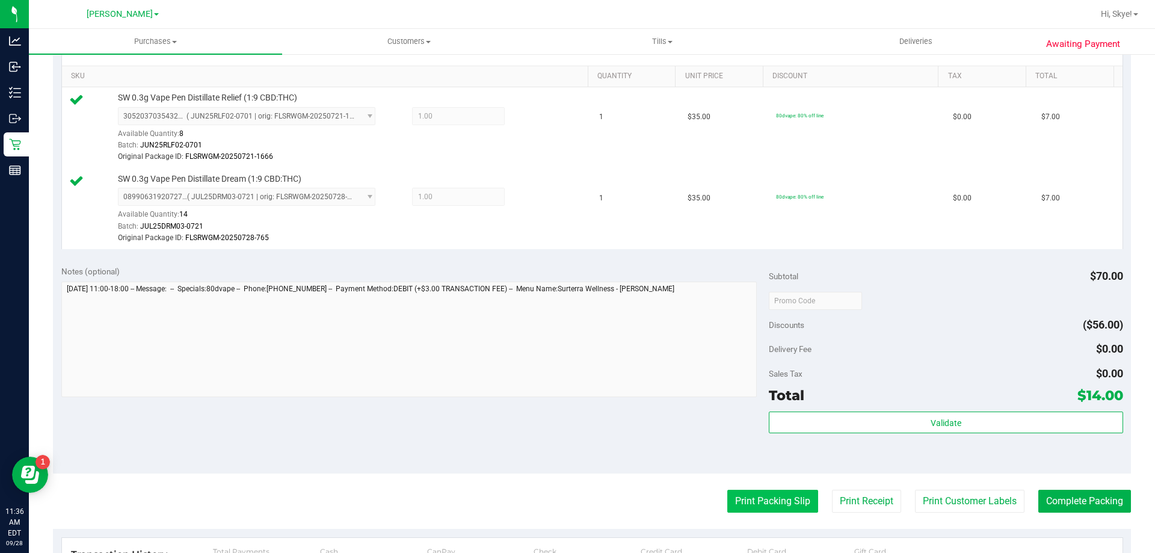
click at [782, 505] on button "Print Packing Slip" at bounding box center [772, 501] width 91 height 23
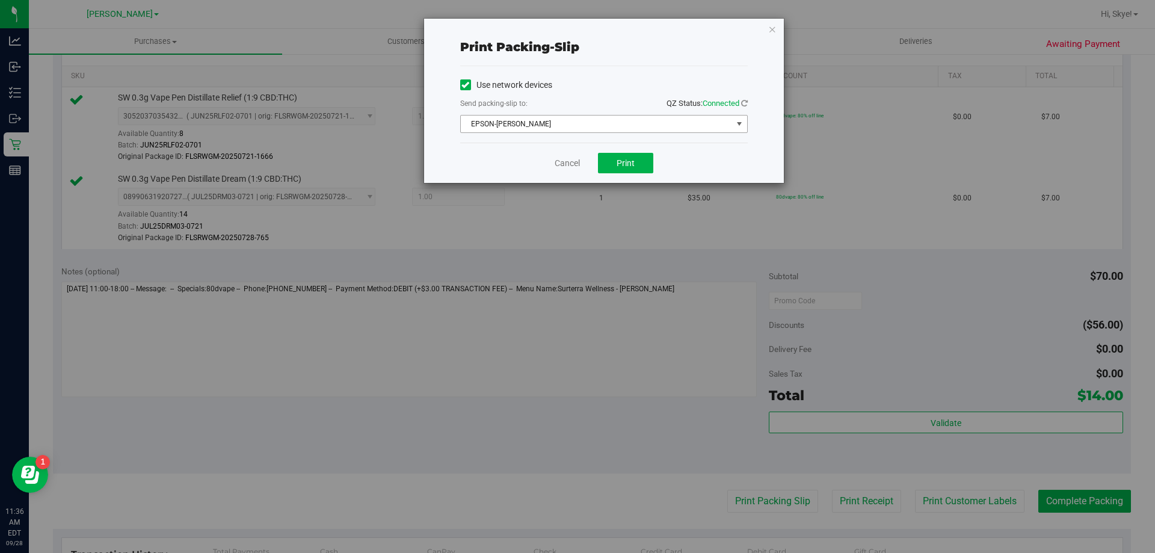
click at [520, 116] on span "EPSON-BECK" at bounding box center [596, 124] width 271 height 17
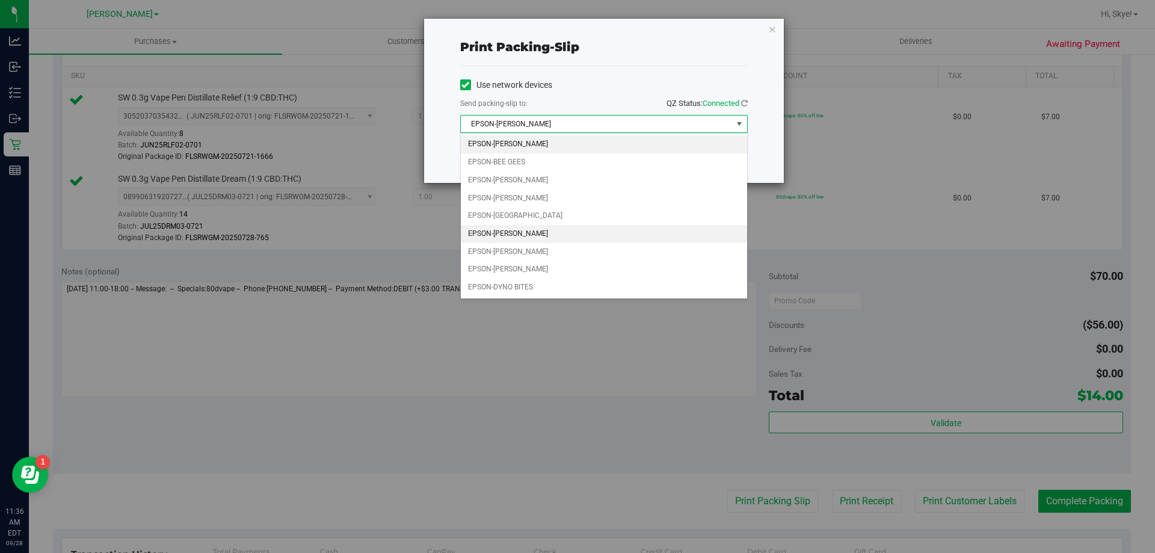
click at [557, 231] on li "EPSON-CONNIE SMITH" at bounding box center [604, 234] width 286 height 18
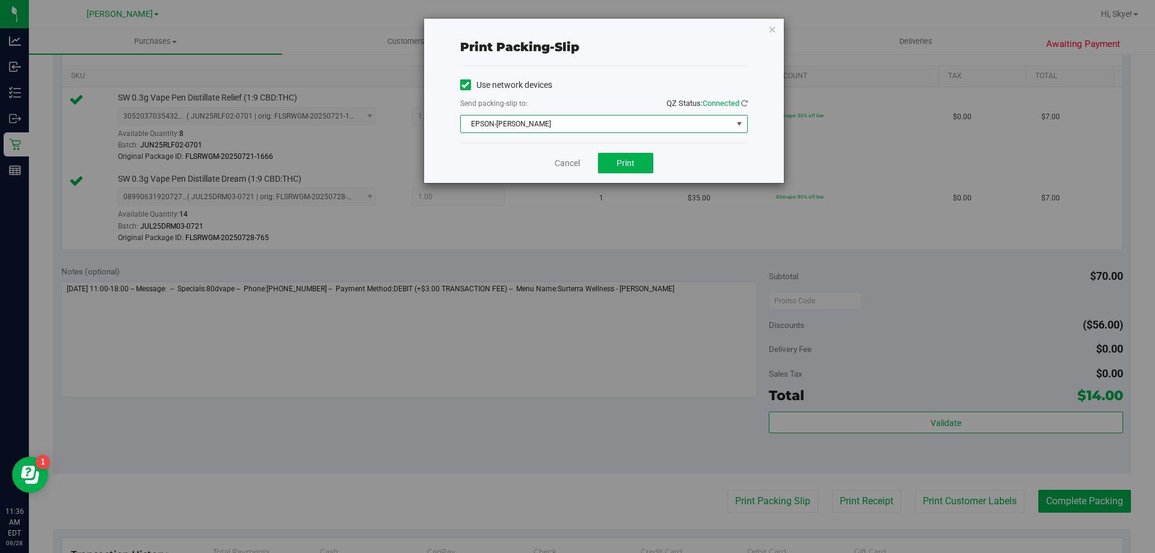
click at [579, 110] on div "Send packing-slip to: QZ Status: Connected" at bounding box center [604, 104] width 288 height 15
click at [572, 120] on span "EPSON-CONNIE SMITH" at bounding box center [596, 124] width 271 height 17
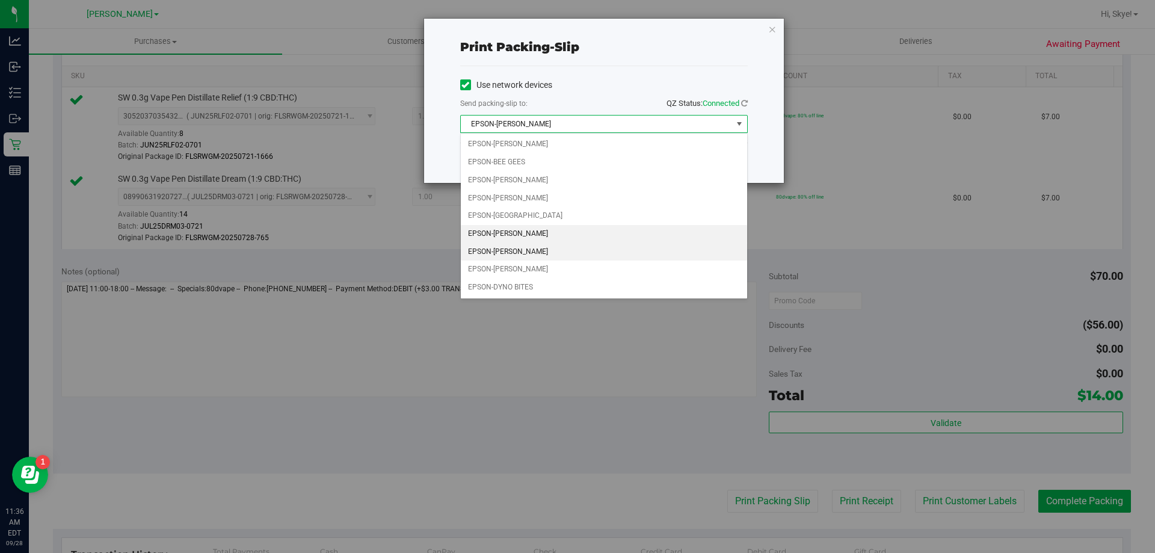
click at [550, 256] on li "EPSON-DAVID BOWIE" at bounding box center [604, 252] width 286 height 18
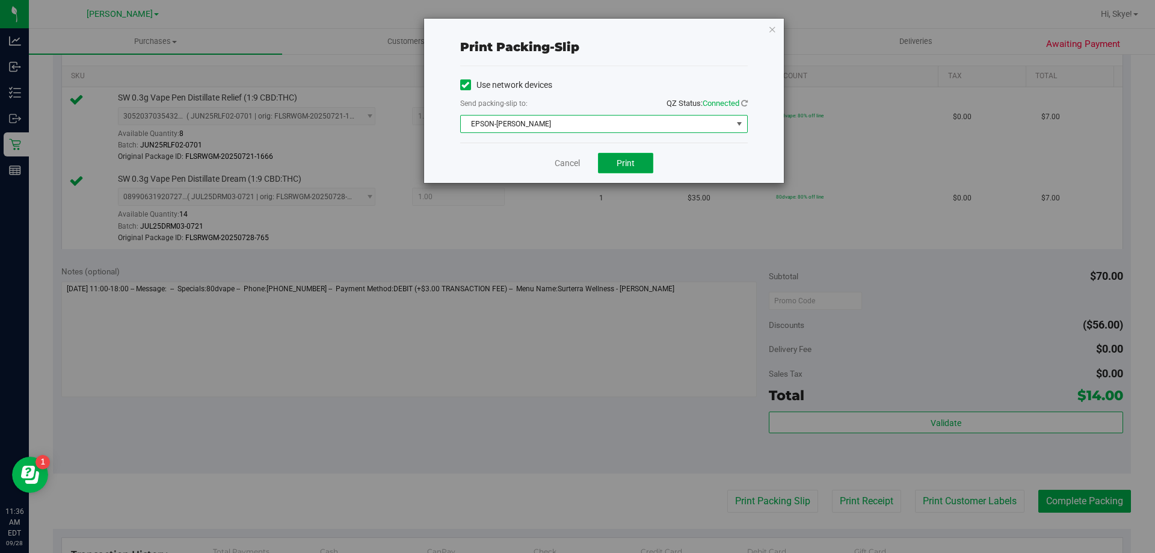
click at [622, 160] on span "Print" at bounding box center [626, 163] width 18 height 10
click at [571, 159] on link "Cancel" at bounding box center [567, 163] width 25 height 13
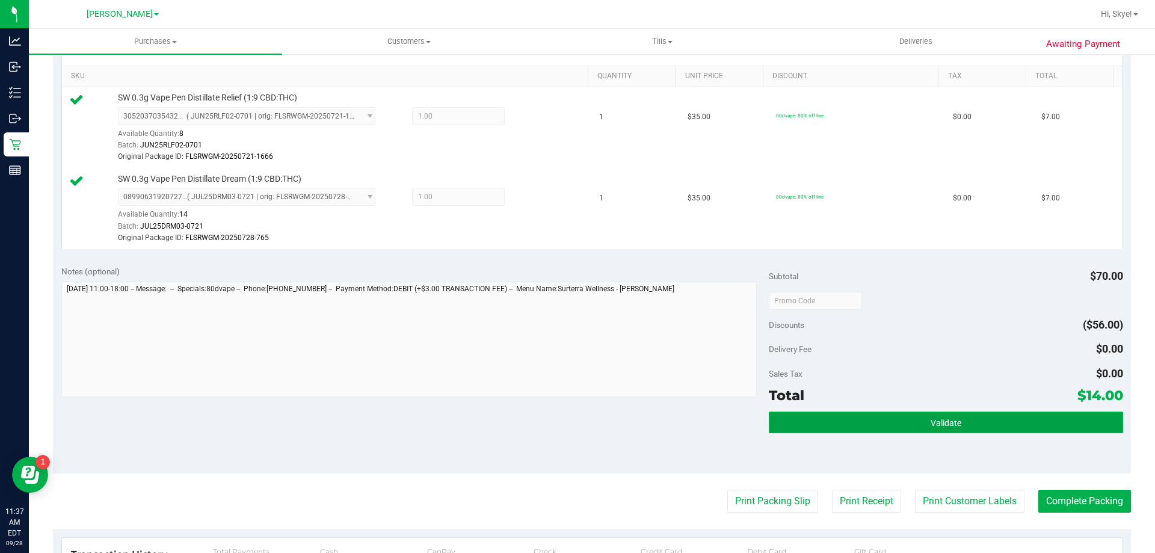
click at [925, 430] on button "Validate" at bounding box center [946, 423] width 354 height 22
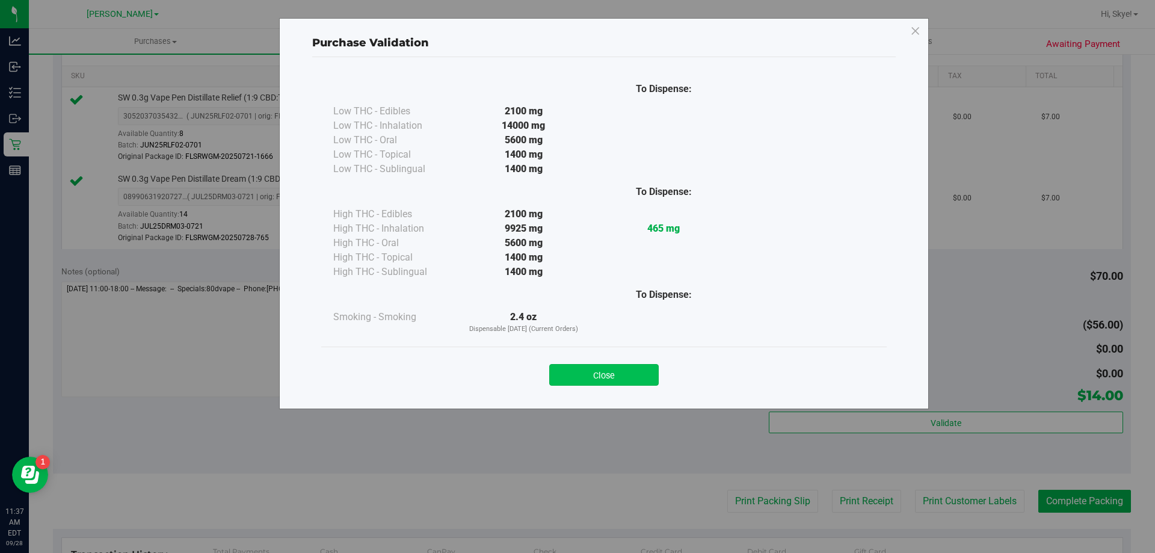
click at [617, 384] on button "Close" at bounding box center [603, 375] width 109 height 22
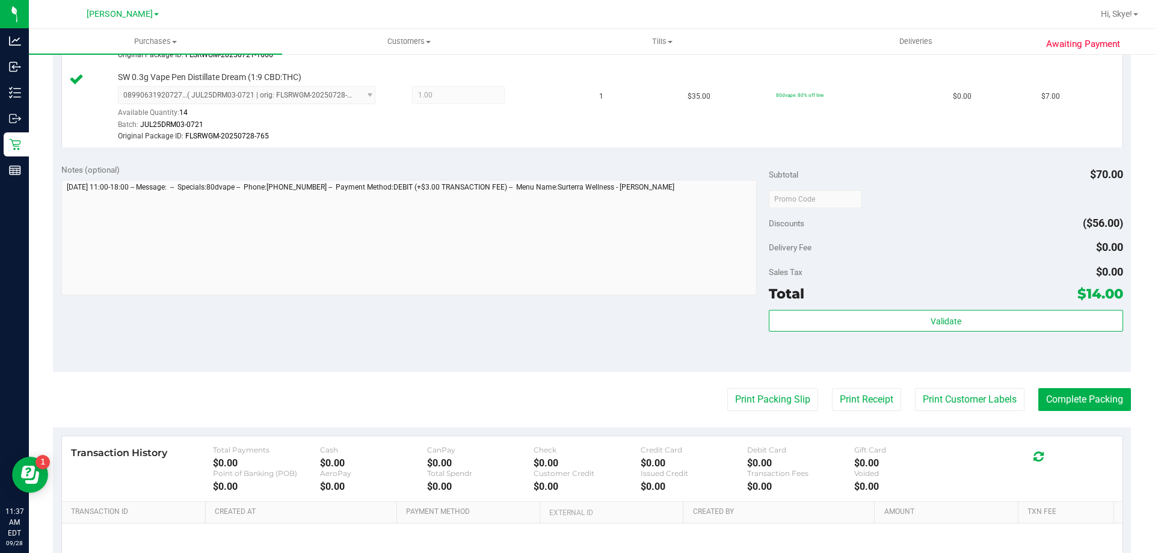
scroll to position [402, 0]
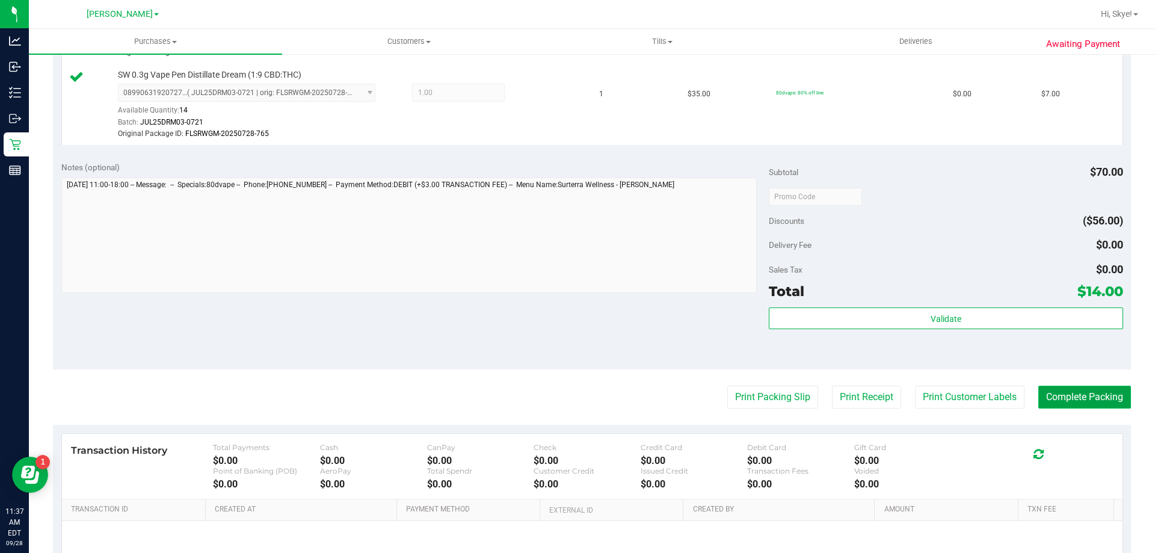
click at [1076, 397] on button "Complete Packing" at bounding box center [1084, 397] width 93 height 23
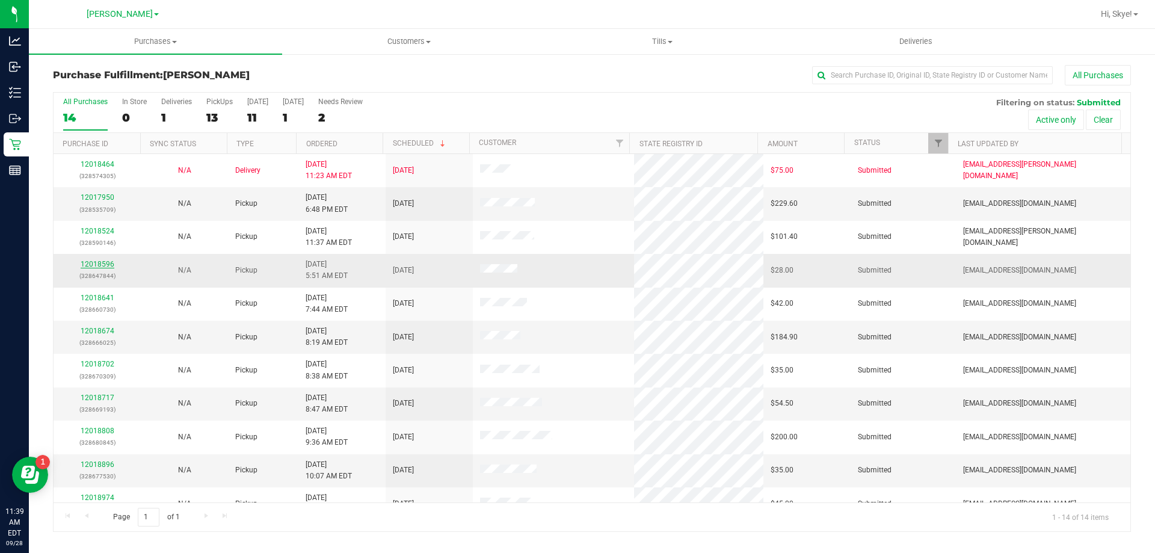
click at [89, 265] on link "12018596" at bounding box center [98, 264] width 34 height 8
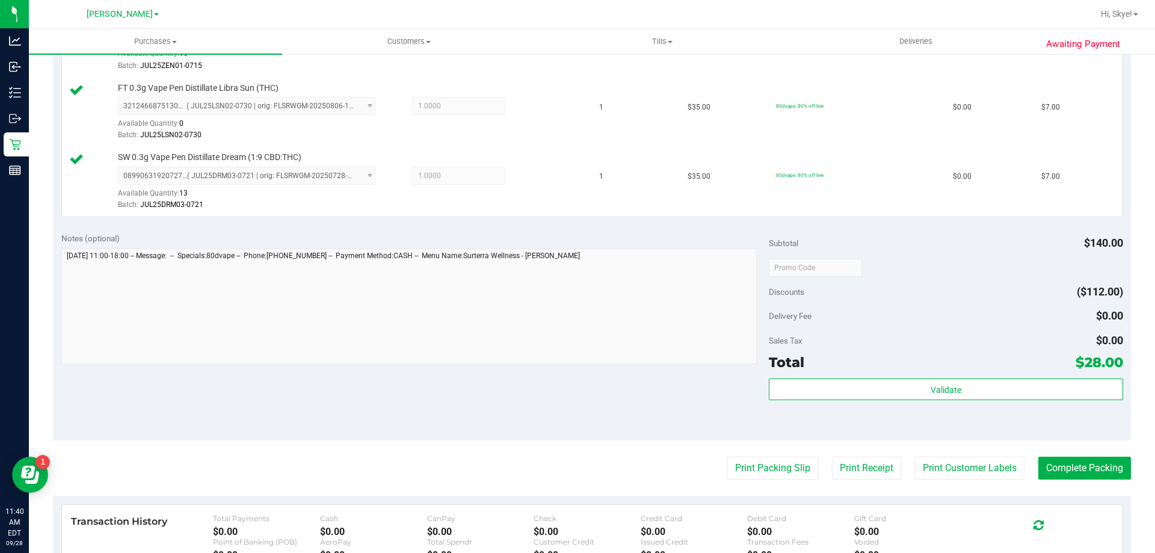
scroll to position [464, 0]
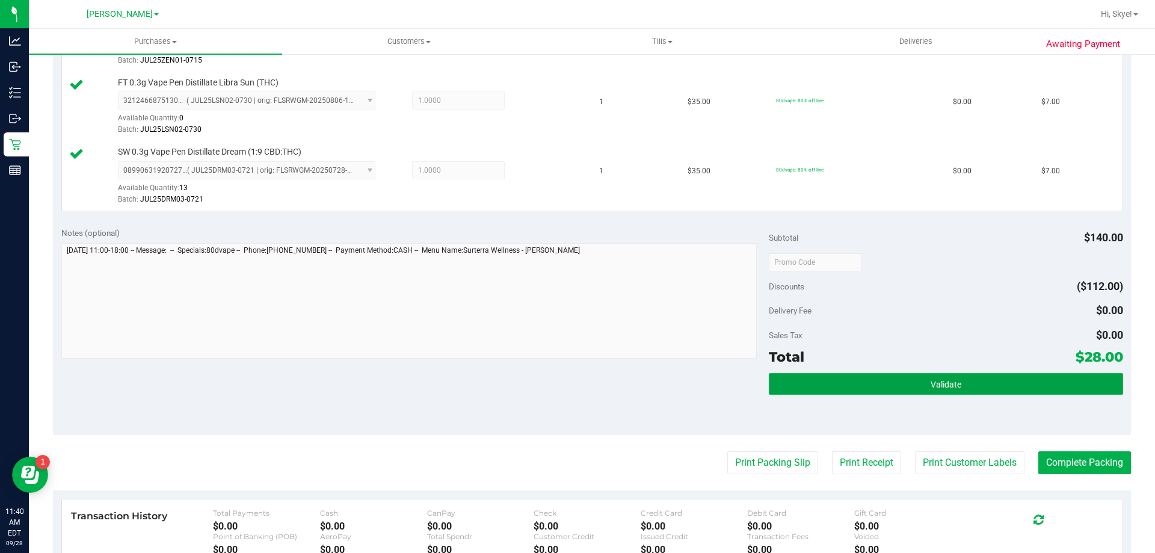
click at [862, 377] on button "Validate" at bounding box center [946, 384] width 354 height 22
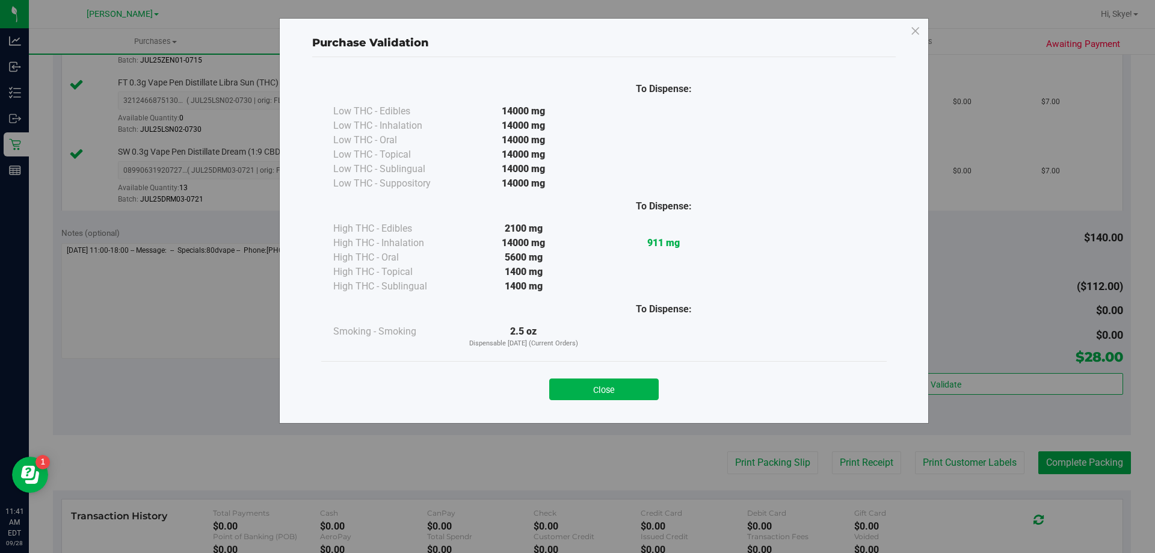
click at [614, 374] on div "Close" at bounding box center [603, 386] width 547 height 30
click at [615, 386] on button "Close" at bounding box center [603, 389] width 109 height 22
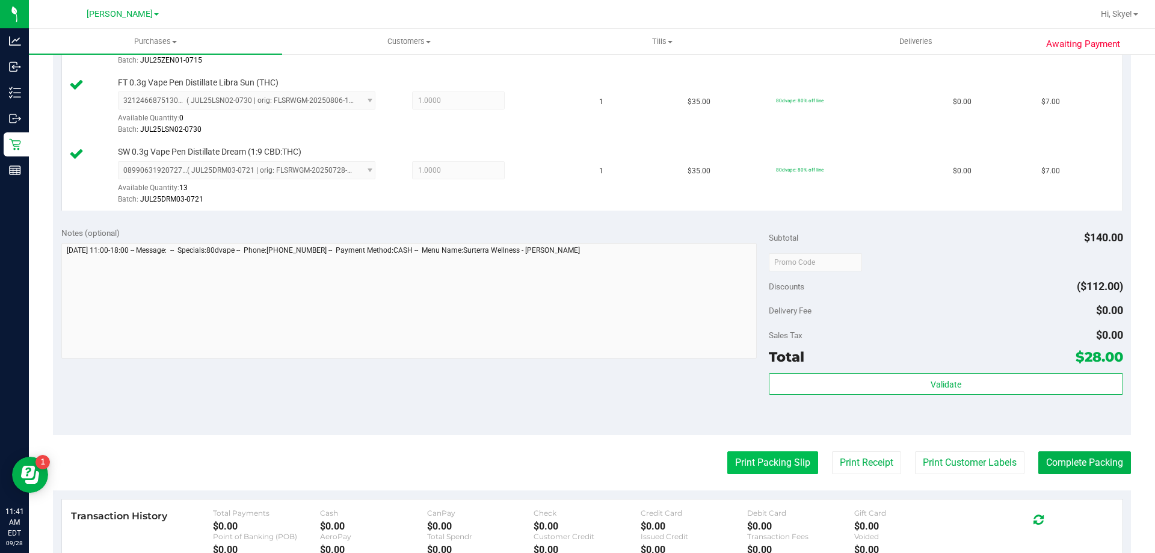
click at [772, 460] on button "Print Packing Slip" at bounding box center [772, 462] width 91 height 23
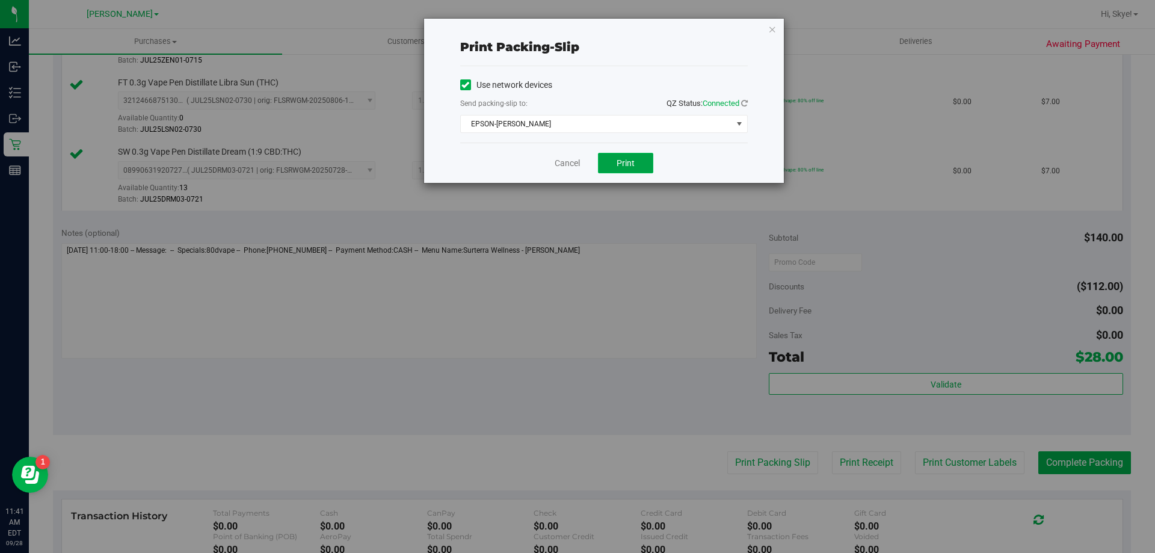
click at [606, 166] on button "Print" at bounding box center [625, 163] width 55 height 20
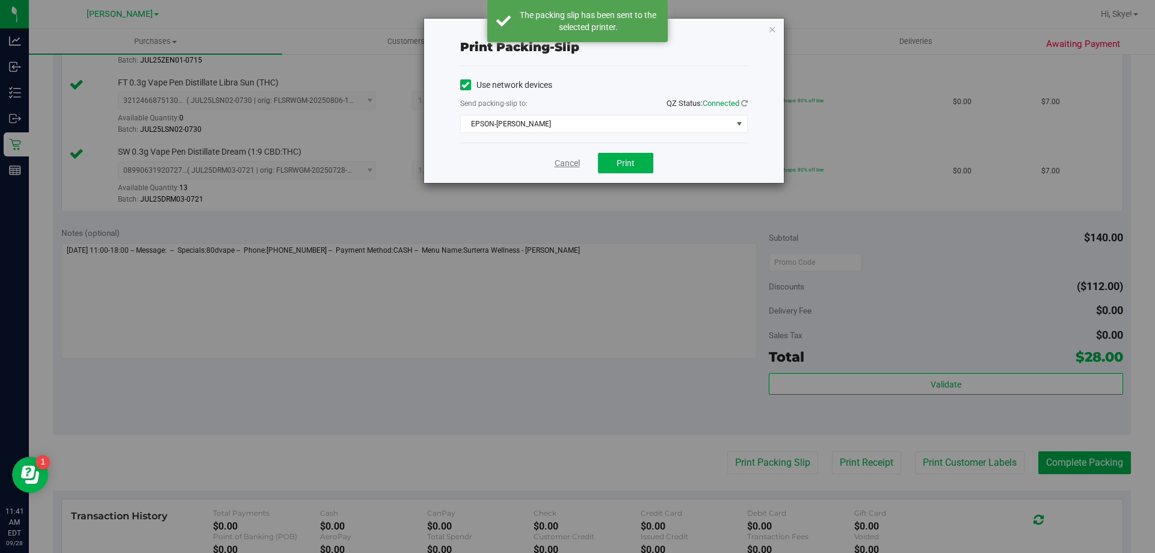
click at [573, 165] on link "Cancel" at bounding box center [567, 163] width 25 height 13
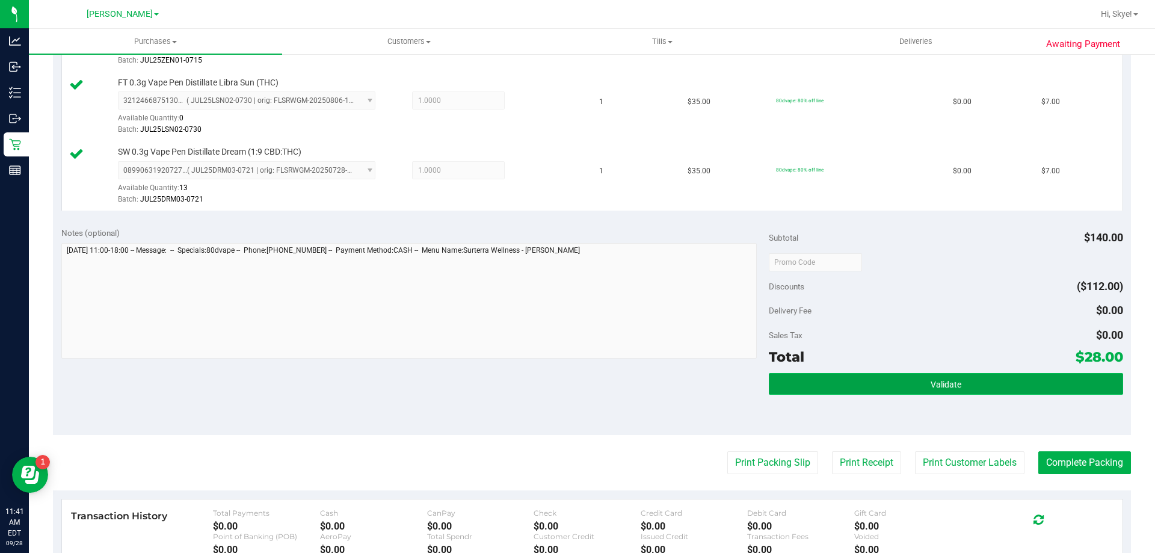
click at [1004, 376] on button "Validate" at bounding box center [946, 384] width 354 height 22
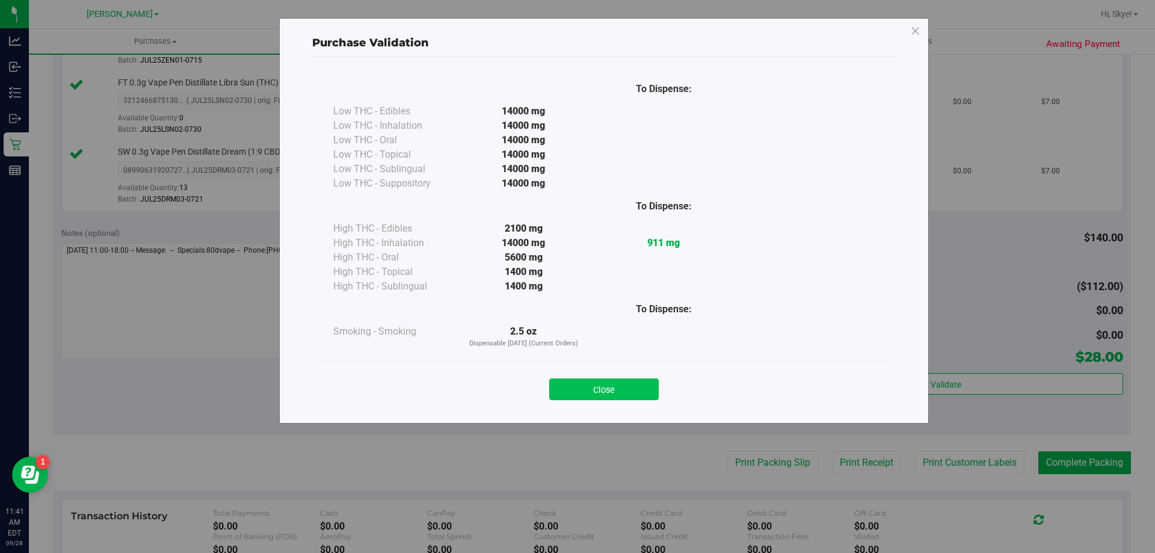
click at [601, 385] on button "Close" at bounding box center [603, 389] width 109 height 22
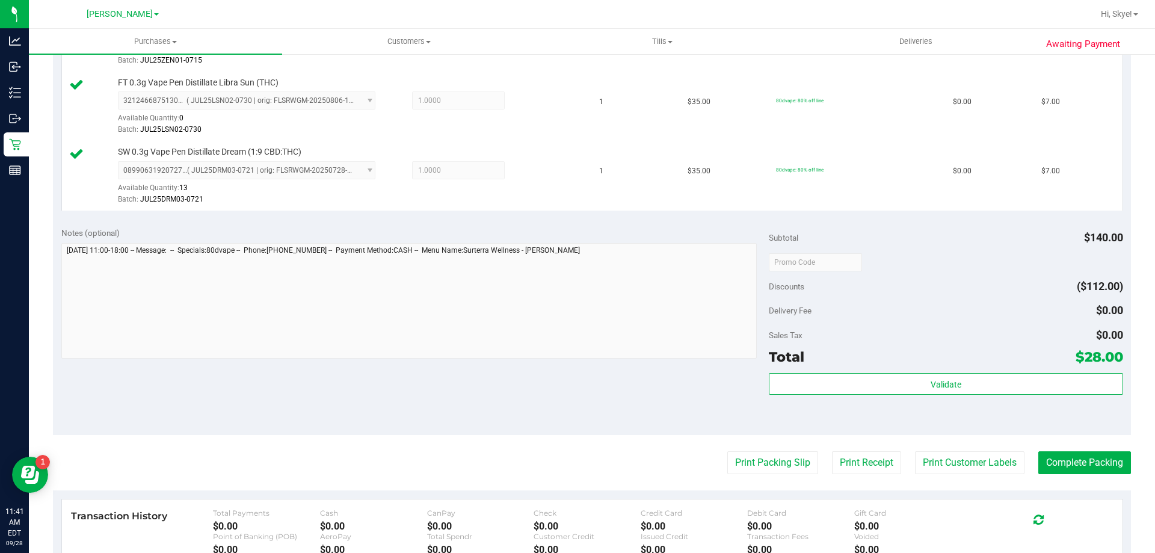
drag, startPoint x: 1144, startPoint y: 317, endPoint x: 1154, endPoint y: 274, distance: 44.1
click at [1154, 274] on div "Purchases Summary of purchases Fulfillment All purchases Customers All customer…" at bounding box center [592, 291] width 1126 height 524
click at [1111, 324] on div "$0.00" at bounding box center [1109, 335] width 27 height 22
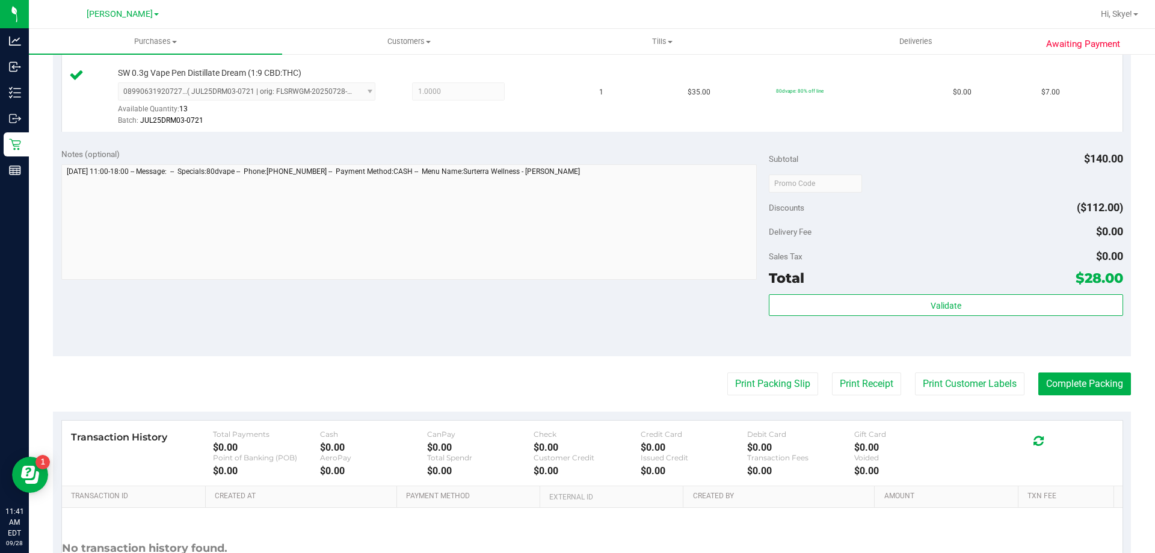
scroll to position [550, 0]
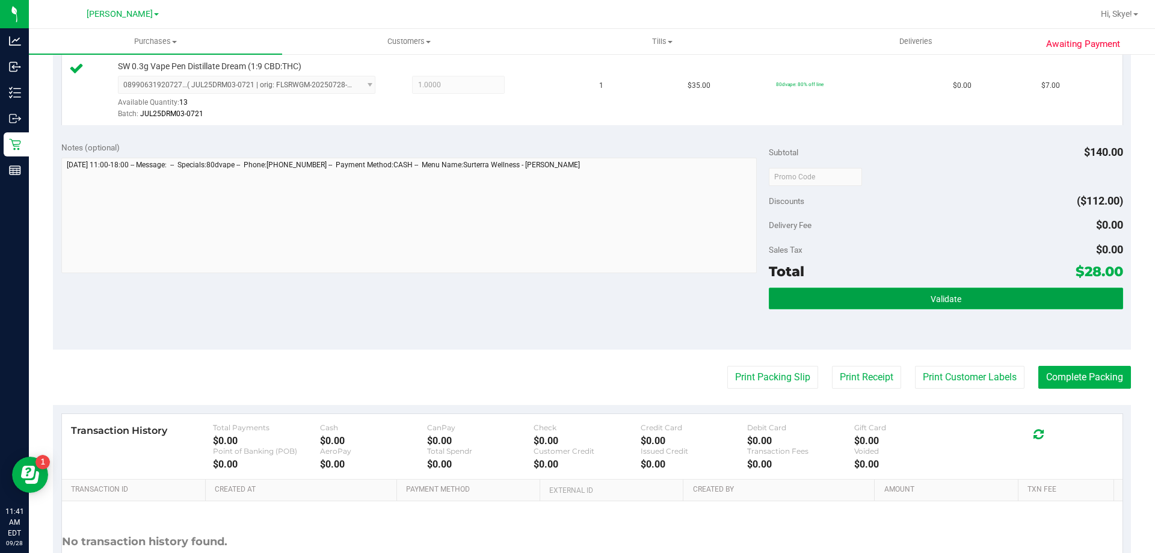
click at [1018, 302] on button "Validate" at bounding box center [946, 299] width 354 height 22
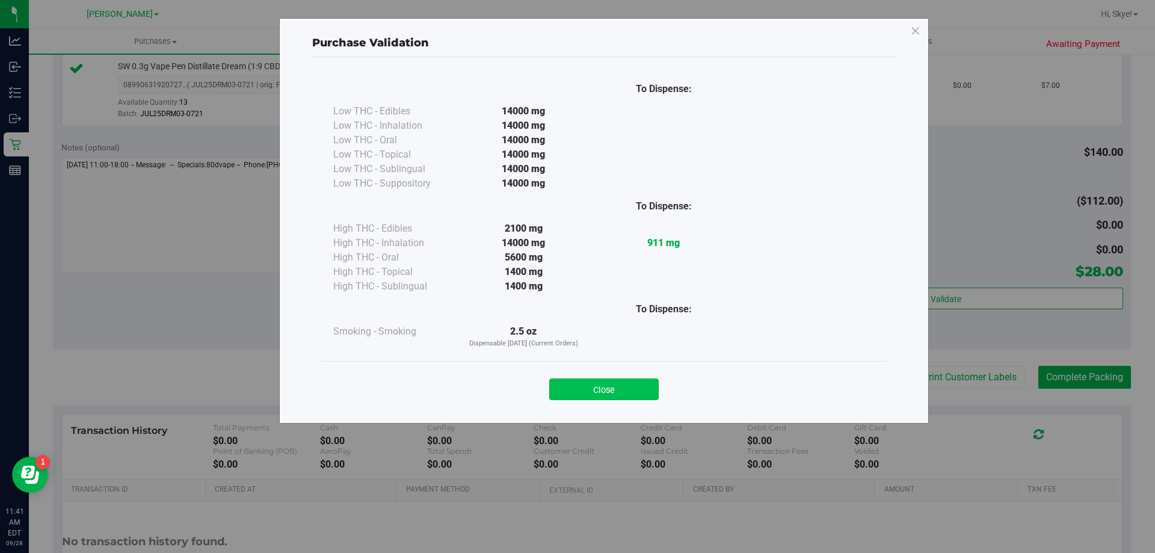
click at [637, 393] on button "Close" at bounding box center [603, 389] width 109 height 22
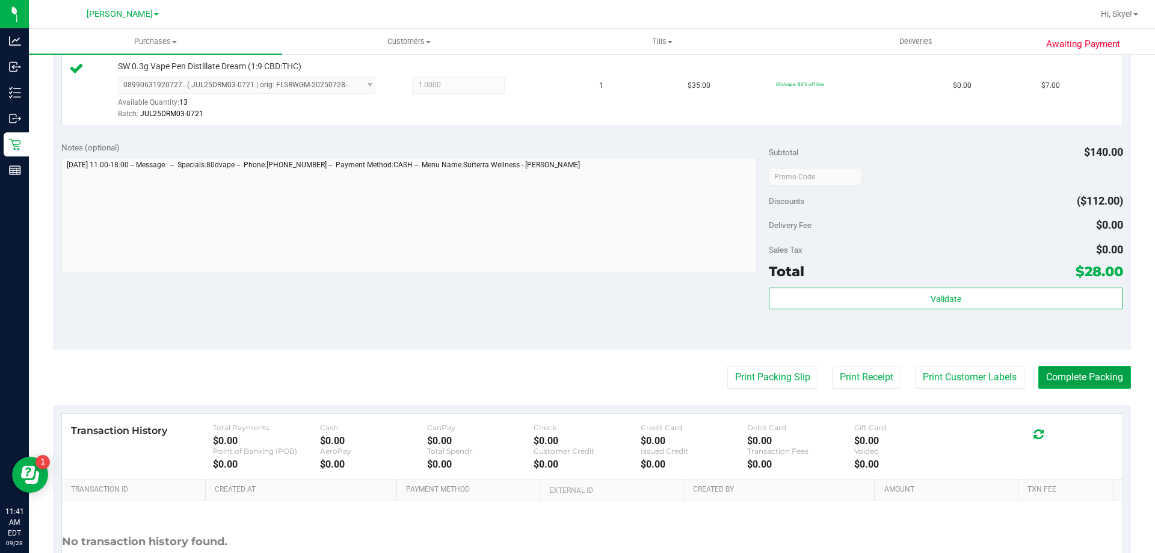
click at [1089, 381] on button "Complete Packing" at bounding box center [1084, 377] width 93 height 23
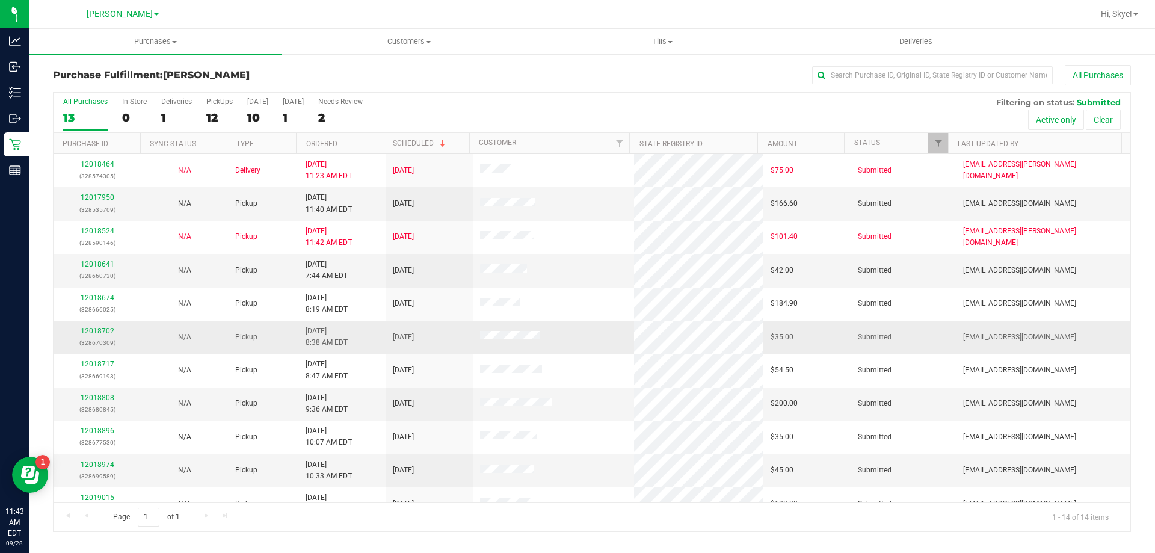
click at [99, 332] on link "12018702" at bounding box center [98, 331] width 34 height 8
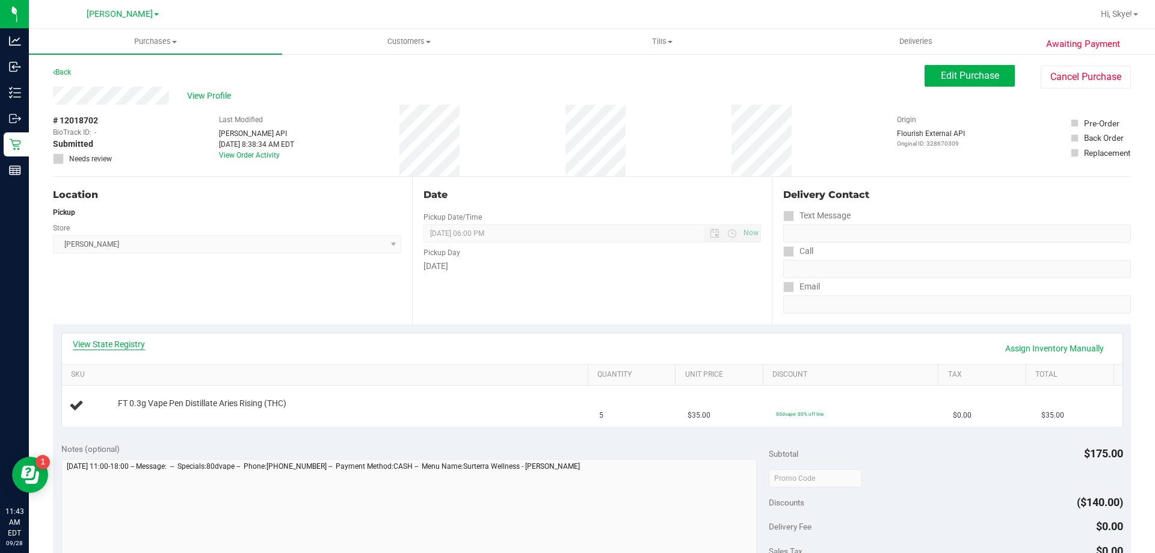
click at [119, 338] on link "View State Registry" at bounding box center [109, 344] width 72 height 12
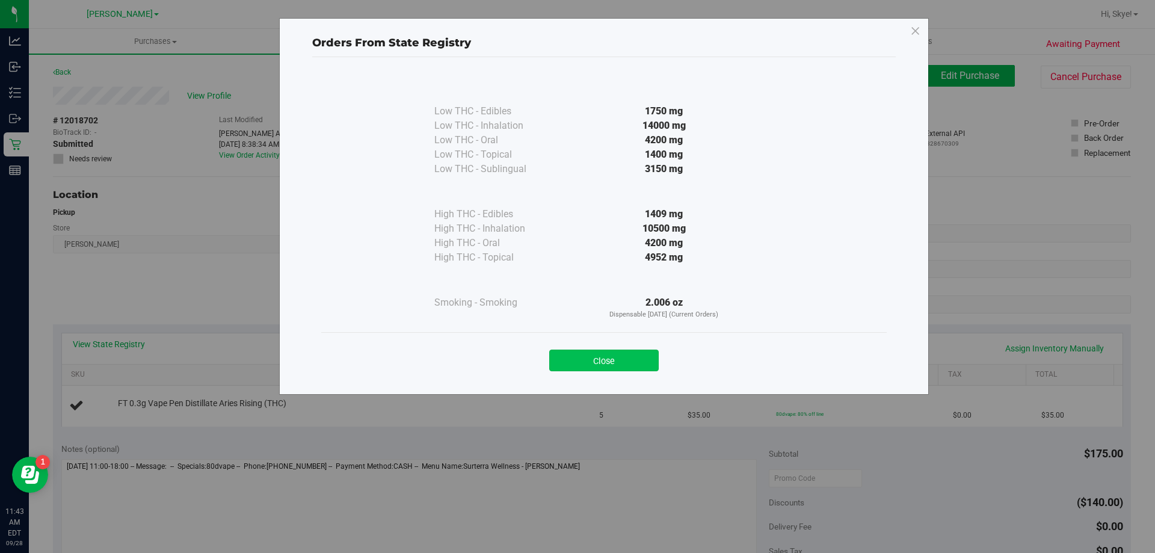
click at [620, 364] on button "Close" at bounding box center [603, 361] width 109 height 22
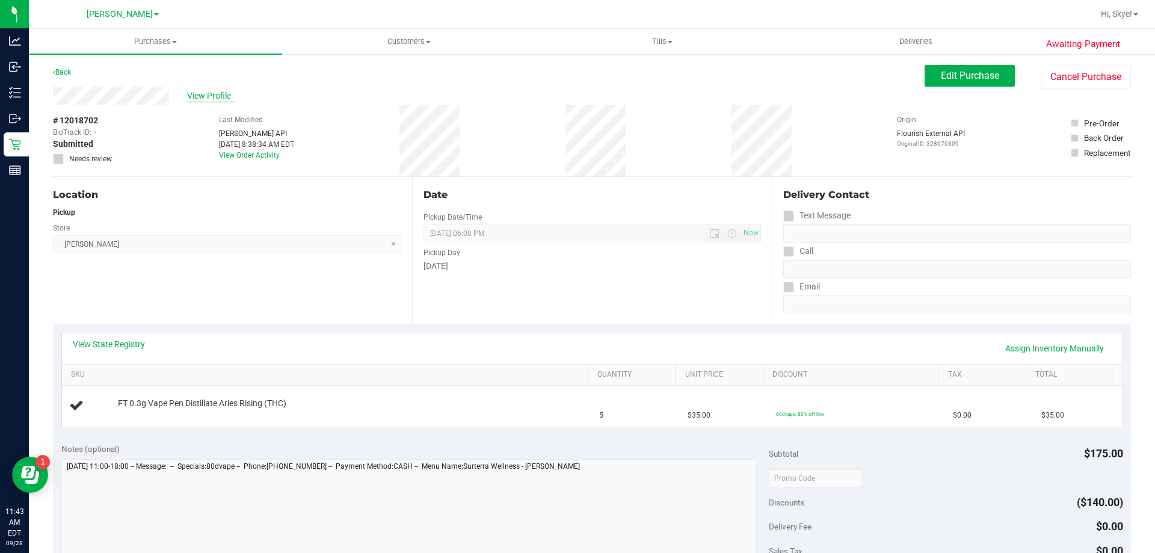
click at [196, 94] on span "View Profile" at bounding box center [211, 96] width 48 height 13
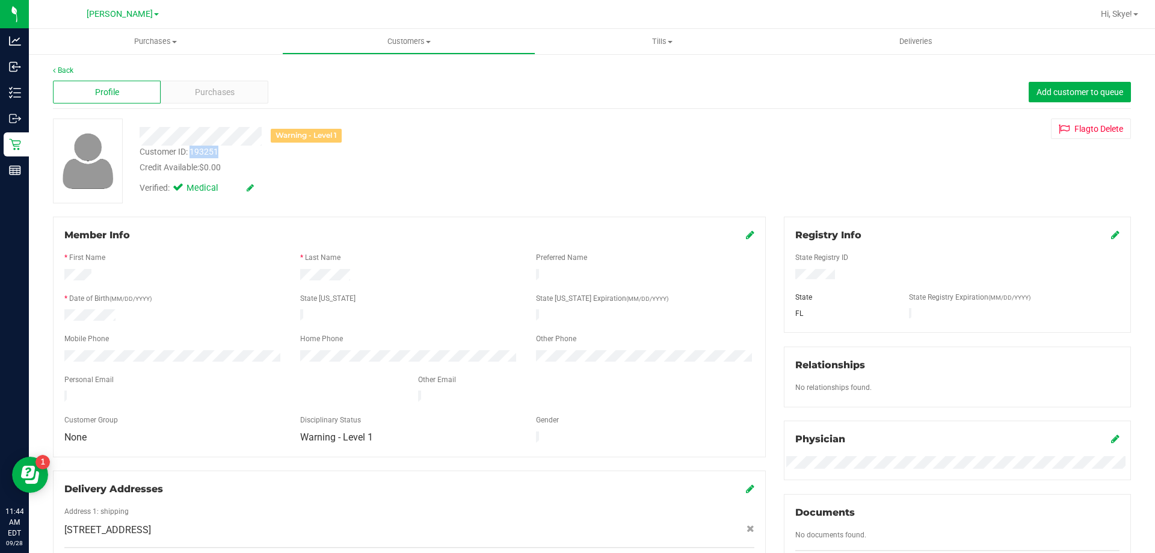
drag, startPoint x: 227, startPoint y: 152, endPoint x: 191, endPoint y: 153, distance: 35.5
click at [191, 153] on div "Customer ID: 193251 Credit Available: $0.00" at bounding box center [405, 160] width 548 height 28
copy div "193251"
click at [346, 135] on div "Warning - Level 1" at bounding box center [405, 136] width 548 height 19
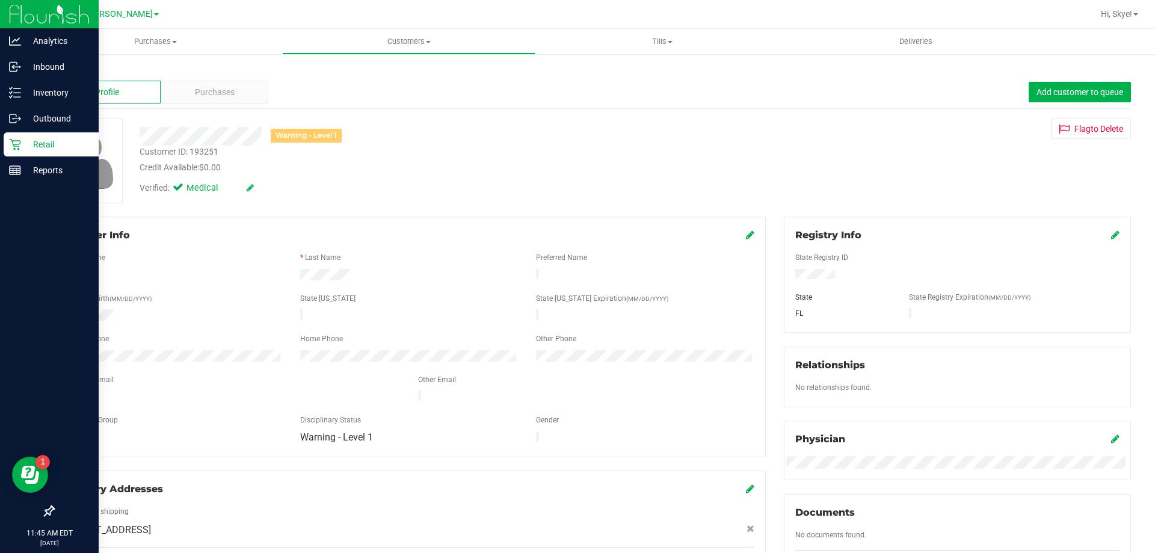
click at [1, 149] on link "Retail" at bounding box center [49, 145] width 99 height 26
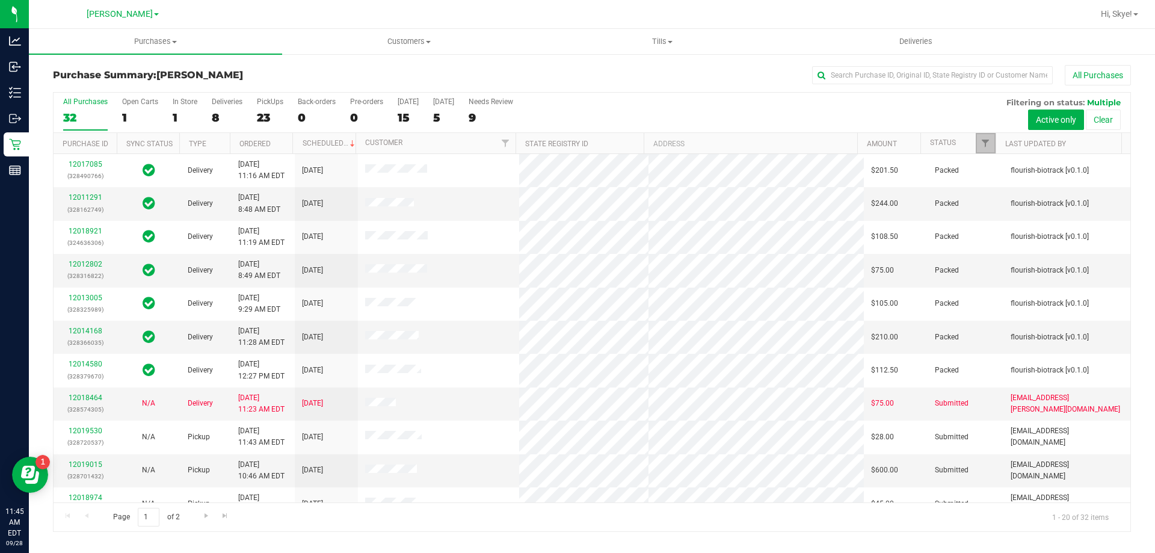
click at [987, 143] on span "Filter" at bounding box center [986, 143] width 10 height 10
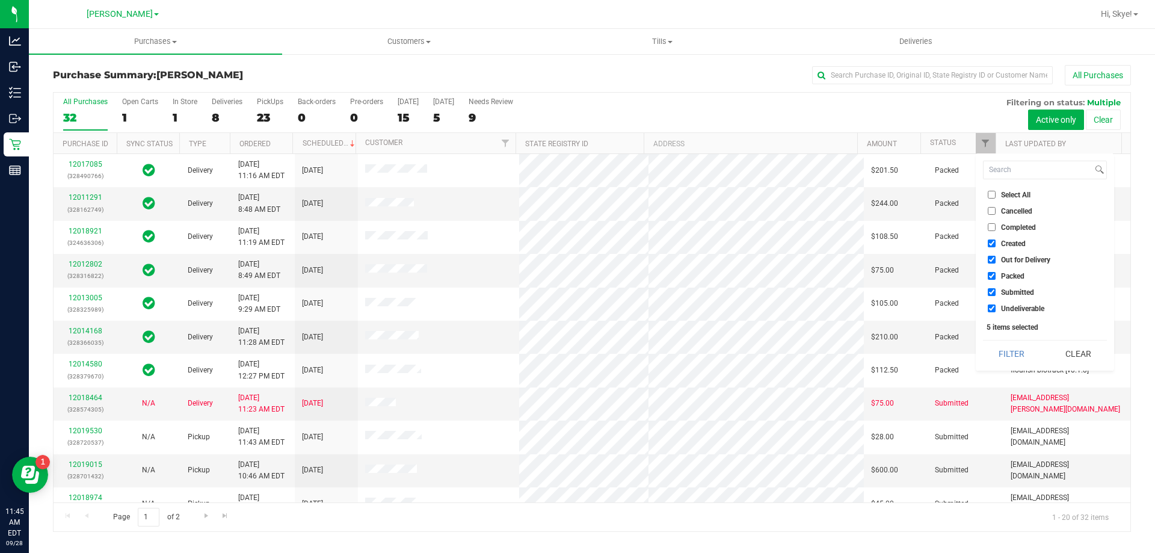
click at [1014, 308] on span "Undeliverable" at bounding box center [1022, 308] width 43 height 7
click at [996, 308] on input "Undeliverable" at bounding box center [992, 308] width 8 height 8
checkbox input "false"
click at [1016, 276] on span "Packed" at bounding box center [1012, 276] width 23 height 7
click at [996, 276] on input "Packed" at bounding box center [992, 276] width 8 height 8
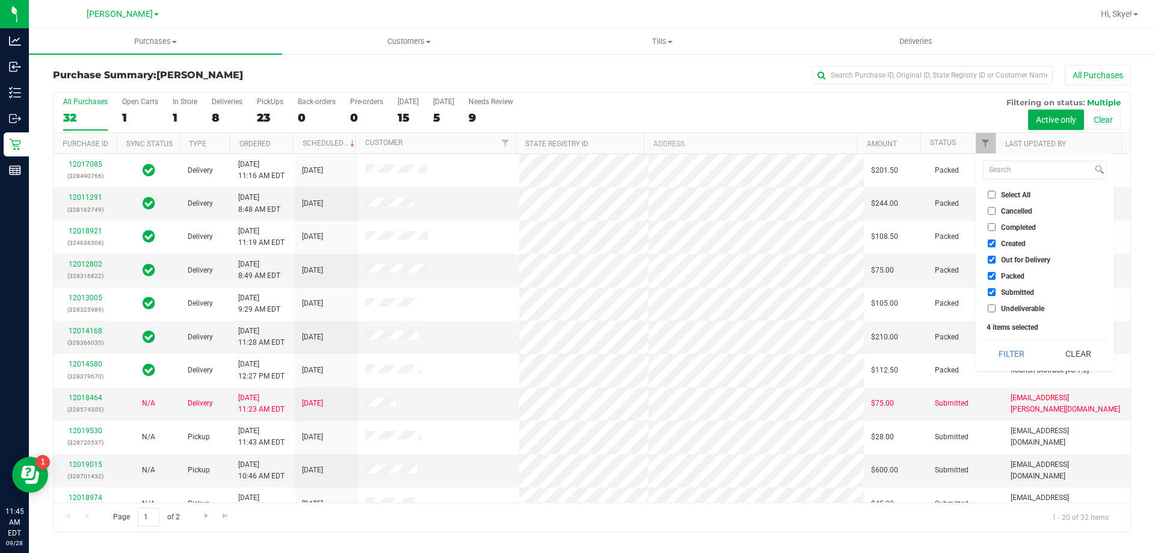
checkbox input "false"
click at [1011, 258] on span "Out for Delivery" at bounding box center [1025, 259] width 49 height 7
click at [996, 258] on input "Out for Delivery" at bounding box center [992, 260] width 8 height 8
checkbox input "false"
click at [998, 239] on label "Created" at bounding box center [1007, 243] width 38 height 8
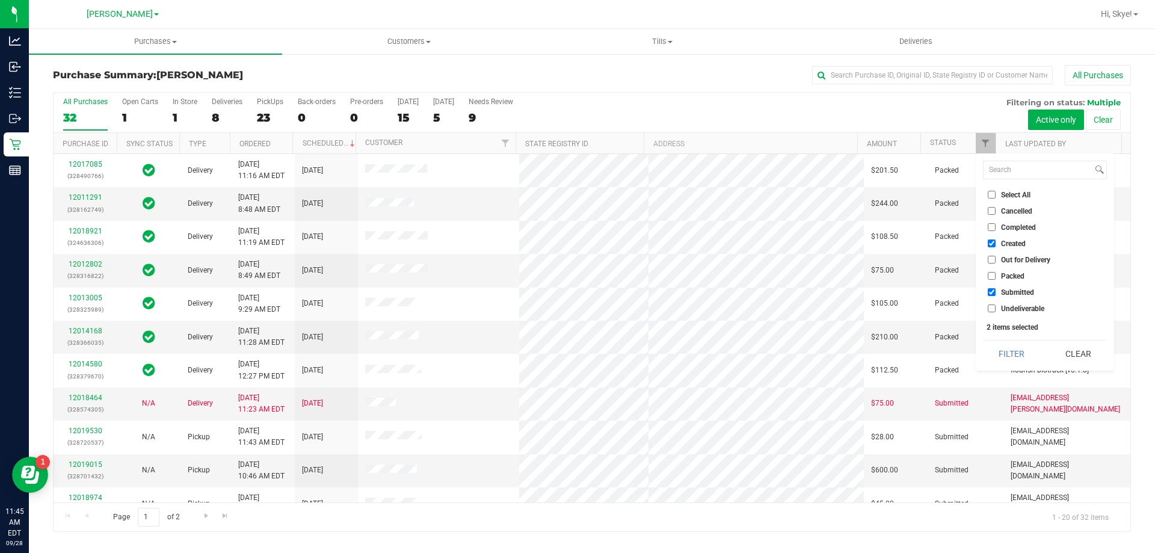
click at [996, 239] on input "Created" at bounding box center [992, 243] width 8 height 8
checkbox input "false"
click at [1011, 357] on button "Filter" at bounding box center [1012, 354] width 58 height 26
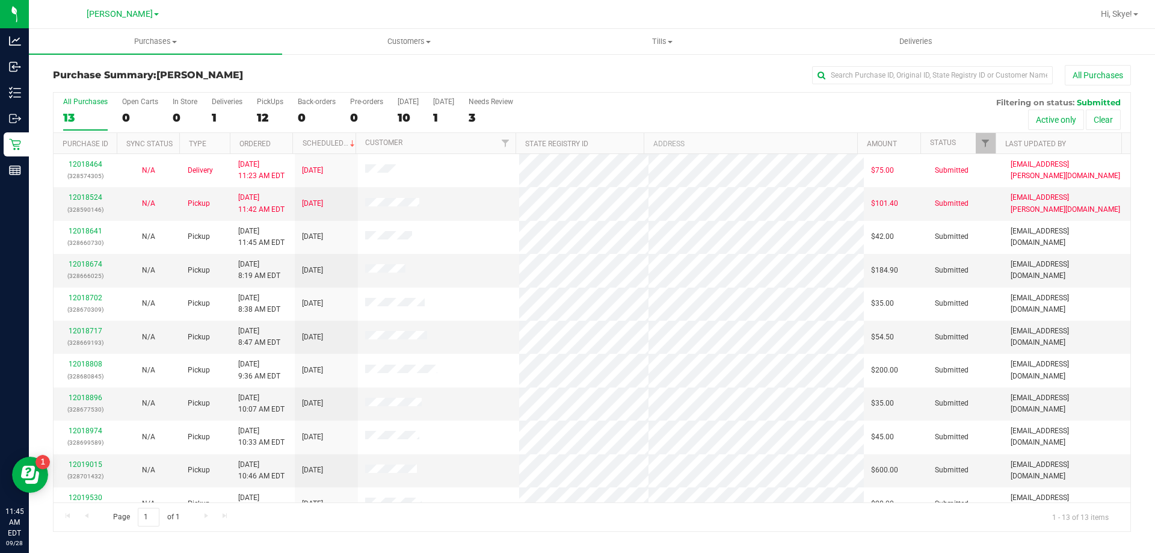
click at [679, 104] on div "All Purchases 13 Open Carts 0 In Store 0 Deliveries 1 PickUps 12 Back-orders 0 …" at bounding box center [592, 113] width 1077 height 40
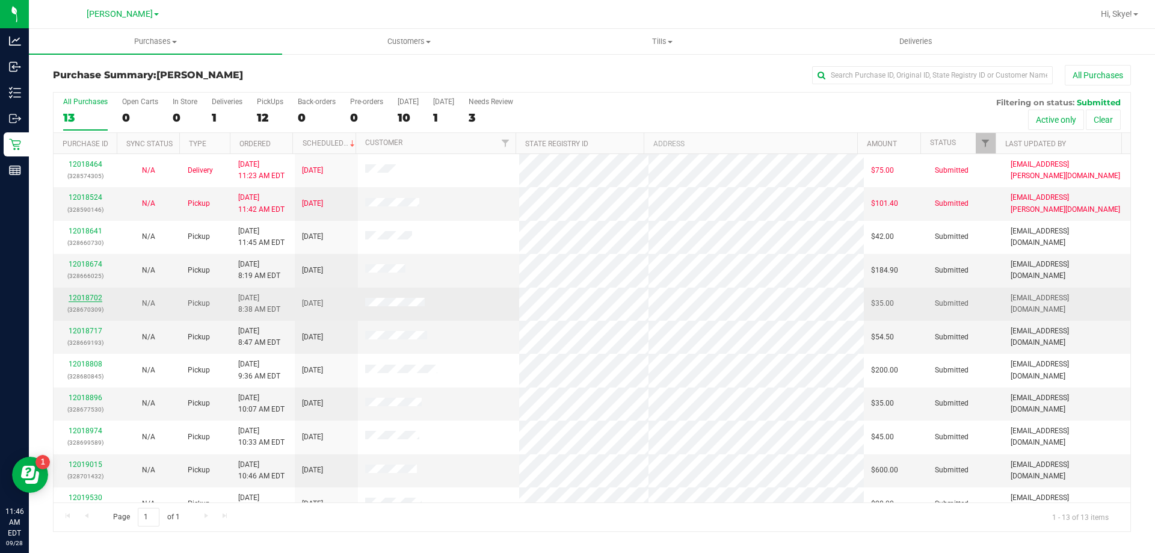
click at [93, 300] on link "12018702" at bounding box center [86, 298] width 34 height 8
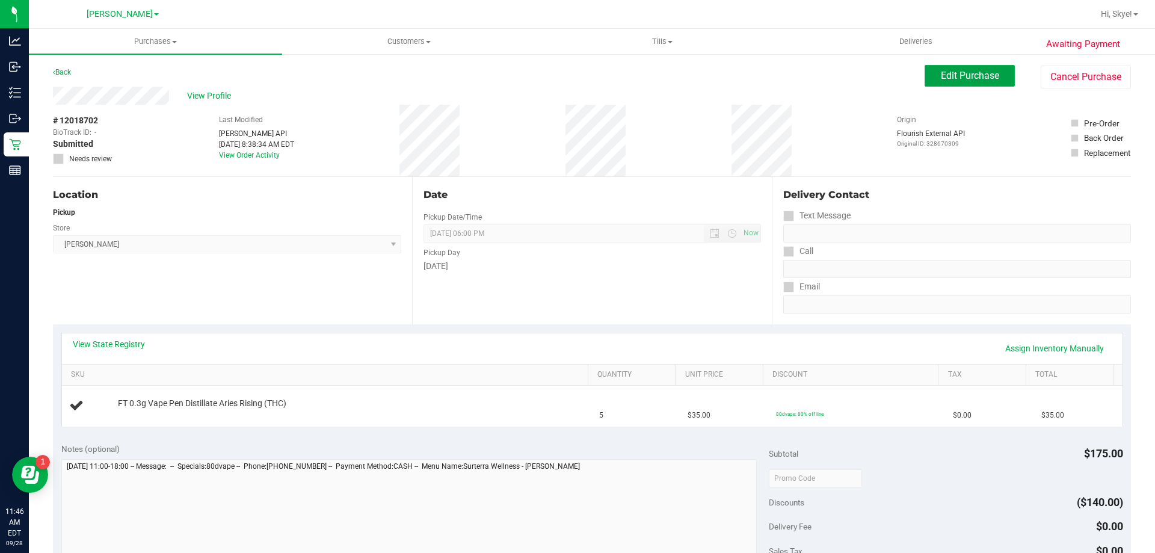
click at [946, 81] on span "Edit Purchase" at bounding box center [970, 75] width 58 height 11
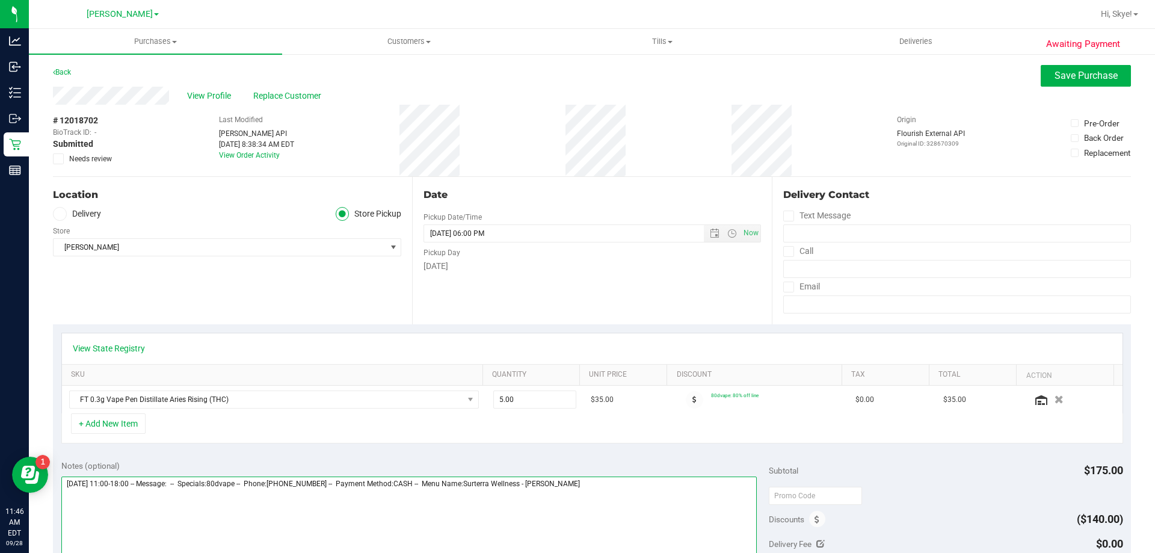
click at [598, 491] on textarea at bounding box center [409, 534] width 696 height 116
type textarea "Sunday 09/28/2025 11:00-18:00 -- Message: -- Specials:80dvape -- Phone:81338947…"
click at [61, 159] on icon at bounding box center [59, 159] width 8 height 0
click at [0, 0] on input "Needs review" at bounding box center [0, 0] width 0 height 0
click at [1076, 79] on span "Save Purchase" at bounding box center [1086, 75] width 63 height 11
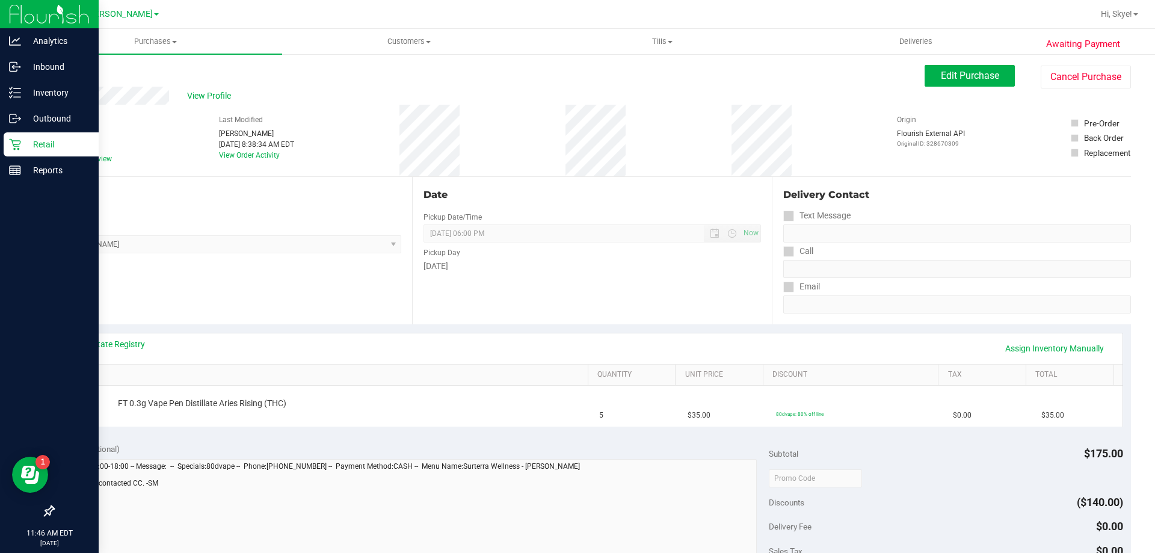
click at [1, 141] on link "Retail" at bounding box center [49, 145] width 99 height 26
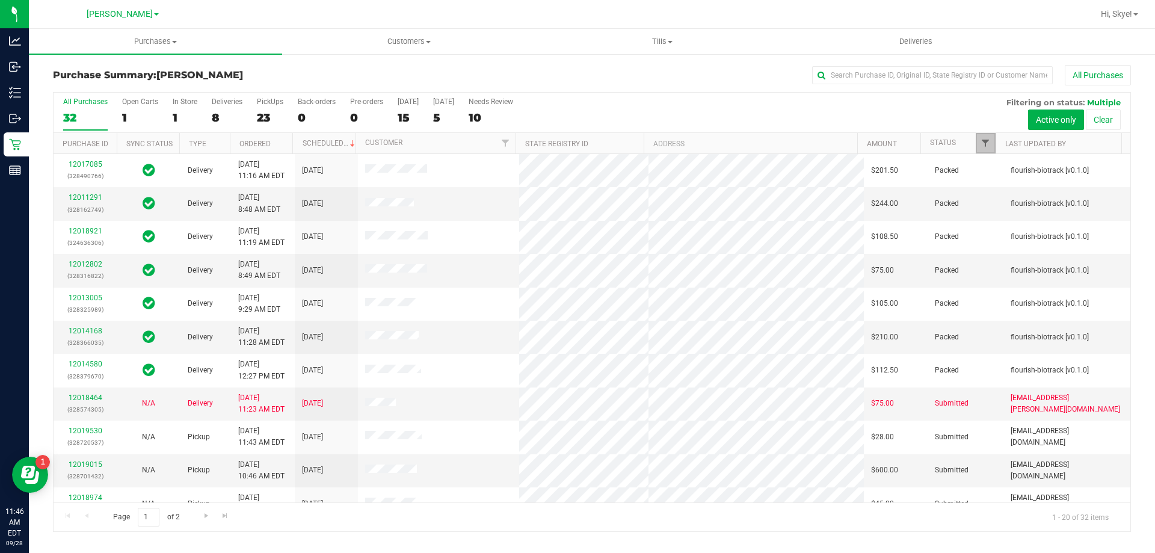
click at [986, 144] on span "Filter" at bounding box center [986, 143] width 10 height 10
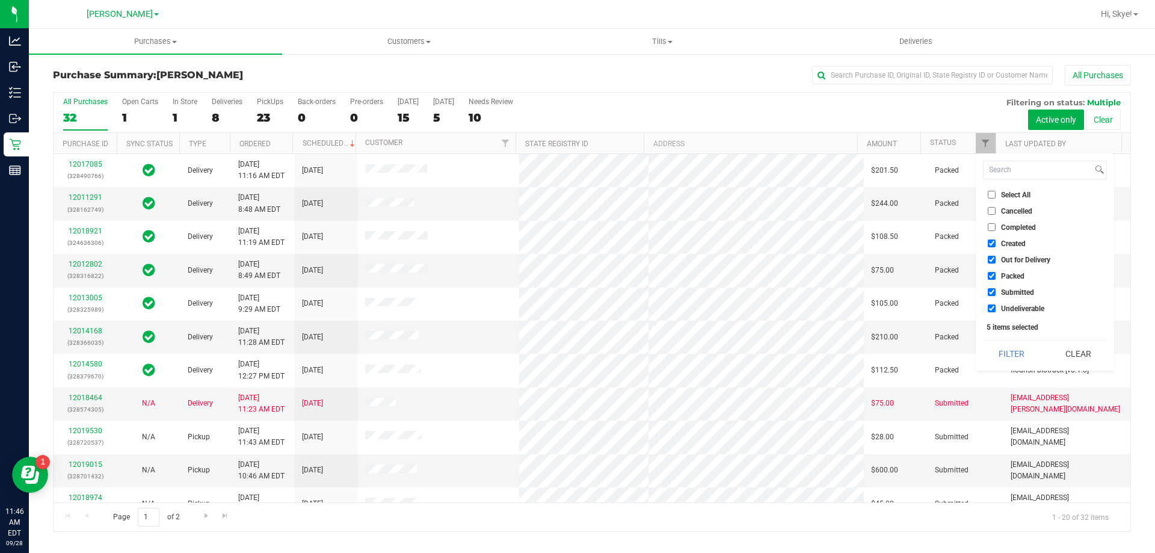
click at [1023, 308] on span "Undeliverable" at bounding box center [1022, 308] width 43 height 7
click at [996, 308] on input "Undeliverable" at bounding box center [992, 308] width 8 height 8
checkbox input "false"
click at [1009, 276] on span "Packed" at bounding box center [1012, 276] width 23 height 7
click at [996, 276] on input "Packed" at bounding box center [992, 276] width 8 height 8
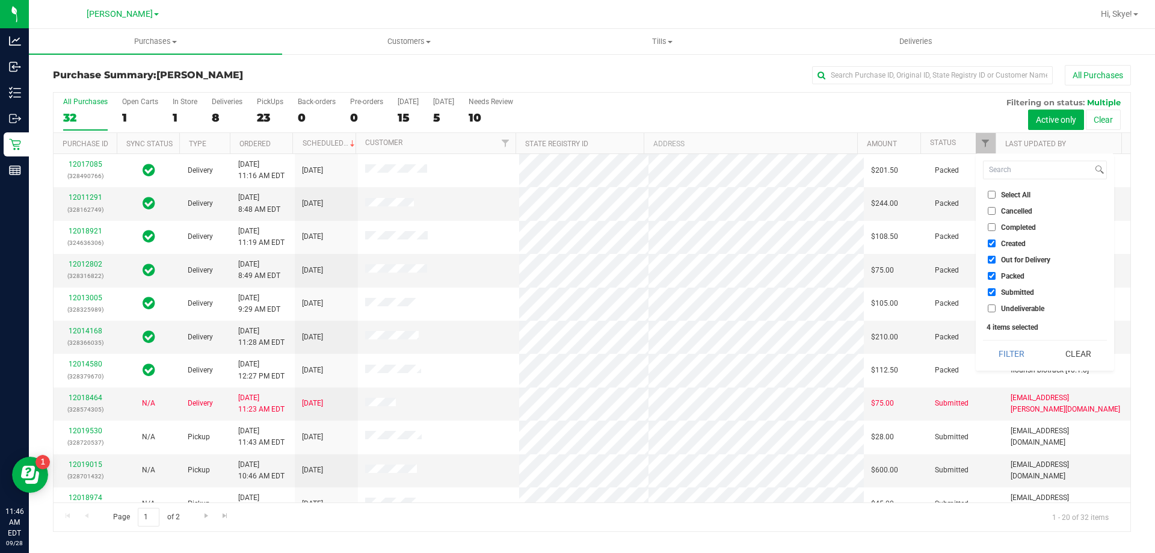
checkbox input "false"
click at [1013, 259] on span "Out for Delivery" at bounding box center [1025, 259] width 49 height 7
click at [996, 259] on input "Out for Delivery" at bounding box center [992, 260] width 8 height 8
checkbox input "false"
click at [1015, 245] on span "Created" at bounding box center [1013, 243] width 25 height 7
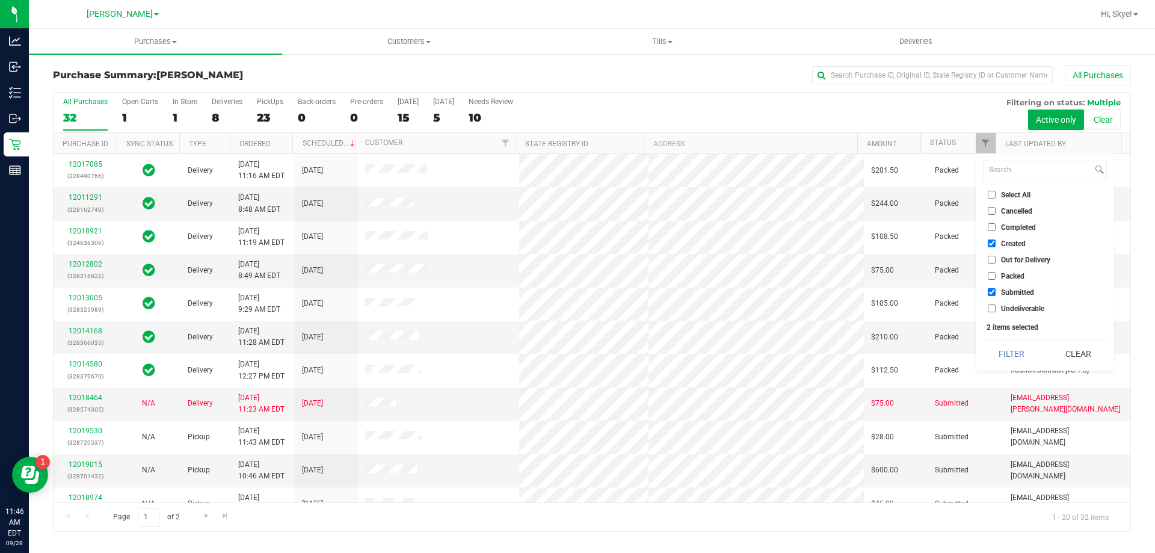
click at [996, 245] on input "Created" at bounding box center [992, 243] width 8 height 8
checkbox input "false"
click at [1018, 358] on button "Filter" at bounding box center [1012, 354] width 58 height 26
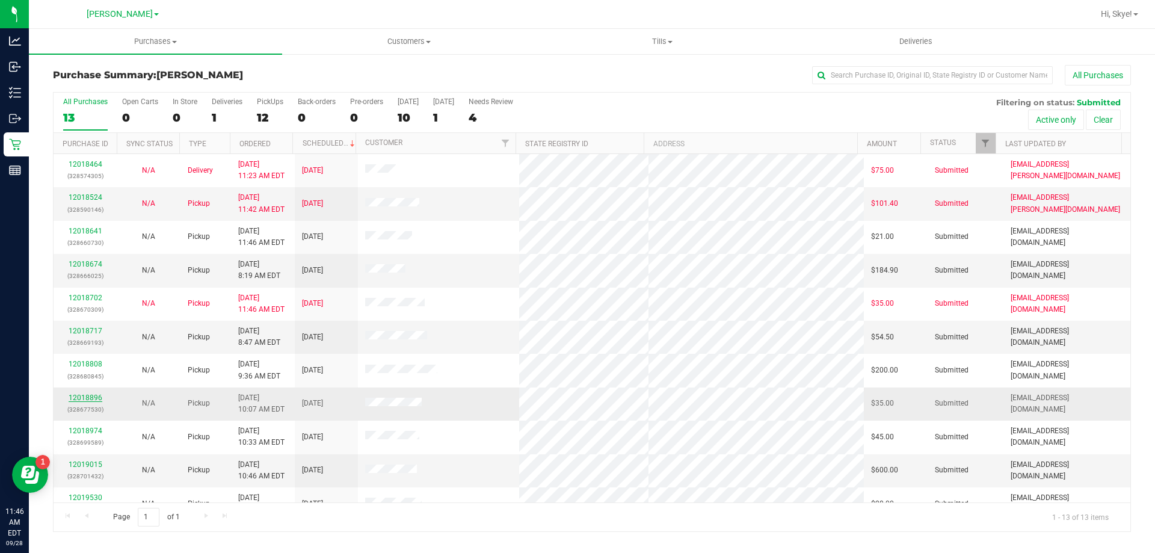
click at [91, 396] on link "12018896" at bounding box center [86, 397] width 34 height 8
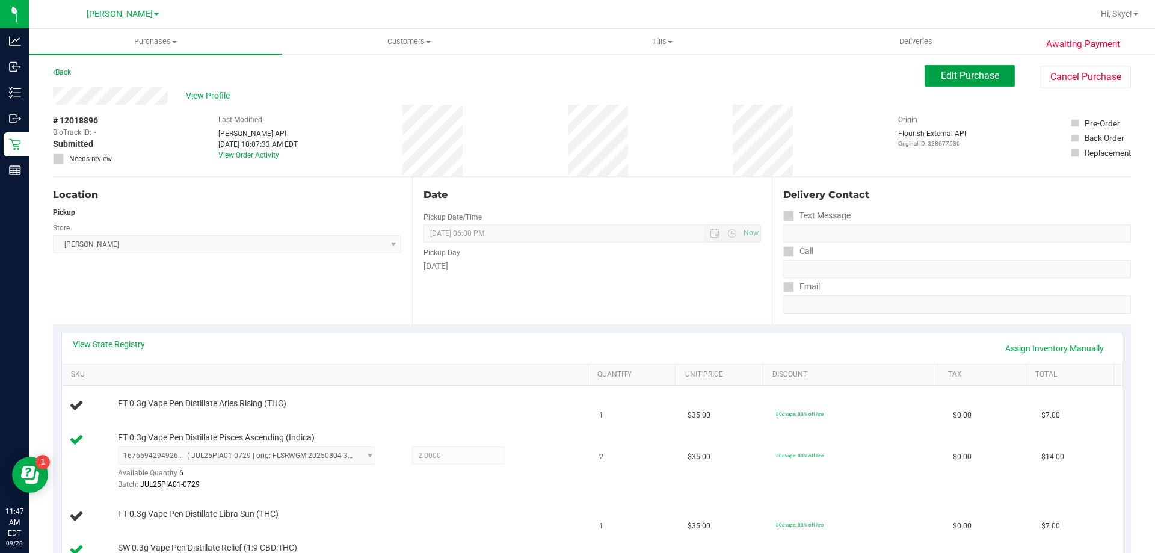
click at [948, 75] on span "Edit Purchase" at bounding box center [970, 75] width 58 height 11
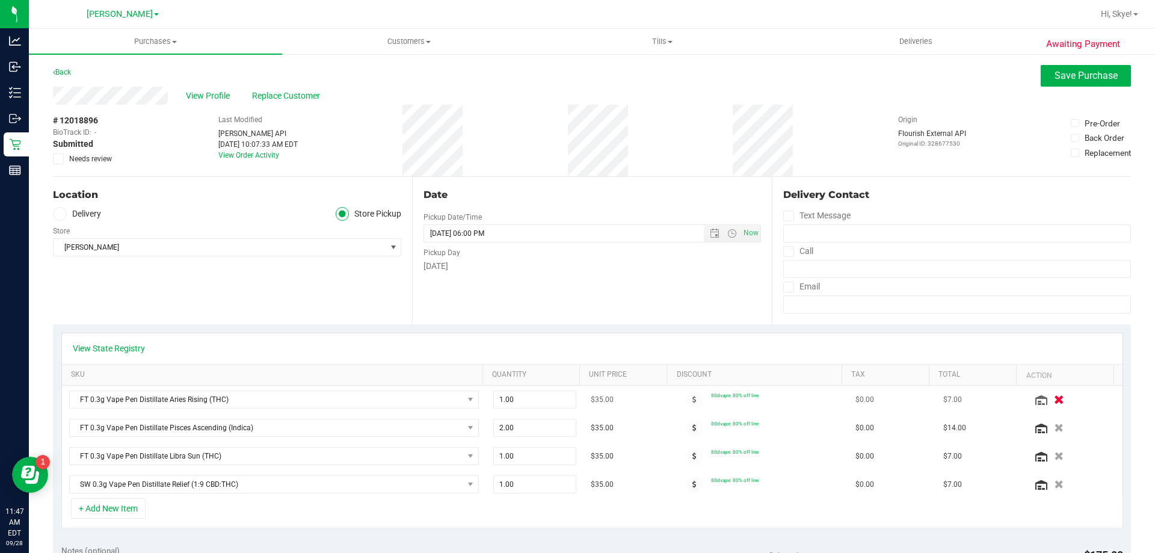
click at [1054, 396] on icon "button" at bounding box center [1059, 399] width 10 height 9
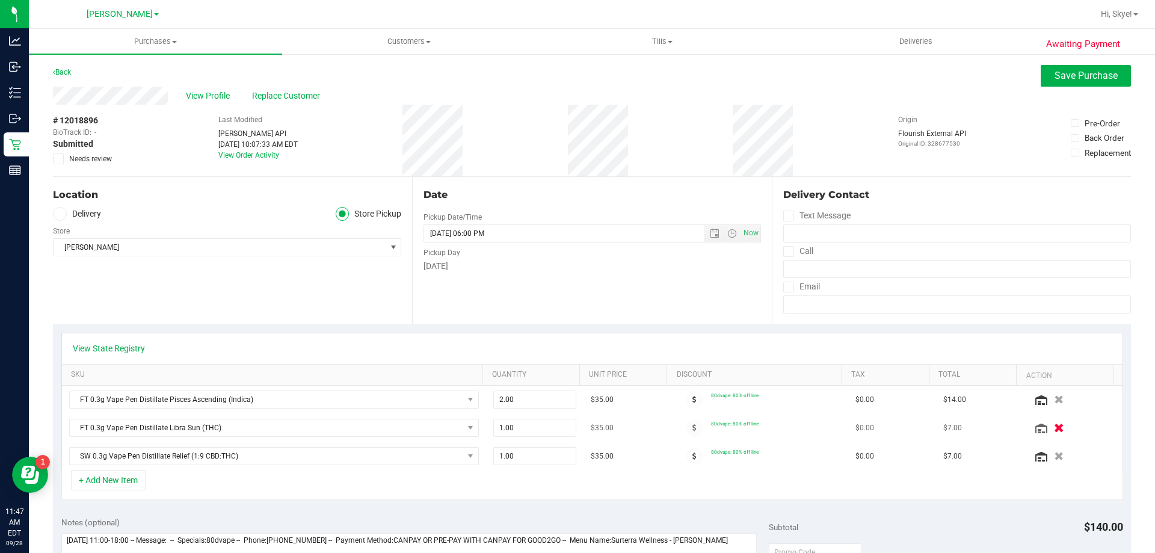
click at [1054, 432] on icon "button" at bounding box center [1059, 428] width 10 height 9
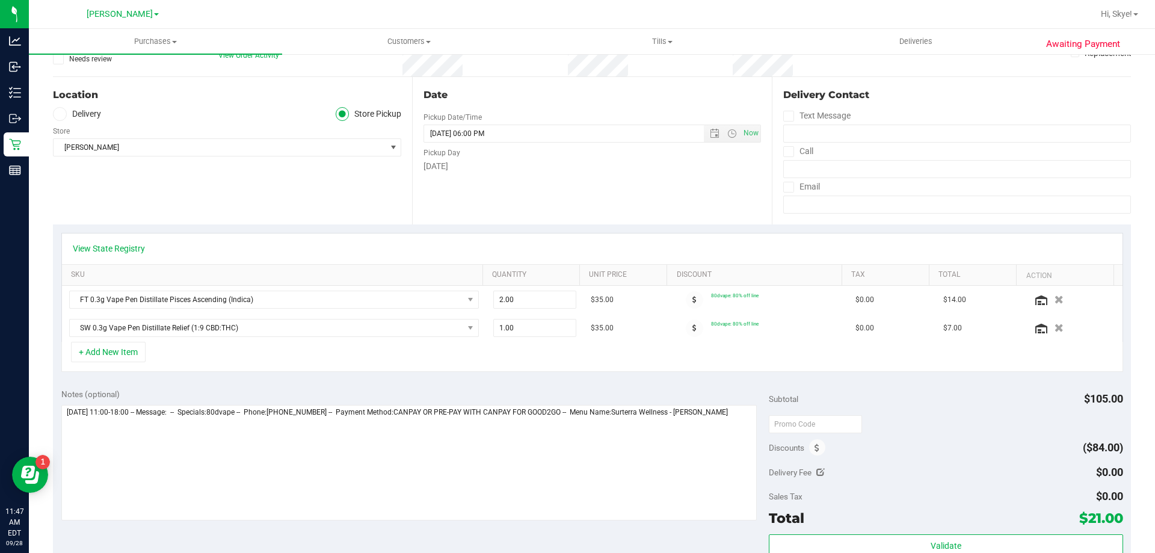
scroll to position [101, 0]
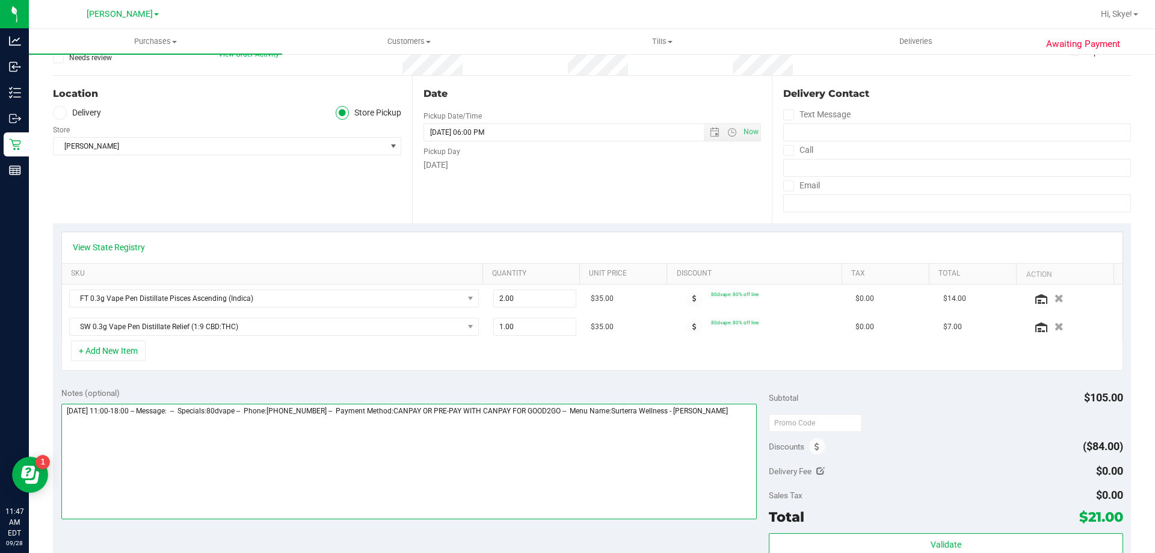
click at [736, 425] on textarea at bounding box center [409, 462] width 696 height 116
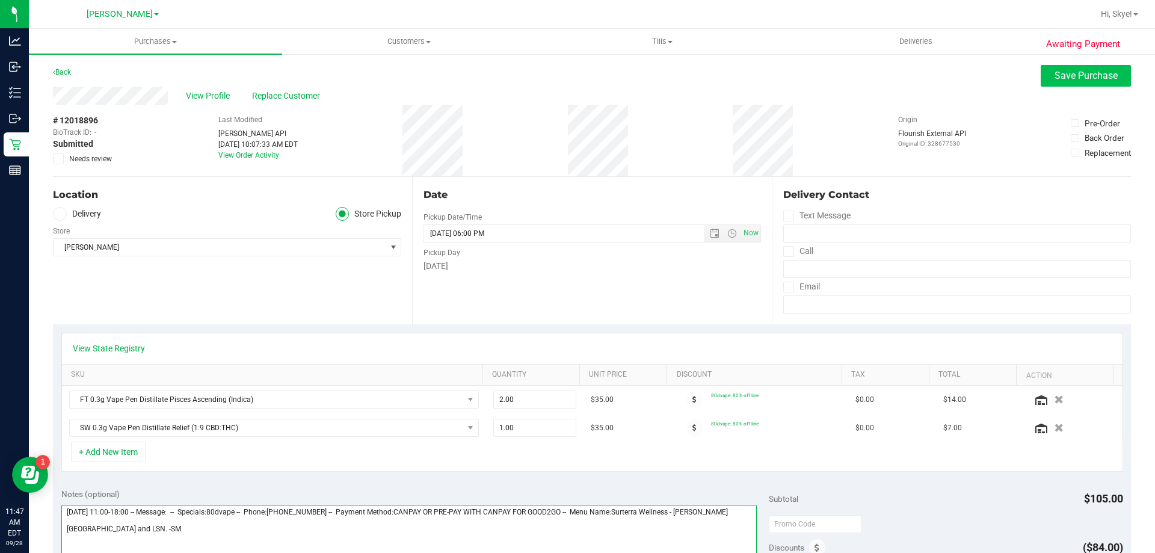
type textarea "Sunday 09/28/2025 11:00-18:00 -- Message: -- Specials:80dvape -- Phone:30239602…"
click at [1084, 77] on span "Save Purchase" at bounding box center [1086, 75] width 63 height 11
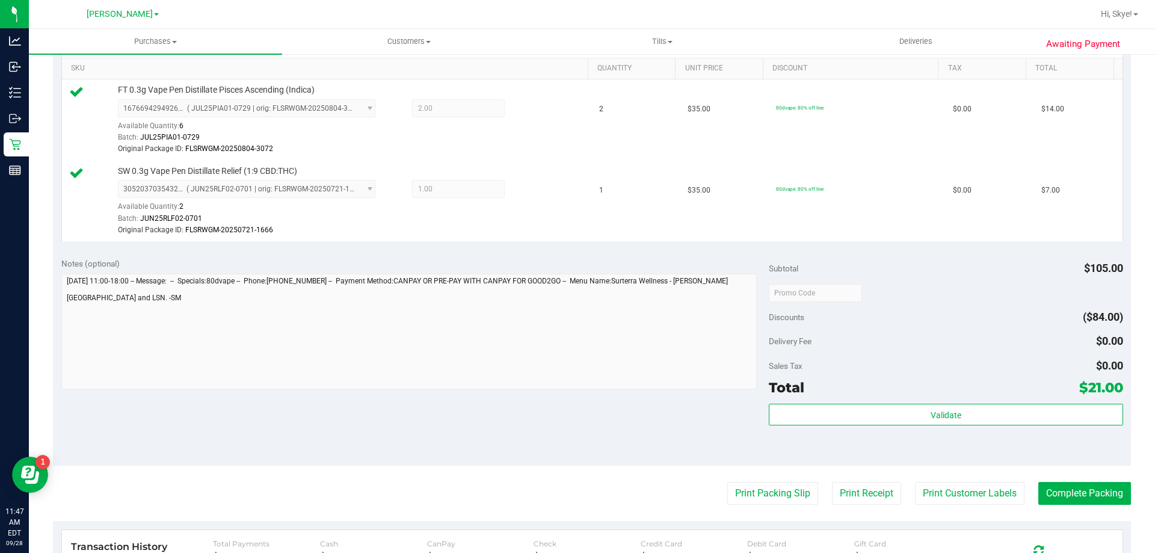
scroll to position [477, 0]
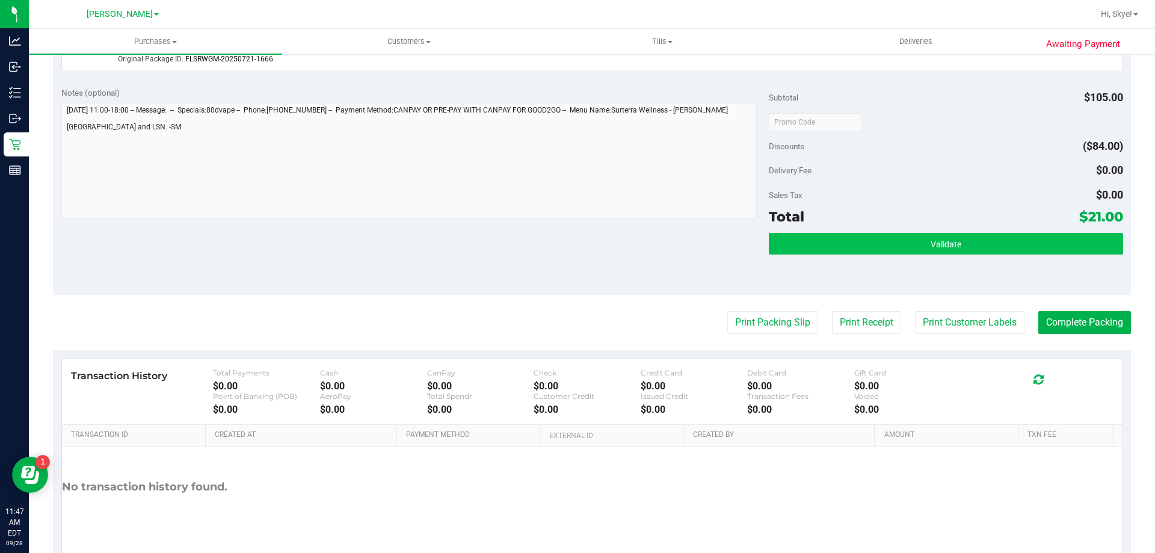
drag, startPoint x: 916, startPoint y: 240, endPoint x: 813, endPoint y: 250, distance: 102.7
click at [762, 250] on div "Notes (optional) Subtotal $105.00 Discounts ($84.00) Delivery Fee $0.00 Sales T…" at bounding box center [592, 186] width 1078 height 217
click at [837, 247] on button "Validate" at bounding box center [946, 244] width 354 height 22
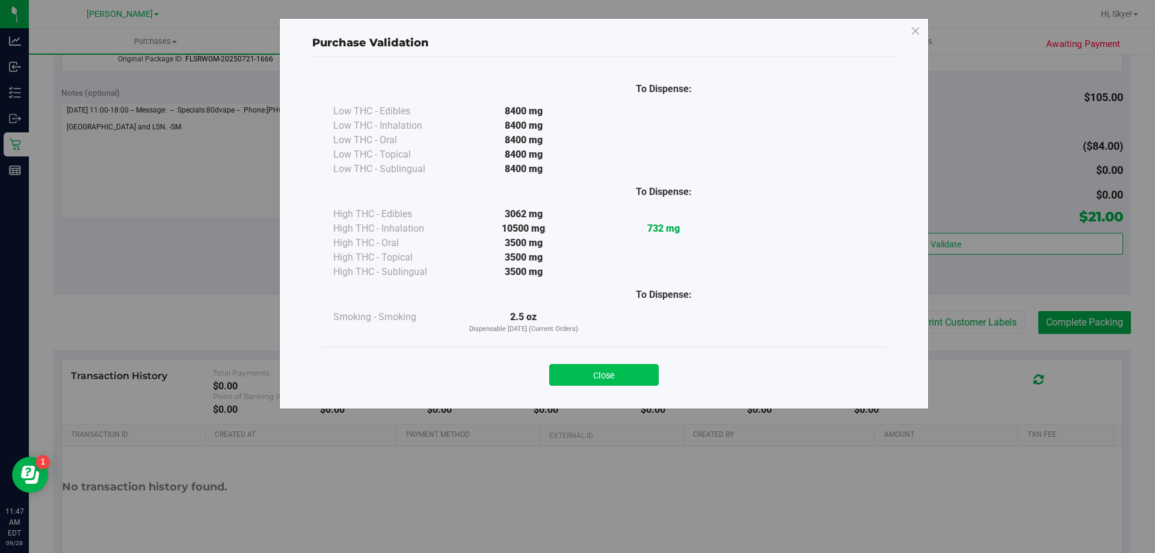
click at [615, 369] on button "Close" at bounding box center [603, 375] width 109 height 22
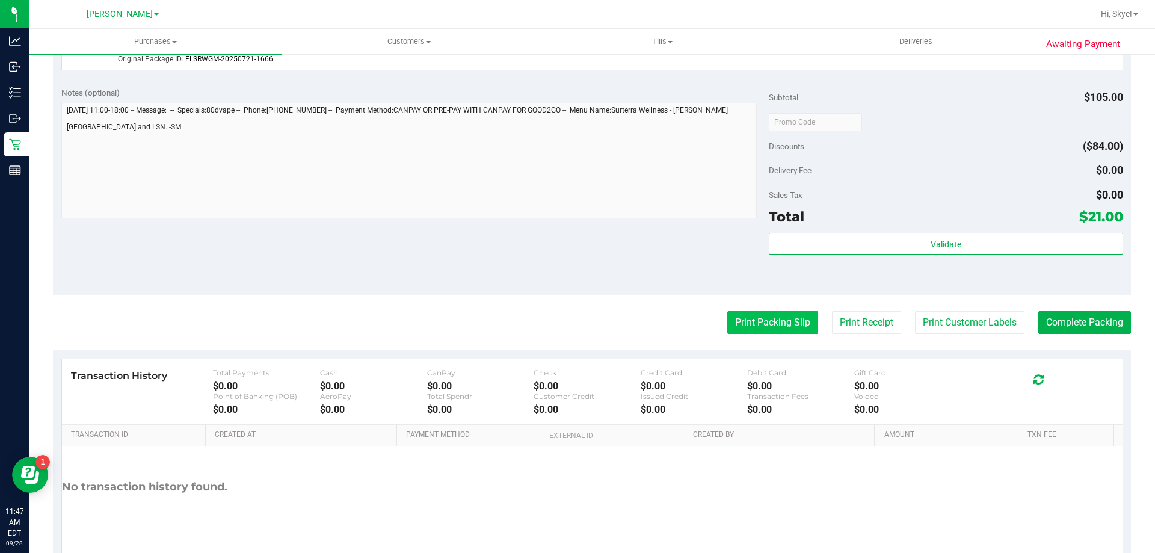
click at [772, 324] on button "Print Packing Slip" at bounding box center [772, 322] width 91 height 23
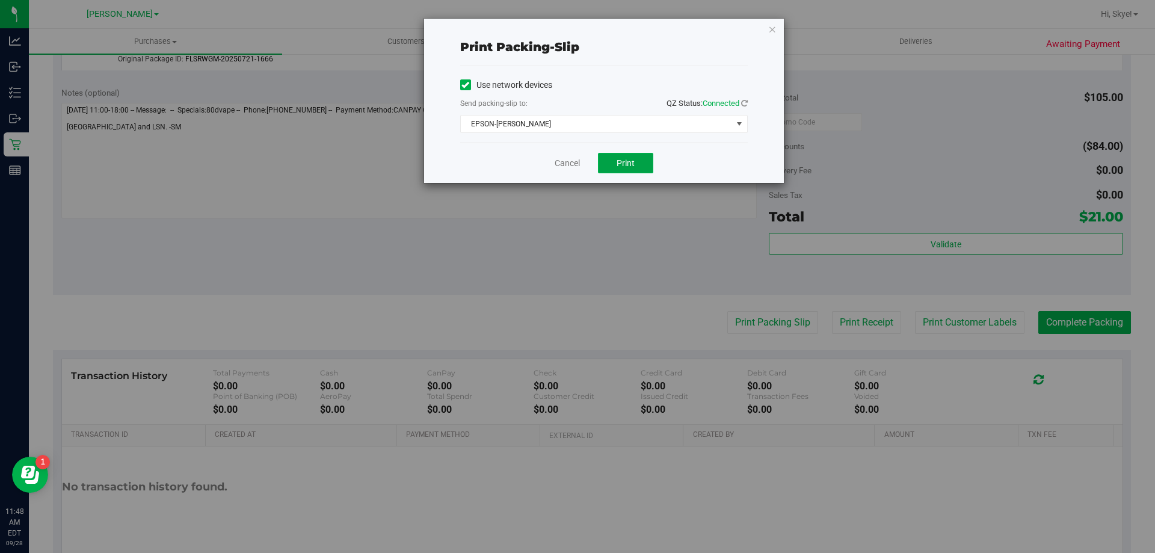
click at [623, 162] on span "Print" at bounding box center [626, 163] width 18 height 10
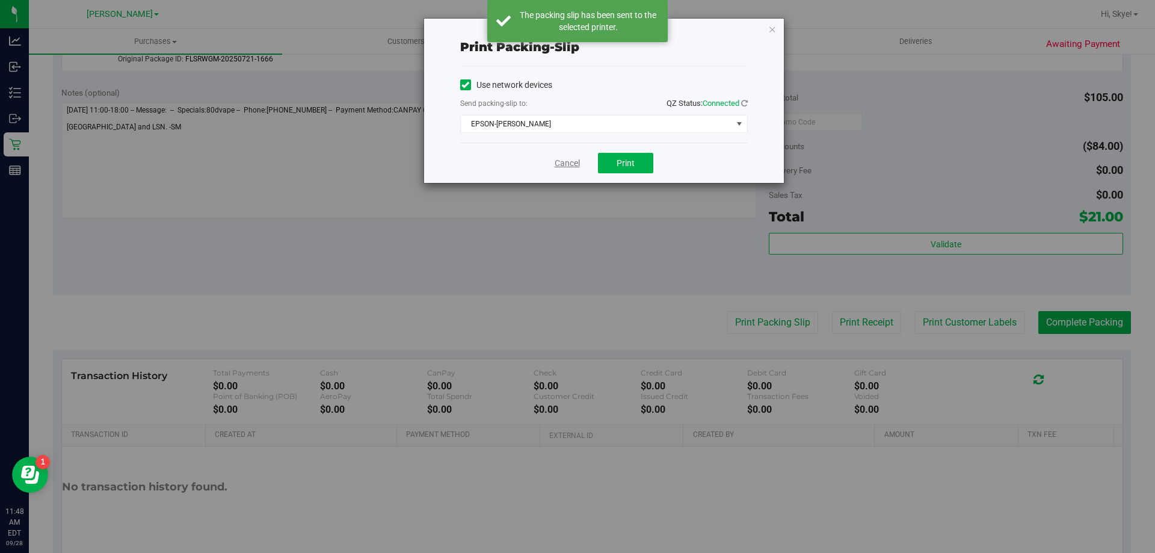
click at [572, 167] on link "Cancel" at bounding box center [567, 163] width 25 height 13
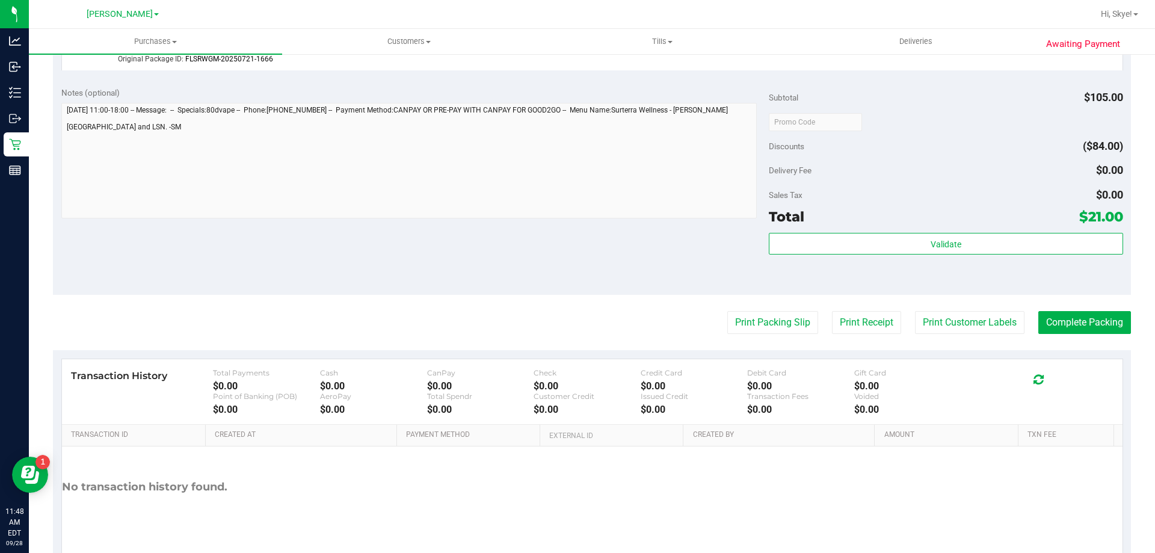
click at [662, 249] on div "Notes (optional) Subtotal $105.00 Discounts ($84.00) Delivery Fee $0.00 Sales T…" at bounding box center [592, 186] width 1078 height 217
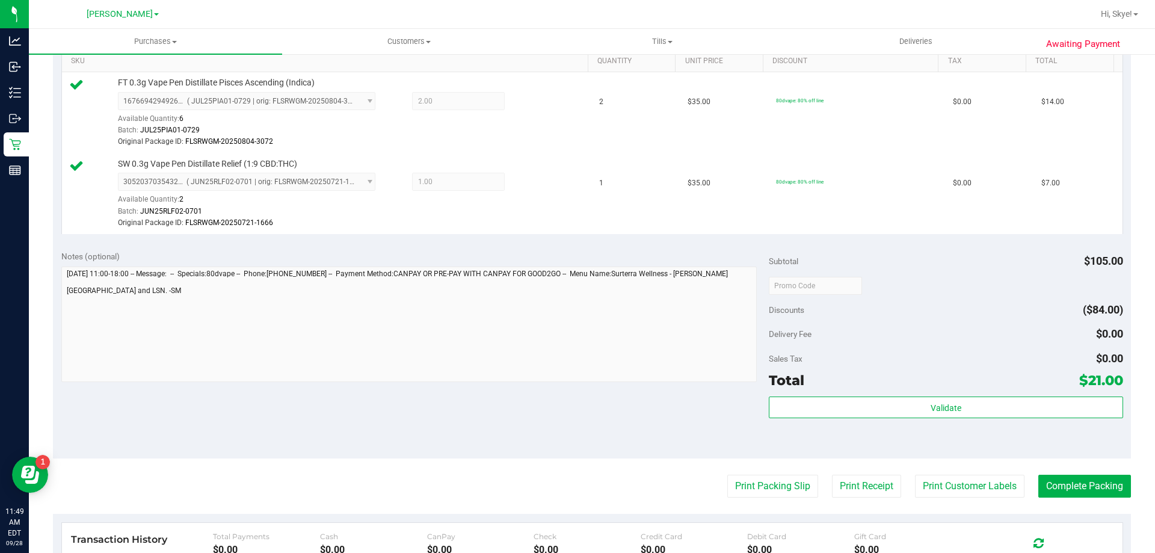
scroll to position [237, 0]
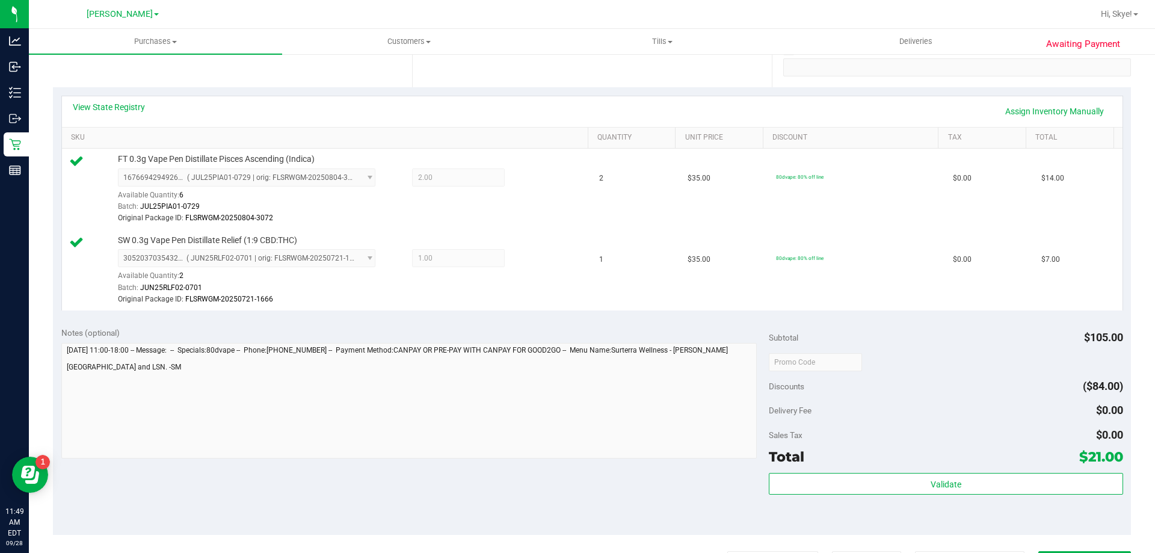
click at [535, 416] on div "Notes (optional) Subtotal $105.00 Discounts ($84.00) Delivery Fee $0.00 Sales T…" at bounding box center [592, 426] width 1078 height 217
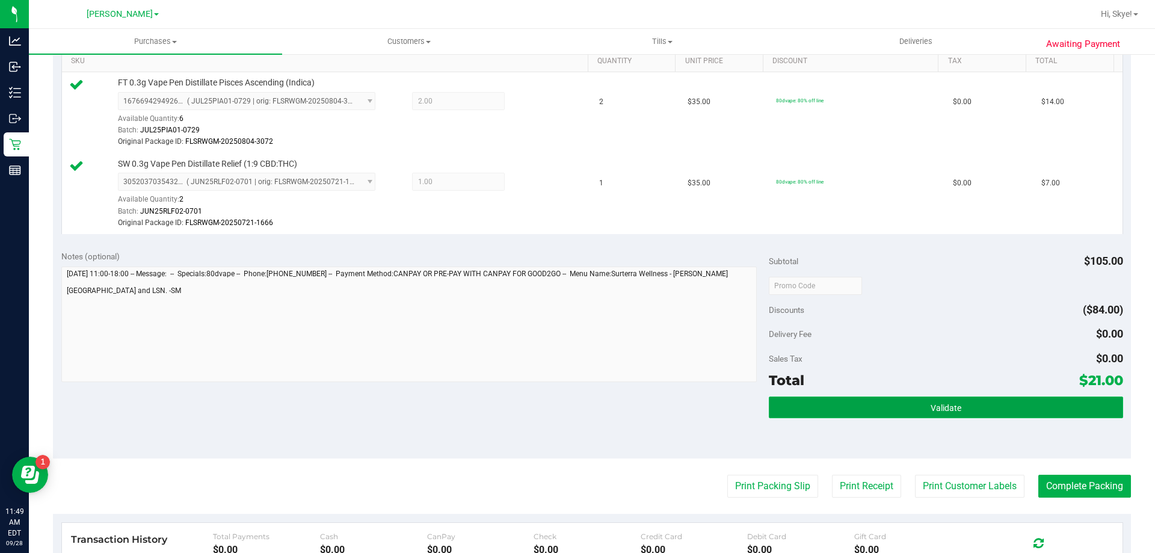
click at [919, 414] on button "Validate" at bounding box center [946, 407] width 354 height 22
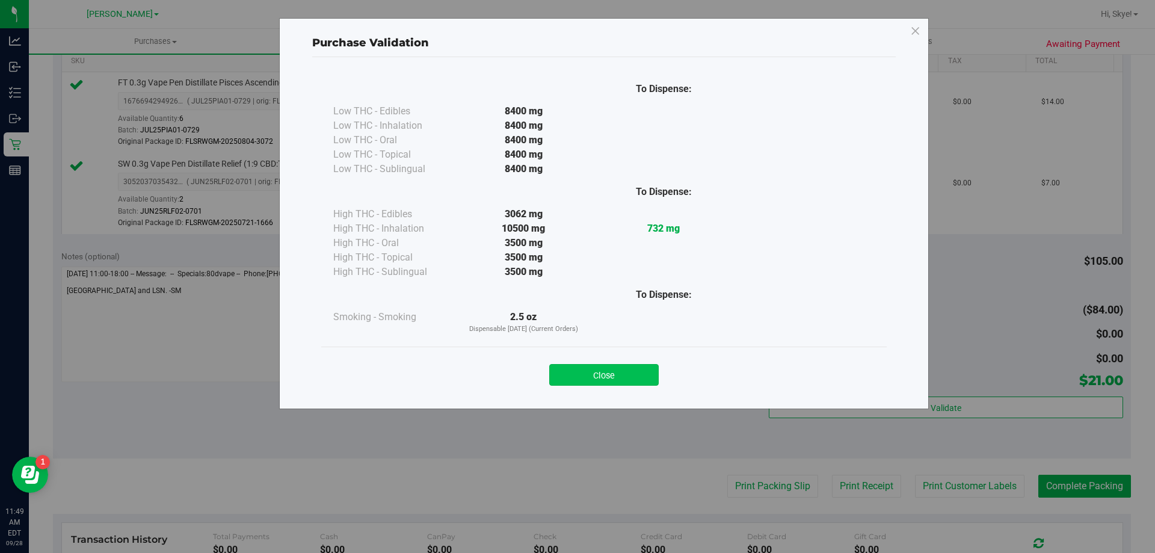
click at [652, 382] on button "Close" at bounding box center [603, 375] width 109 height 22
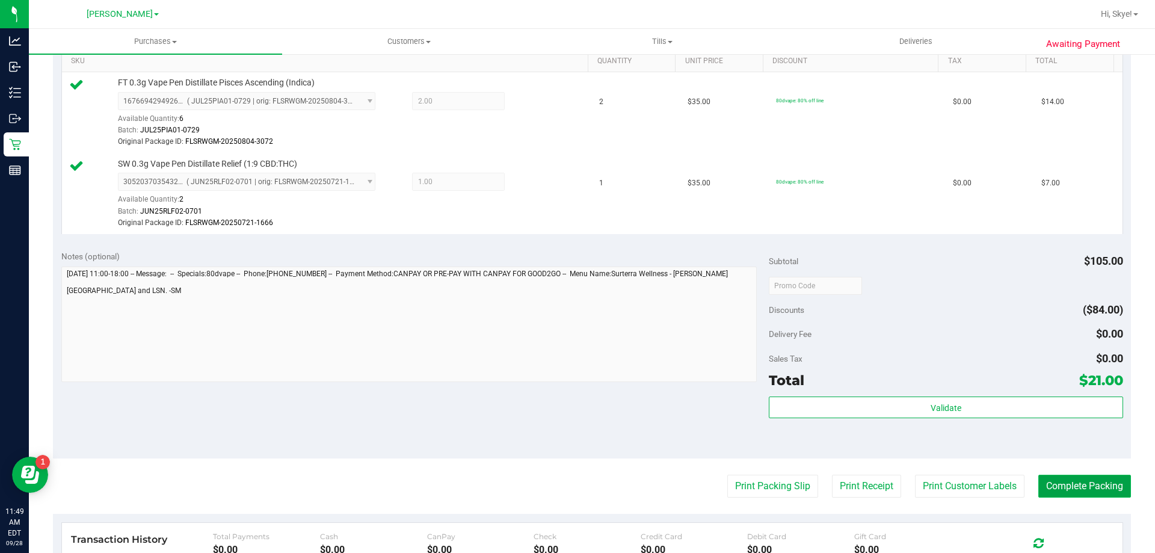
click at [1071, 484] on button "Complete Packing" at bounding box center [1084, 486] width 93 height 23
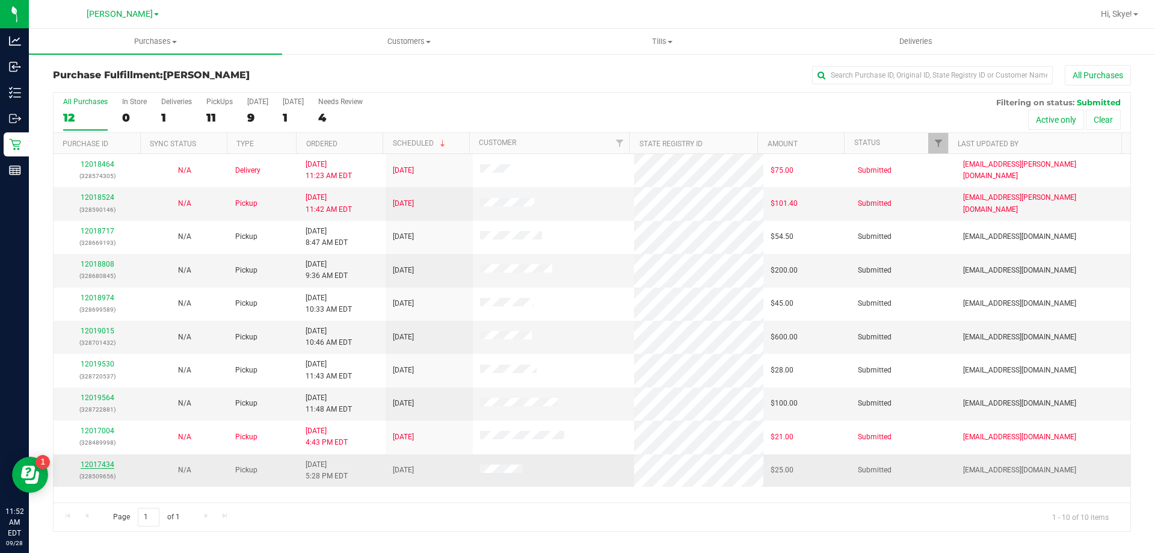
click at [100, 461] on link "12017434" at bounding box center [98, 464] width 34 height 8
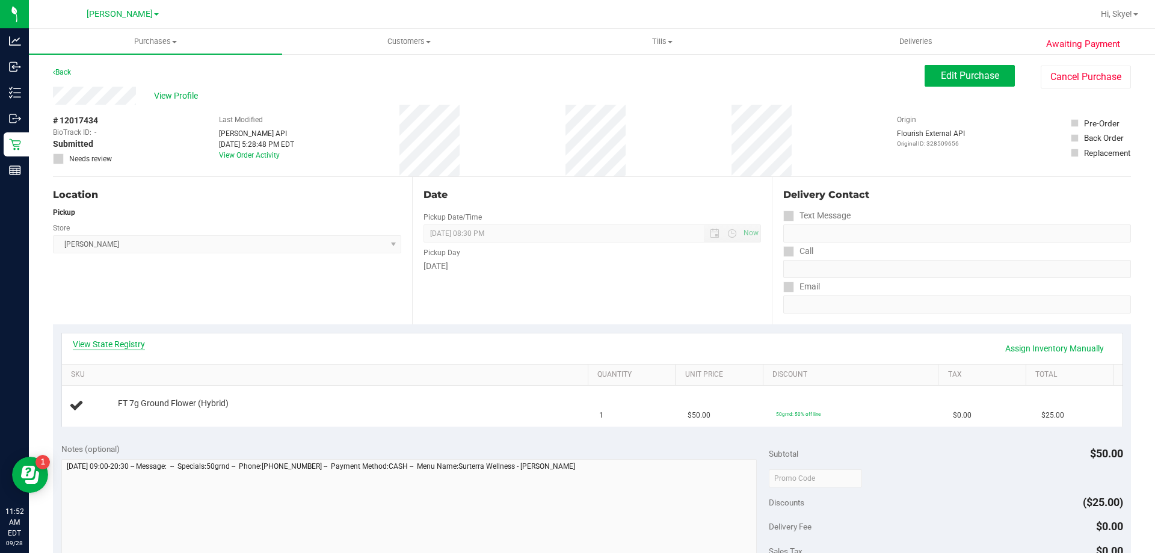
click at [131, 345] on link "View State Registry" at bounding box center [109, 344] width 72 height 12
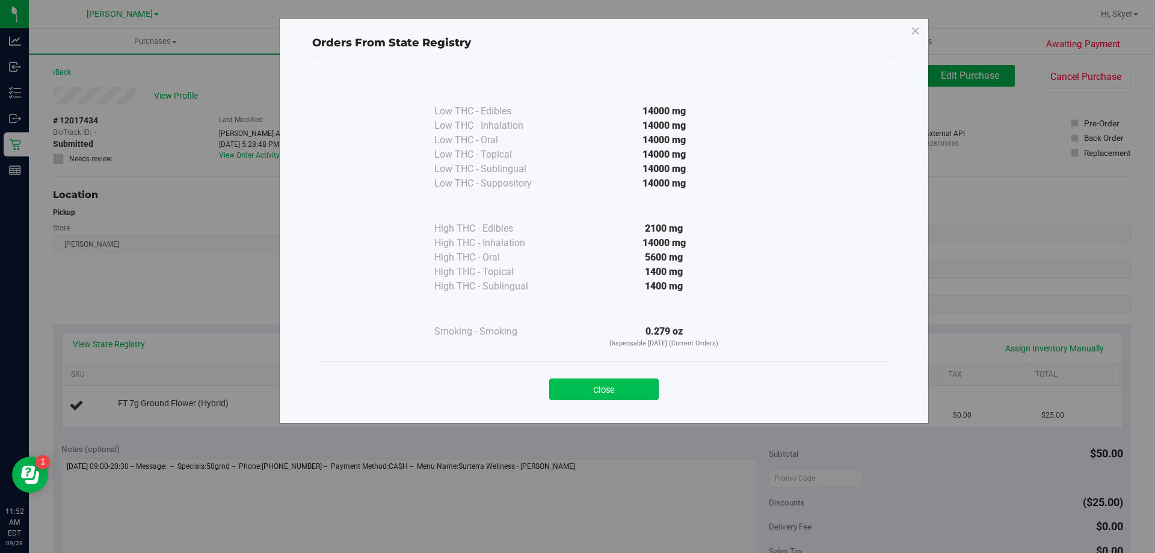
click at [638, 380] on button "Close" at bounding box center [603, 389] width 109 height 22
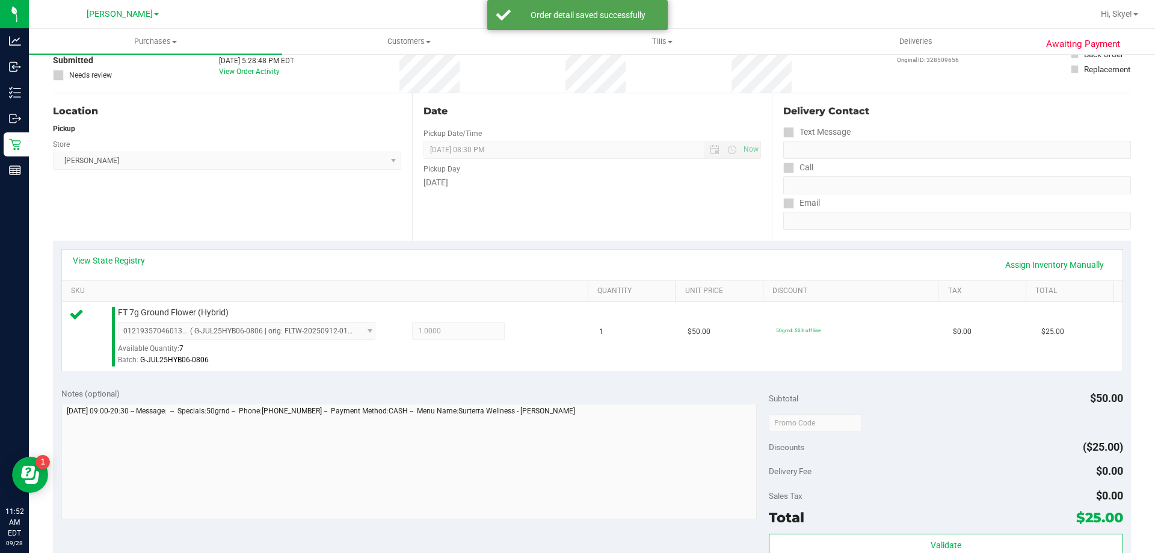
scroll to position [111, 0]
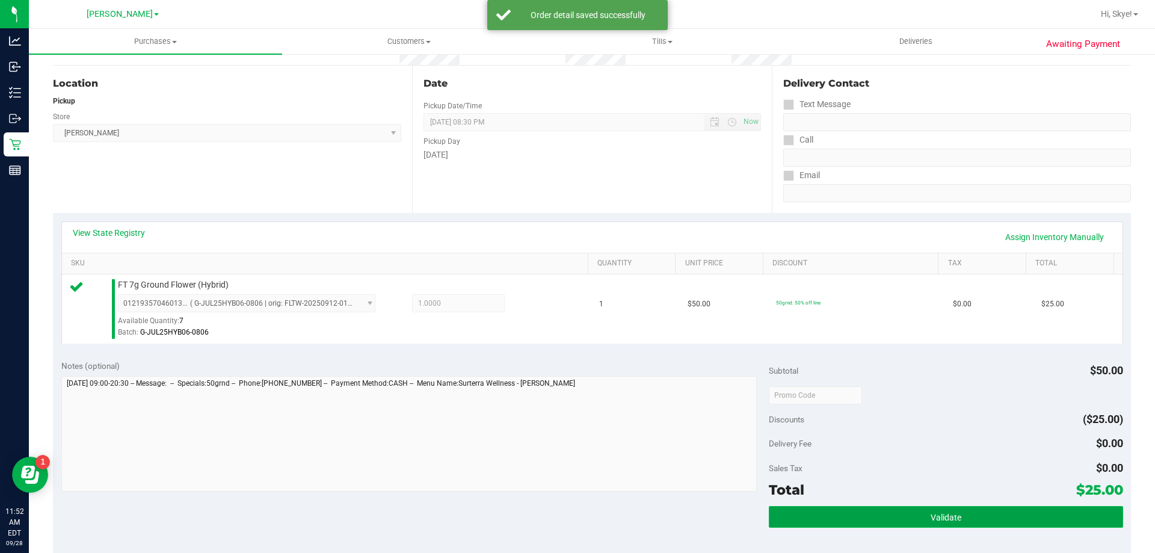
click at [1025, 513] on button "Validate" at bounding box center [946, 517] width 354 height 22
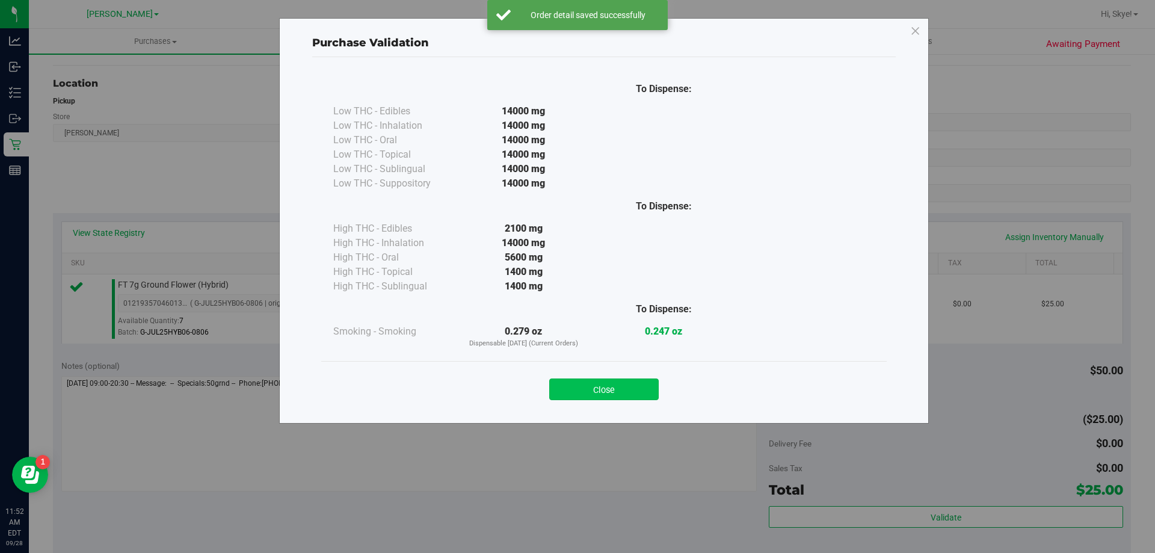
click at [618, 390] on button "Close" at bounding box center [603, 389] width 109 height 22
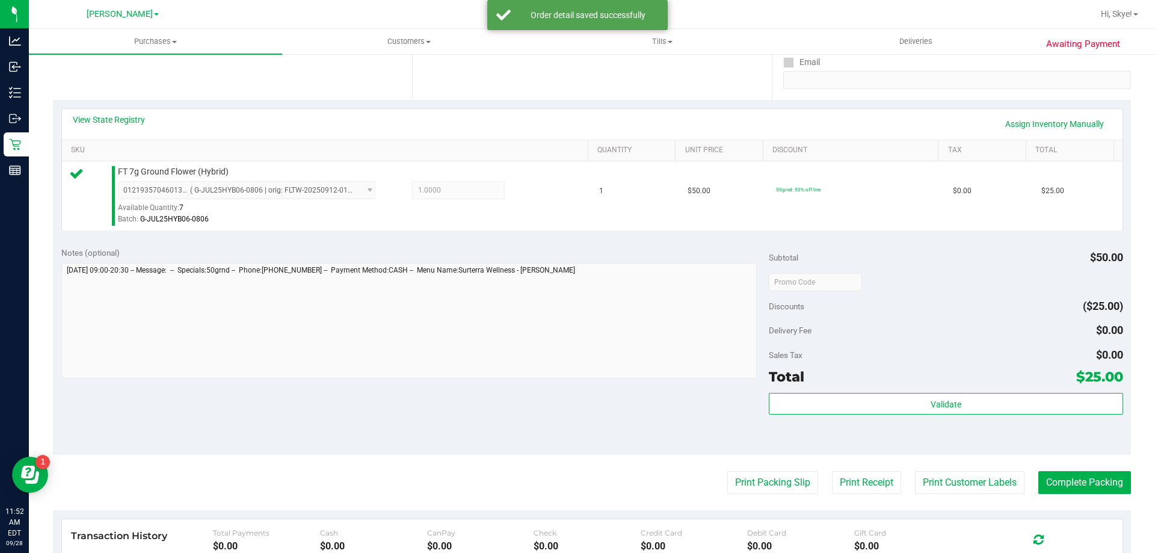
scroll to position [273, 0]
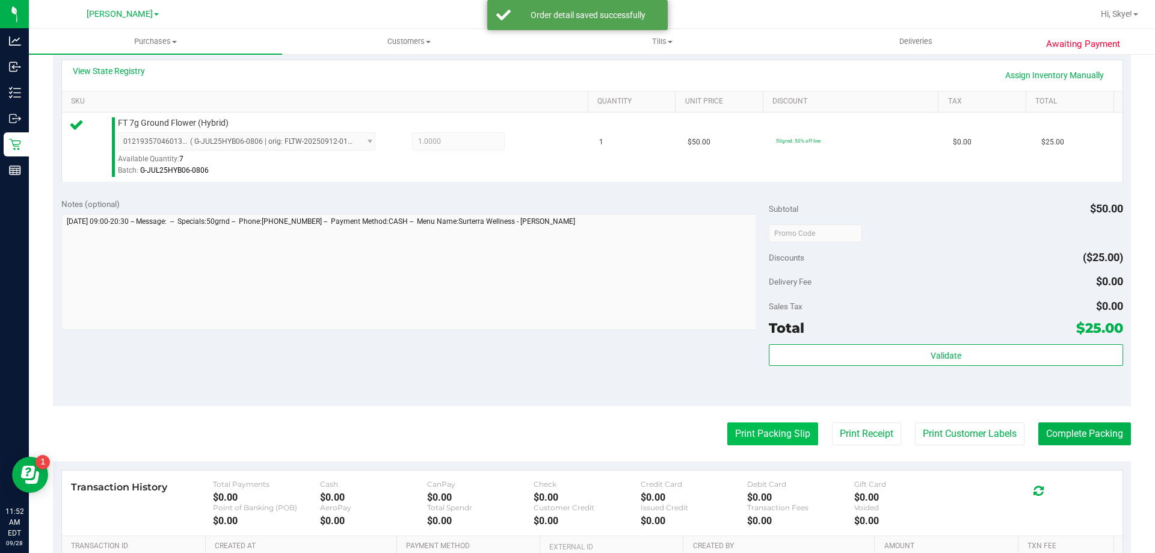
click at [772, 424] on button "Print Packing Slip" at bounding box center [772, 433] width 91 height 23
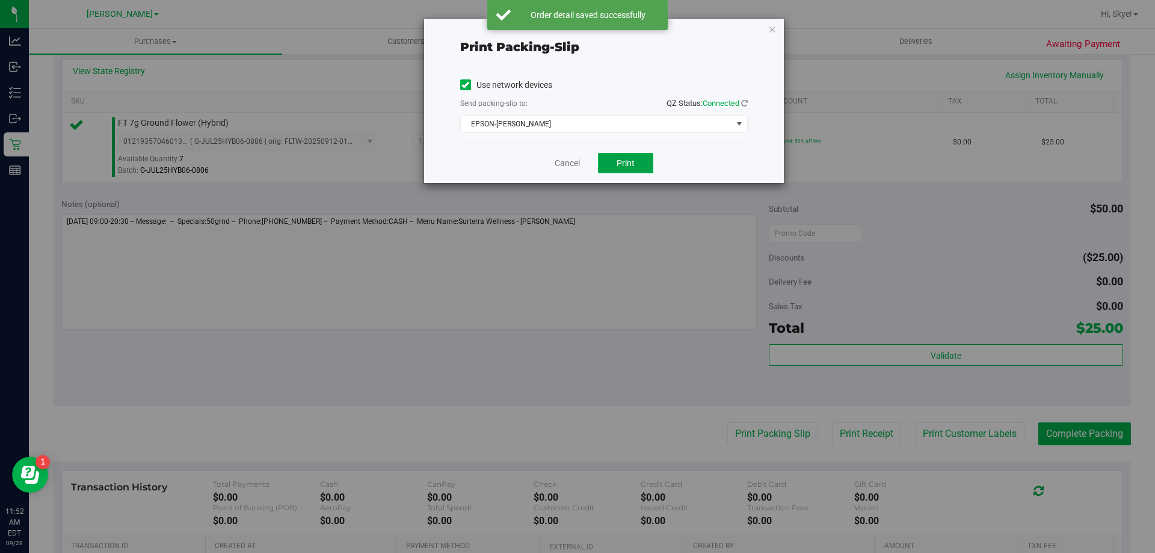
click at [630, 162] on span "Print" at bounding box center [626, 163] width 18 height 10
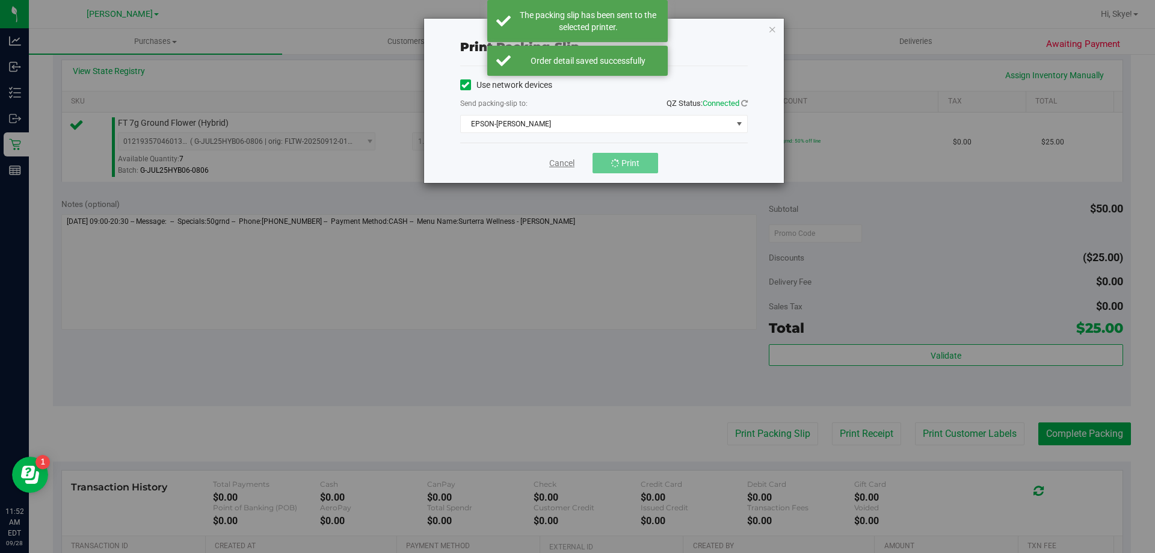
click at [567, 164] on link "Cancel" at bounding box center [561, 163] width 25 height 13
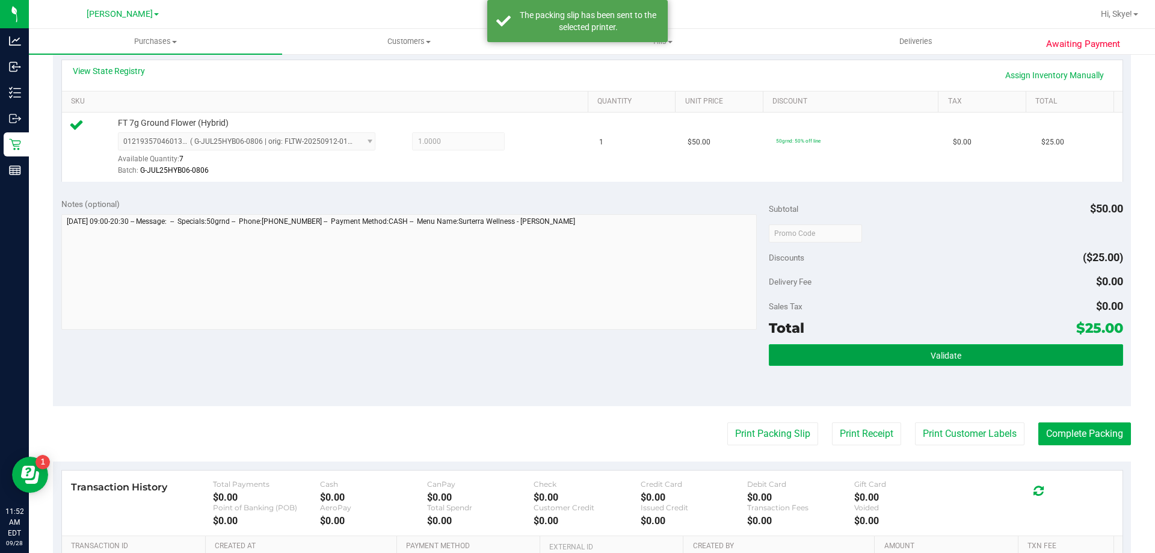
click at [897, 361] on button "Validate" at bounding box center [946, 355] width 354 height 22
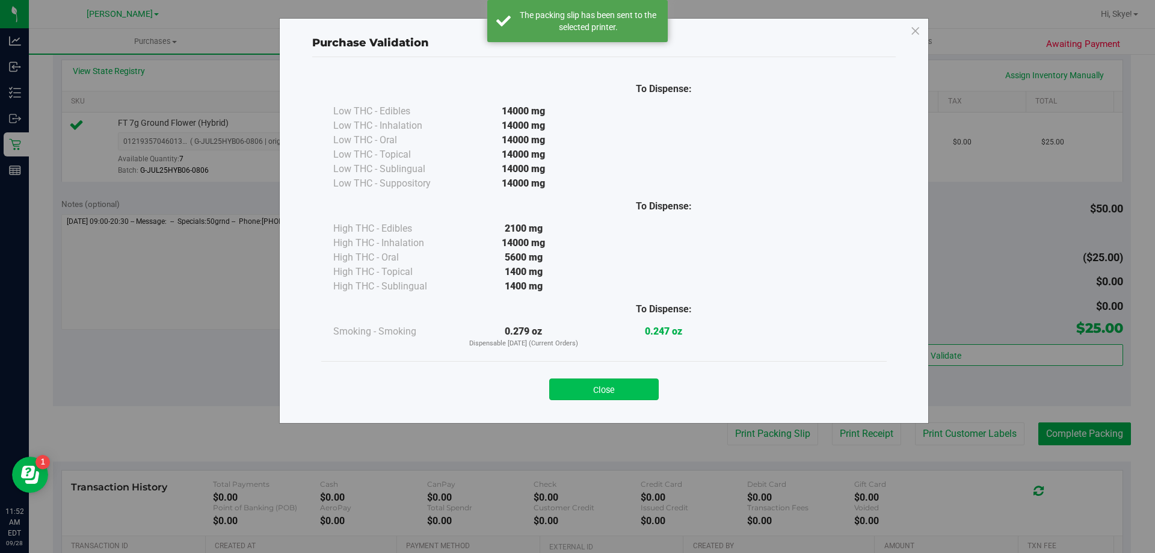
click at [621, 395] on button "Close" at bounding box center [603, 389] width 109 height 22
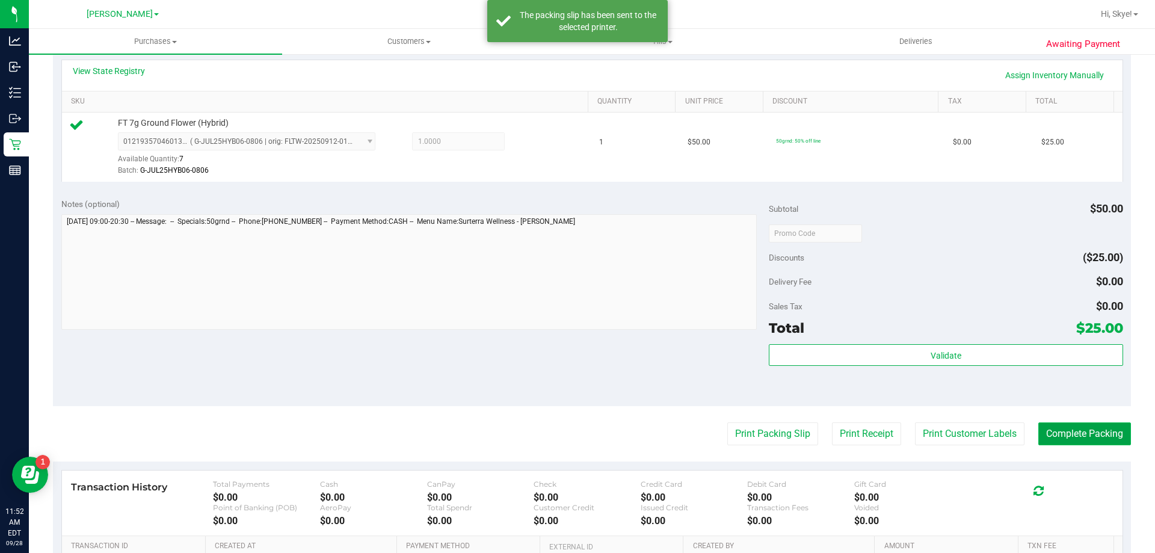
click at [1061, 427] on button "Complete Packing" at bounding box center [1084, 433] width 93 height 23
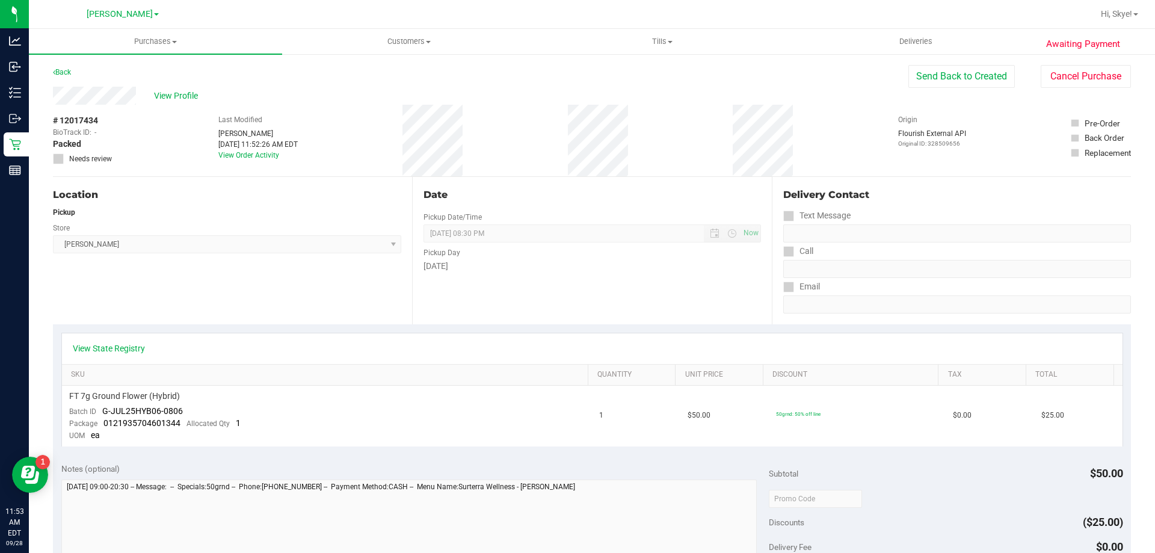
scroll to position [423, 0]
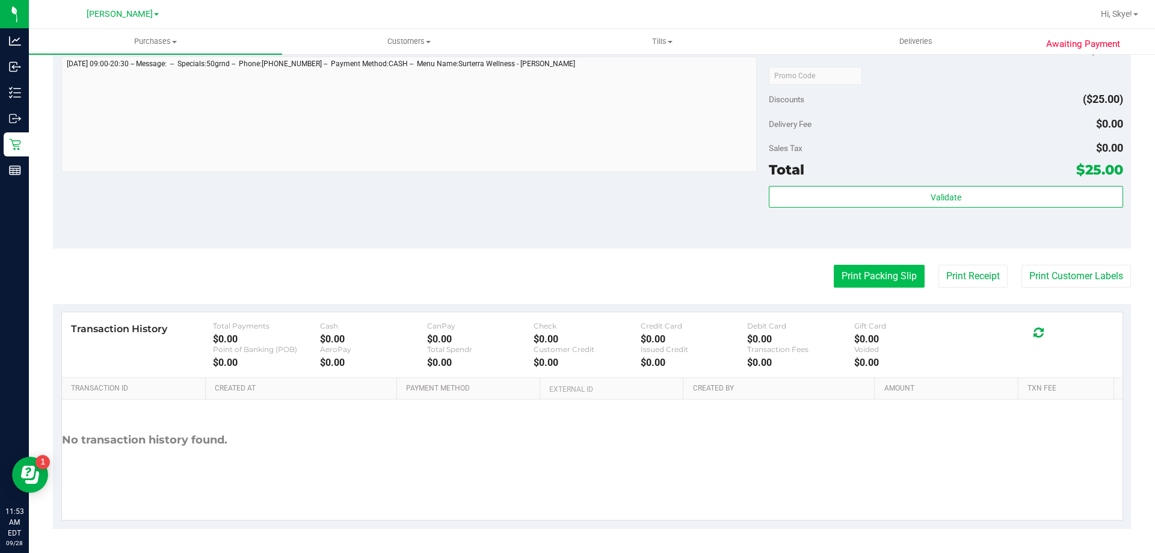
click at [868, 281] on button "Print Packing Slip" at bounding box center [879, 276] width 91 height 23
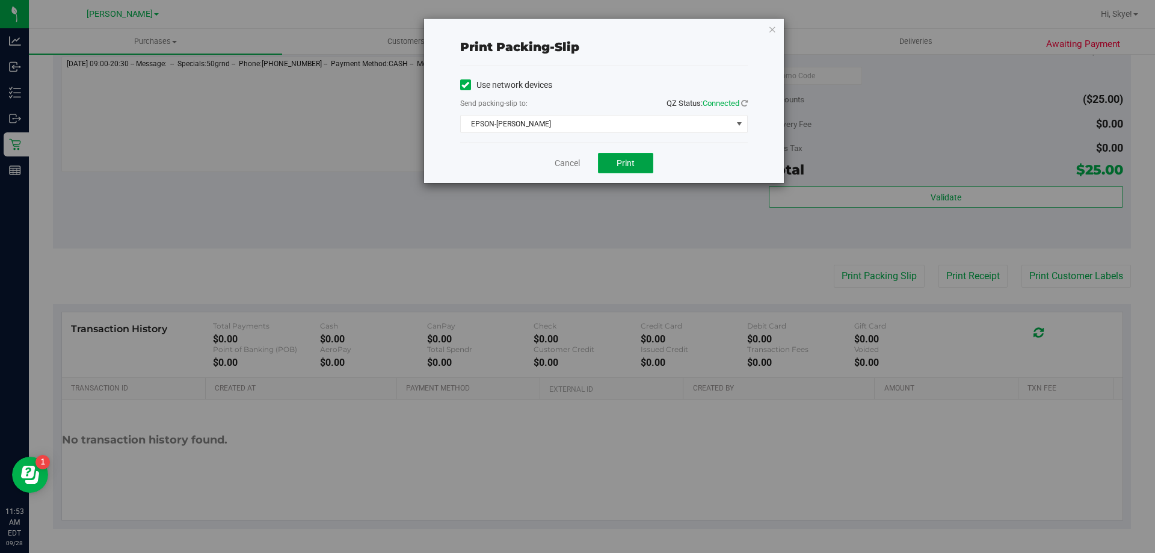
click at [626, 162] on span "Print" at bounding box center [626, 163] width 18 height 10
click at [573, 167] on link "Cancel" at bounding box center [567, 163] width 25 height 13
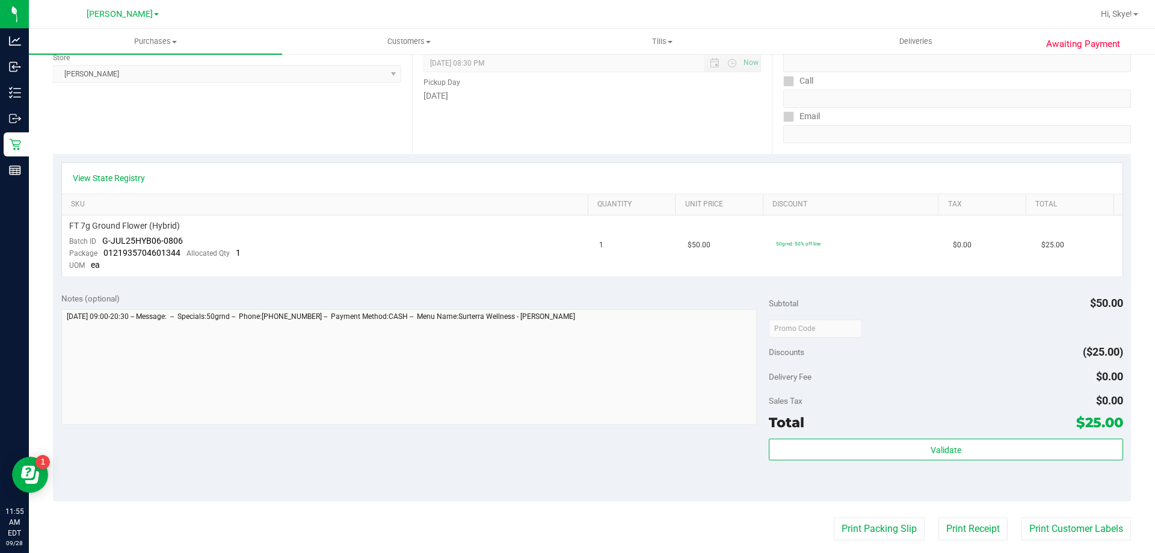
scroll to position [0, 0]
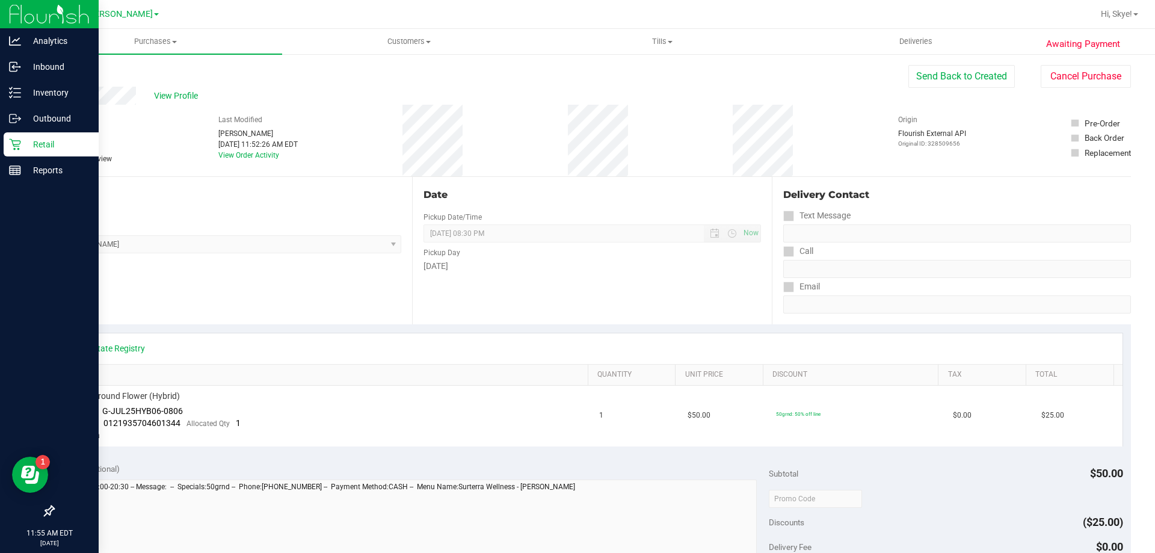
click at [21, 147] on p "Retail" at bounding box center [57, 144] width 72 height 14
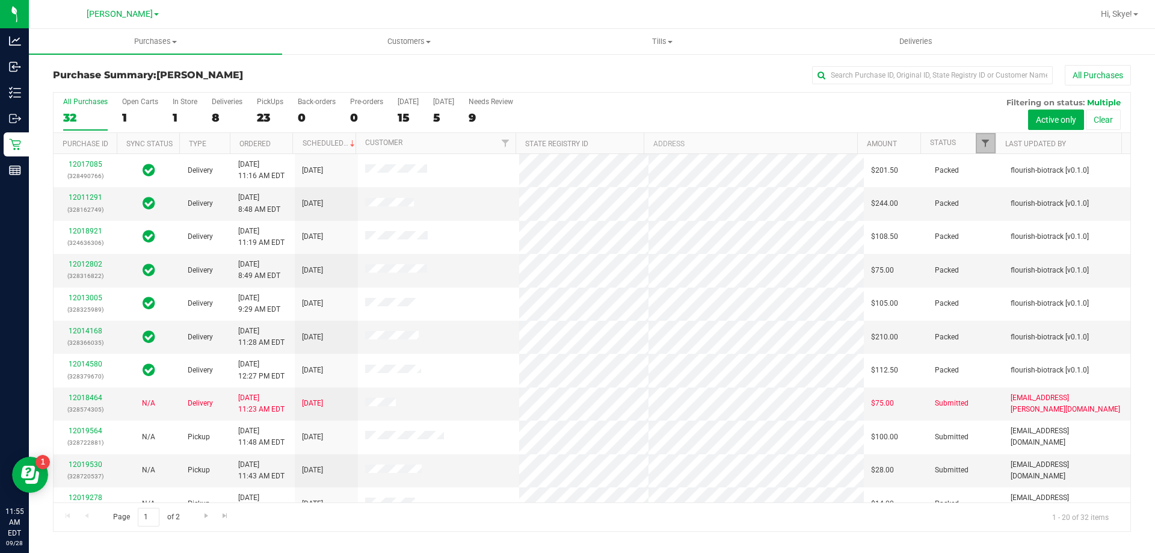
click at [981, 143] on span "Filter" at bounding box center [986, 143] width 10 height 10
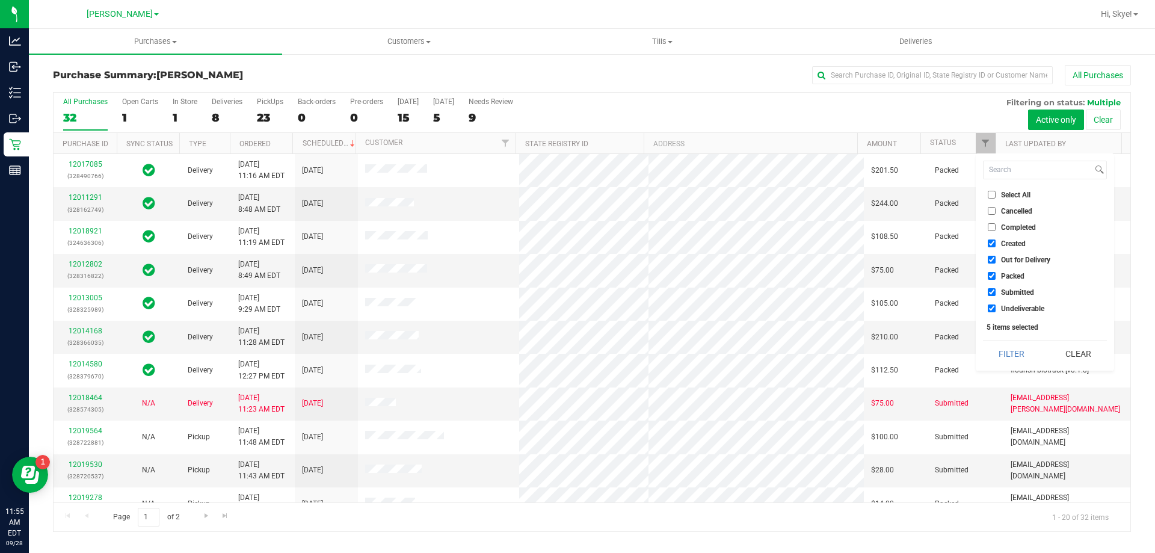
click at [1015, 240] on span "Created" at bounding box center [1013, 243] width 25 height 7
click at [996, 240] on input "Created" at bounding box center [992, 243] width 8 height 8
checkbox input "false"
click at [1020, 258] on span "Out for Delivery" at bounding box center [1025, 259] width 49 height 7
click at [996, 258] on input "Out for Delivery" at bounding box center [992, 260] width 8 height 8
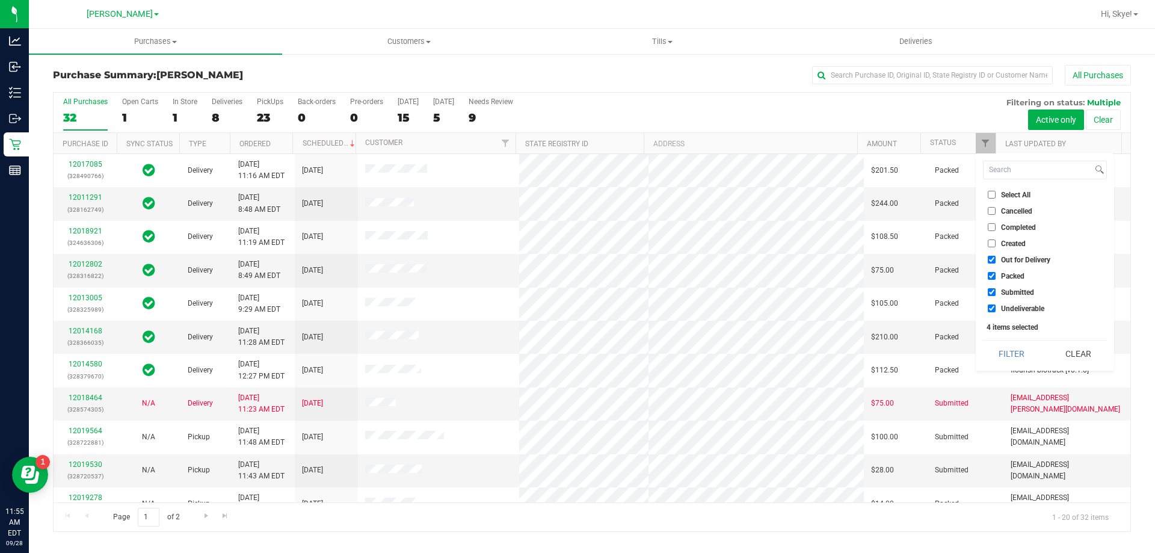
checkbox input "false"
click at [1018, 276] on span "Packed" at bounding box center [1012, 276] width 23 height 7
click at [996, 276] on input "Packed" at bounding box center [992, 276] width 8 height 8
checkbox input "false"
click at [1023, 311] on span "Undeliverable" at bounding box center [1022, 308] width 43 height 7
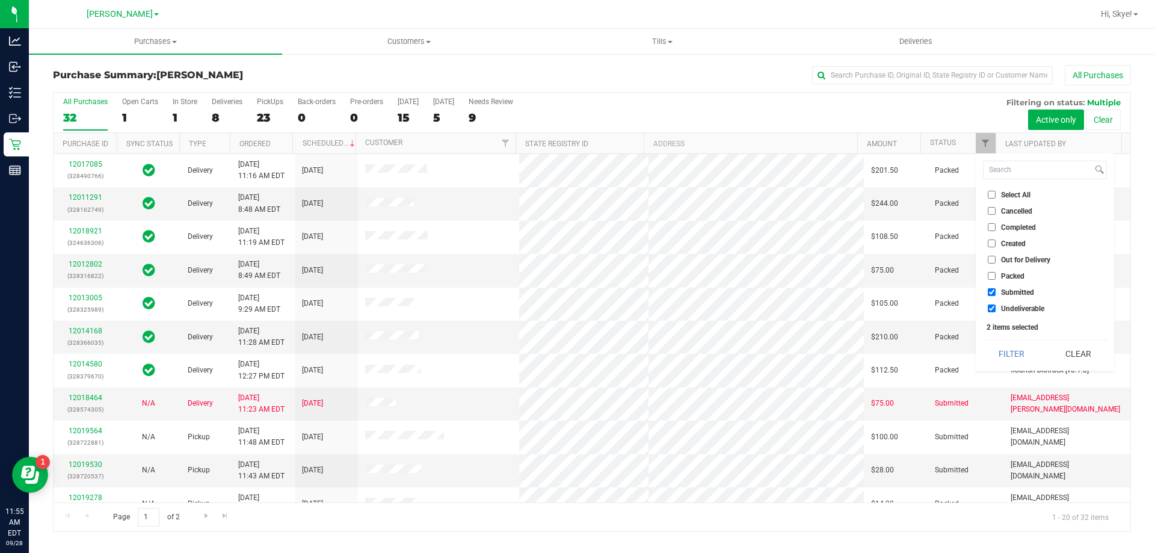
click at [996, 311] on input "Undeliverable" at bounding box center [992, 308] width 8 height 8
checkbox input "false"
click at [1022, 356] on button "Filter" at bounding box center [1012, 354] width 58 height 26
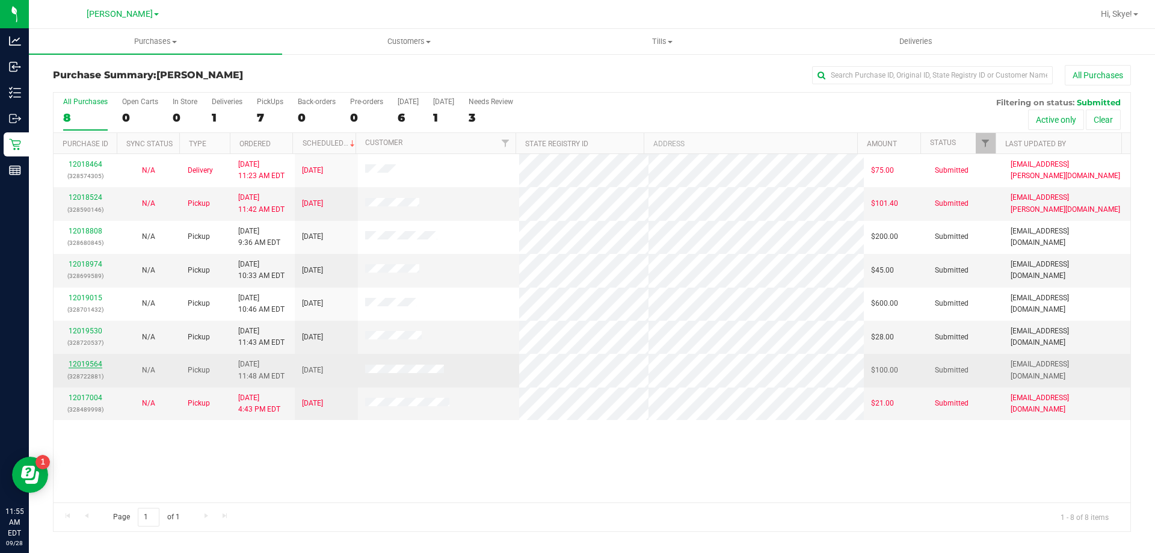
click at [92, 361] on link "12019564" at bounding box center [86, 364] width 34 height 8
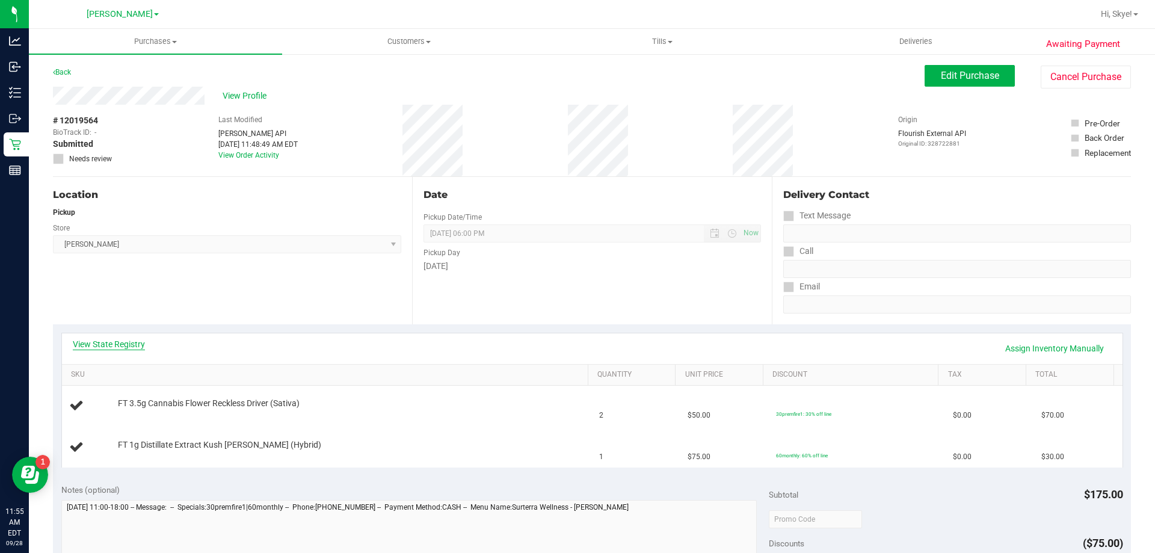
click at [114, 347] on link "View State Registry" at bounding box center [109, 344] width 72 height 12
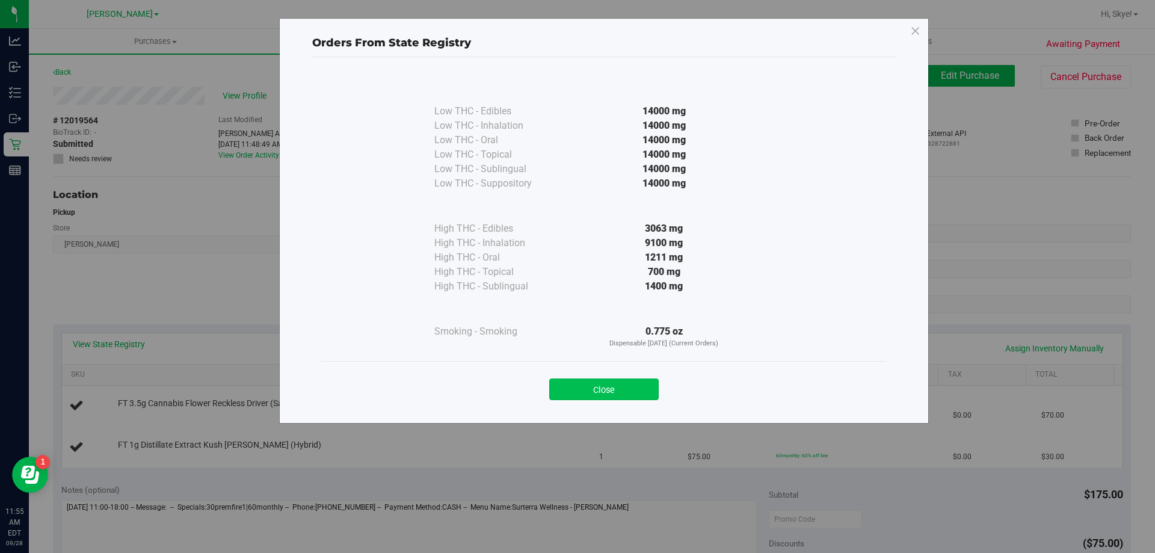
click at [618, 380] on button "Close" at bounding box center [603, 389] width 109 height 22
